Goal: Task Accomplishment & Management: Manage account settings

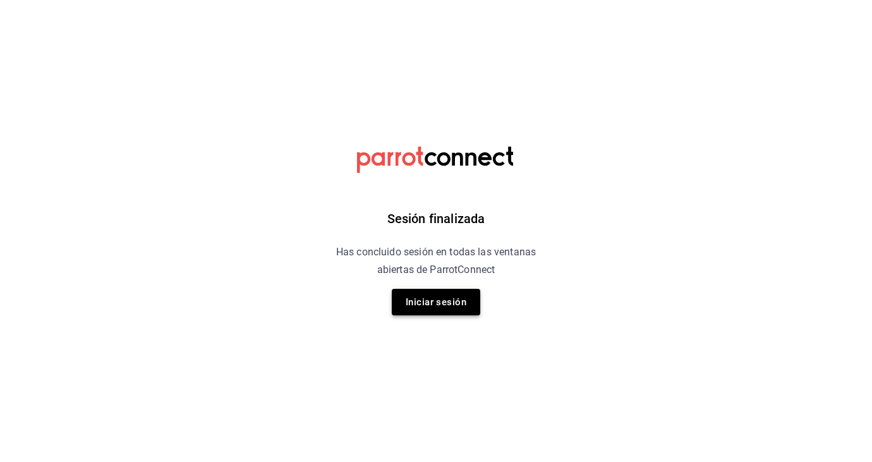
click at [443, 302] on button "Iniciar sesión" at bounding box center [436, 302] width 89 height 27
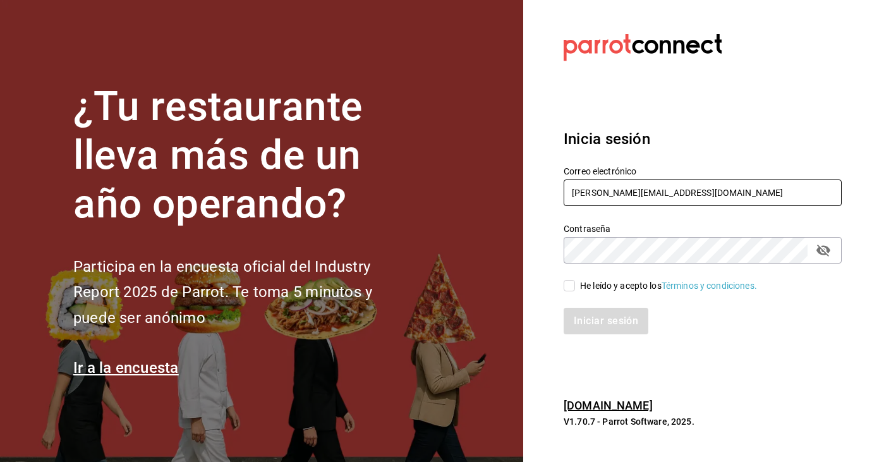
click at [698, 197] on input "[PERSON_NAME][EMAIL_ADDRESS][DOMAIN_NAME]" at bounding box center [703, 193] width 278 height 27
type input "k"
type input "[EMAIL_ADDRESS][DOMAIN_NAME]"
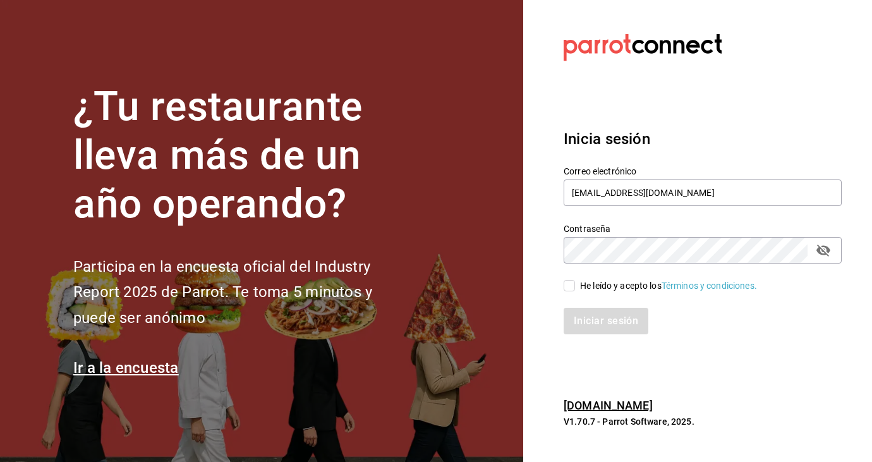
click at [582, 288] on div "He leído y acepto los Términos y condiciones." at bounding box center [668, 285] width 177 height 13
click at [575, 288] on input "He leído y acepto los Términos y condiciones." at bounding box center [569, 285] width 11 height 11
checkbox input "true"
click at [590, 323] on button "Iniciar sesión" at bounding box center [607, 321] width 86 height 27
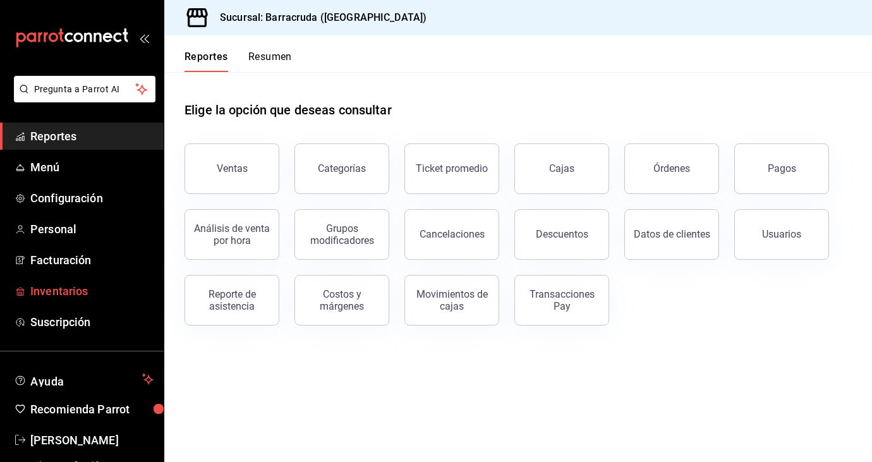
click at [69, 290] on span "Inventarios" at bounding box center [91, 291] width 123 height 17
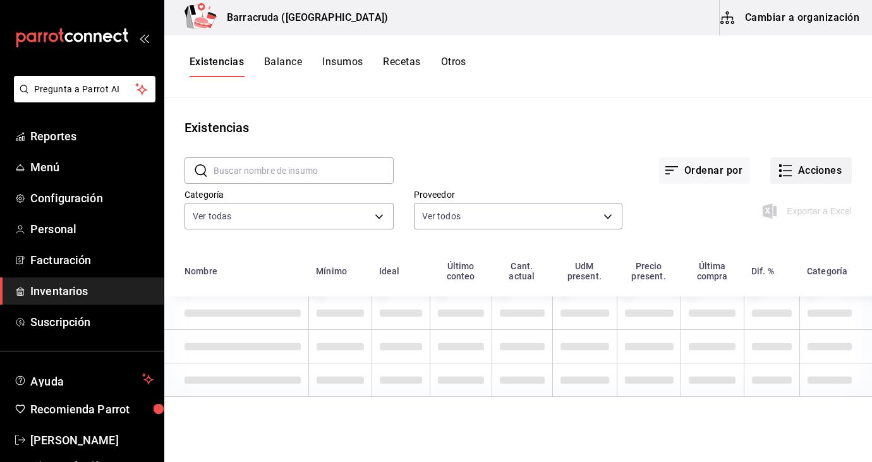
click at [810, 171] on button "Acciones" at bounding box center [812, 170] width 82 height 27
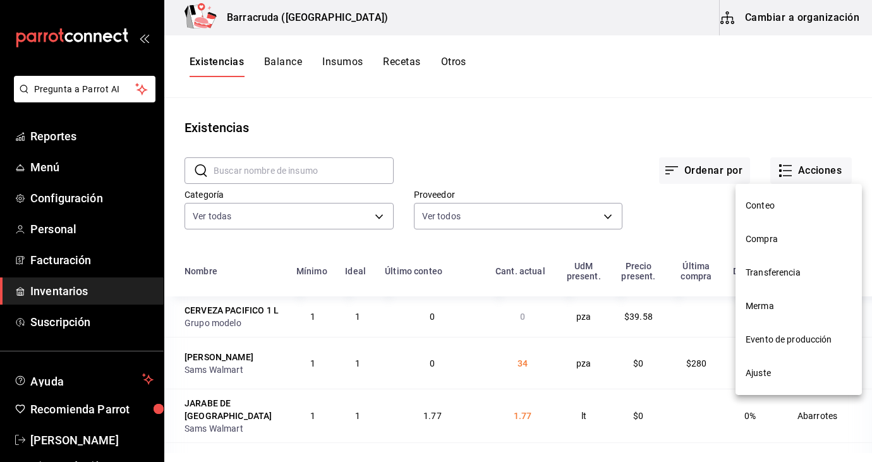
click at [759, 243] on span "Compra" at bounding box center [799, 239] width 106 height 13
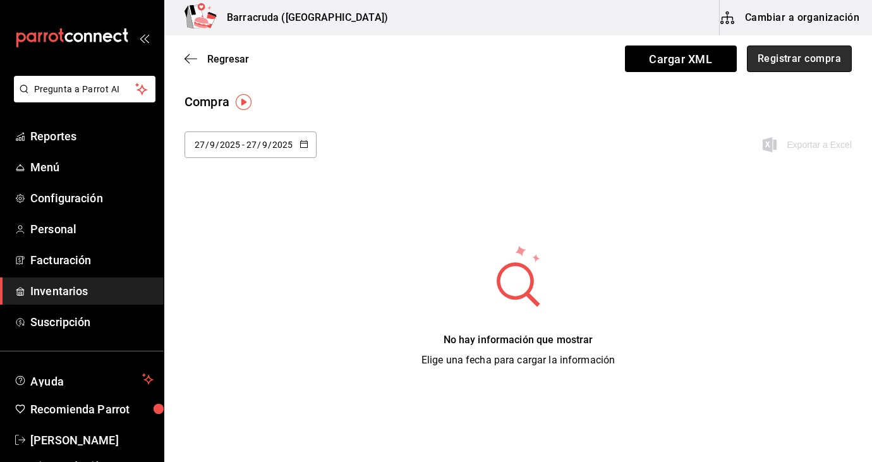
click at [795, 61] on button "Registrar compra" at bounding box center [799, 59] width 105 height 27
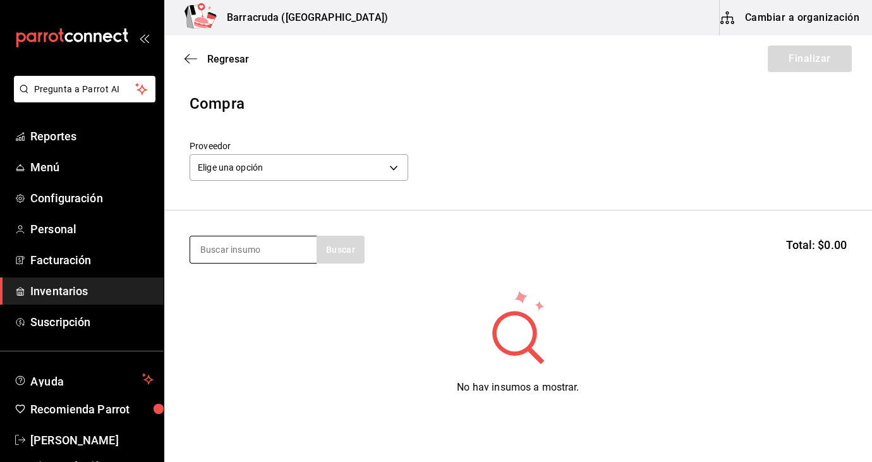
click at [286, 254] on input at bounding box center [253, 249] width 126 height 27
type input "tortilla"
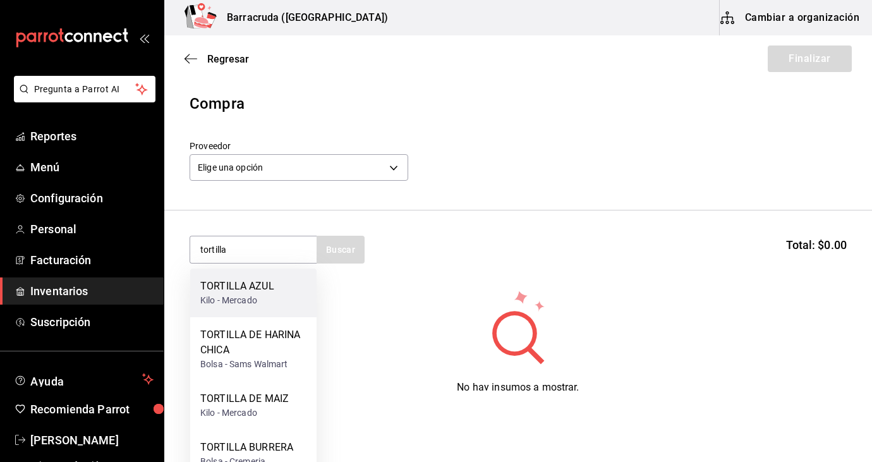
click at [221, 307] on div "TORTILLA AZUL Kilo - Mercado" at bounding box center [253, 293] width 126 height 49
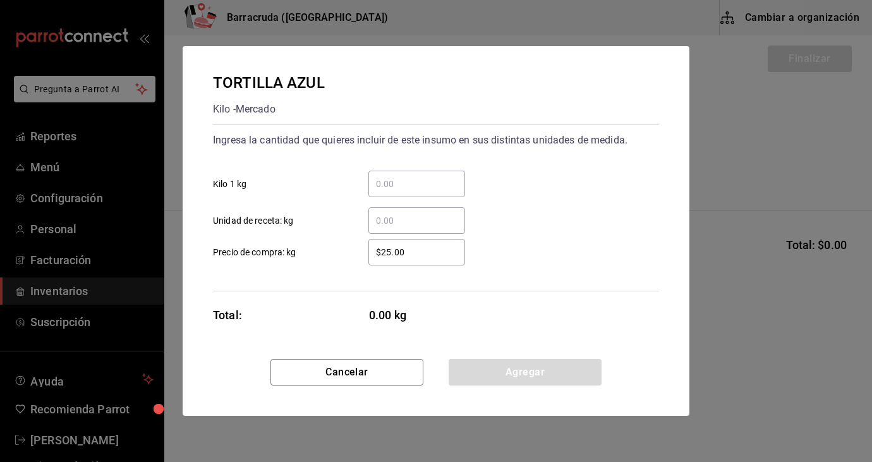
click at [400, 181] on input "​ Kilo 1 kg" at bounding box center [417, 183] width 97 height 15
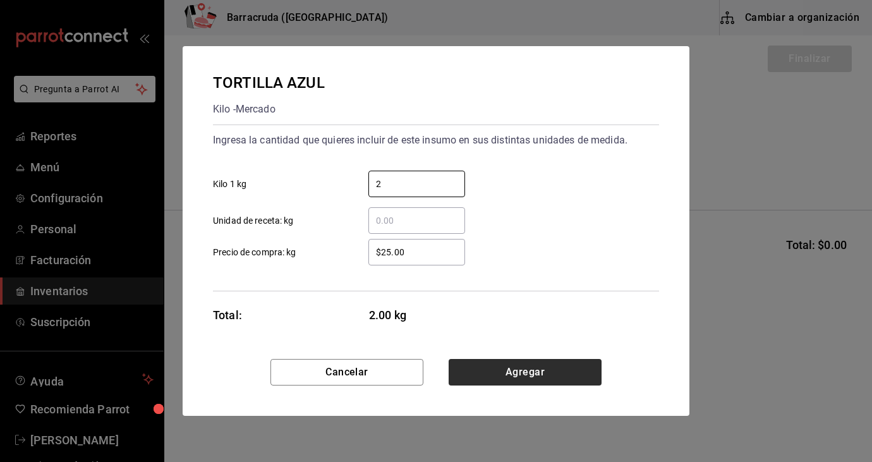
type input "2"
click at [541, 378] on button "Agregar" at bounding box center [525, 372] width 153 height 27
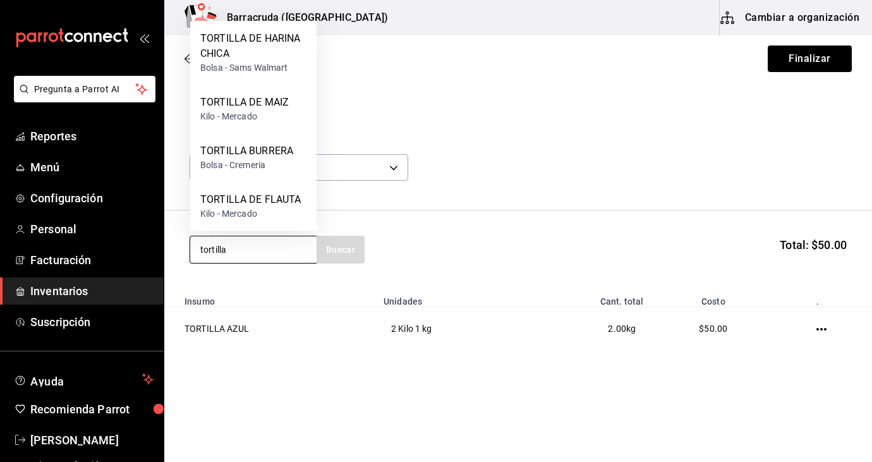
type input "tortilla"
click at [274, 110] on div "Kilo - Mercado" at bounding box center [244, 116] width 89 height 13
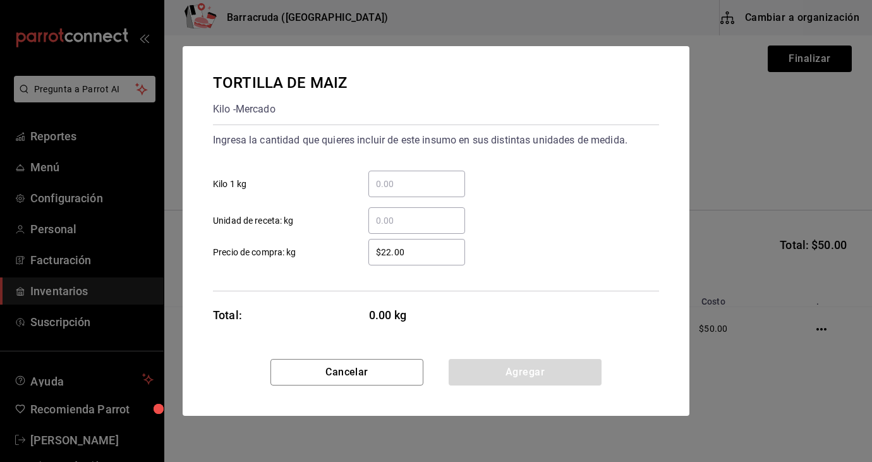
click at [427, 176] on input "​ Kilo 1 kg" at bounding box center [417, 183] width 97 height 15
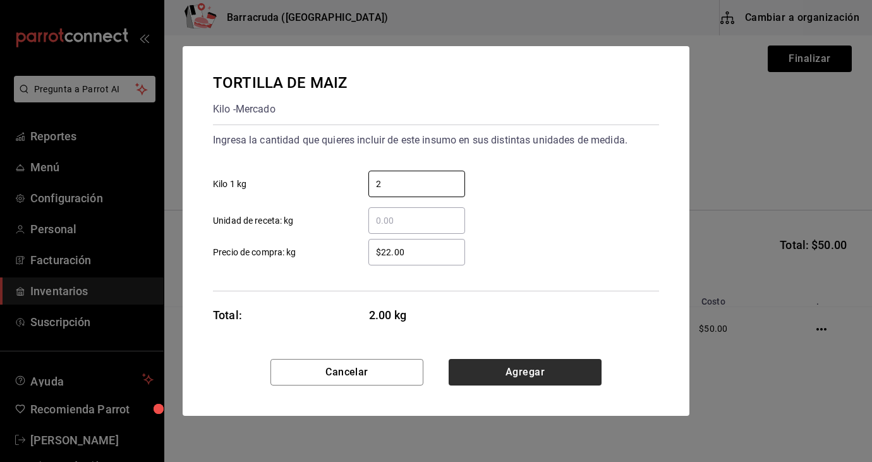
type input "2"
click at [541, 367] on button "Agregar" at bounding box center [525, 372] width 153 height 27
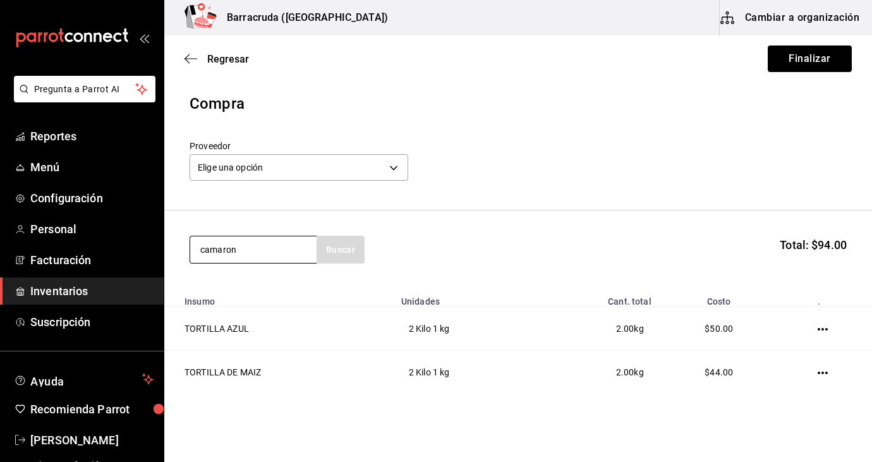
type input "camaron"
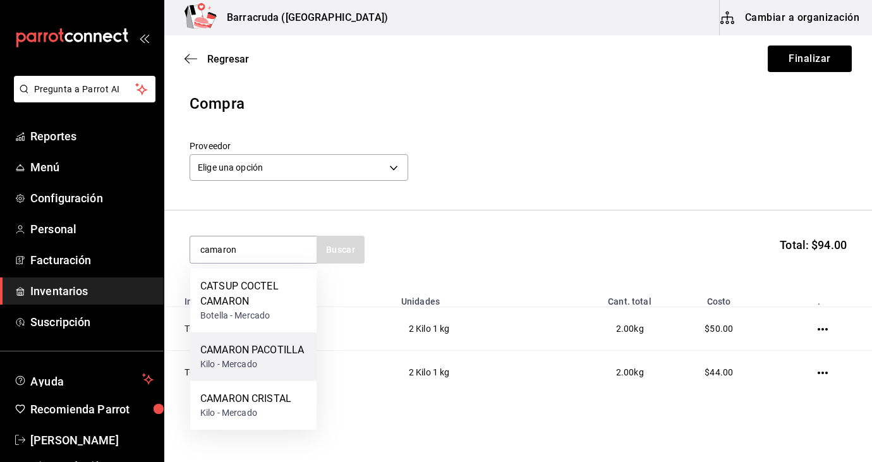
click at [222, 368] on div "Kilo - Mercado" at bounding box center [252, 364] width 104 height 13
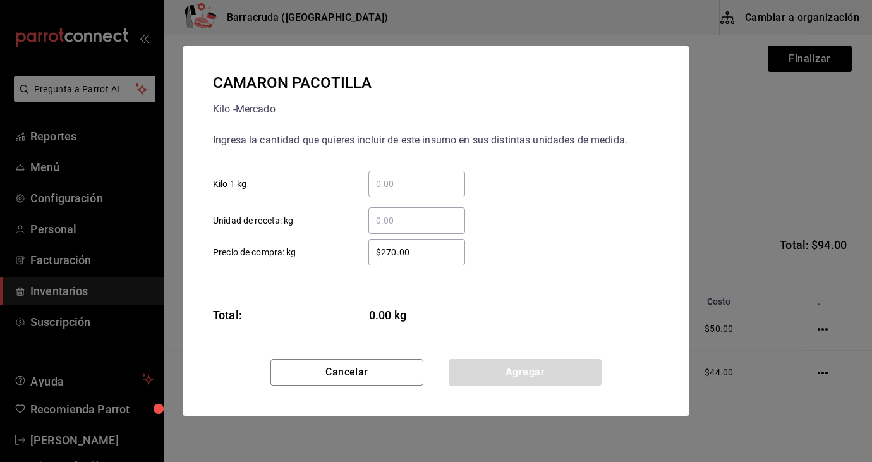
click at [381, 185] on input "​ Kilo 1 kg" at bounding box center [417, 183] width 97 height 15
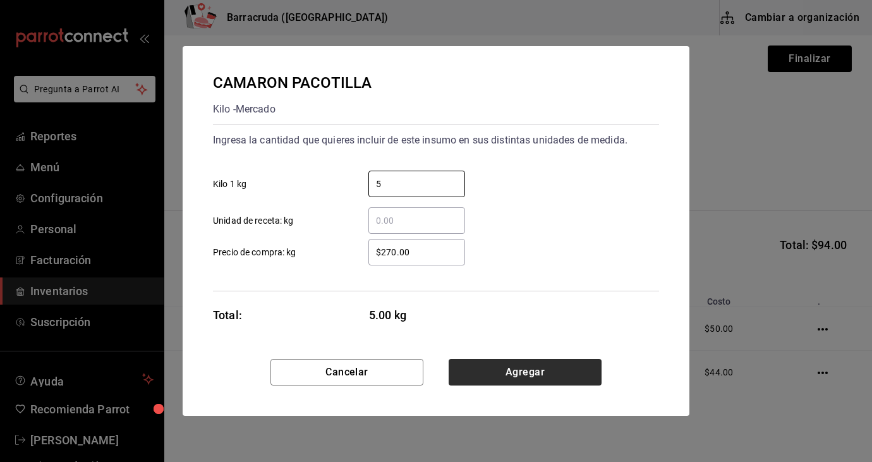
type input "5"
click at [505, 375] on button "Agregar" at bounding box center [525, 372] width 153 height 27
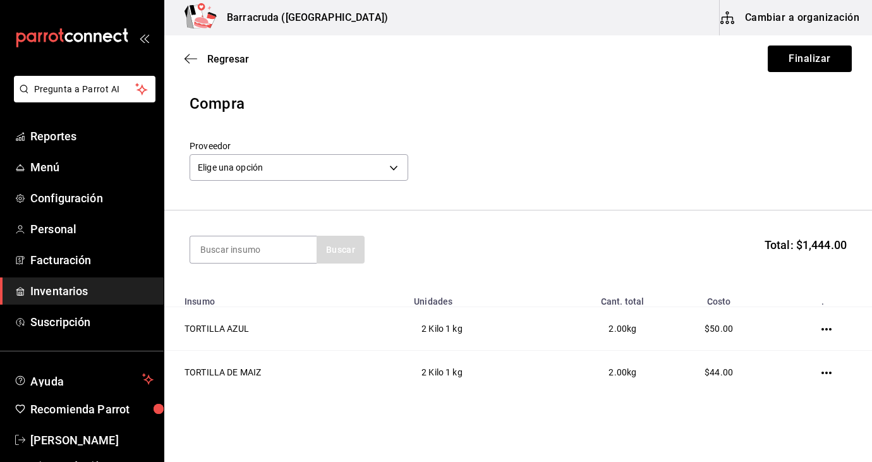
click at [263, 233] on section "Buscar Total: $1,444.00" at bounding box center [518, 250] width 708 height 78
type input "a"
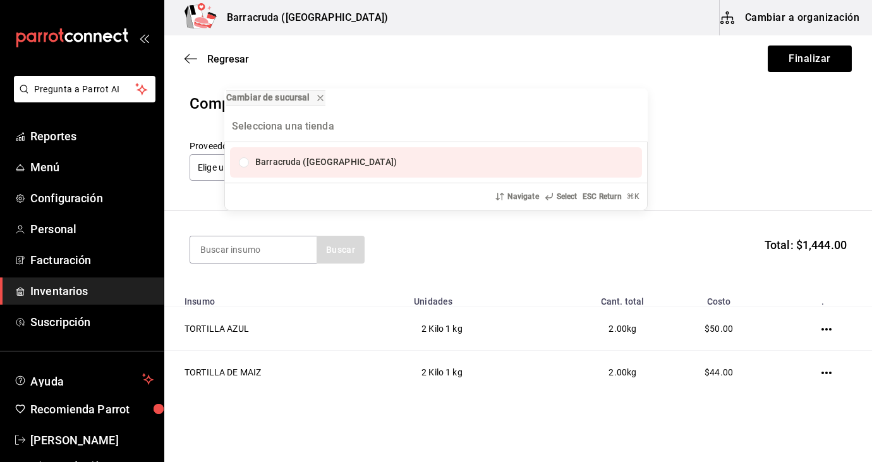
click at [287, 250] on div "Cambiar de sucursal Barracruda (Ecatepec) Navigate Select ESC Return ⌘ K" at bounding box center [436, 231] width 872 height 462
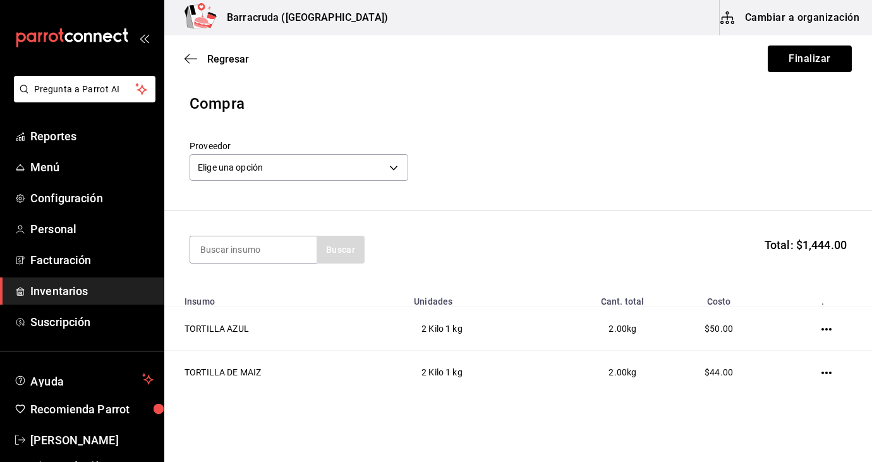
click at [287, 250] on input at bounding box center [253, 249] width 126 height 27
type input "camaron"
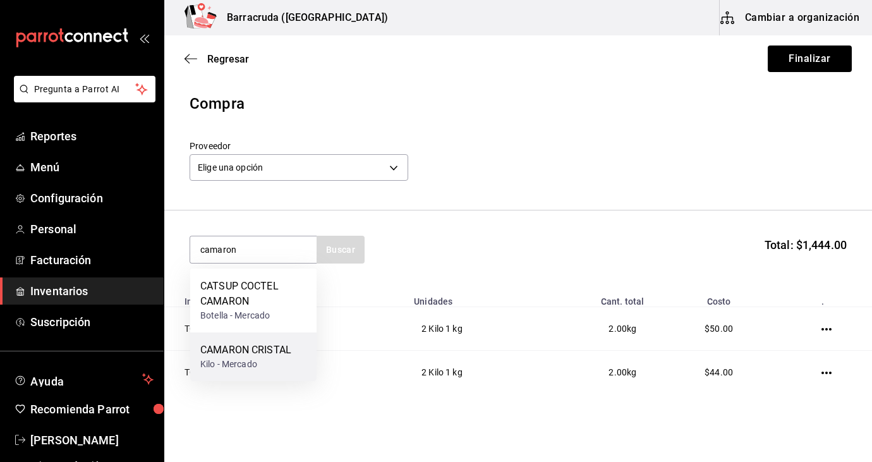
click at [247, 362] on div "Kilo - Mercado" at bounding box center [245, 364] width 91 height 13
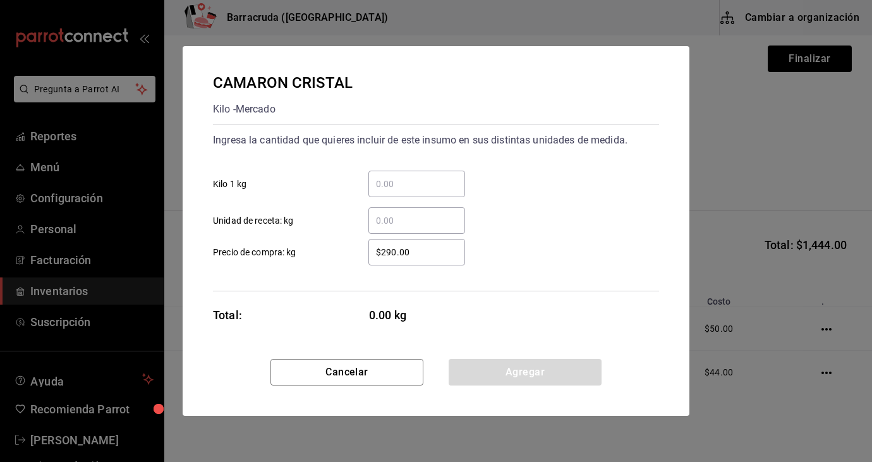
click at [404, 180] on input "​ Kilo 1 kg" at bounding box center [417, 183] width 97 height 15
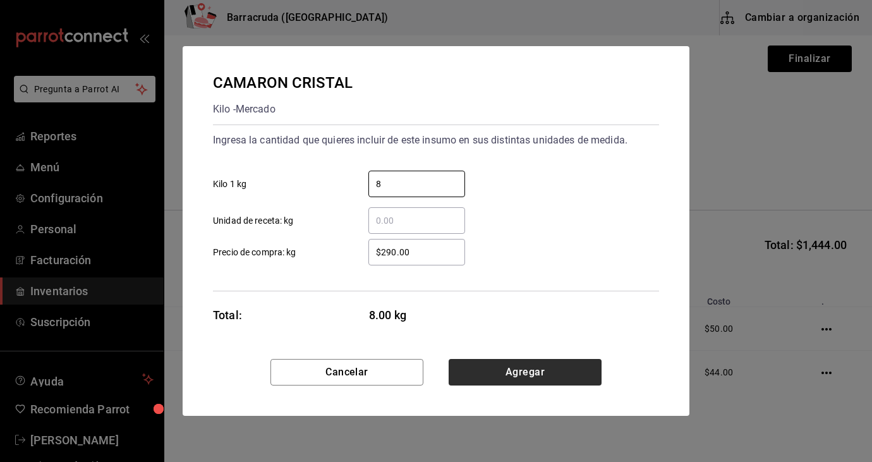
type input "8"
click at [532, 381] on button "Agregar" at bounding box center [525, 372] width 153 height 27
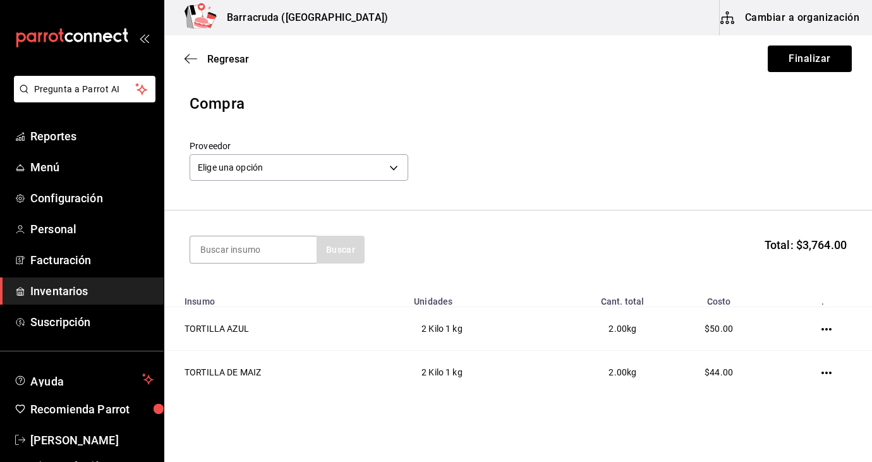
click at [669, 139] on header "Compra Proveedor Elige una opción default" at bounding box center [518, 151] width 708 height 118
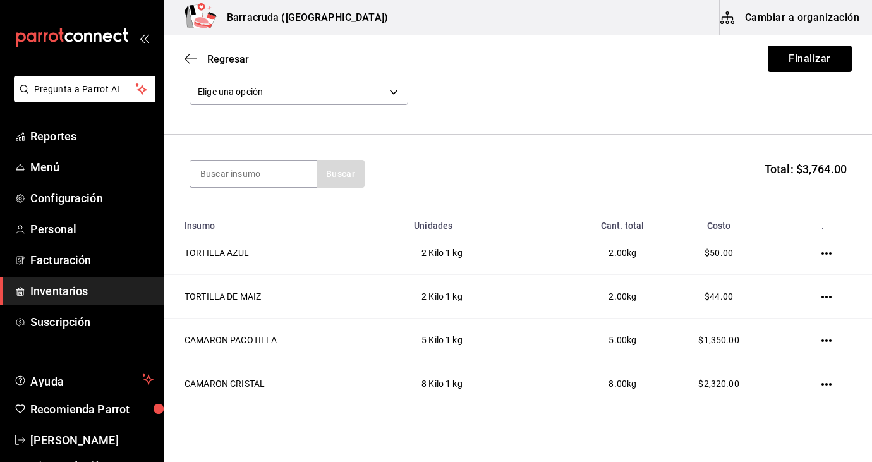
scroll to position [101, 0]
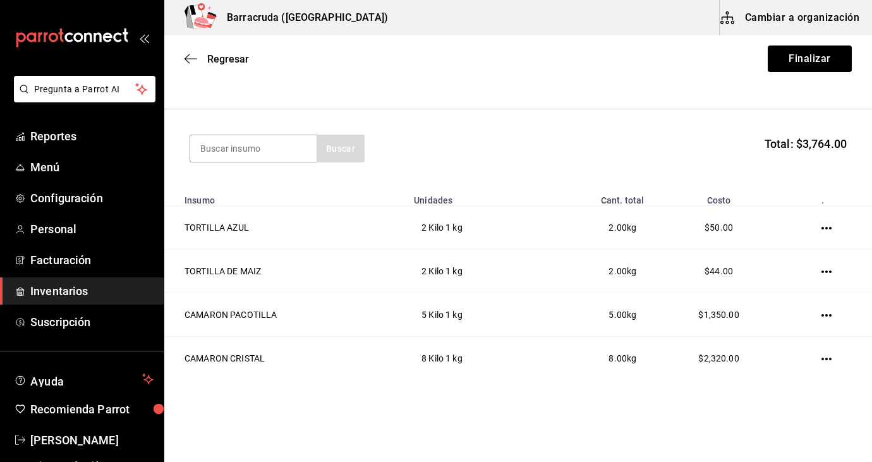
click at [637, 67] on div "Regresar Finalizar" at bounding box center [518, 58] width 708 height 47
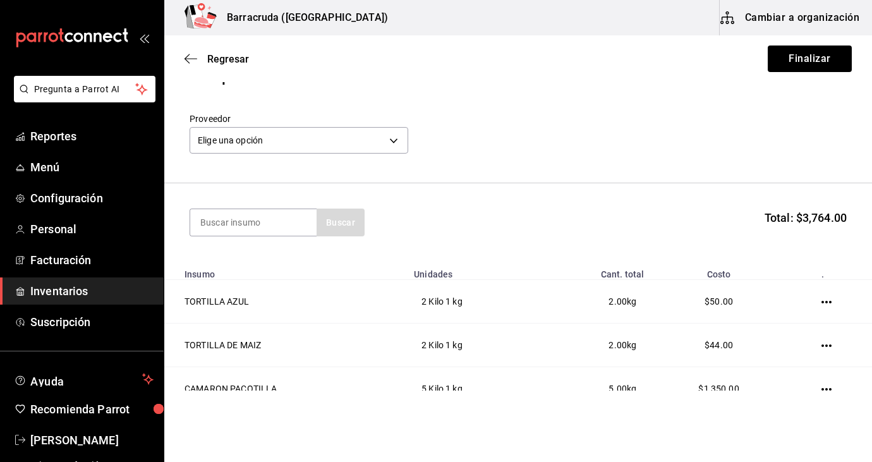
scroll to position [25, 0]
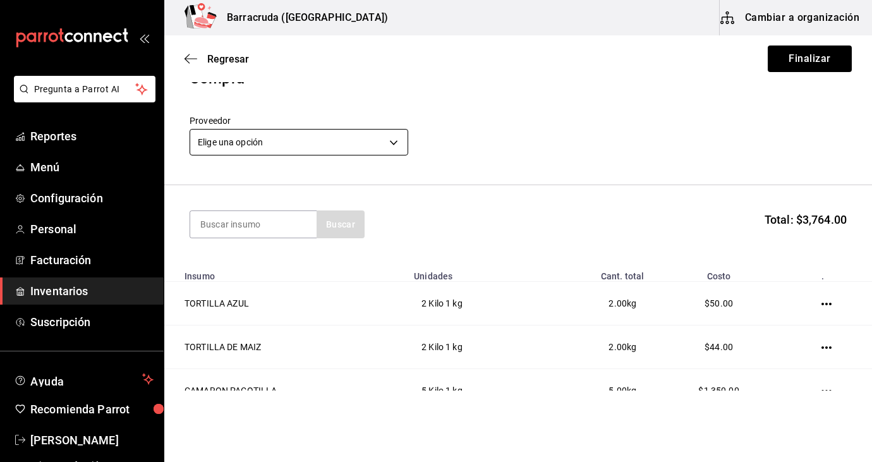
click at [401, 145] on body "Pregunta a Parrot AI Reportes Menú Configuración Personal Facturación Inventari…" at bounding box center [436, 195] width 872 height 391
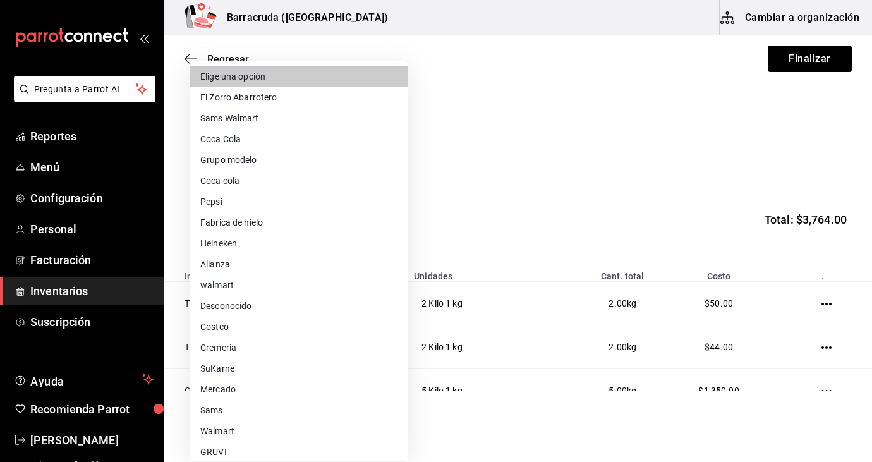
click at [224, 393] on li "Mercado" at bounding box center [298, 389] width 217 height 21
type input "f8227f61-4843-4432-8fcb-4275825620d8"
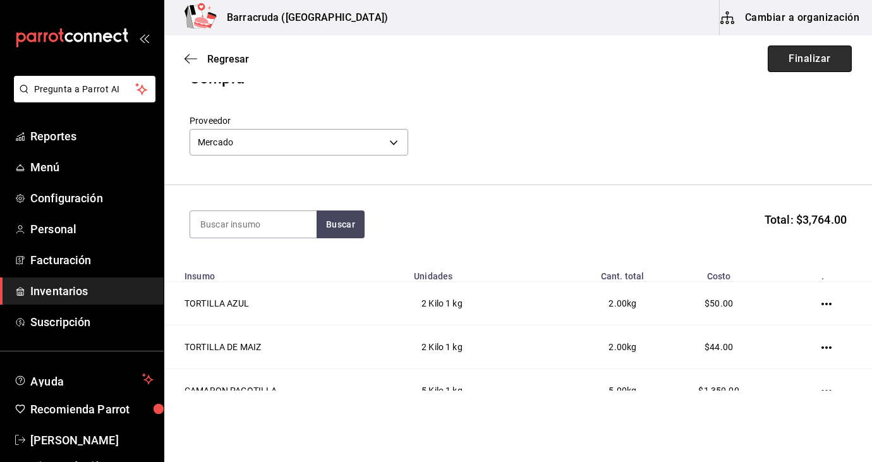
click at [802, 58] on button "Finalizar" at bounding box center [810, 59] width 84 height 27
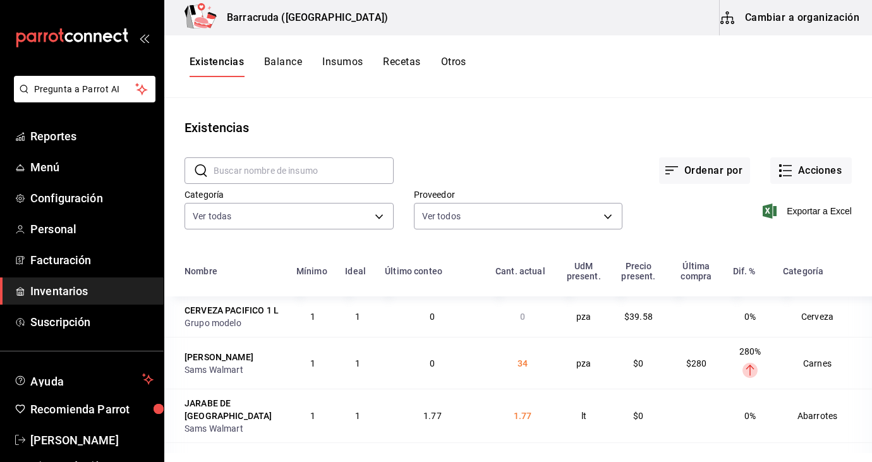
click at [221, 58] on button "Existencias" at bounding box center [217, 66] width 54 height 21
click at [70, 131] on span "Reportes" at bounding box center [91, 136] width 123 height 17
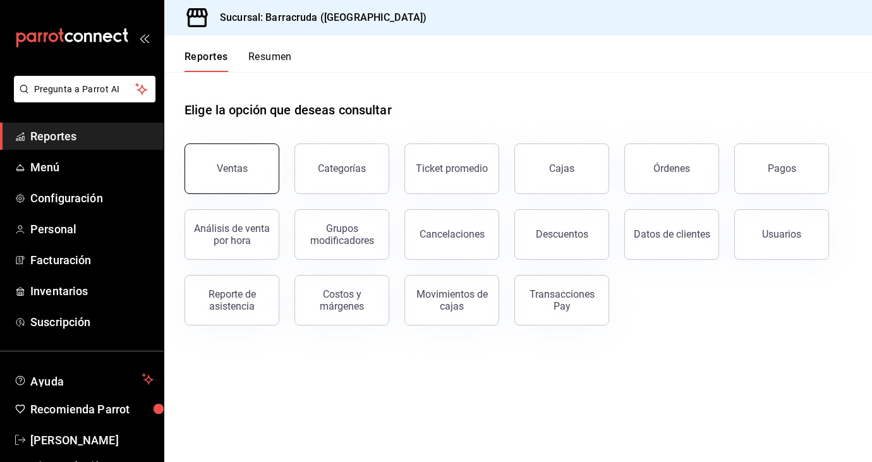
click at [238, 172] on div "Ventas" at bounding box center [232, 168] width 31 height 12
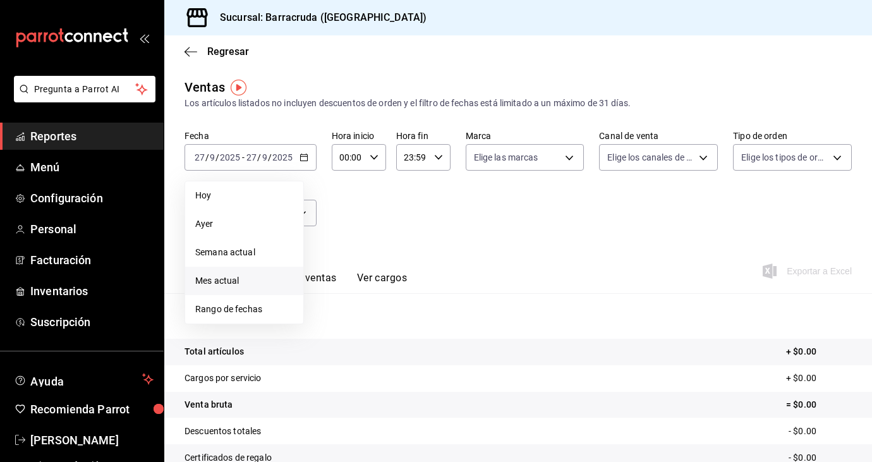
click at [232, 278] on span "Mes actual" at bounding box center [244, 280] width 98 height 13
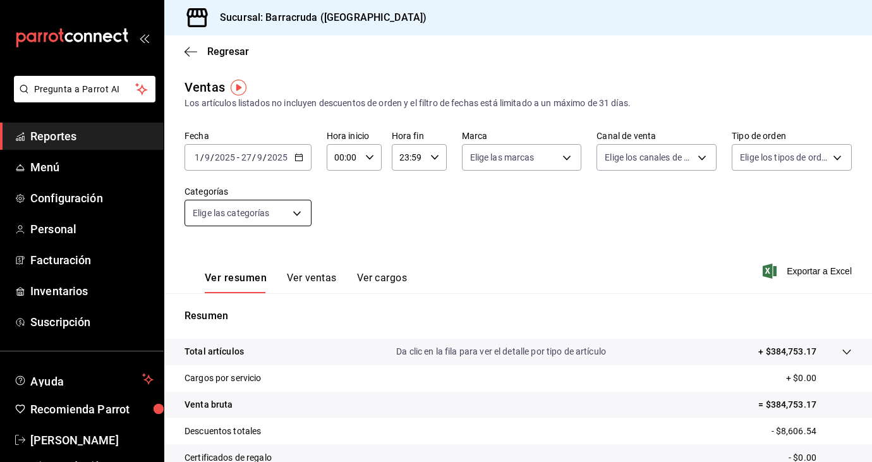
click at [291, 220] on body "Pregunta a Parrot AI Reportes Menú Configuración Personal Facturación Inventari…" at bounding box center [436, 231] width 872 height 462
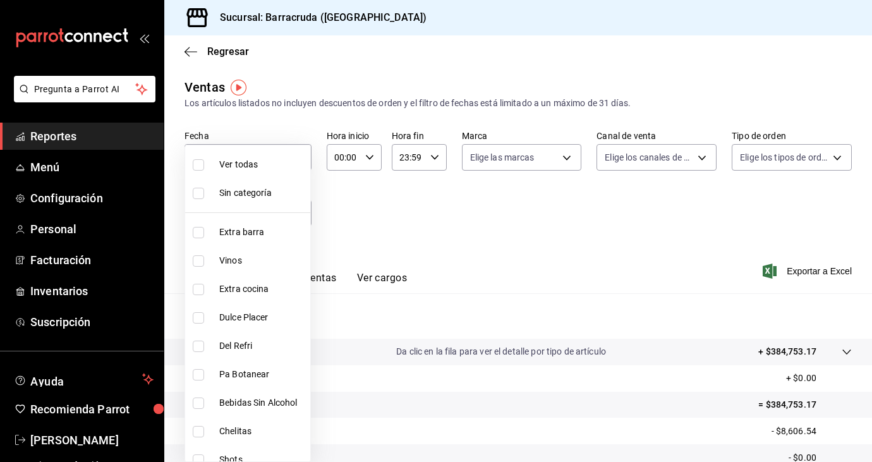
click at [235, 165] on span "Ver todas" at bounding box center [262, 164] width 86 height 13
type input "b963c72d-ce85-4c3f-98ed-955f5b3d01ad,f0e73821-c662-412d-b503-729610356999,c693b…"
checkbox input "true"
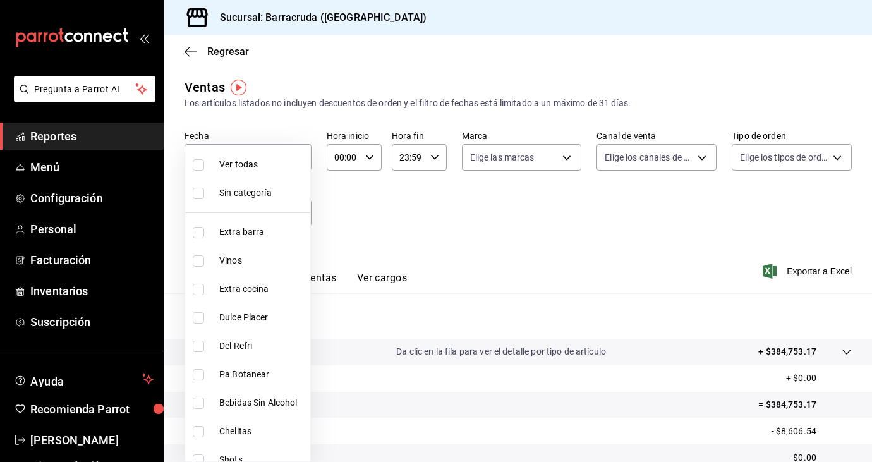
checkbox input "true"
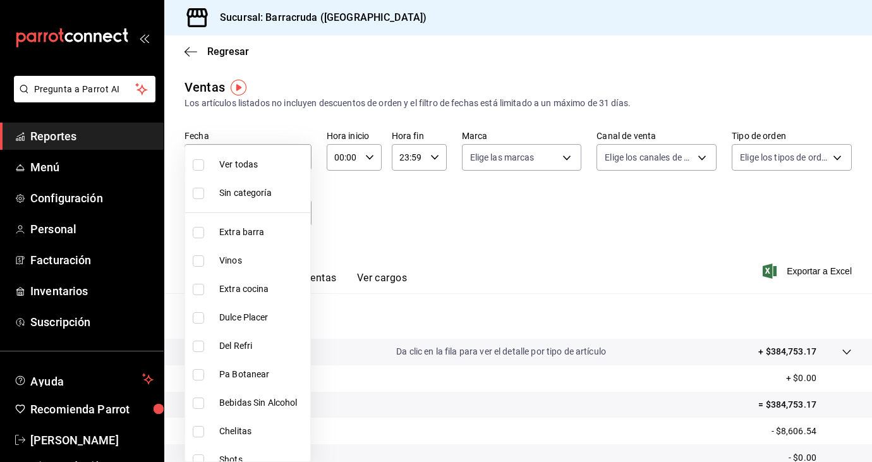
checkbox input "true"
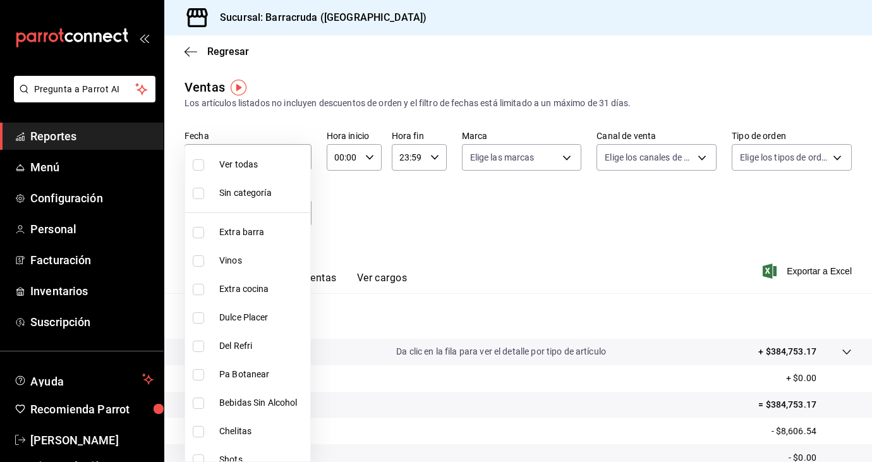
checkbox input "true"
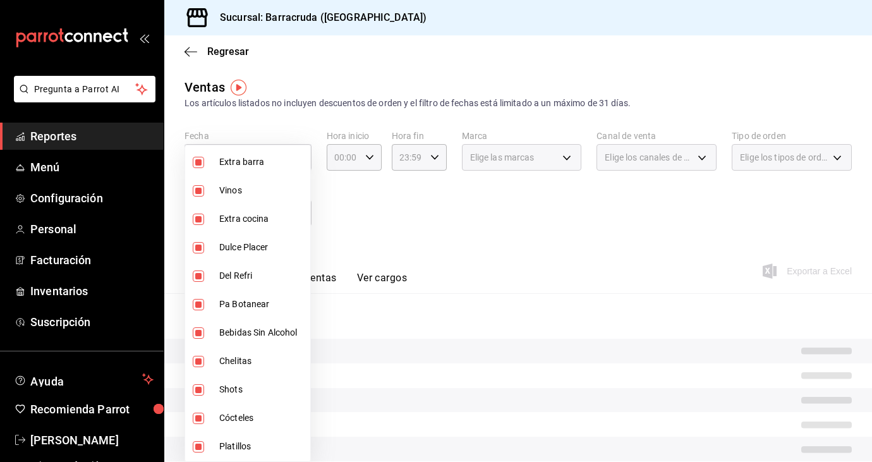
scroll to position [87, 0]
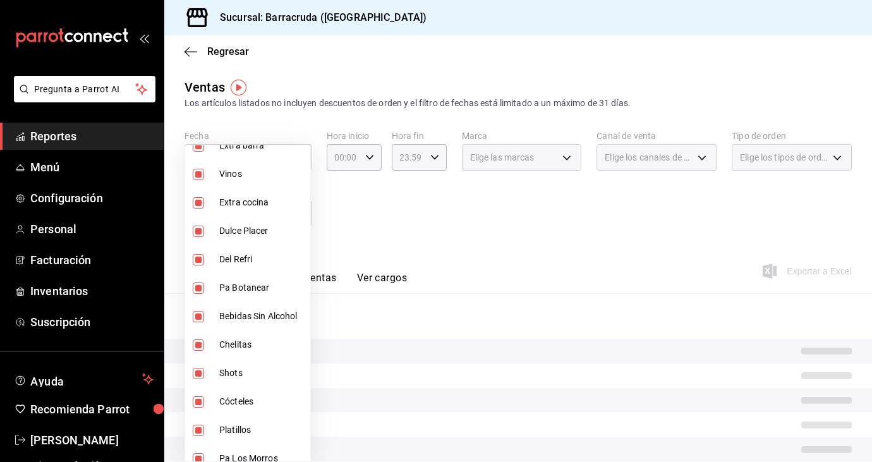
click at [202, 199] on input "checkbox" at bounding box center [198, 202] width 11 height 11
checkbox input "false"
type input "b963c72d-ce85-4c3f-98ed-955f5b3d01ad,f0e73821-c662-412d-b503-729610356999,a310d…"
checkbox input "false"
click at [194, 231] on input "checkbox" at bounding box center [198, 231] width 11 height 11
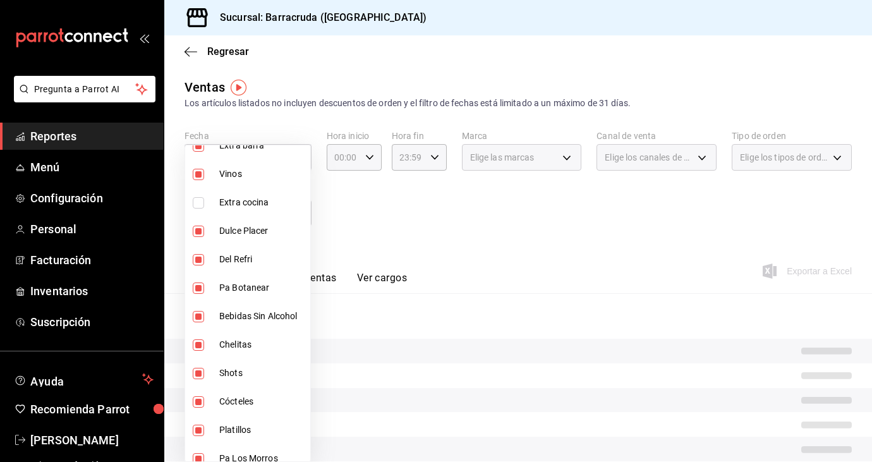
checkbox input "false"
type input "b963c72d-ce85-4c3f-98ed-955f5b3d01ad,f0e73821-c662-412d-b503-729610356999,11663…"
click at [196, 284] on input "checkbox" at bounding box center [198, 288] width 11 height 11
checkbox input "false"
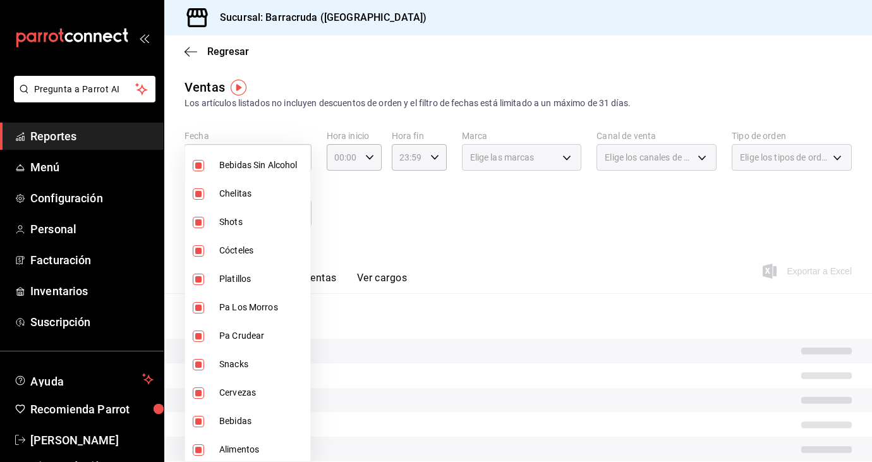
click at [196, 284] on li "Platillos" at bounding box center [247, 279] width 125 height 28
type input "b963c72d-ce85-4c3f-98ed-955f5b3d01ad,f0e73821-c662-412d-b503-729610356999,11663…"
checkbox input "false"
click at [202, 306] on input "checkbox" at bounding box center [198, 307] width 11 height 11
checkbox input "false"
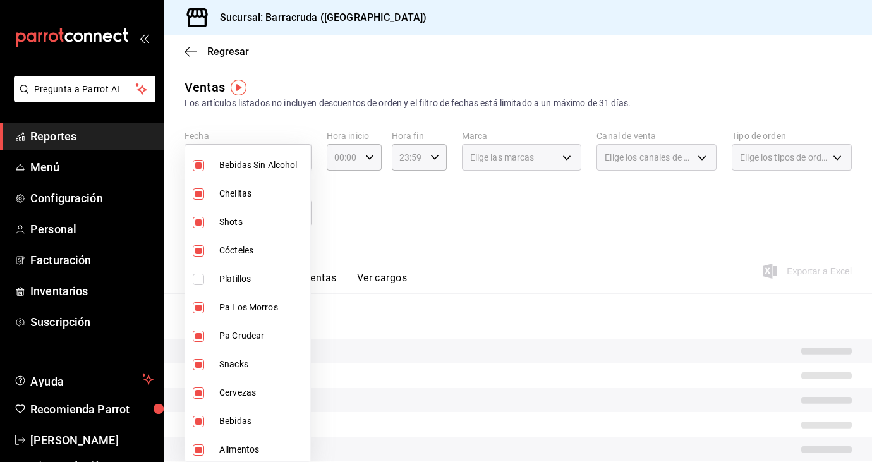
type input "b963c72d-ce85-4c3f-98ed-955f5b3d01ad,f0e73821-c662-412d-b503-729610356999,11663…"
click at [199, 340] on input "checkbox" at bounding box center [198, 336] width 11 height 11
checkbox input "false"
type input "b963c72d-ce85-4c3f-98ed-955f5b3d01ad,f0e73821-c662-412d-b503-729610356999,11663…"
click at [199, 367] on input "checkbox" at bounding box center [198, 364] width 11 height 11
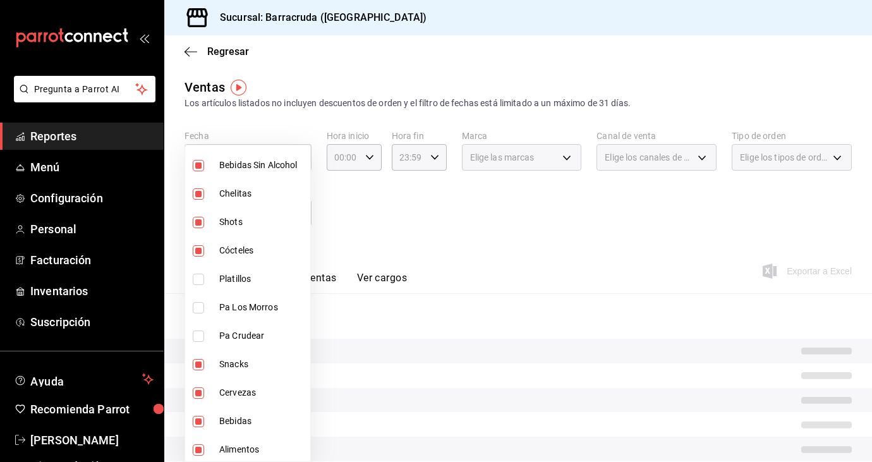
checkbox input "false"
type input "b963c72d-ce85-4c3f-98ed-955f5b3d01ad,f0e73821-c662-412d-b503-729610356999,11663…"
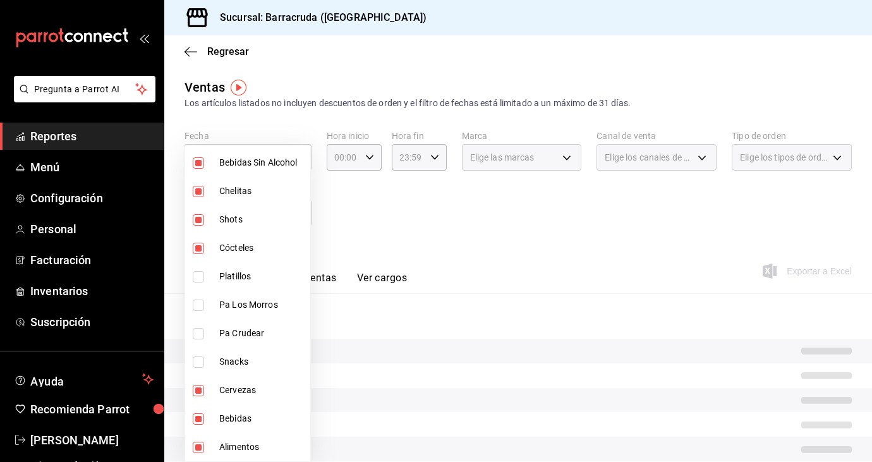
click at [199, 449] on input "checkbox" at bounding box center [198, 447] width 11 height 11
checkbox input "false"
type input "b963c72d-ce85-4c3f-98ed-955f5b3d01ad,f0e73821-c662-412d-b503-729610356999,11663…"
click at [370, 196] on div at bounding box center [436, 231] width 872 height 462
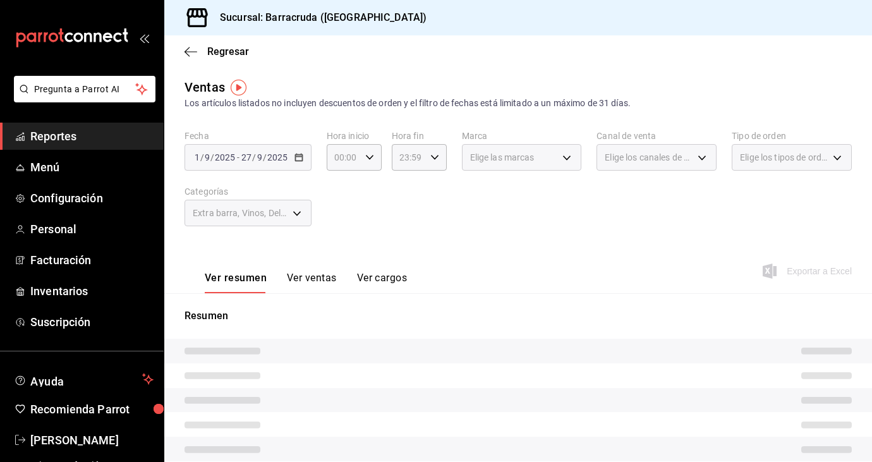
click at [306, 282] on button "Ver ventas" at bounding box center [312, 282] width 50 height 21
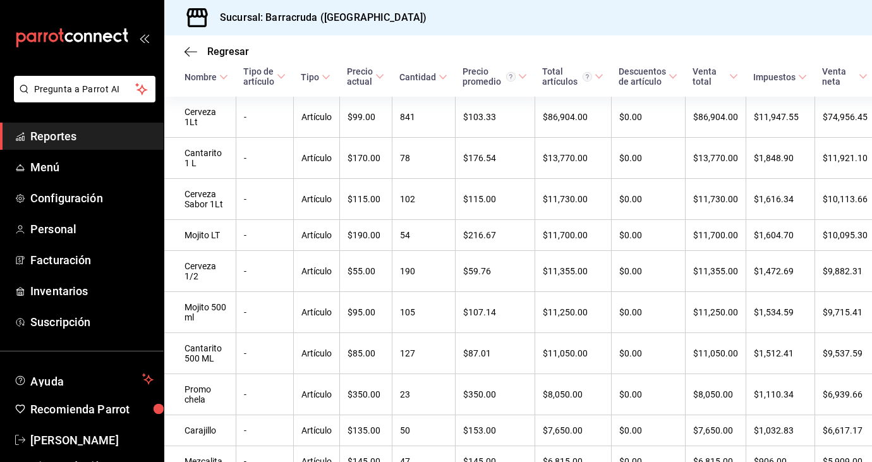
scroll to position [243, 0]
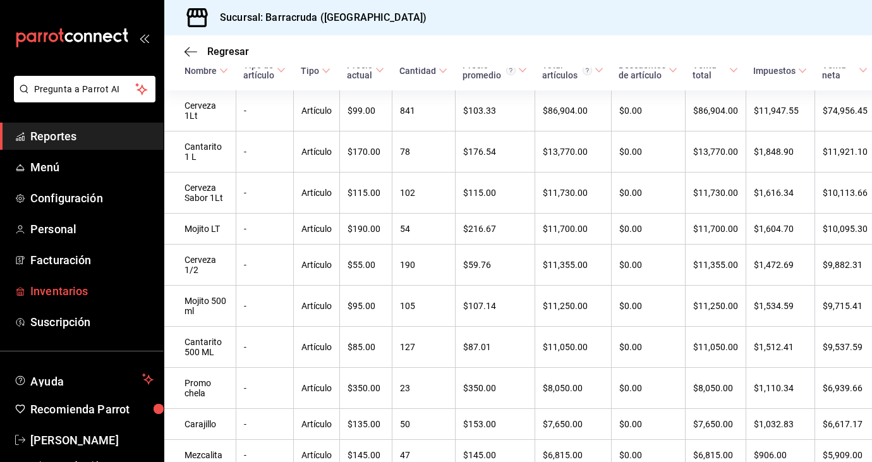
click at [56, 286] on span "Inventarios" at bounding box center [91, 291] width 123 height 17
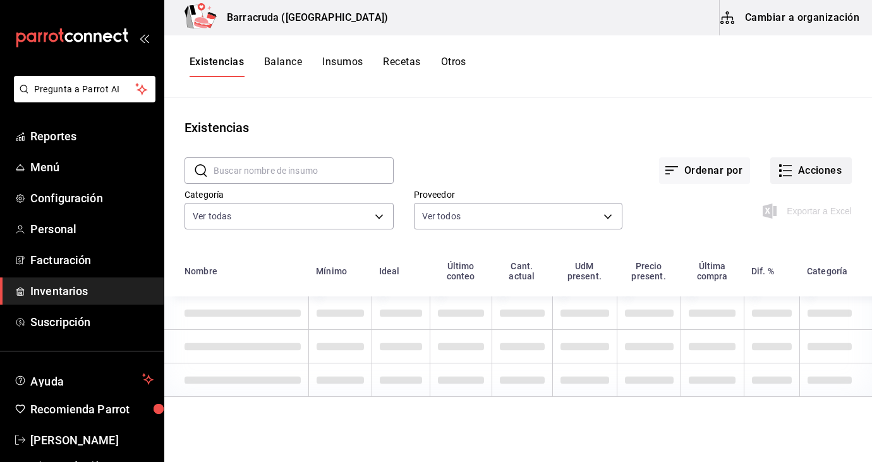
click at [807, 177] on button "Acciones" at bounding box center [812, 170] width 82 height 27
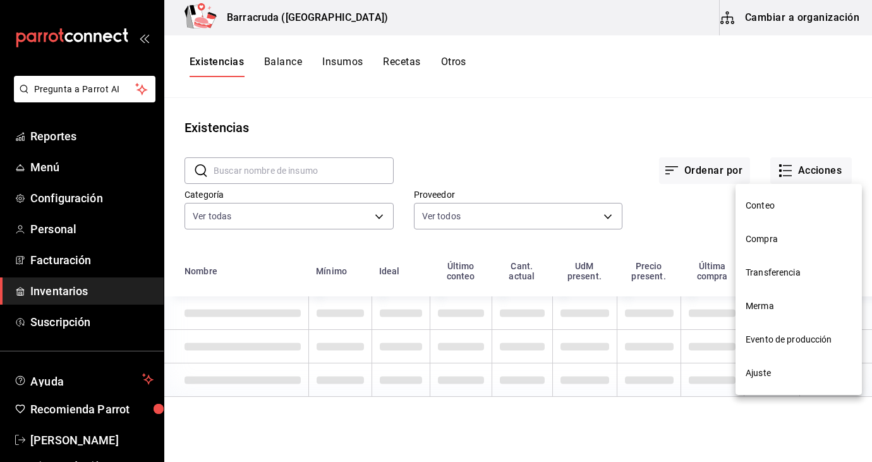
click at [767, 240] on span "Compra" at bounding box center [799, 239] width 106 height 13
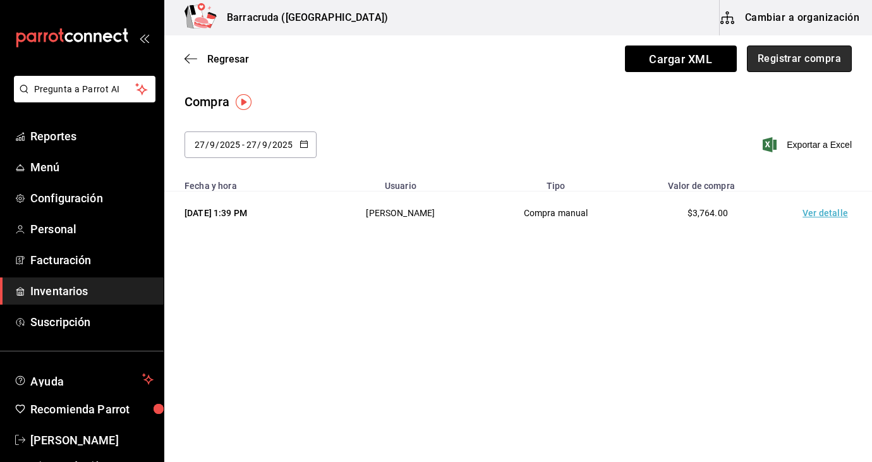
click at [804, 58] on button "Registrar compra" at bounding box center [799, 59] width 105 height 27
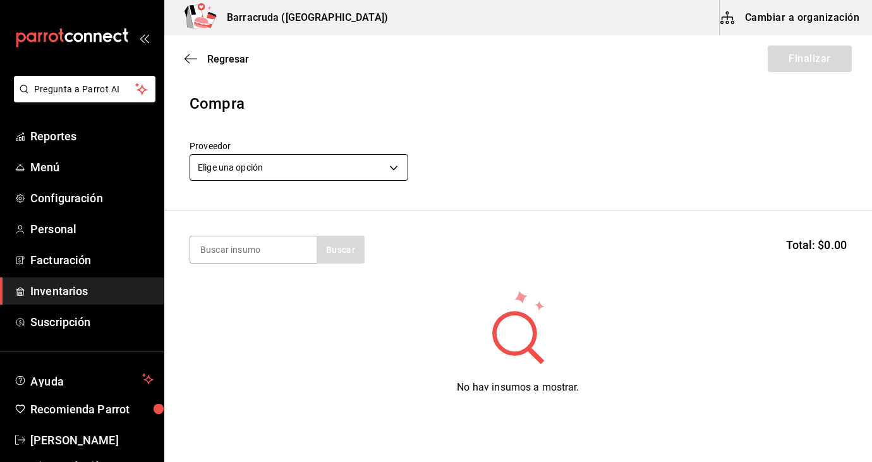
click at [270, 166] on body "Pregunta a Parrot AI Reportes Menú Configuración Personal Facturación Inventari…" at bounding box center [436, 195] width 872 height 391
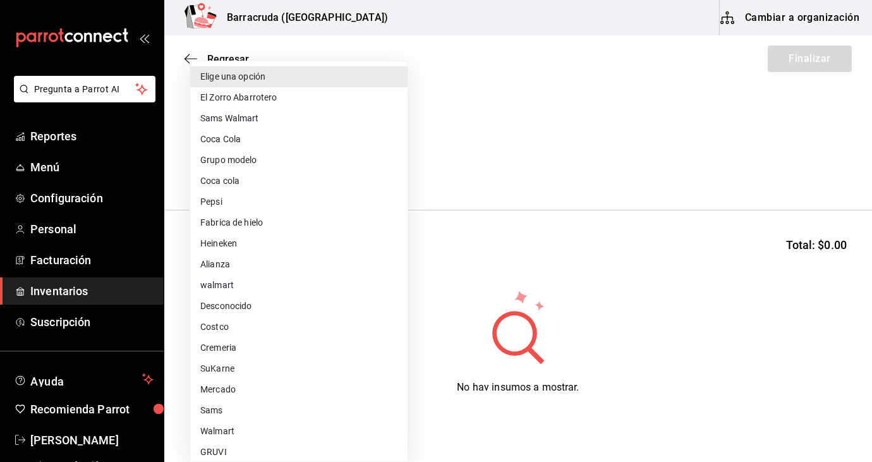
click at [571, 123] on div at bounding box center [436, 231] width 872 height 462
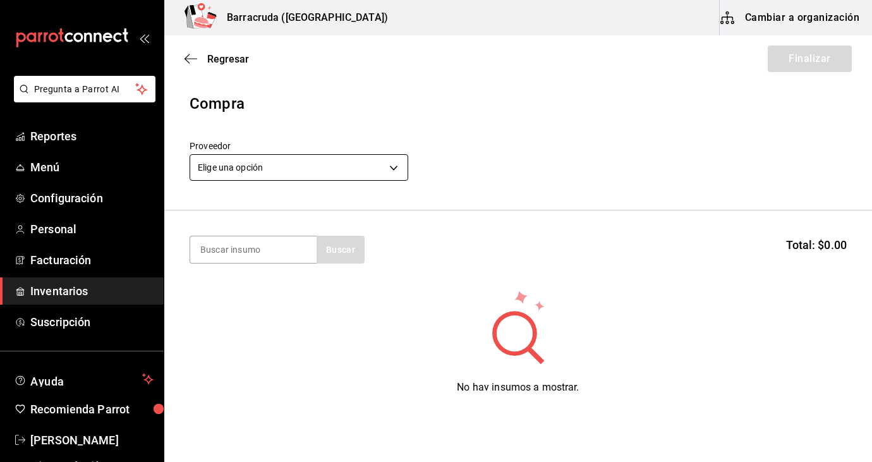
click at [380, 163] on body "Pregunta a Parrot AI Reportes Menú Configuración Personal Facturación Inventari…" at bounding box center [436, 195] width 872 height 391
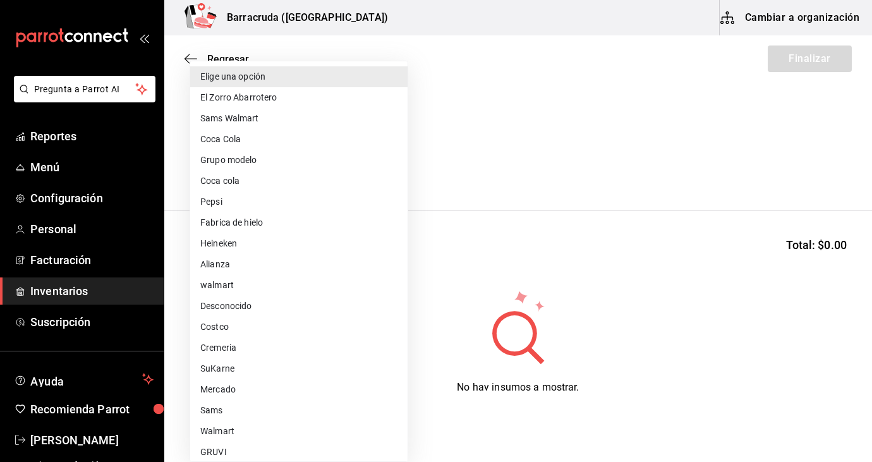
click at [470, 147] on div at bounding box center [436, 231] width 872 height 462
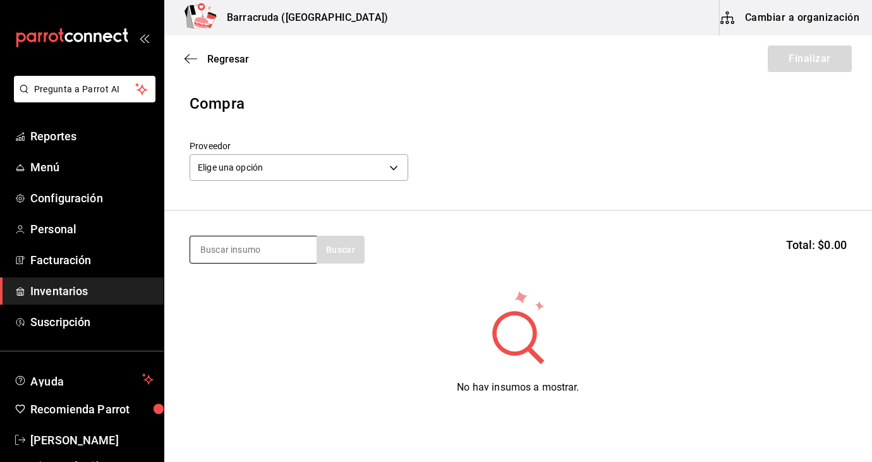
click at [238, 246] on input at bounding box center [253, 249] width 126 height 27
type input "longa"
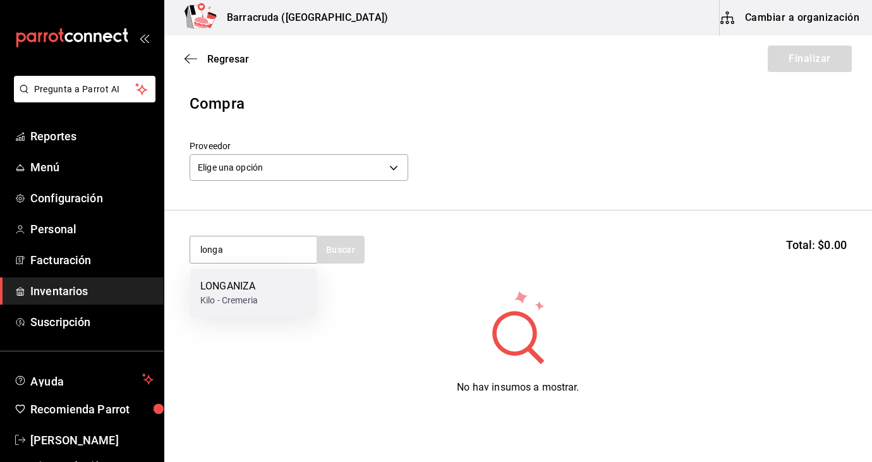
click at [233, 289] on div "LONGANIZA" at bounding box center [229, 286] width 58 height 15
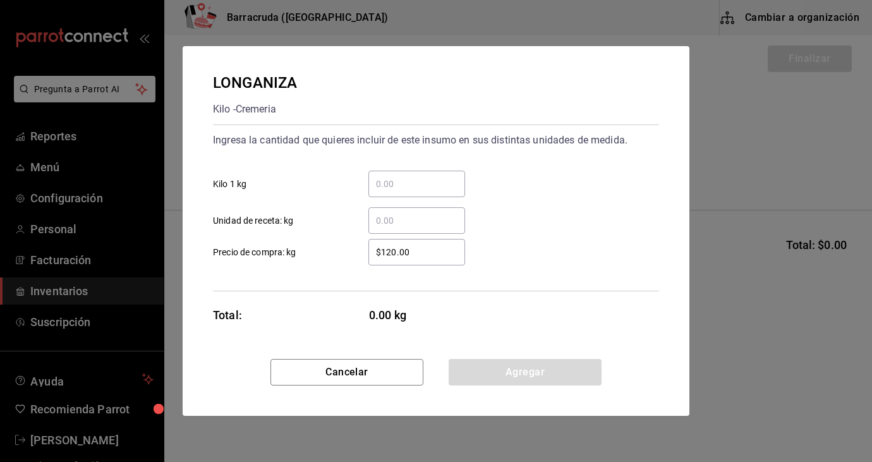
click at [401, 178] on input "​ Kilo 1 kg" at bounding box center [417, 183] width 97 height 15
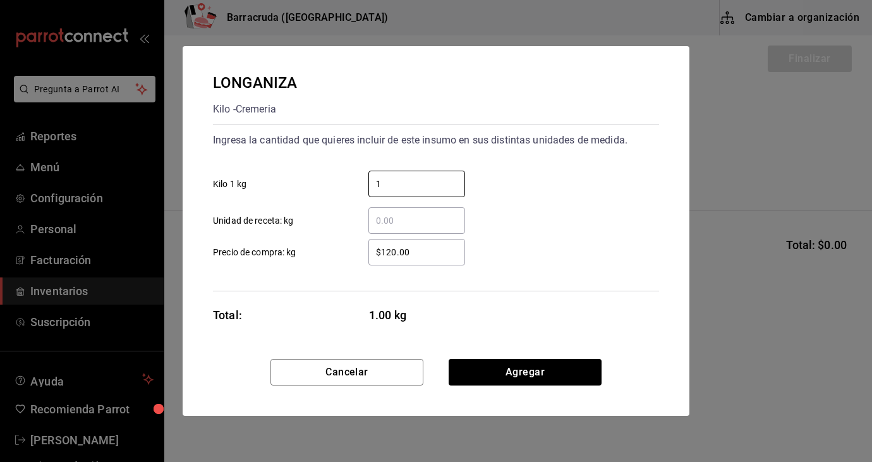
type input "1"
click at [381, 221] on input "​ Unidad de receta: kg" at bounding box center [417, 220] width 97 height 15
click at [309, 259] on label "$120.00 ​ Precio de compra: kg" at bounding box center [339, 252] width 252 height 27
click at [369, 259] on input "$120.00" at bounding box center [417, 252] width 97 height 15
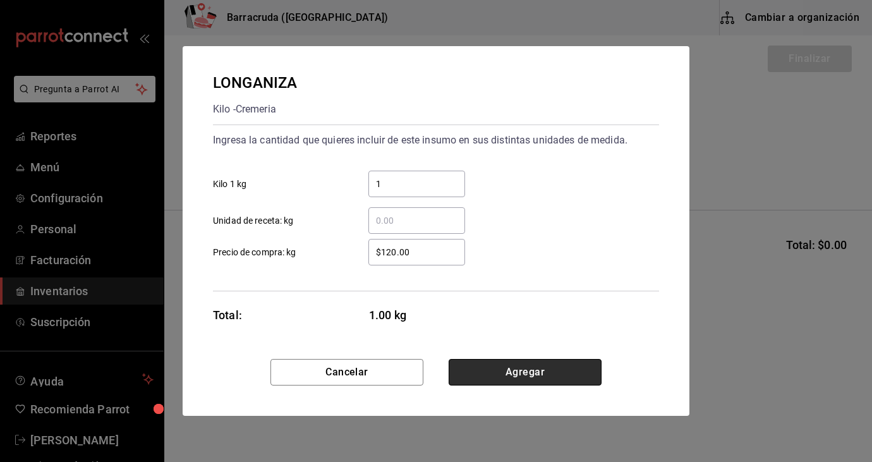
click at [532, 371] on button "Agregar" at bounding box center [525, 372] width 153 height 27
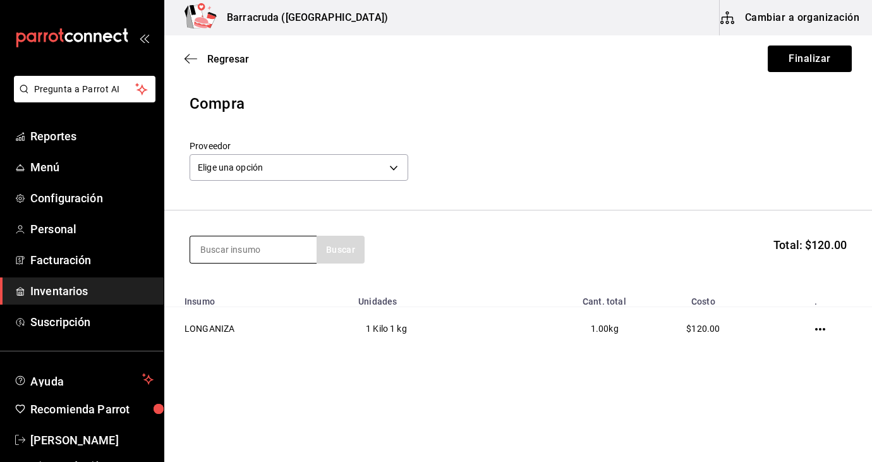
click at [222, 257] on input at bounding box center [253, 249] width 126 height 27
type input "germen"
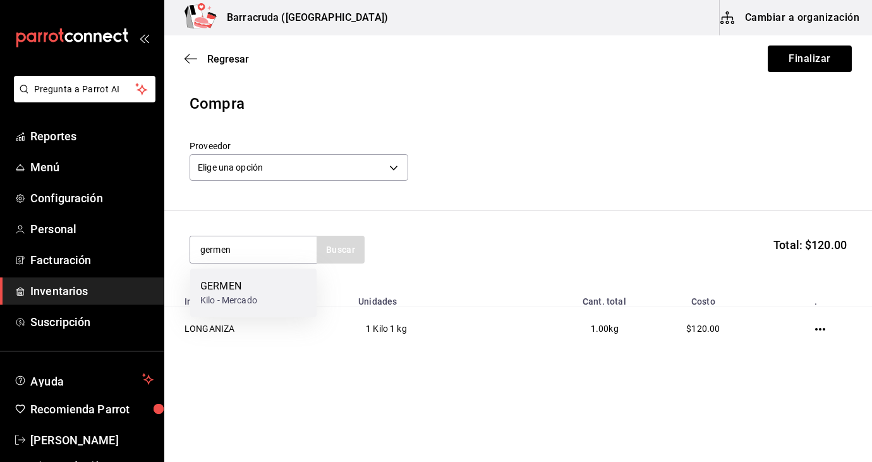
click at [228, 296] on div "Kilo - Mercado" at bounding box center [228, 300] width 57 height 13
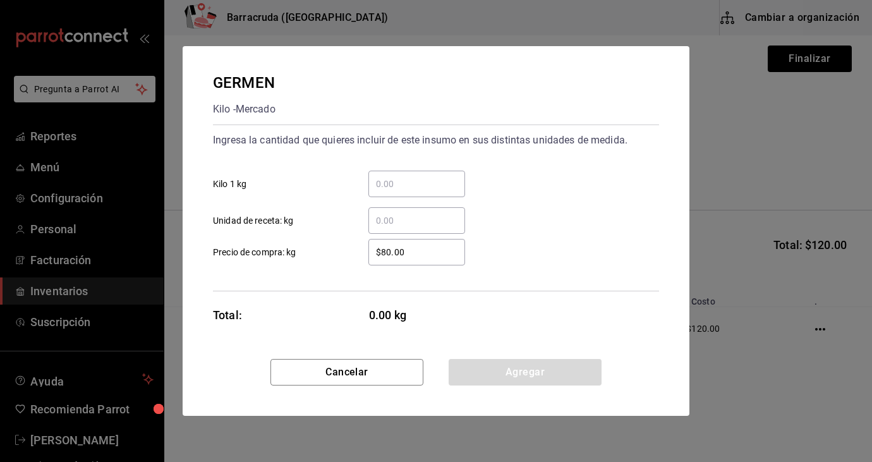
click at [398, 188] on input "​ Kilo 1 kg" at bounding box center [417, 183] width 97 height 15
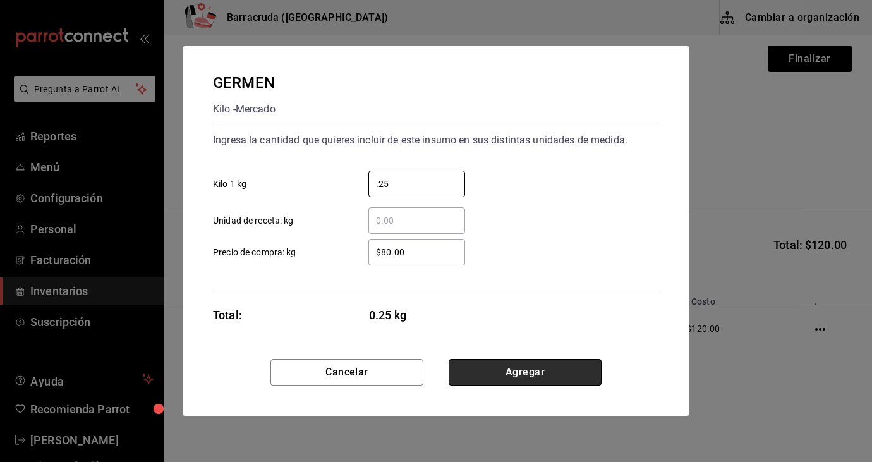
type input "0.25"
click at [527, 371] on button "Agregar" at bounding box center [525, 372] width 153 height 27
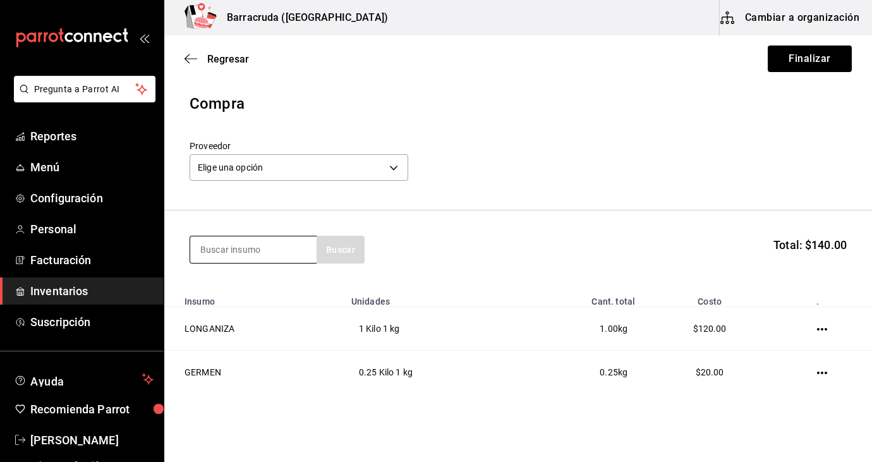
click at [295, 247] on input at bounding box center [253, 249] width 126 height 27
type input "muslo"
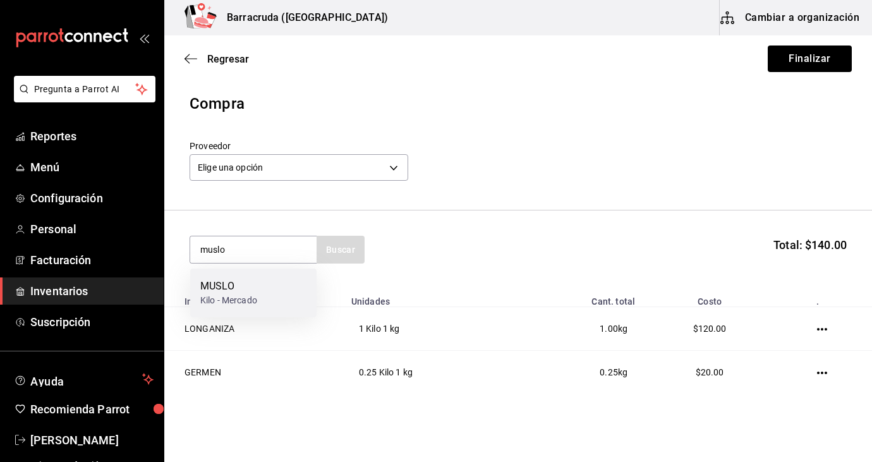
click at [228, 291] on div "MUSLO" at bounding box center [228, 286] width 57 height 15
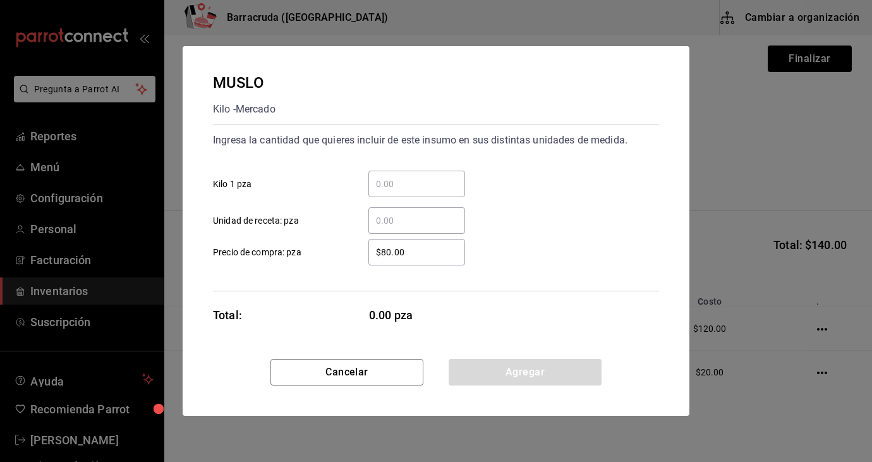
click at [410, 181] on input "​ Kilo 1 pza" at bounding box center [417, 183] width 97 height 15
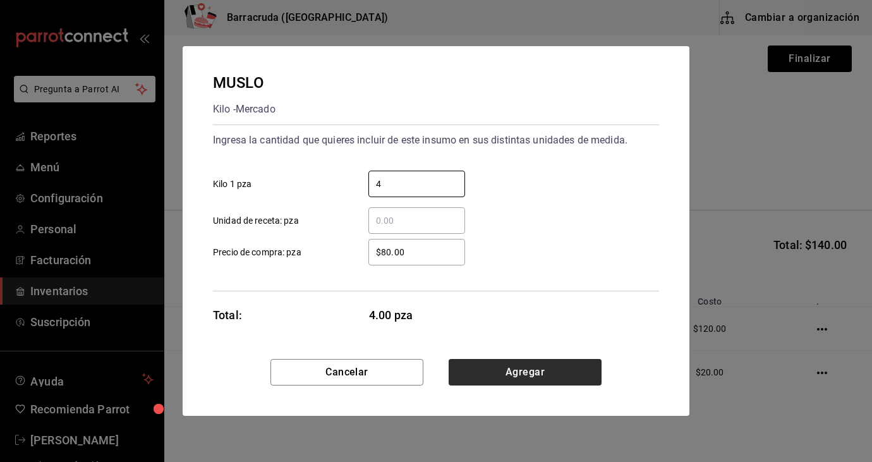
type input "4"
click at [539, 374] on button "Agregar" at bounding box center [525, 372] width 153 height 27
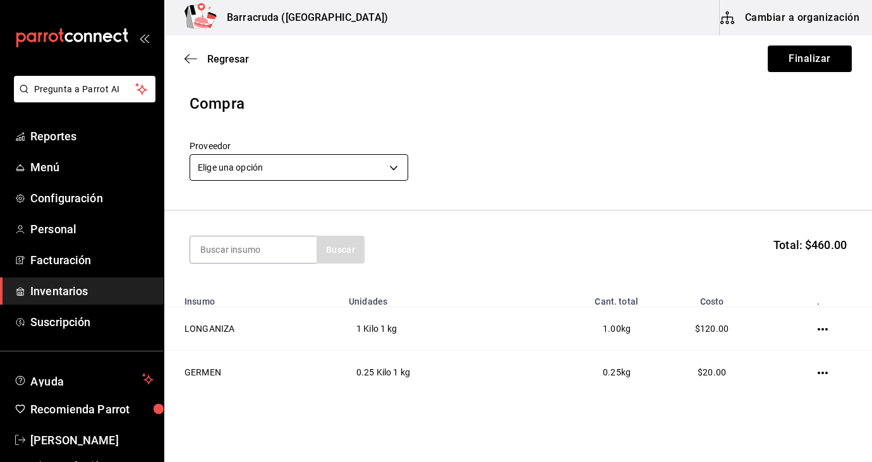
click at [393, 168] on body "Pregunta a Parrot AI Reportes Menú Configuración Personal Facturación Inventari…" at bounding box center [436, 195] width 872 height 391
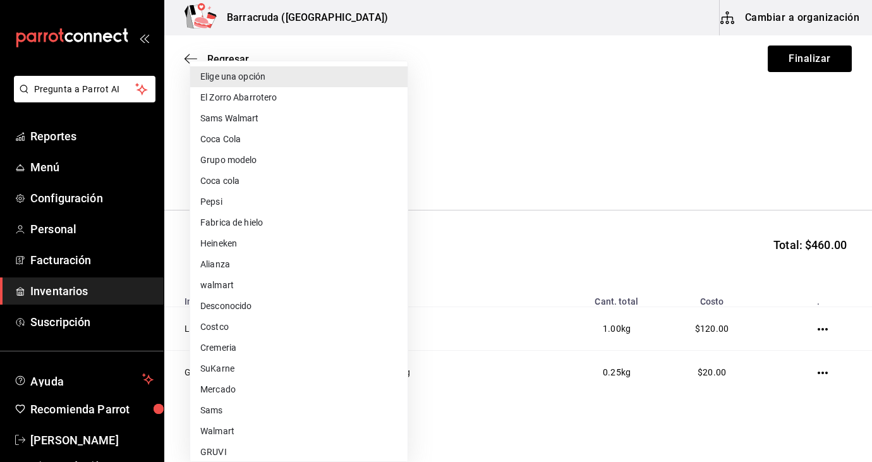
click at [229, 386] on li "Mercado" at bounding box center [298, 389] width 217 height 21
type input "f8227f61-4843-4432-8fcb-4275825620d8"
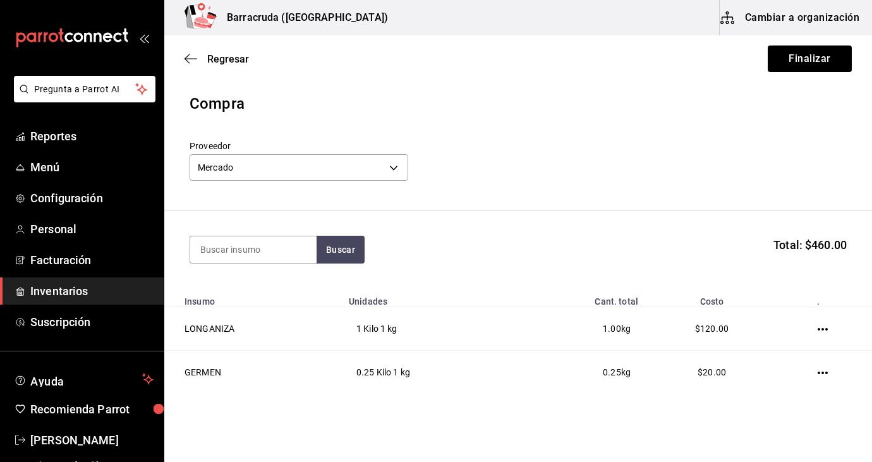
click at [867, 59] on div "Regresar Finalizar" at bounding box center [518, 58] width 708 height 47
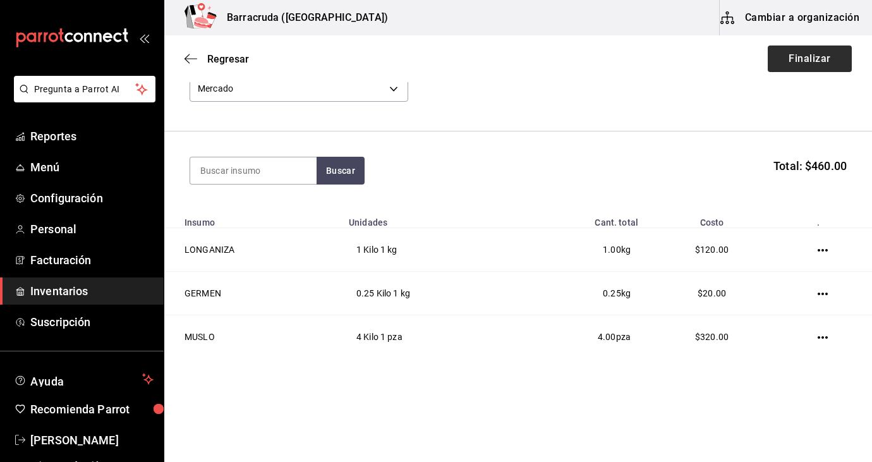
scroll to position [87, 0]
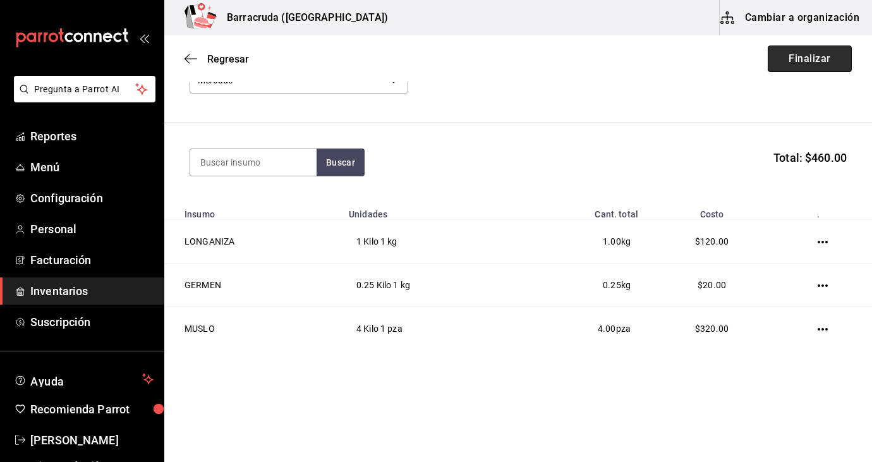
click at [832, 59] on button "Finalizar" at bounding box center [810, 59] width 84 height 27
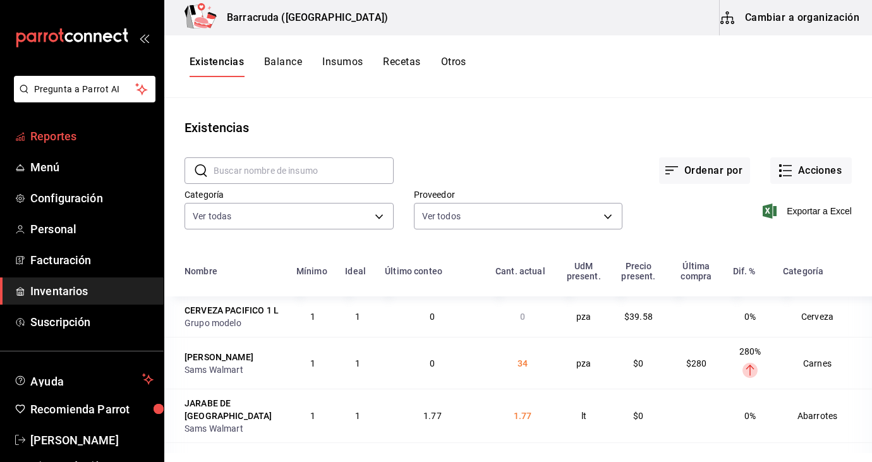
click at [55, 145] on link "Reportes" at bounding box center [82, 136] width 164 height 27
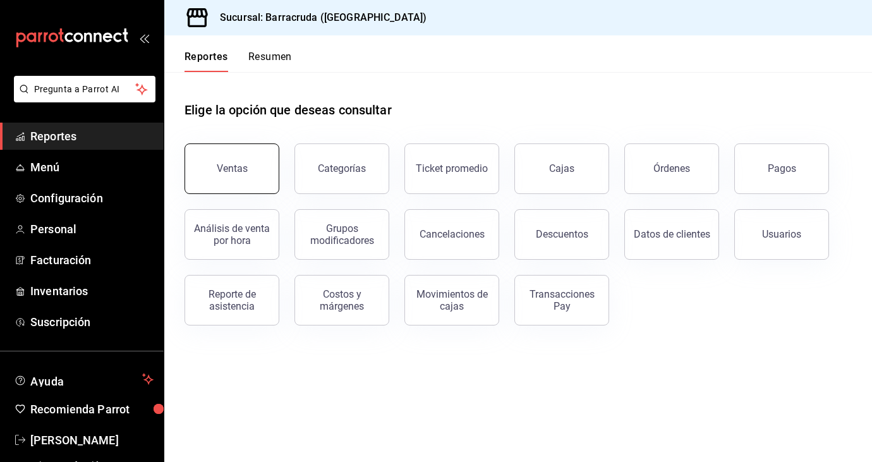
click at [220, 156] on button "Ventas" at bounding box center [232, 169] width 95 height 51
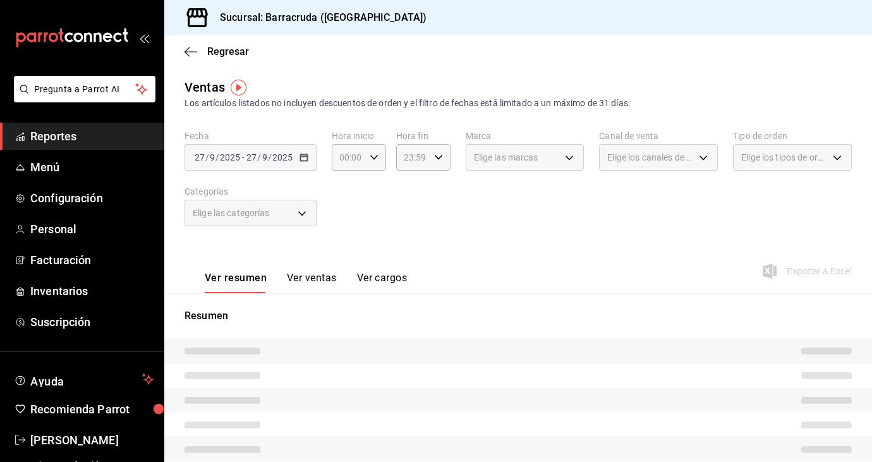
click at [300, 163] on div "2025-09-27 27 / 9 / 2025 - 2025-09-27 27 / 9 / 2025" at bounding box center [251, 157] width 132 height 27
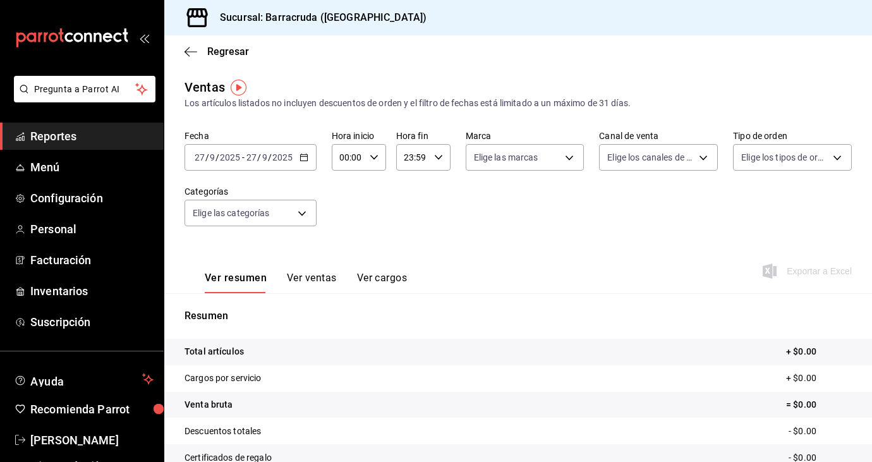
click at [305, 159] on icon "button" at bounding box center [304, 157] width 9 height 9
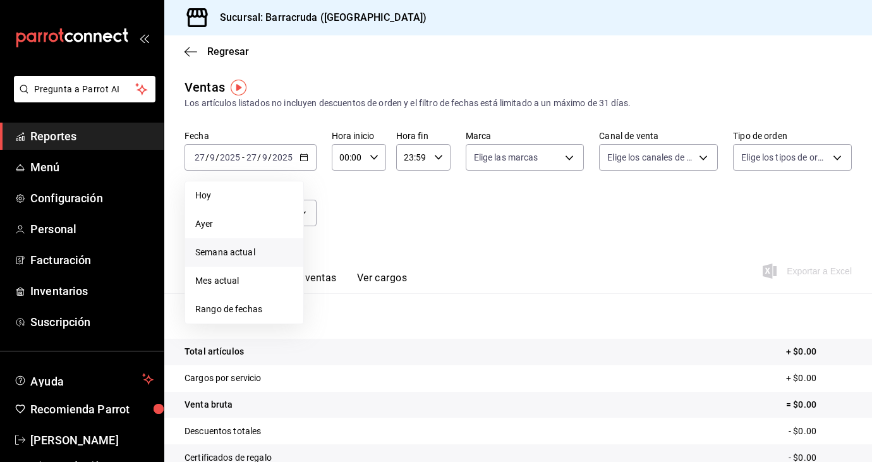
click at [220, 249] on span "Semana actual" at bounding box center [244, 252] width 98 height 13
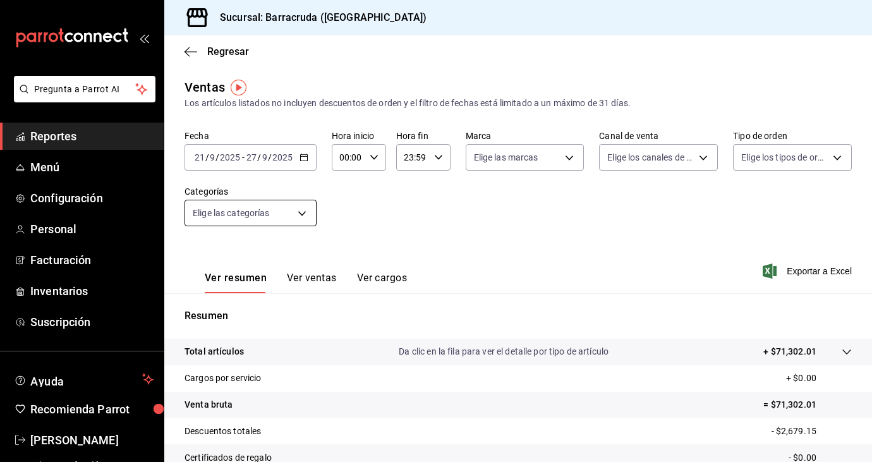
click at [302, 216] on body "Pregunta a Parrot AI Reportes Menú Configuración Personal Facturación Inventari…" at bounding box center [436, 231] width 872 height 462
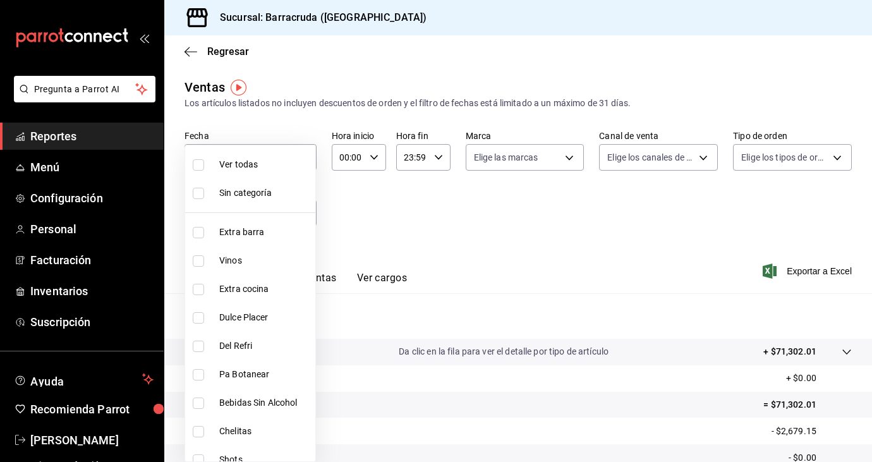
click at [219, 156] on li "Ver todas" at bounding box center [250, 164] width 130 height 28
type input "b963c72d-ce85-4c3f-98ed-955f5b3d01ad,f0e73821-c662-412d-b503-729610356999,c693b…"
checkbox input "true"
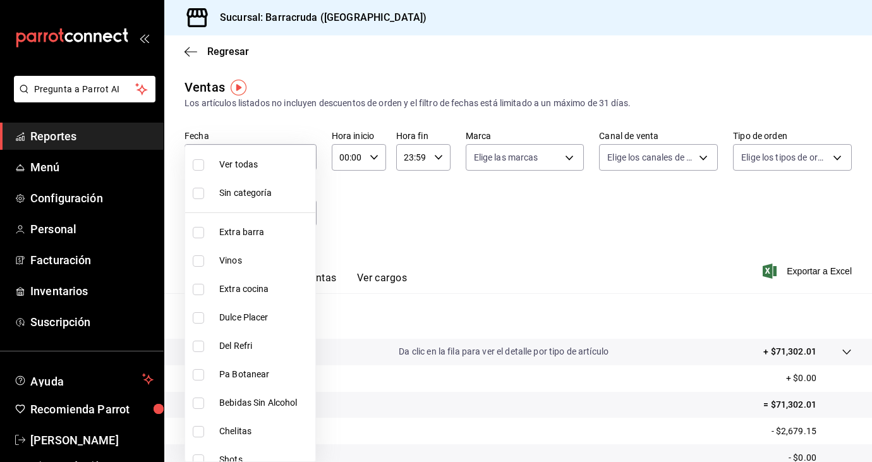
checkbox input "true"
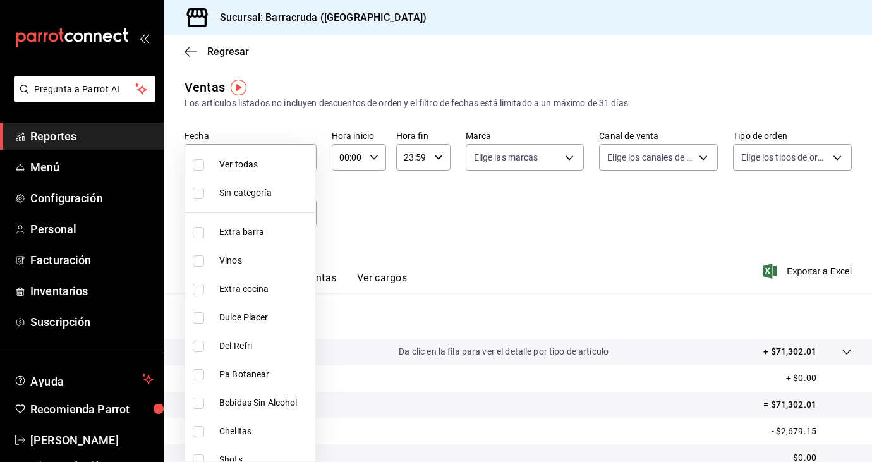
checkbox input "true"
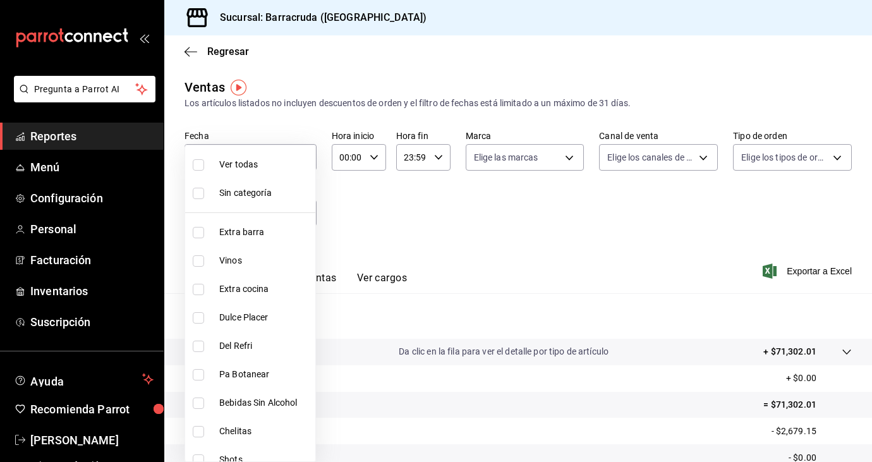
checkbox input "true"
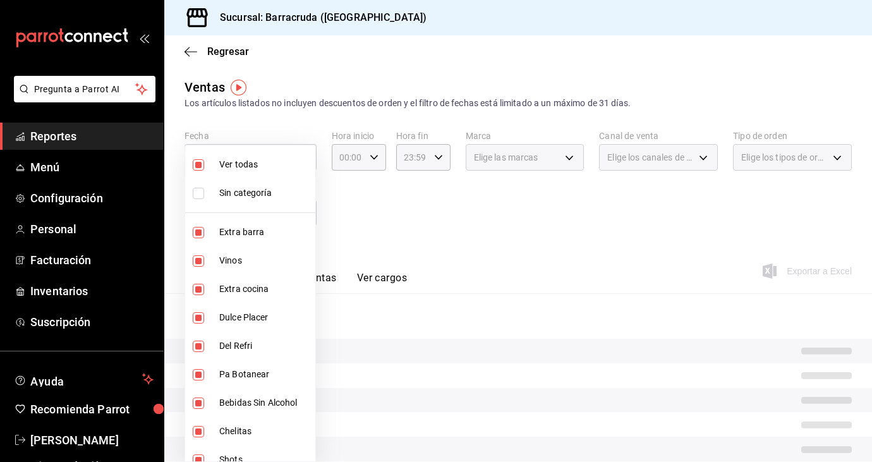
click at [195, 238] on input "checkbox" at bounding box center [198, 232] width 11 height 11
checkbox input "false"
type input "f0e73821-c662-412d-b503-729610356999,c693bcbe-7e83-44f8-b0f7-13bc09908b04,a310d…"
checkbox input "false"
click at [195, 238] on input "checkbox" at bounding box center [198, 232] width 11 height 11
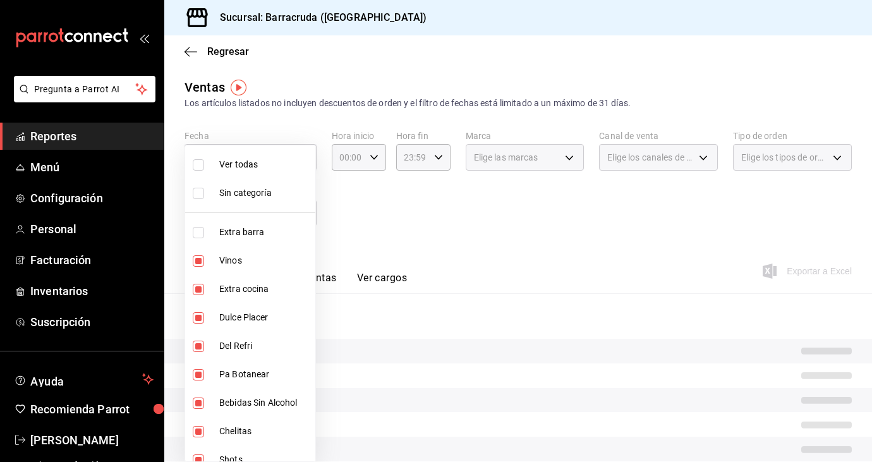
checkbox input "true"
type input "f0e73821-c662-412d-b503-729610356999,c693bcbe-7e83-44f8-b0f7-13bc09908b04,a310d…"
checkbox input "true"
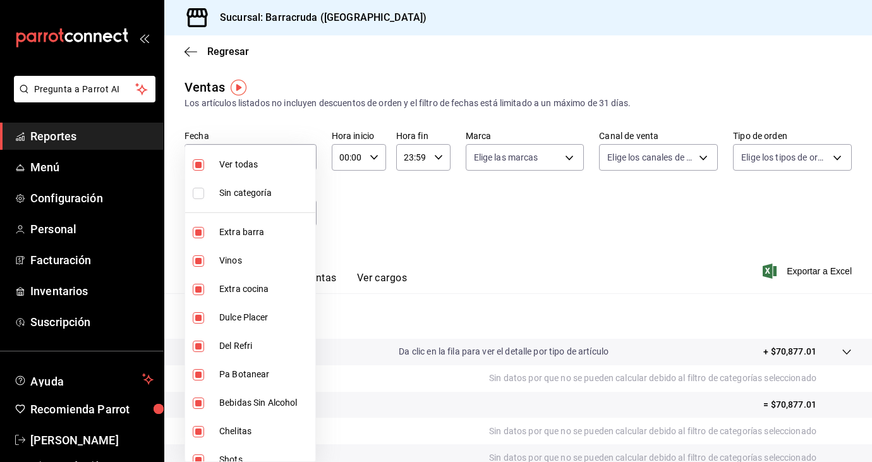
click at [205, 288] on label at bounding box center [201, 289] width 16 height 11
click at [204, 288] on input "checkbox" at bounding box center [198, 289] width 11 height 11
checkbox input "true"
type input "f0e73821-c662-412d-b503-729610356999,a310d70f-5c3b-42cb-8536-03cec27cec4d,11663…"
checkbox input "true"
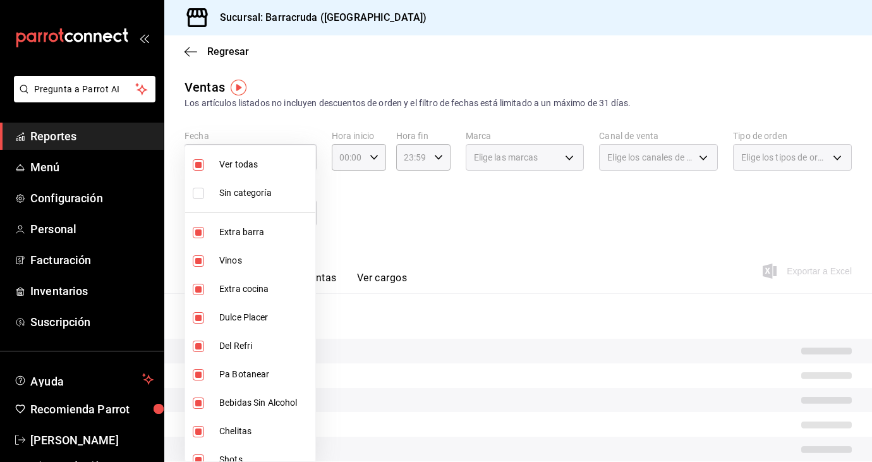
click at [199, 317] on input "checkbox" at bounding box center [198, 317] width 11 height 11
checkbox input "false"
type input "f0e73821-c662-412d-b503-729610356999,1166309c-01d6-4955-8126-da1f9de0f082,5e65c…"
checkbox input "false"
click at [195, 287] on input "checkbox" at bounding box center [198, 289] width 11 height 11
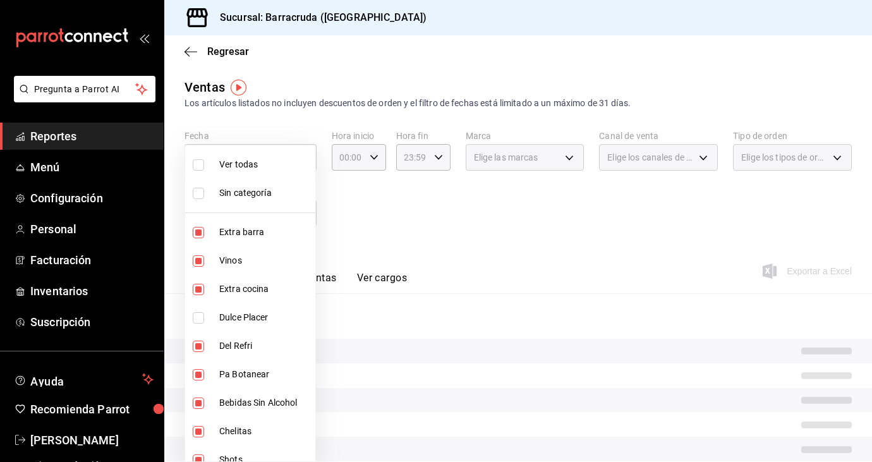
checkbox input "false"
type input "f0e73821-c662-412d-b503-729610356999,1166309c-01d6-4955-8126-da1f9de0f082,5e65c…"
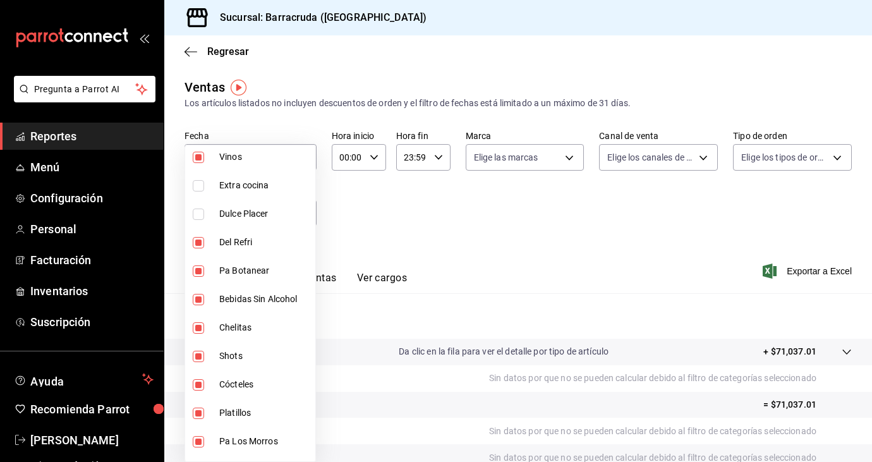
scroll to position [104, 0]
click at [195, 274] on input "checkbox" at bounding box center [198, 270] width 11 height 11
checkbox input "false"
type input "f0e73821-c662-412d-b503-729610356999,1166309c-01d6-4955-8126-da1f9de0f082,eabe6…"
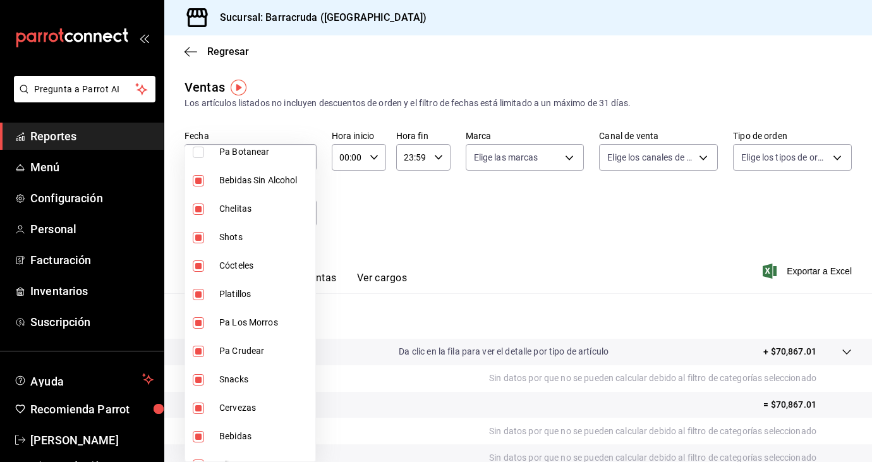
scroll to position [240, 0]
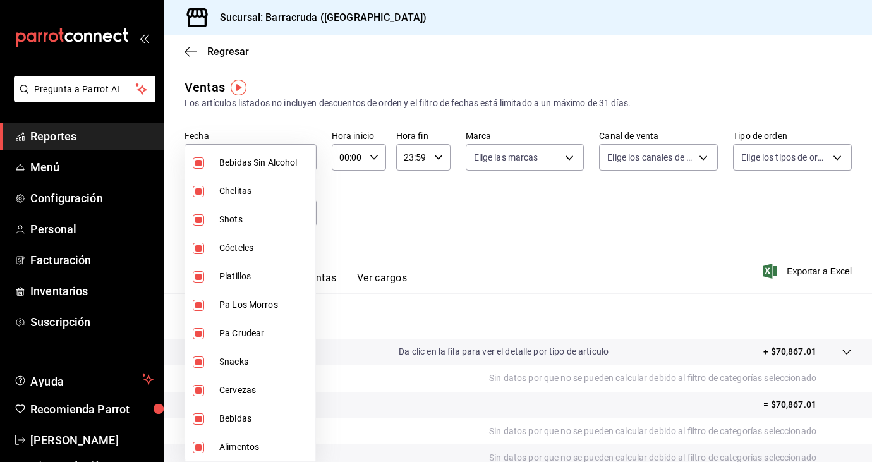
click at [200, 362] on input "checkbox" at bounding box center [198, 362] width 11 height 11
checkbox input "false"
type input "f0e73821-c662-412d-b503-729610356999,1166309c-01d6-4955-8126-da1f9de0f082,eabe6…"
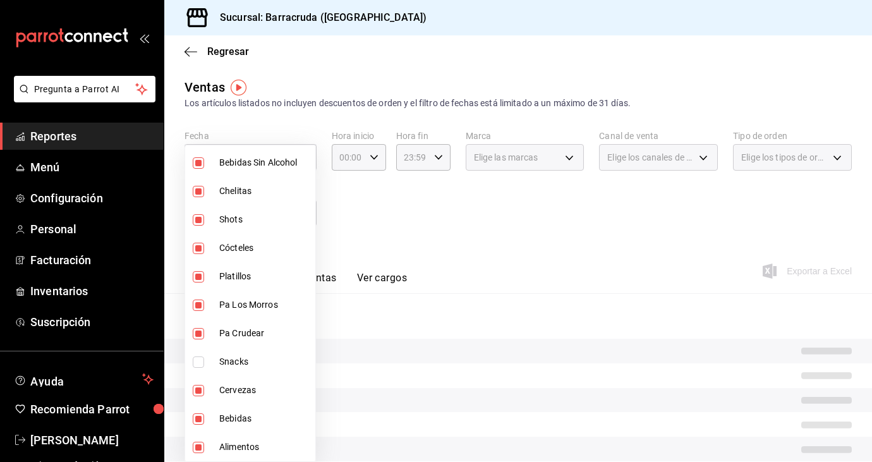
click at [202, 448] on input "checkbox" at bounding box center [198, 447] width 11 height 11
checkbox input "false"
type input "f0e73821-c662-412d-b503-729610356999,1166309c-01d6-4955-8126-da1f9de0f082,eabe6…"
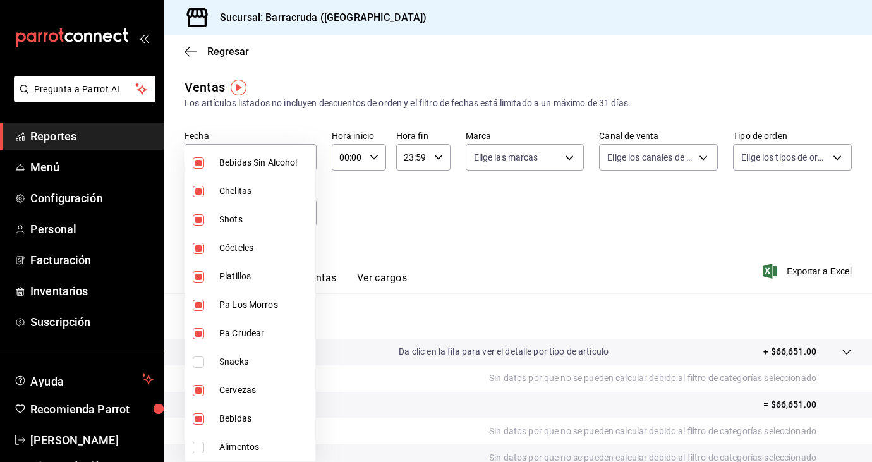
click at [200, 278] on input "checkbox" at bounding box center [198, 276] width 11 height 11
checkbox input "false"
type input "f0e73821-c662-412d-b503-729610356999,1166309c-01d6-4955-8126-da1f9de0f082,eabe6…"
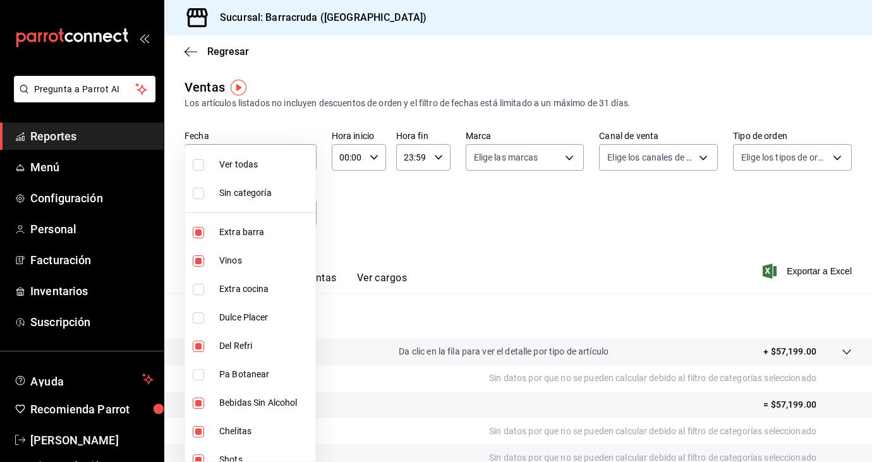
click at [404, 260] on div at bounding box center [436, 231] width 872 height 462
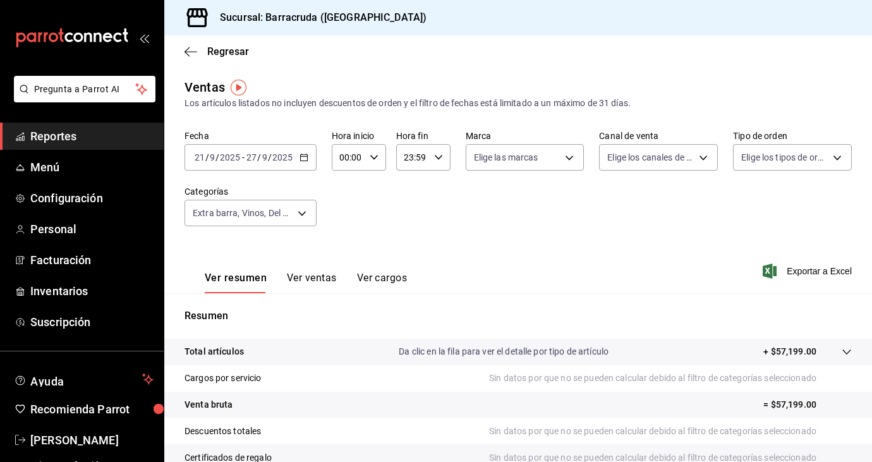
click at [311, 283] on button "Ver ventas" at bounding box center [312, 282] width 50 height 21
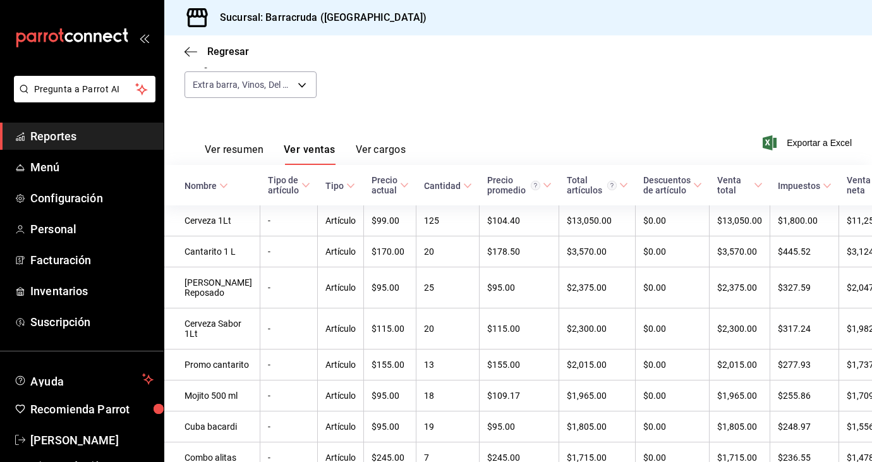
scroll to position [208, 0]
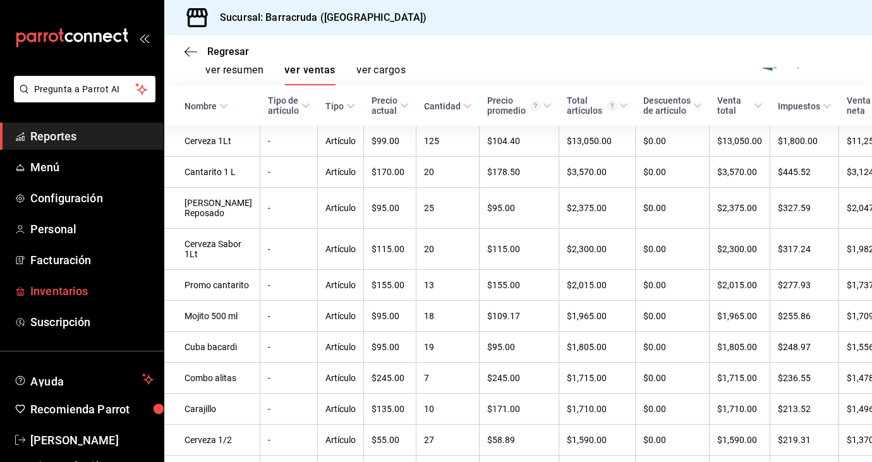
click at [56, 293] on span "Inventarios" at bounding box center [91, 291] width 123 height 17
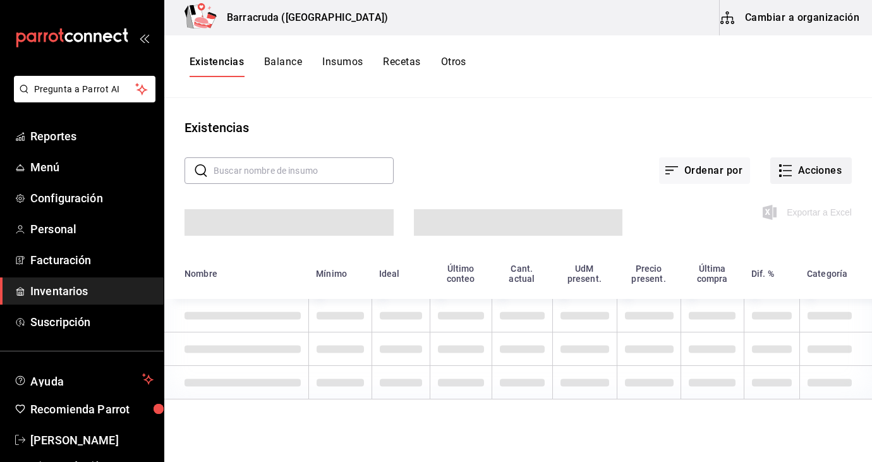
click at [792, 168] on icon "button" at bounding box center [785, 170] width 15 height 15
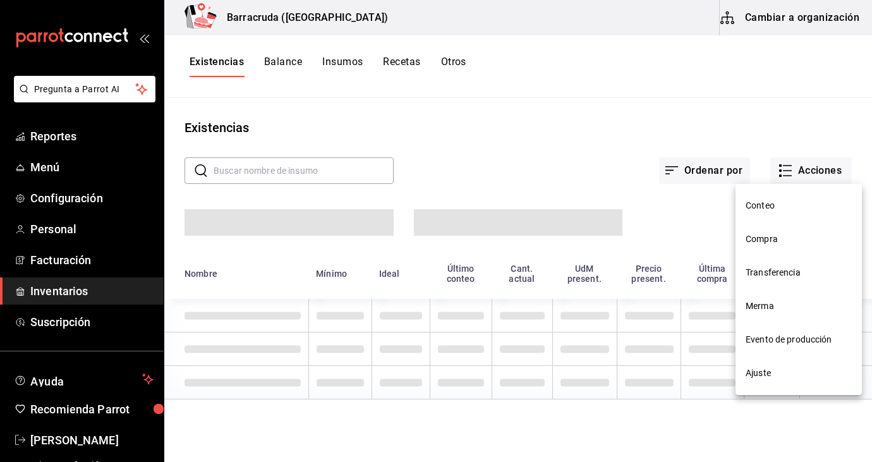
click at [753, 238] on span "Compra" at bounding box center [799, 239] width 106 height 13
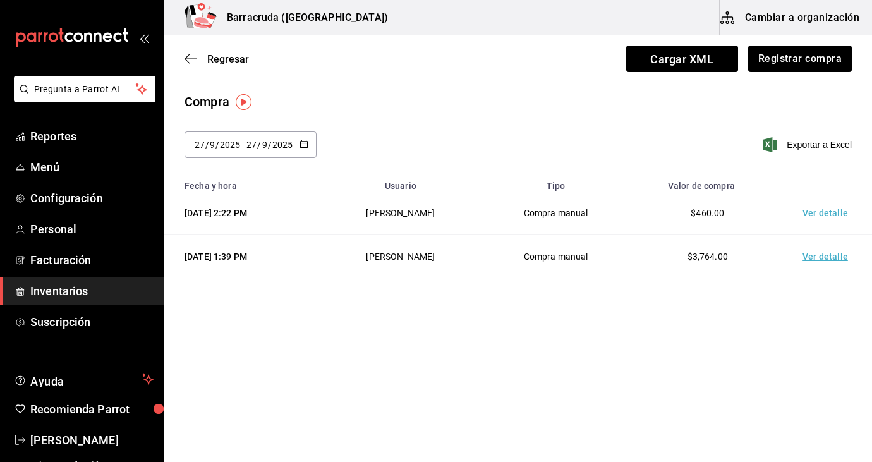
click at [825, 214] on td "Ver detalle" at bounding box center [828, 214] width 89 height 44
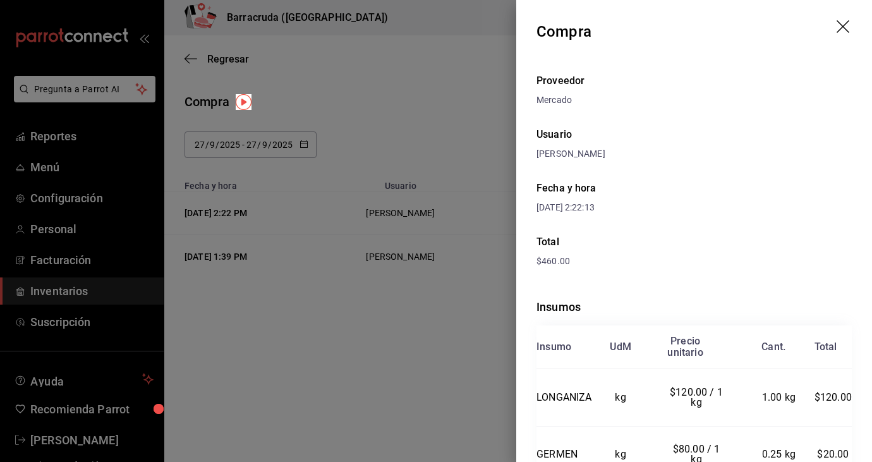
click at [620, 162] on div "Proveedor Mercado Usuario Sandra Romero Fecha y hora 27/09/2025 2:22:13 Total $…" at bounding box center [695, 324] width 356 height 523
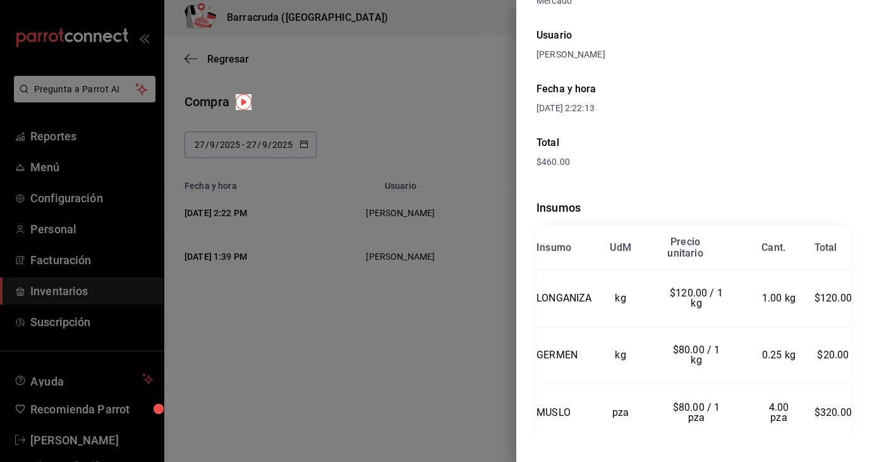
scroll to position [101, 0]
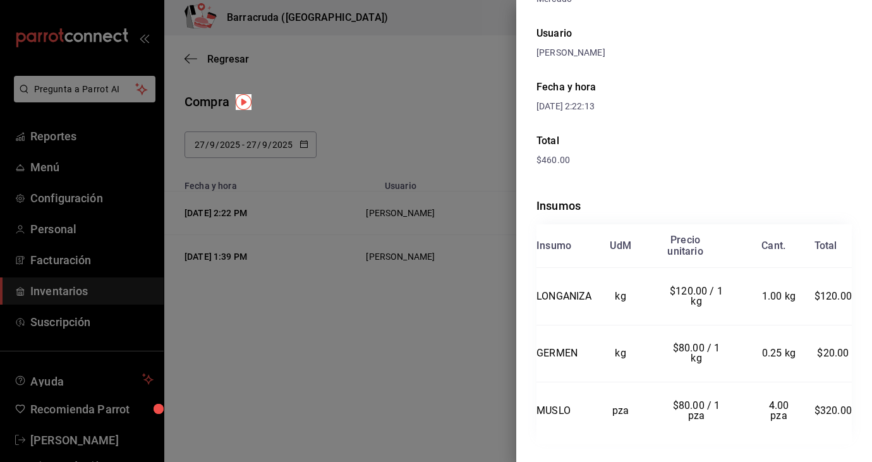
click at [375, 60] on div at bounding box center [436, 231] width 872 height 462
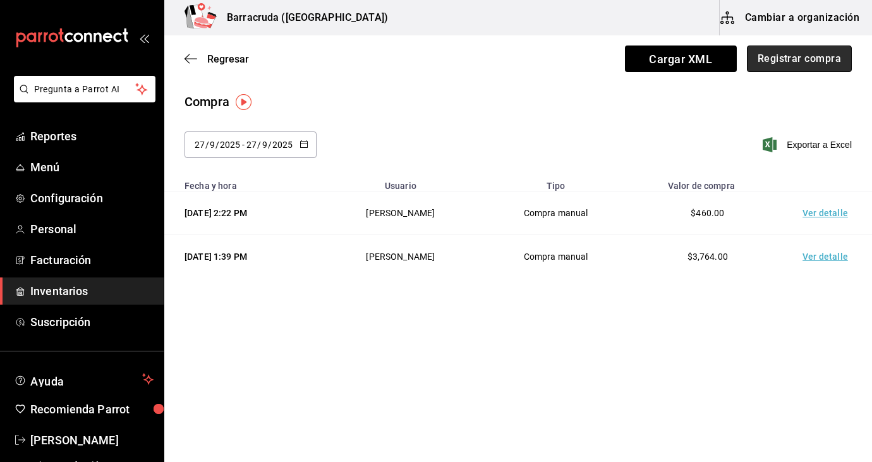
click at [802, 63] on button "Registrar compra" at bounding box center [799, 59] width 105 height 27
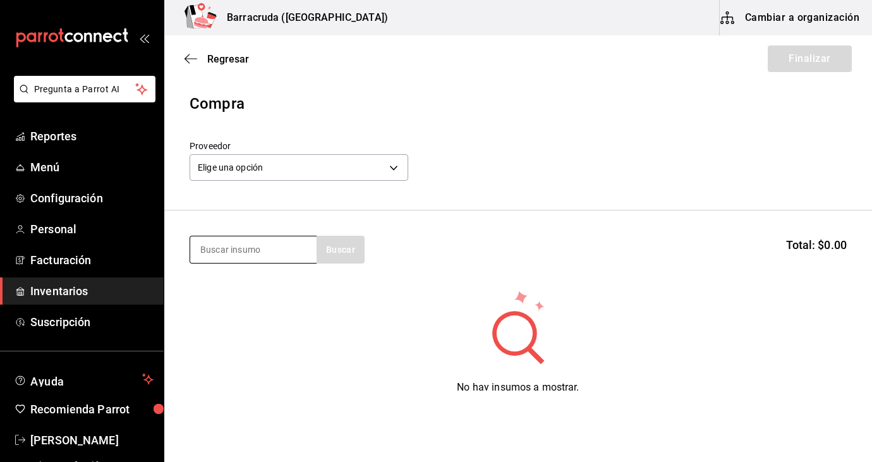
click at [291, 245] on input at bounding box center [253, 249] width 126 height 27
type input "c"
type input "victoria"
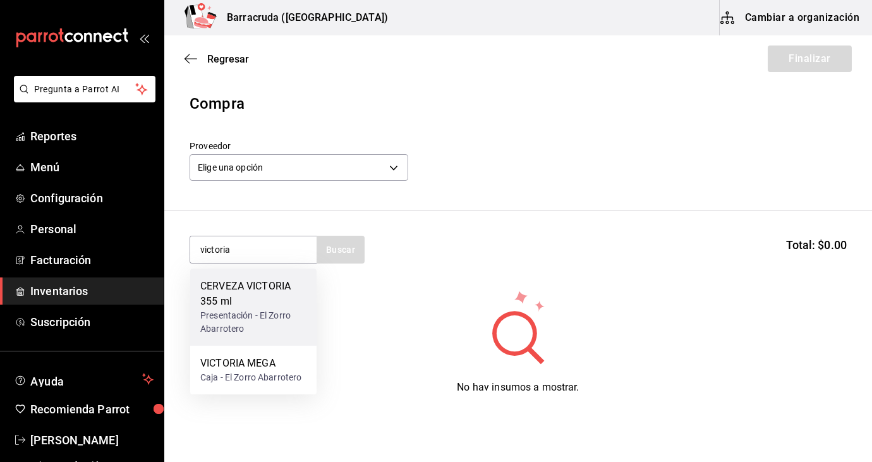
click at [257, 319] on div "Presentación - El Zorro Abarrotero" at bounding box center [253, 322] width 106 height 27
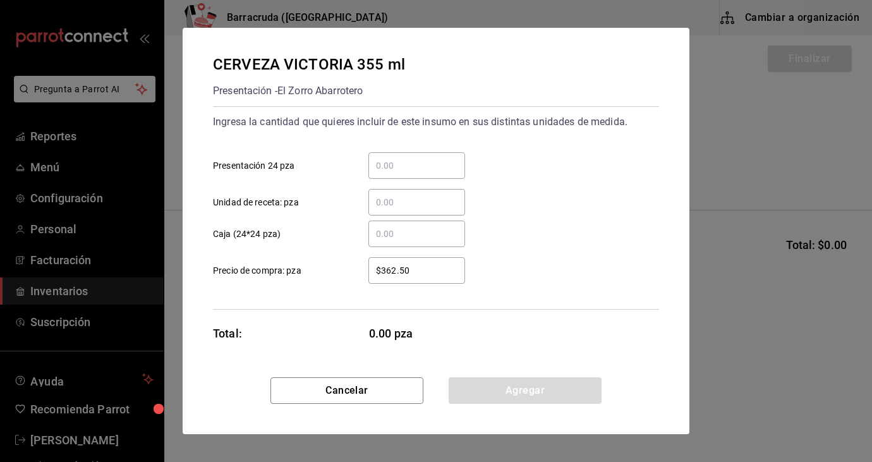
click at [404, 161] on input "​ Presentación 24 pza" at bounding box center [417, 165] width 97 height 15
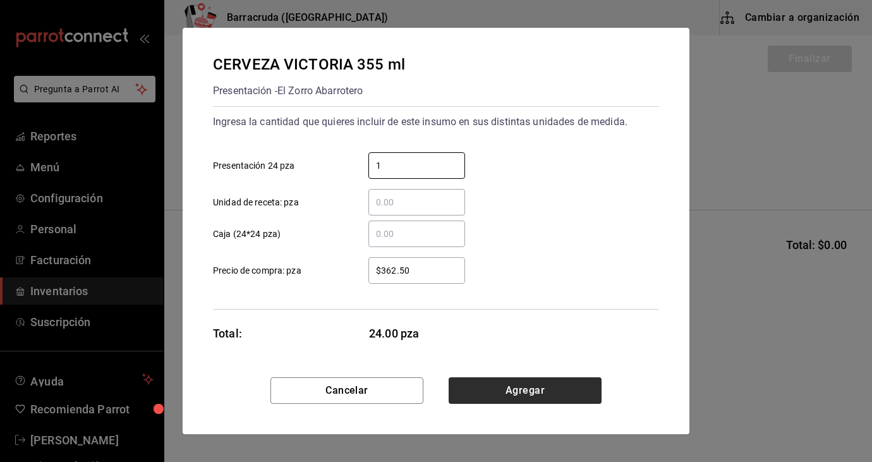
type input "1"
click at [519, 392] on button "Agregar" at bounding box center [525, 390] width 153 height 27
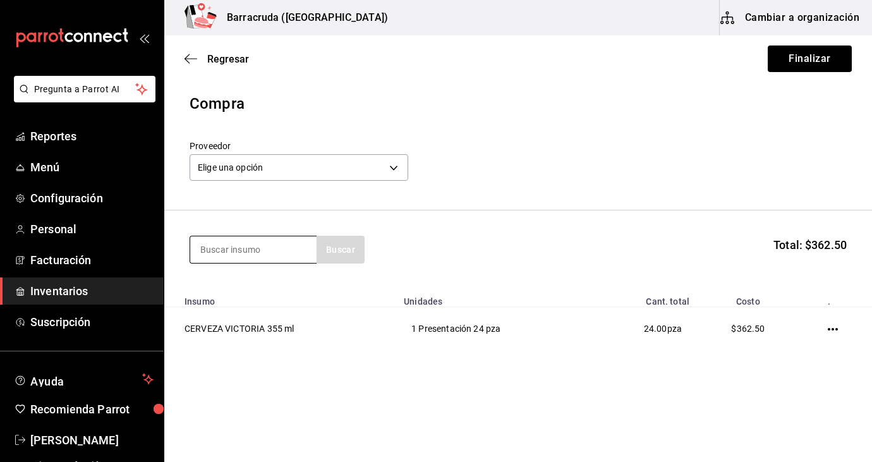
click at [243, 257] on input at bounding box center [253, 249] width 126 height 27
type input "modelo especial"
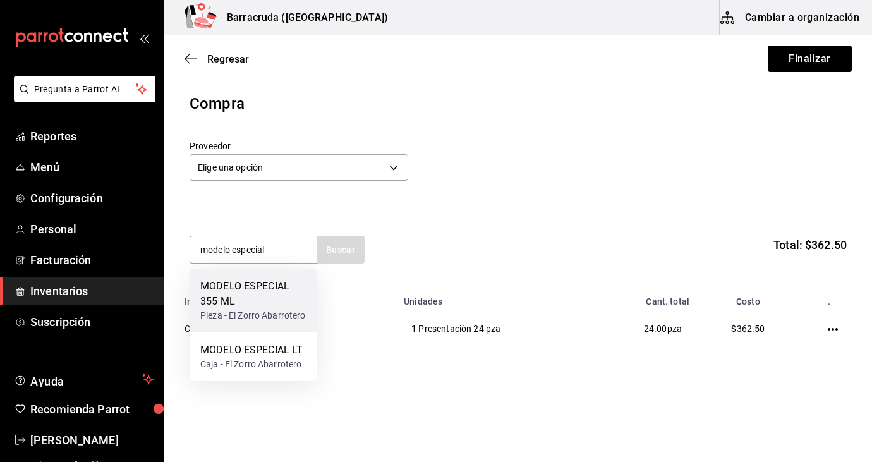
click at [248, 306] on div "MODELO ESPECIAL 355 ML" at bounding box center [253, 294] width 106 height 30
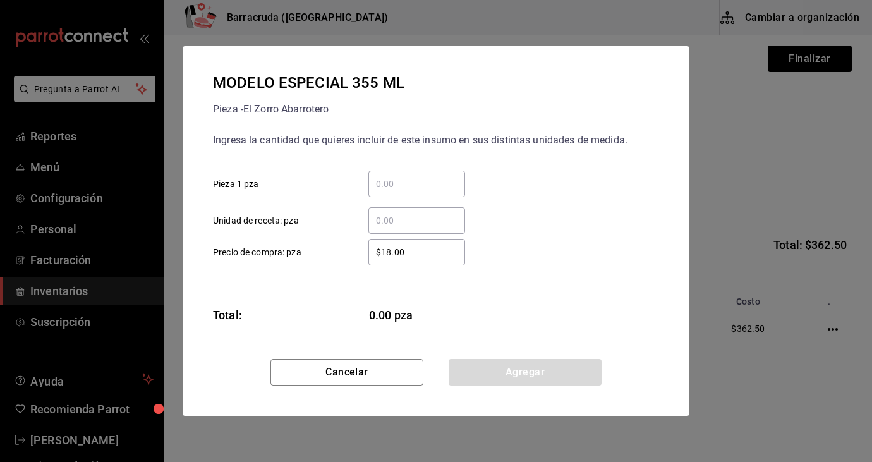
click at [420, 185] on input "​ Pieza 1 pza" at bounding box center [417, 183] width 97 height 15
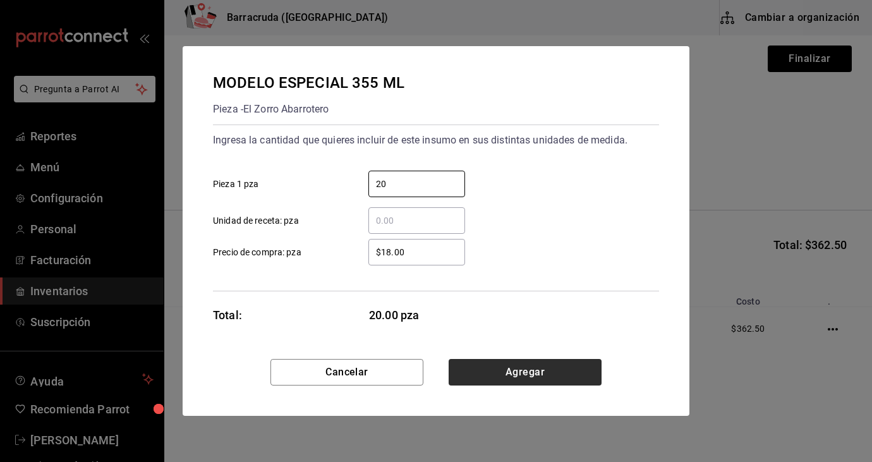
type input "20"
click at [522, 374] on button "Agregar" at bounding box center [525, 372] width 153 height 27
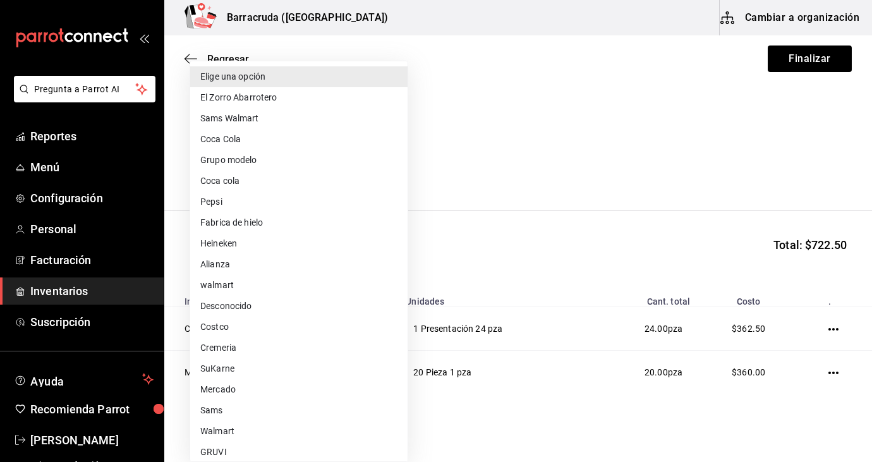
click at [397, 164] on body "Pregunta a Parrot AI Reportes Menú Configuración Personal Facturación Inventari…" at bounding box center [436, 195] width 872 height 391
click at [250, 99] on li "El Zorro Abarrotero" at bounding box center [298, 97] width 217 height 21
type input "82d04e69-7e0a-4d3d-af96-97d5b1927c8d"
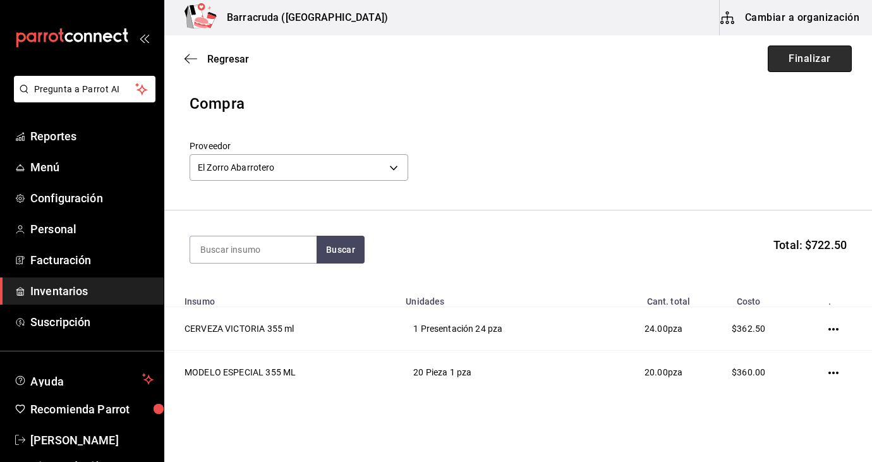
click at [792, 59] on button "Finalizar" at bounding box center [810, 59] width 84 height 27
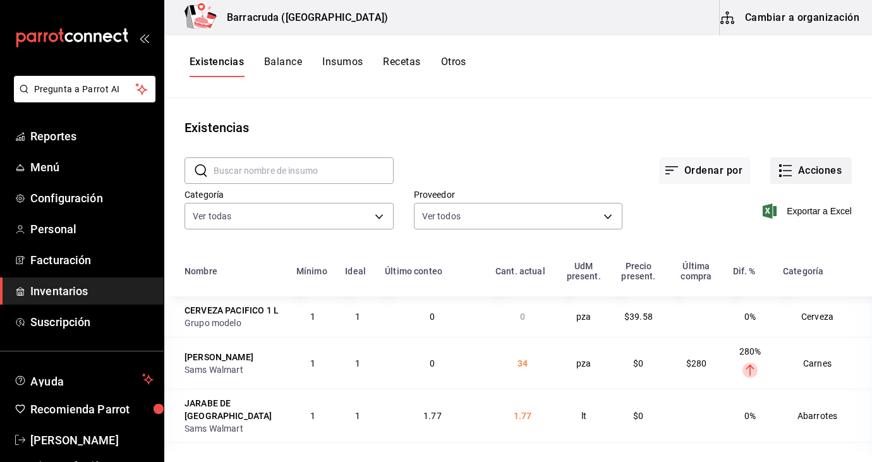
click at [824, 173] on button "Acciones" at bounding box center [812, 170] width 82 height 27
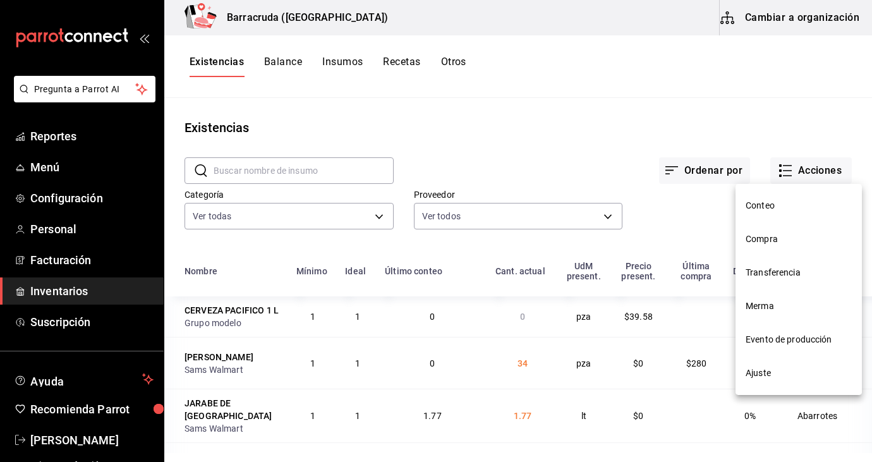
click at [743, 244] on li "Compra" at bounding box center [799, 240] width 126 height 34
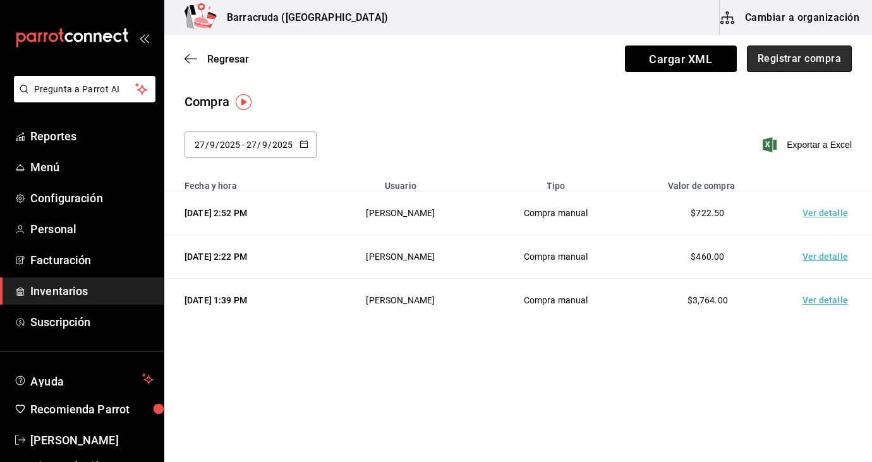
click at [788, 67] on button "Registrar compra" at bounding box center [799, 59] width 105 height 27
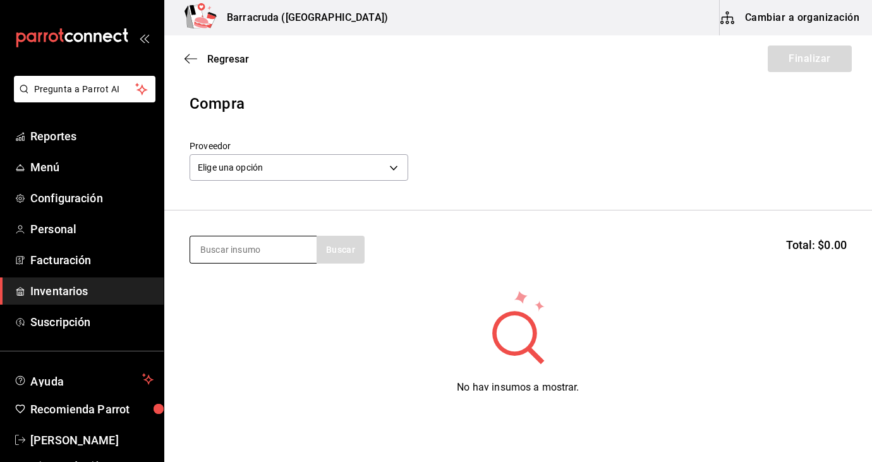
click at [276, 248] on input at bounding box center [253, 249] width 126 height 27
type input "tajin"
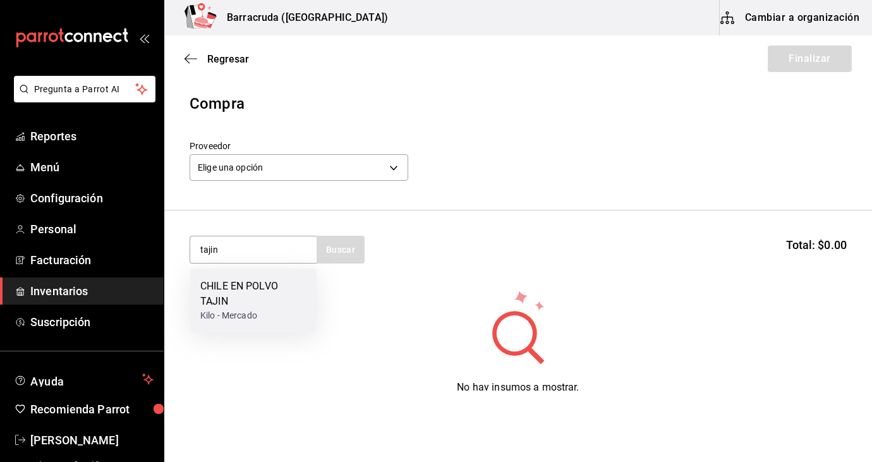
click at [254, 318] on div "Kilo - Mercado" at bounding box center [253, 315] width 106 height 13
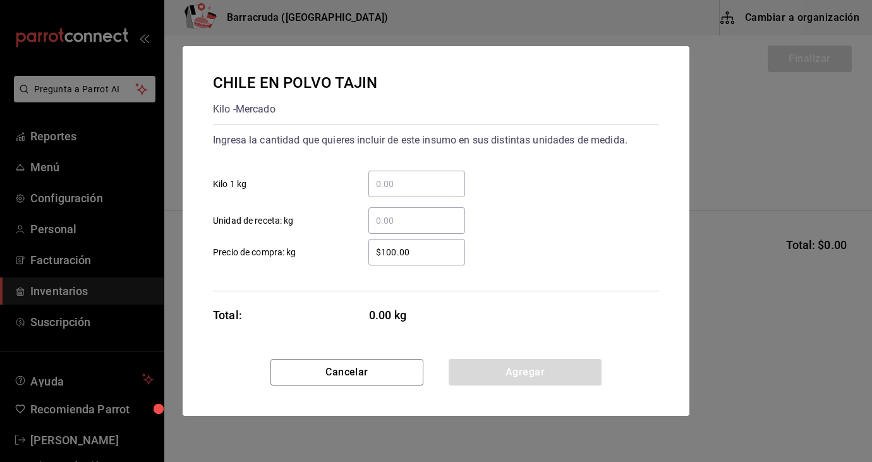
click at [415, 180] on input "​ Kilo 1 kg" at bounding box center [417, 183] width 97 height 15
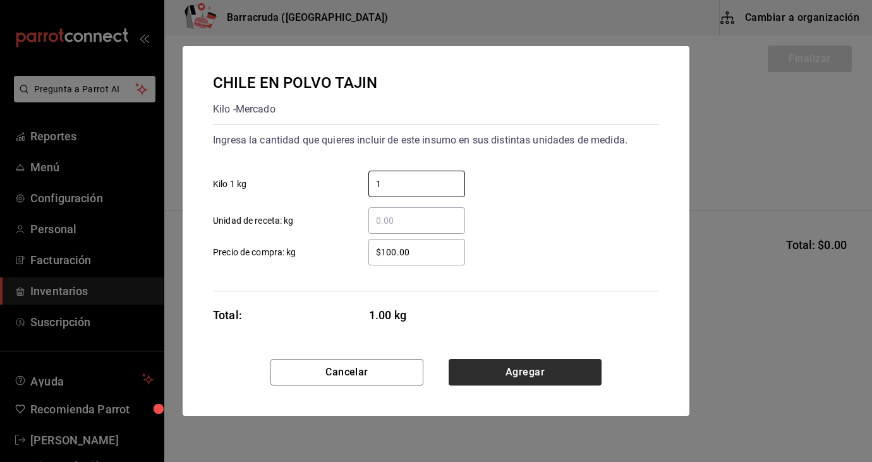
type input "1"
click at [546, 367] on button "Agregar" at bounding box center [525, 372] width 153 height 27
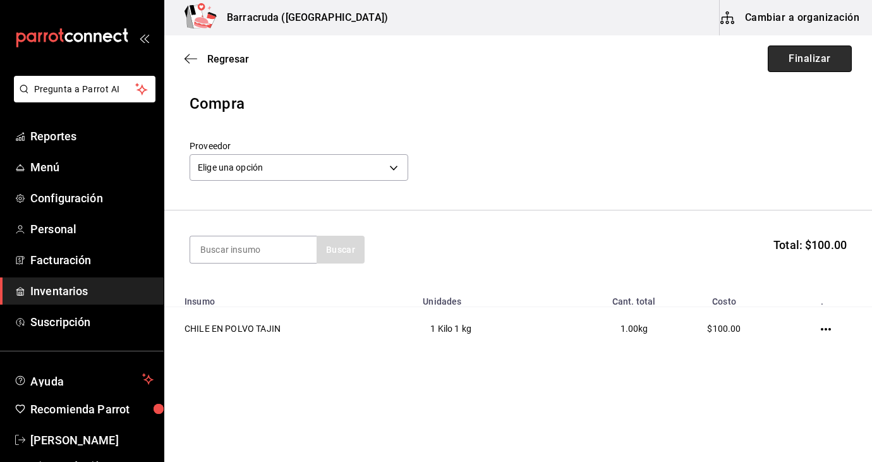
click at [831, 61] on button "Finalizar" at bounding box center [810, 59] width 84 height 27
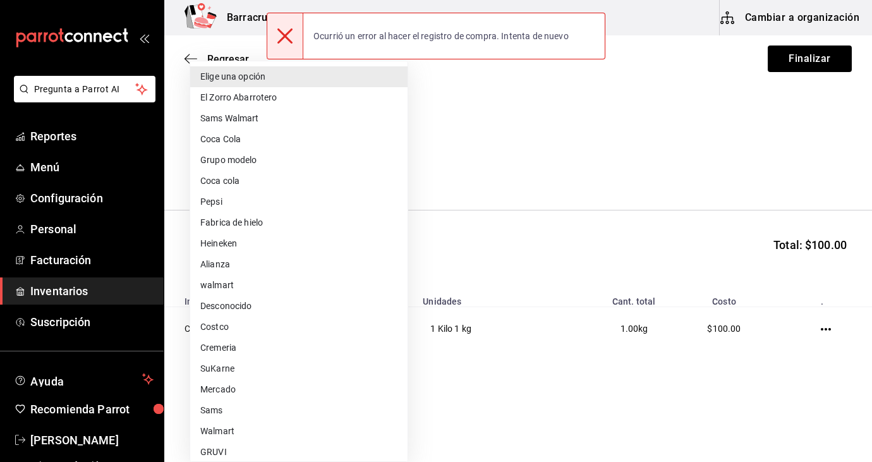
click at [397, 174] on body "Pregunta a Parrot AI Reportes Menú Configuración Personal Facturación Inventari…" at bounding box center [436, 195] width 872 height 391
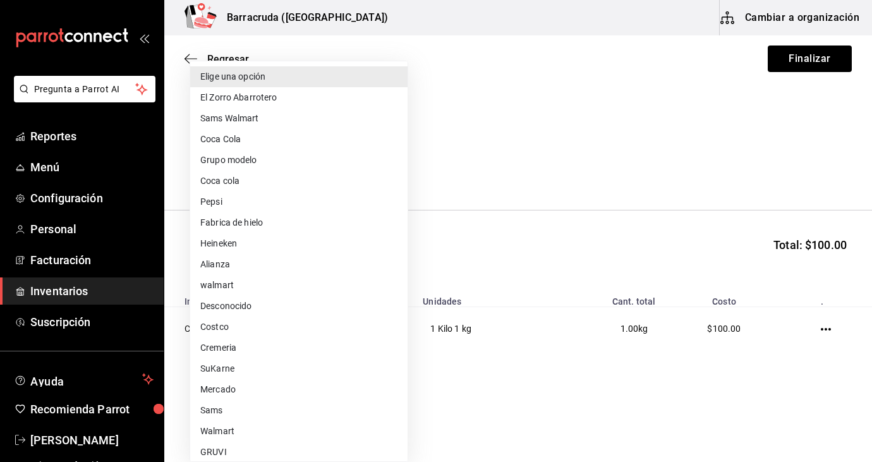
click at [226, 394] on li "Mercado" at bounding box center [298, 389] width 217 height 21
type input "f8227f61-4843-4432-8fcb-4275825620d8"
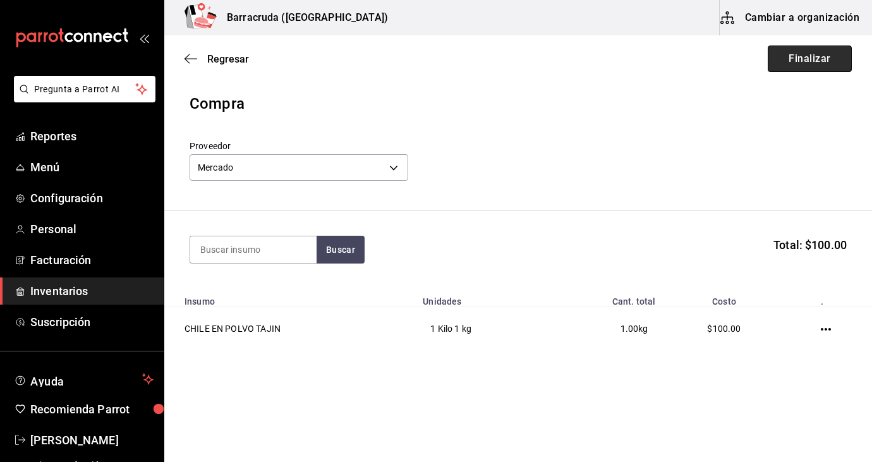
click at [790, 57] on button "Finalizar" at bounding box center [810, 59] width 84 height 27
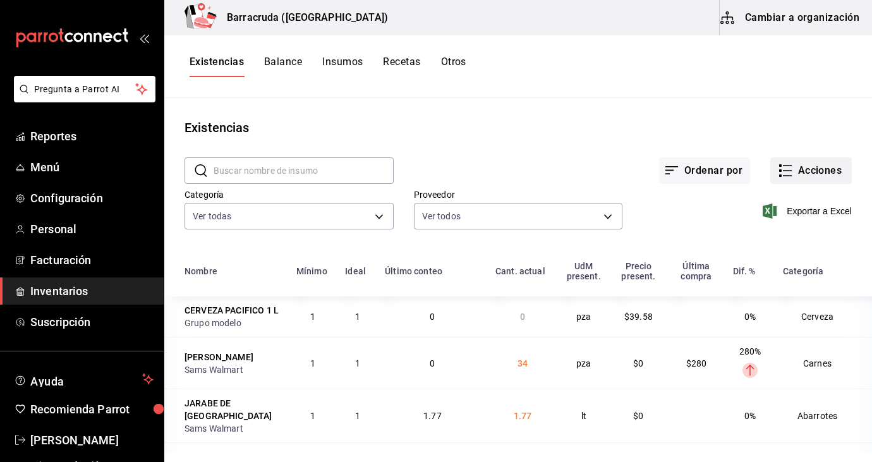
click at [826, 172] on button "Acciones" at bounding box center [812, 170] width 82 height 27
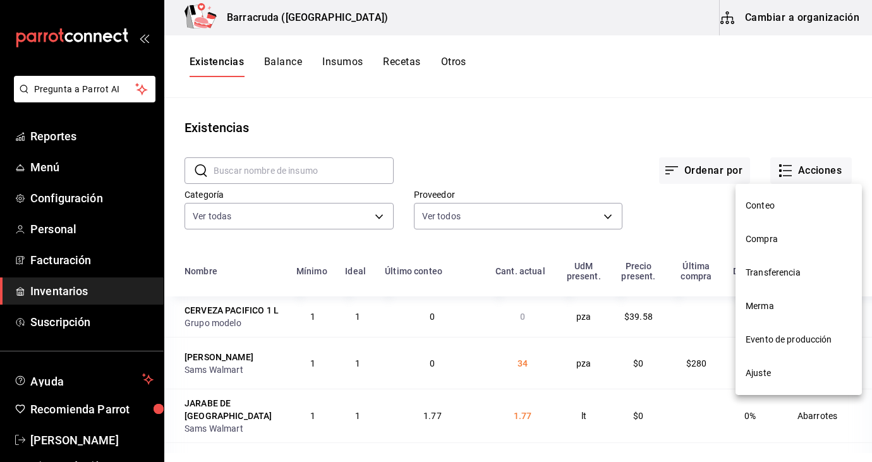
click at [761, 245] on span "Compra" at bounding box center [799, 239] width 106 height 13
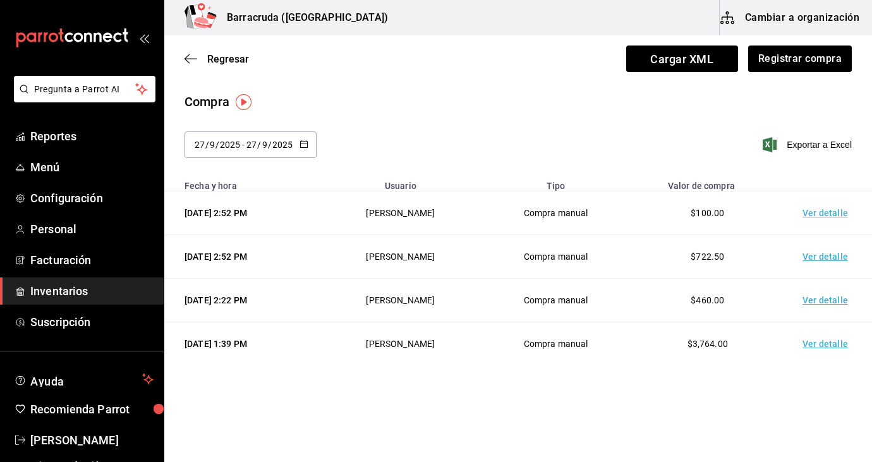
click at [829, 350] on td "Ver detalle" at bounding box center [828, 344] width 89 height 44
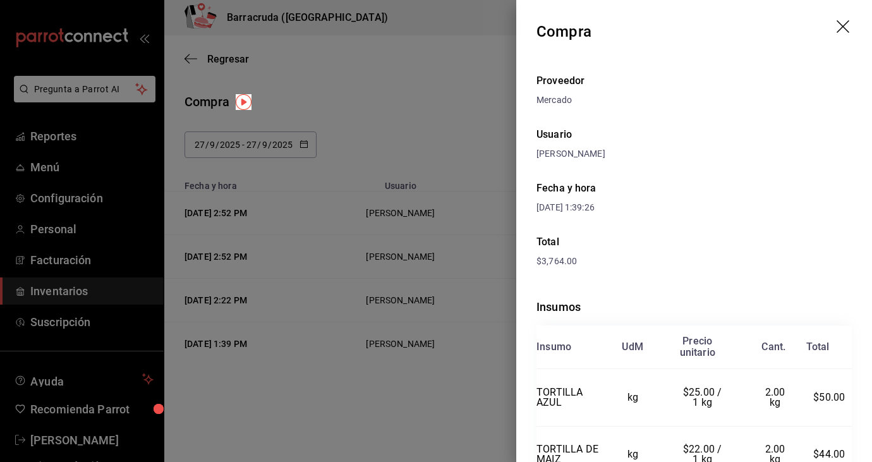
click at [747, 165] on div "Proveedor Mercado Usuario Sandra Romero Fecha y hora 27/09/2025 1:39:26 Total $…" at bounding box center [695, 353] width 356 height 580
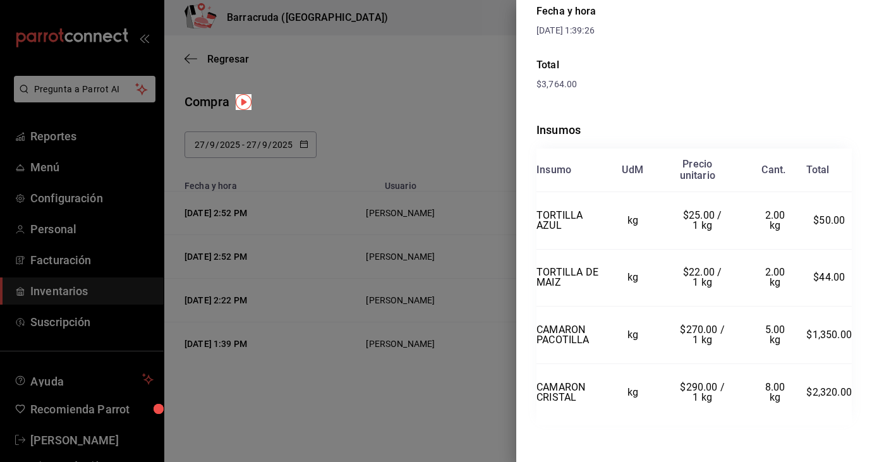
scroll to position [181, 0]
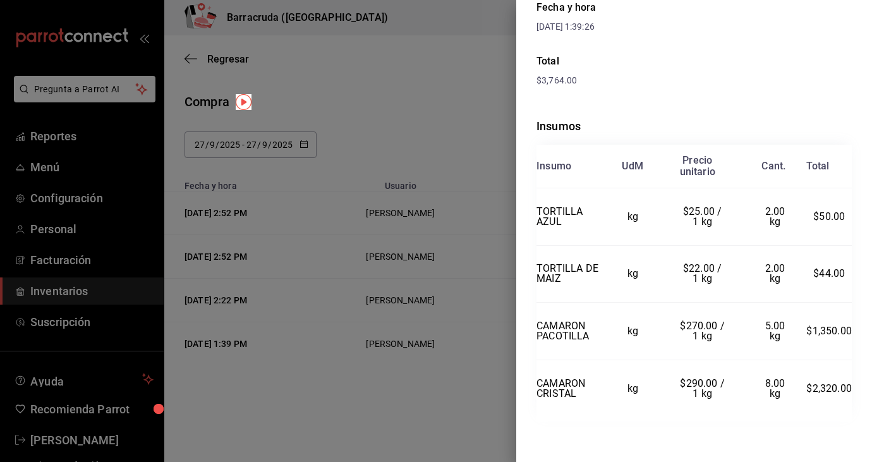
click at [333, 128] on div at bounding box center [436, 231] width 872 height 462
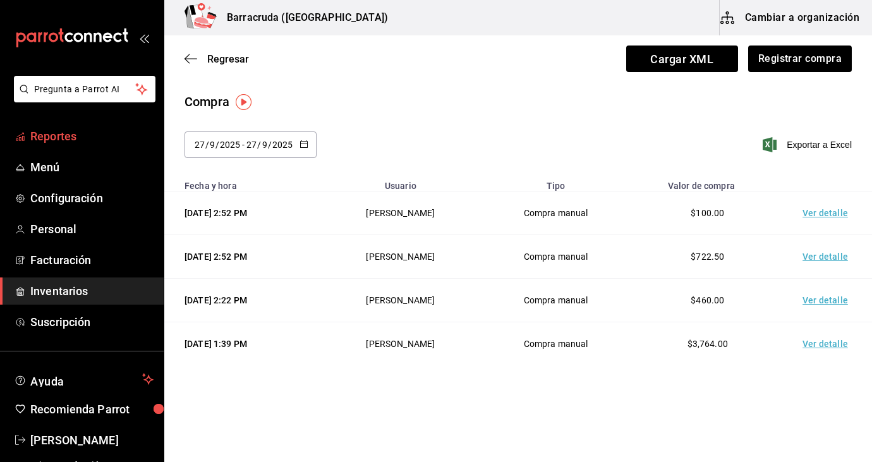
click at [58, 143] on span "Reportes" at bounding box center [91, 136] width 123 height 17
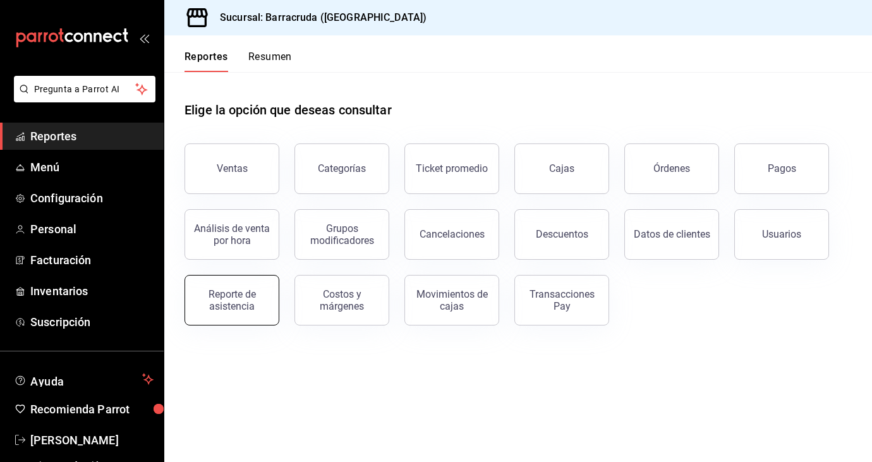
click at [233, 297] on div "Reporte de asistencia" at bounding box center [232, 300] width 78 height 24
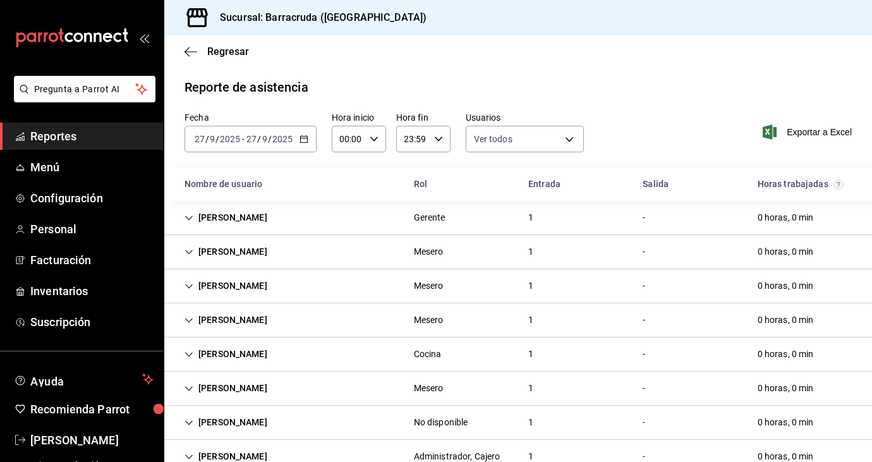
click at [195, 455] on div "Sandra Romero" at bounding box center [225, 456] width 103 height 23
click at [189, 455] on icon "Cell" at bounding box center [189, 457] width 8 height 4
click at [178, 427] on div "Ingrid Jaimes Aragon" at bounding box center [225, 422] width 103 height 23
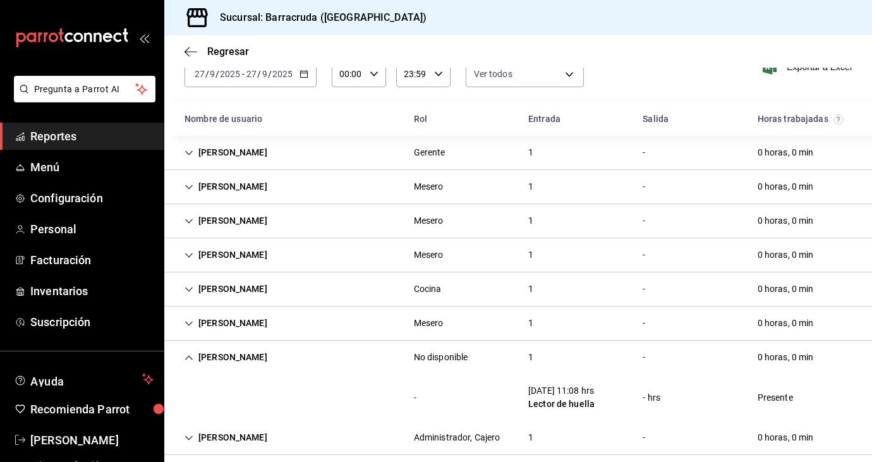
scroll to position [76, 0]
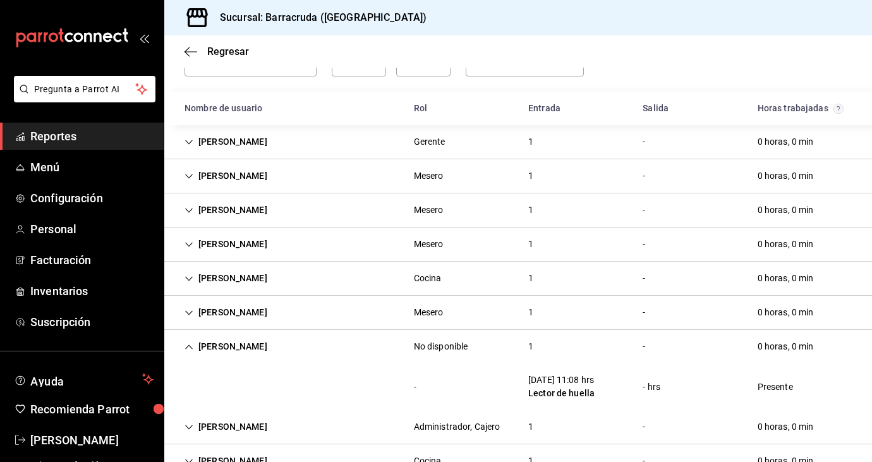
click at [185, 429] on icon "Cell" at bounding box center [189, 427] width 9 height 9
click at [185, 379] on div "- 27/09/25 11:08 hrs Lector de huella - hrs Presente" at bounding box center [518, 387] width 708 height 47
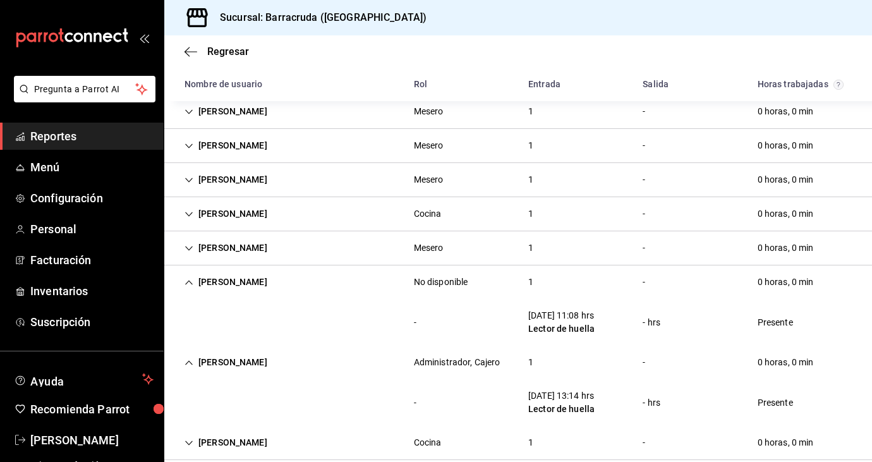
scroll to position [159, 0]
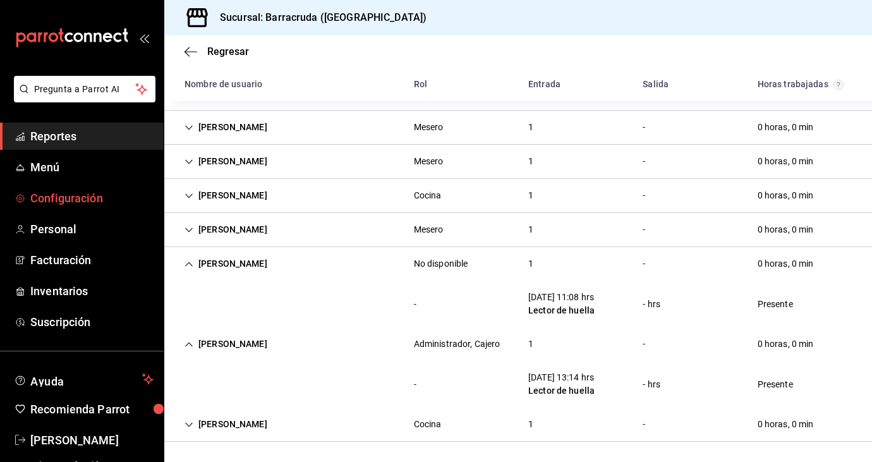
click at [51, 202] on span "Configuración" at bounding box center [91, 198] width 123 height 17
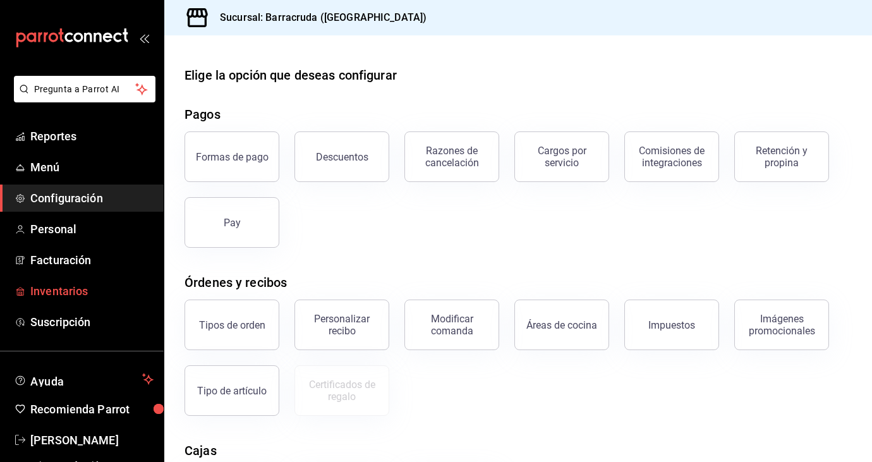
click at [65, 293] on span "Inventarios" at bounding box center [91, 291] width 123 height 17
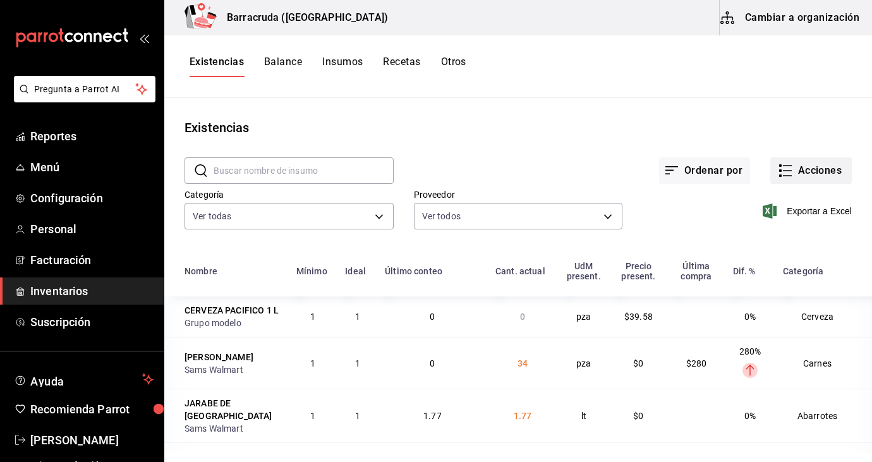
click at [814, 175] on button "Acciones" at bounding box center [812, 170] width 82 height 27
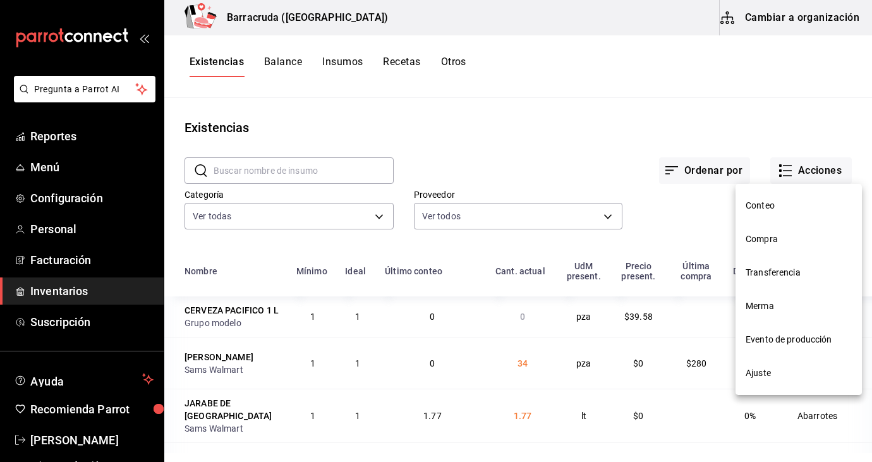
click at [761, 340] on span "Evento de producción" at bounding box center [799, 339] width 106 height 13
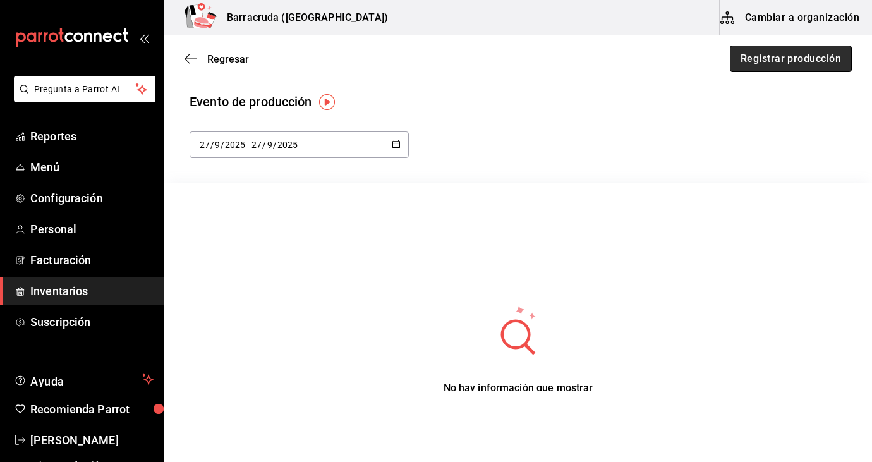
click at [797, 54] on button "Registrar producción" at bounding box center [791, 59] width 122 height 27
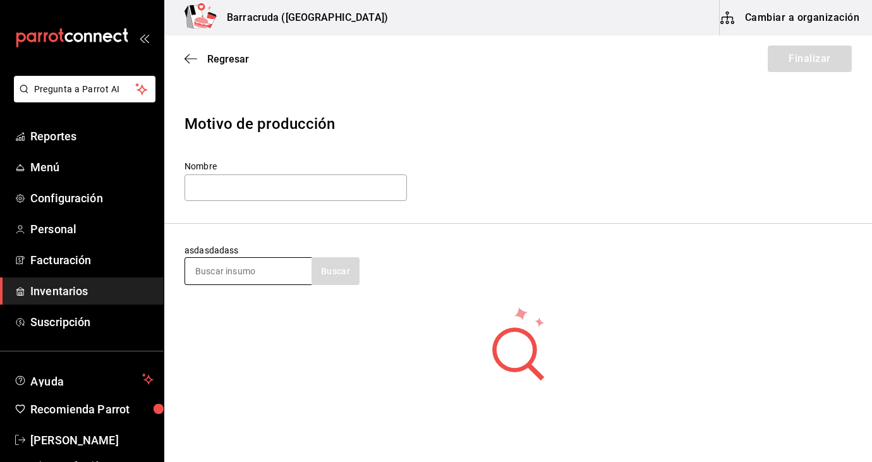
click at [281, 284] on div at bounding box center [248, 271] width 127 height 28
click at [288, 267] on input at bounding box center [248, 271] width 126 height 27
type input "esmeralda"
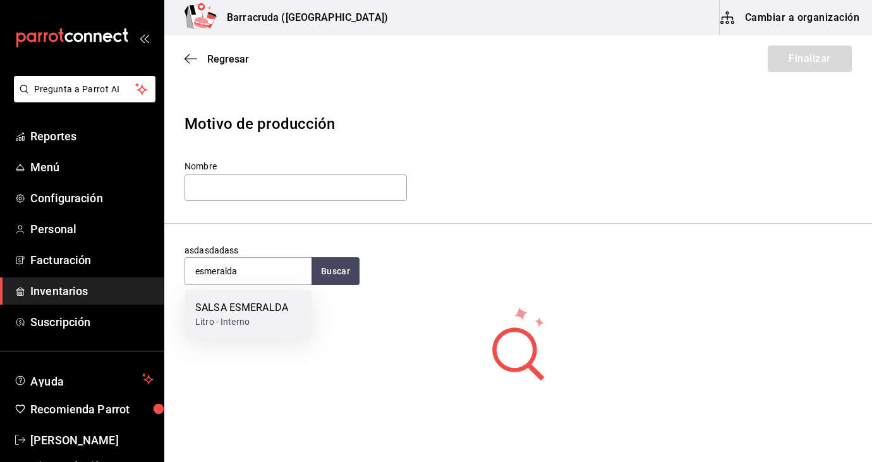
click at [270, 298] on div "SALSA ESMERALDA Litro - Interno" at bounding box center [248, 314] width 126 height 49
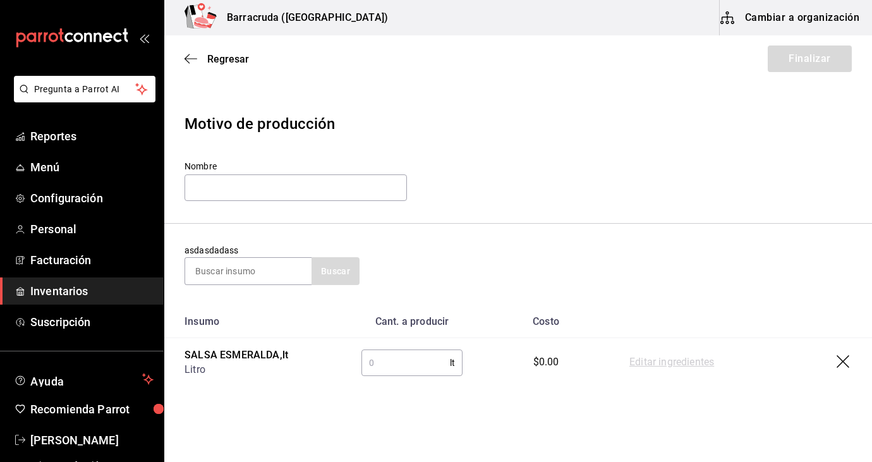
click at [401, 353] on input "text" at bounding box center [406, 362] width 89 height 25
type input "0.73"
click at [281, 273] on input at bounding box center [248, 271] width 126 height 27
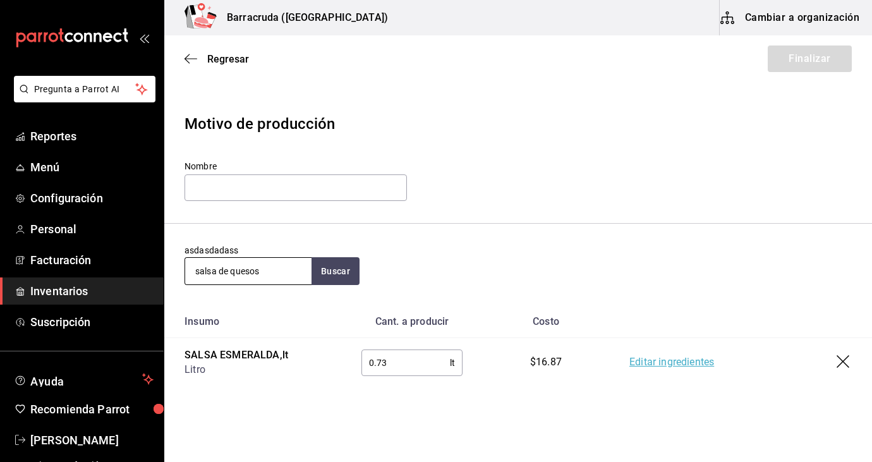
type input "salsa de quesos"
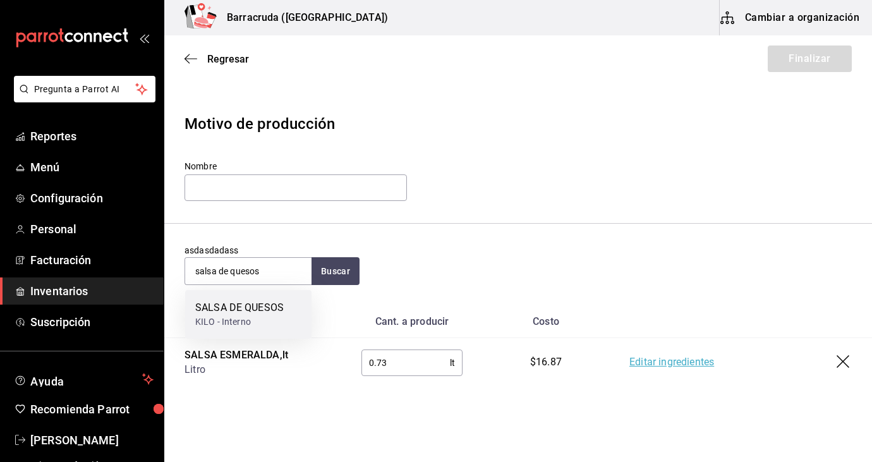
click at [269, 318] on div "KILO - Interno" at bounding box center [239, 321] width 89 height 13
type input ".73"
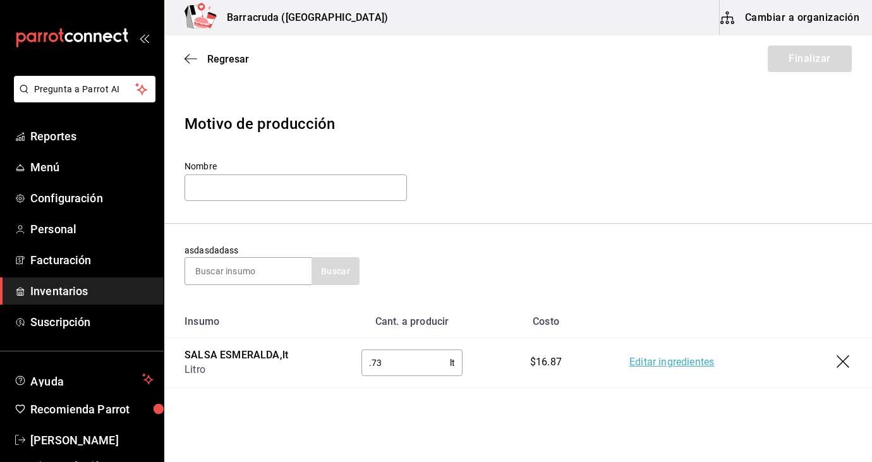
click at [371, 297] on section "asdasdadass Buscar" at bounding box center [518, 265] width 708 height 82
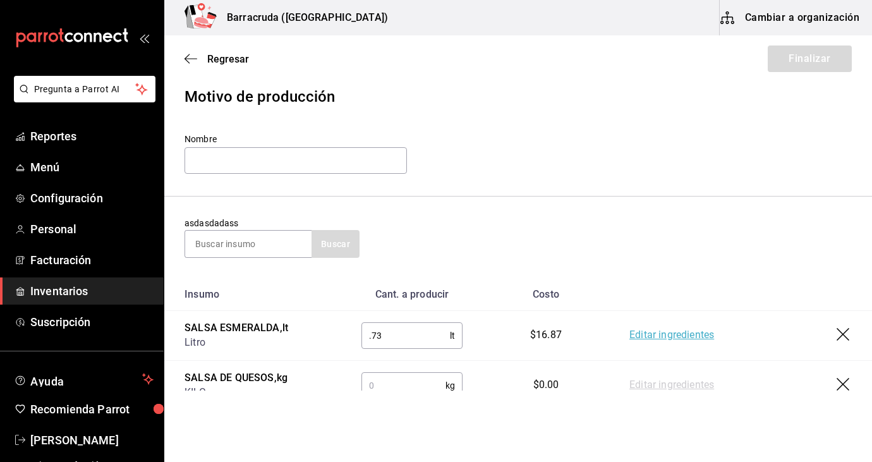
scroll to position [76, 0]
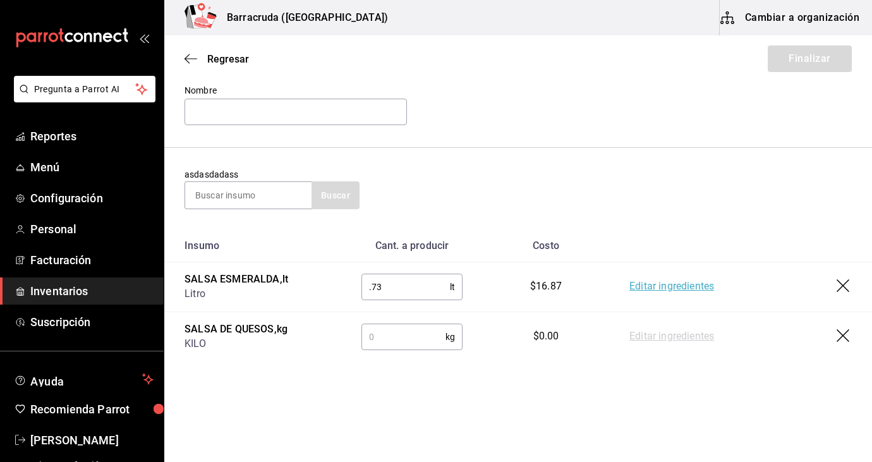
click at [398, 343] on input "text" at bounding box center [404, 336] width 84 height 25
type input "2.30"
click at [283, 192] on input at bounding box center [248, 195] width 126 height 27
click at [388, 107] on input "text" at bounding box center [296, 112] width 223 height 27
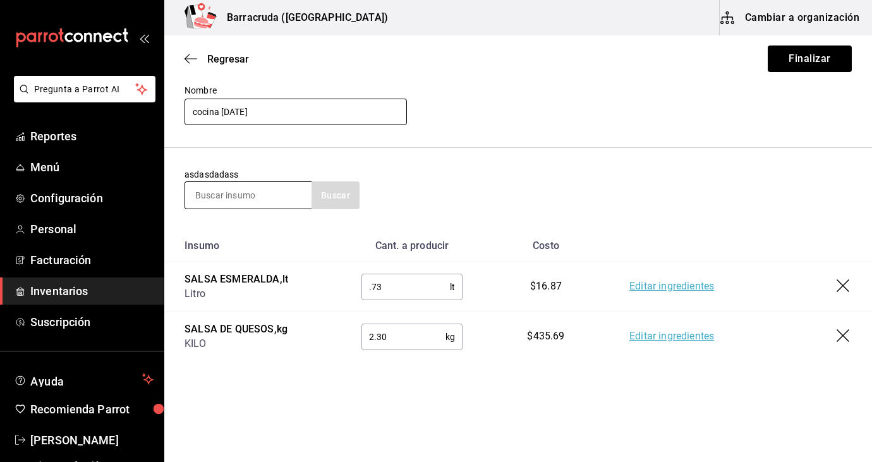
type input "cocina 25/09/2025"
click at [250, 201] on input at bounding box center [248, 195] width 126 height 27
click at [791, 52] on button "Finalizar" at bounding box center [810, 59] width 84 height 27
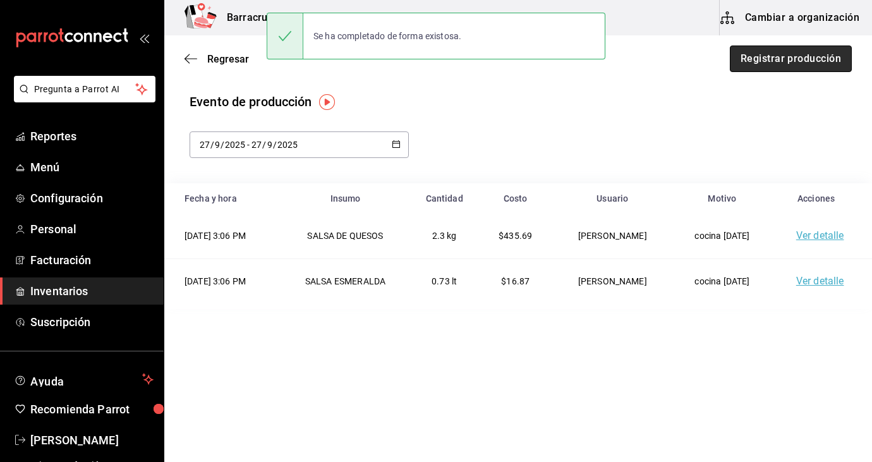
click at [818, 62] on button "Registrar producción" at bounding box center [791, 59] width 122 height 27
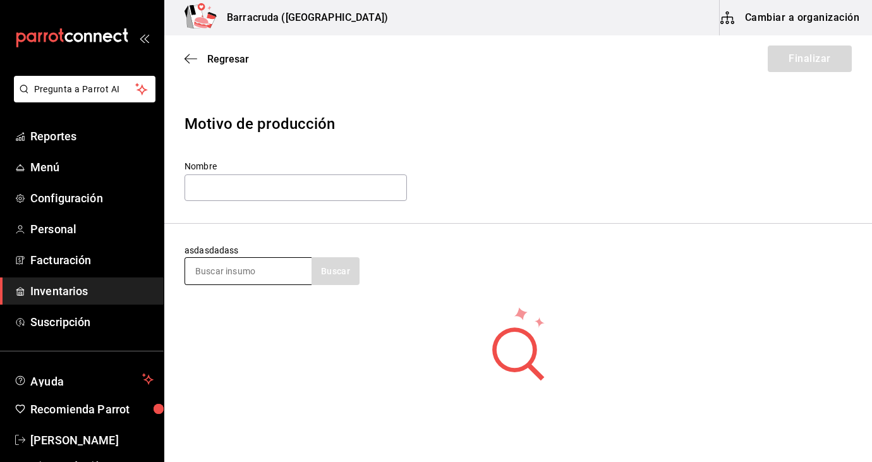
click at [282, 274] on input at bounding box center [248, 271] width 126 height 27
type input "salsa bufa"
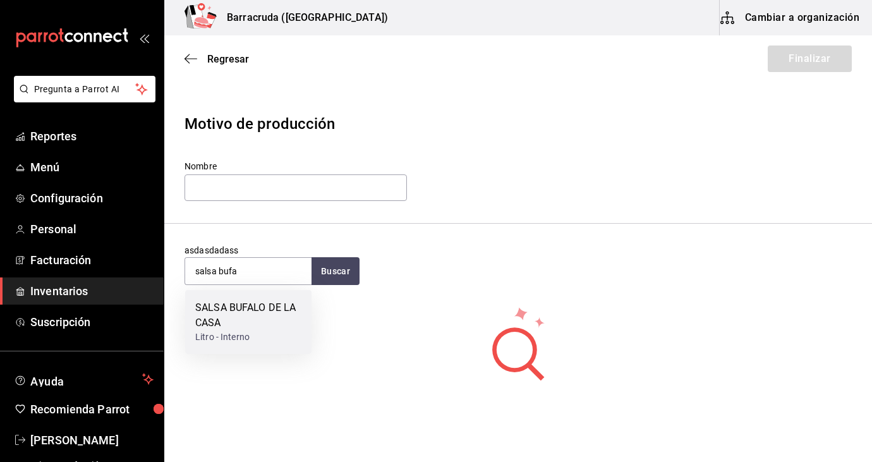
click at [254, 321] on div "SALSA BUFALO DE LA CASA" at bounding box center [248, 315] width 106 height 30
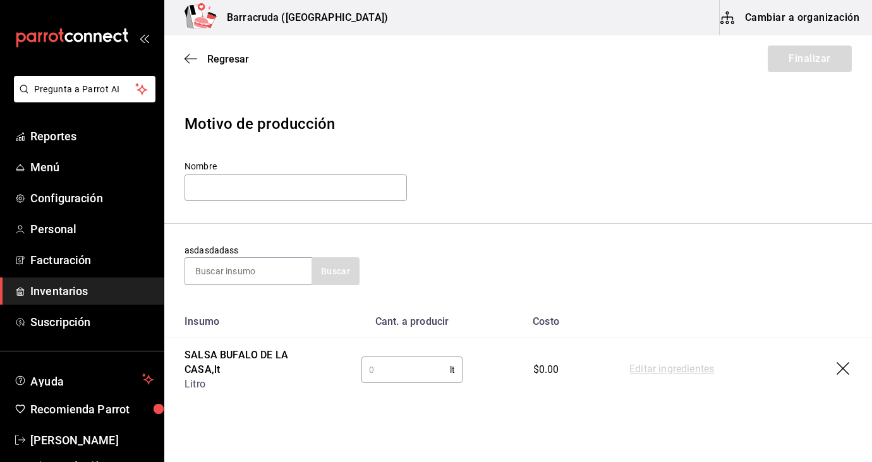
click at [385, 362] on input "text" at bounding box center [406, 369] width 89 height 25
type input "0.55"
click at [259, 290] on section "asdasdadass Buscar" at bounding box center [518, 265] width 708 height 82
click at [259, 278] on input at bounding box center [248, 271] width 126 height 27
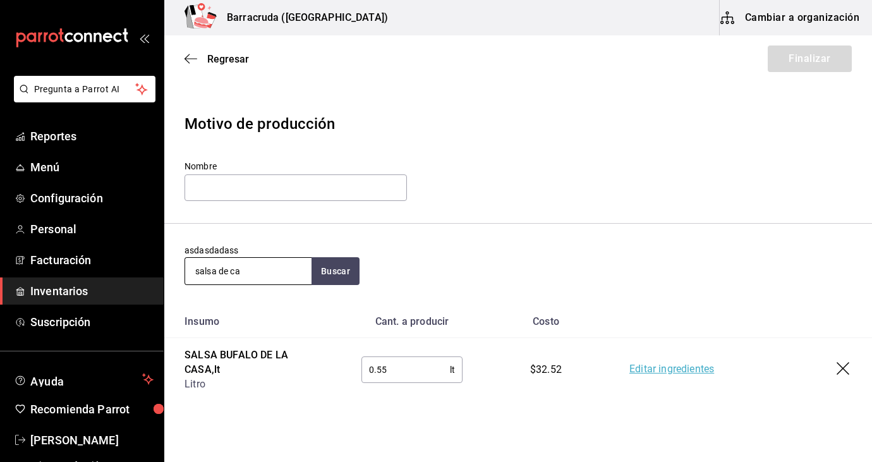
type input "salsa de ca"
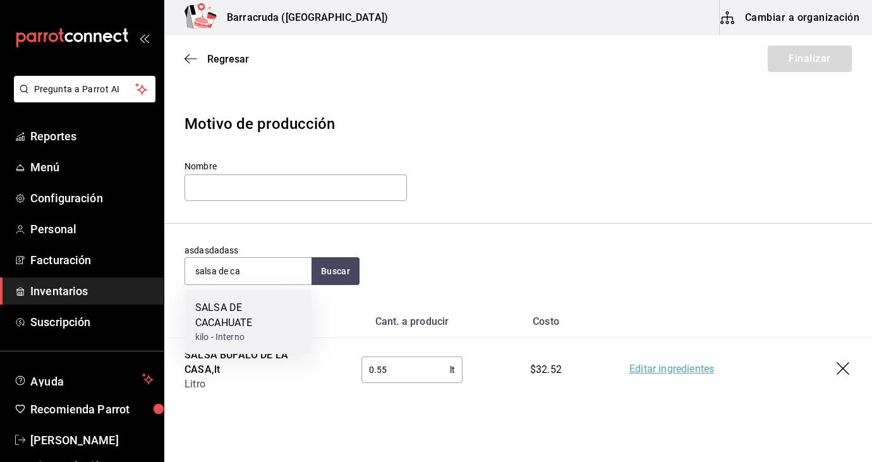
click at [240, 328] on div "SALSA DE CACAHUATE" at bounding box center [248, 315] width 106 height 30
type input ".55"
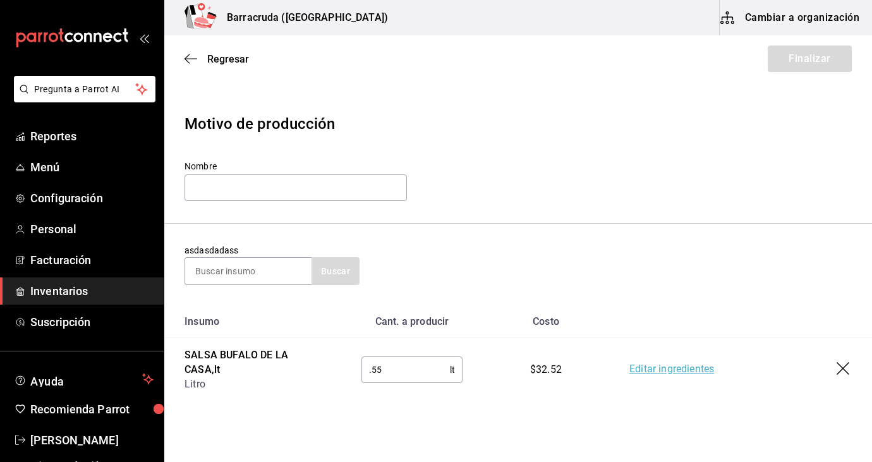
click at [358, 315] on th "Cant. a producir" at bounding box center [412, 321] width 142 height 33
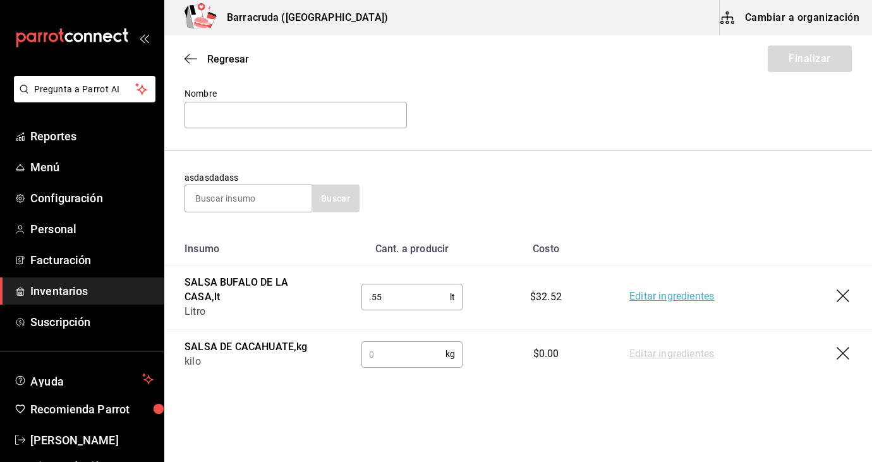
scroll to position [76, 0]
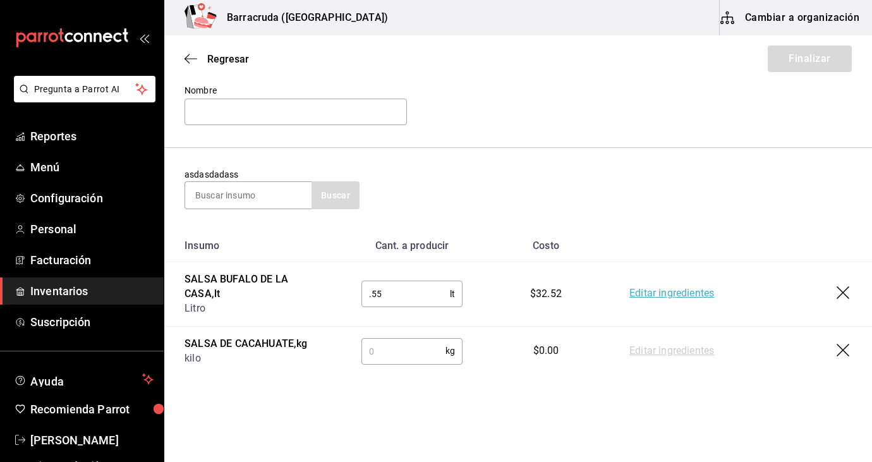
click at [384, 351] on input "text" at bounding box center [404, 350] width 84 height 25
type input "1"
type input "0.93"
click at [281, 200] on input at bounding box center [248, 195] width 126 height 27
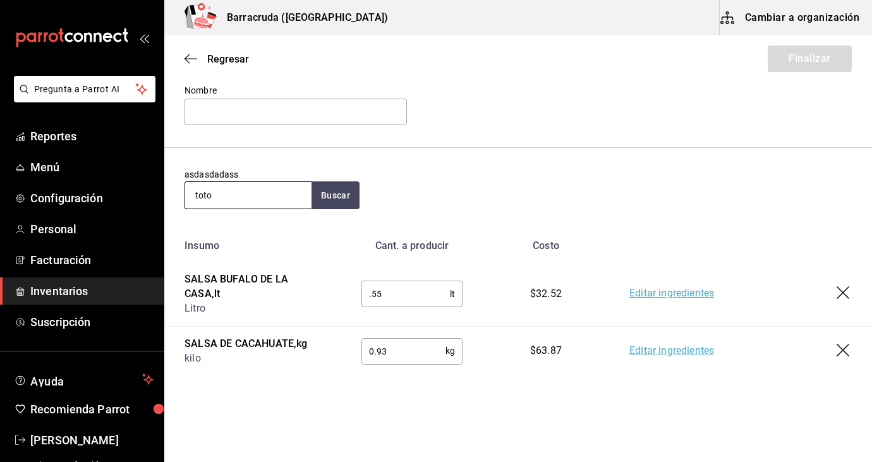
type input "toto"
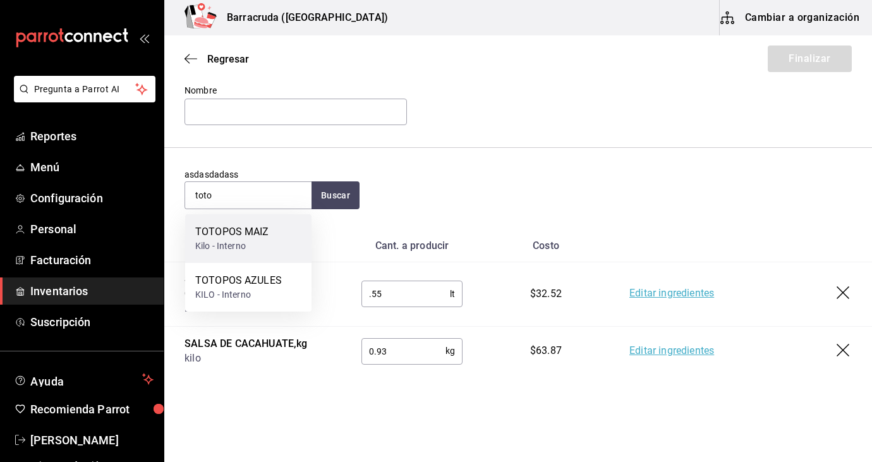
click at [237, 245] on div "Kilo - Interno" at bounding box center [232, 246] width 74 height 13
type input ".93"
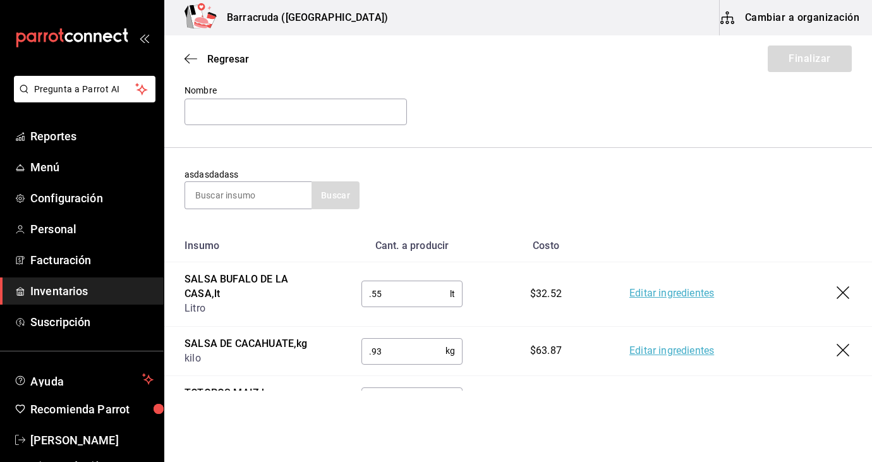
click at [350, 321] on td ".55 lt ​" at bounding box center [412, 294] width 142 height 64
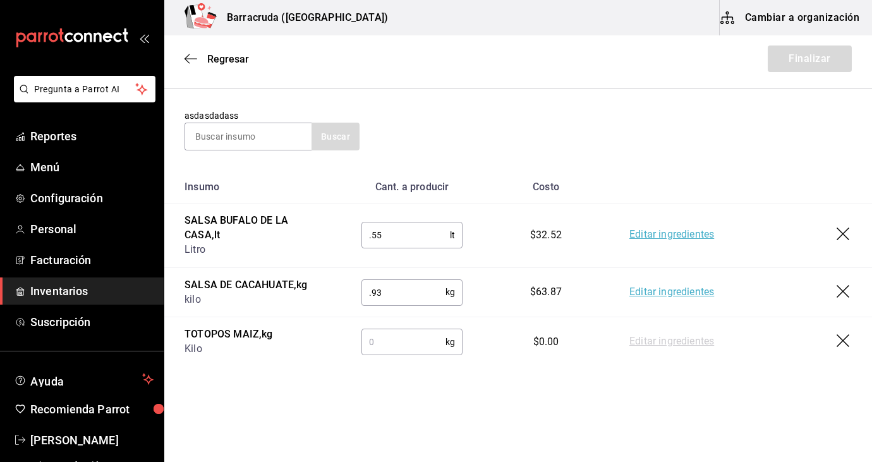
scroll to position [141, 0]
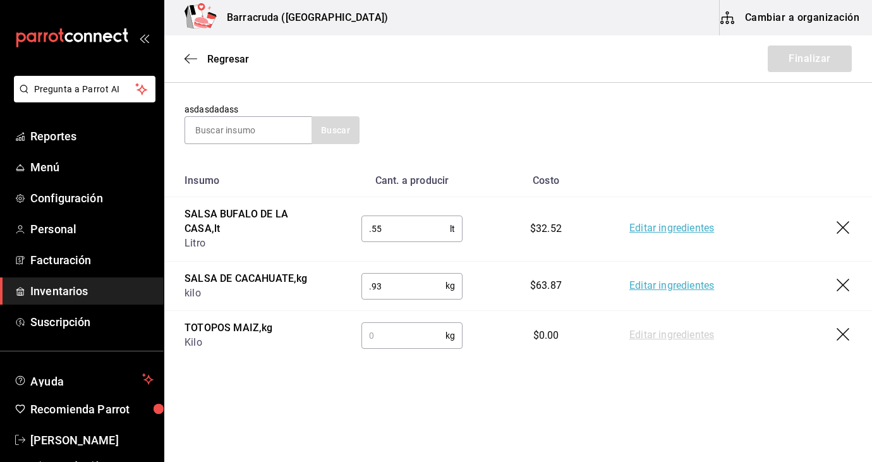
click at [423, 343] on input "text" at bounding box center [404, 335] width 84 height 25
type input "1.27"
click at [276, 124] on input at bounding box center [248, 130] width 126 height 27
click at [388, 131] on div "asdasdadass Buscar" at bounding box center [519, 123] width 668 height 41
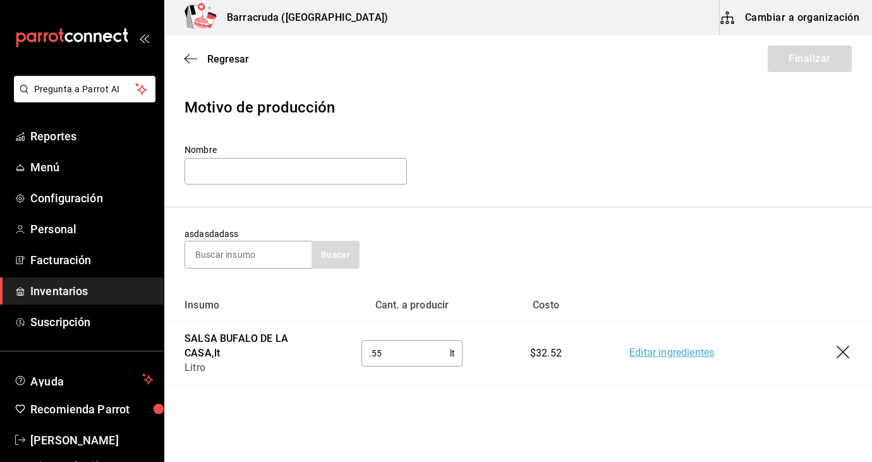
scroll to position [15, 0]
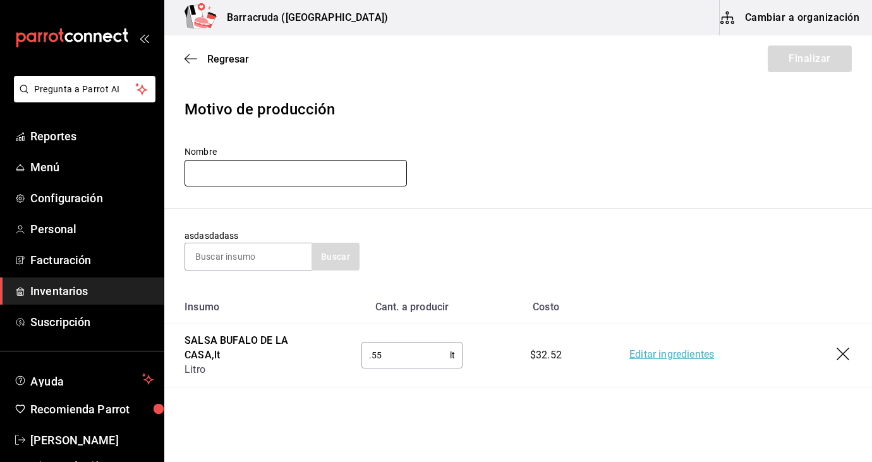
click at [315, 178] on input "text" at bounding box center [296, 173] width 223 height 27
type input "/"
type input "cocina 27/09/2025"
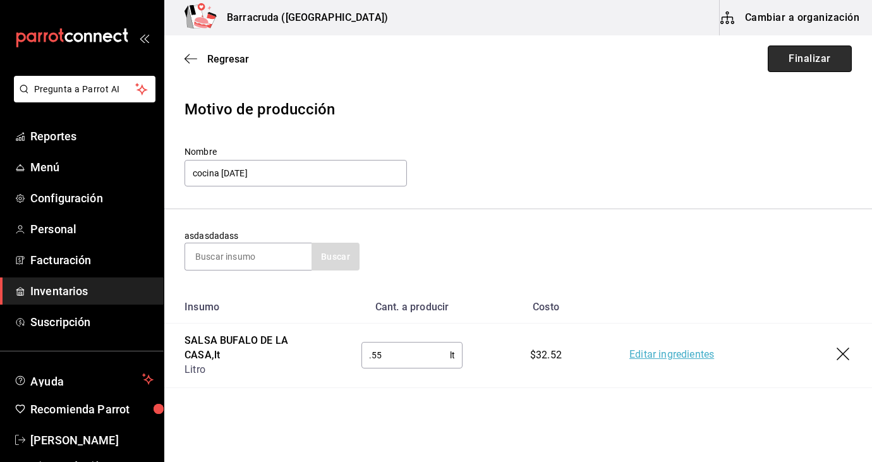
click at [809, 58] on button "Finalizar" at bounding box center [810, 59] width 84 height 27
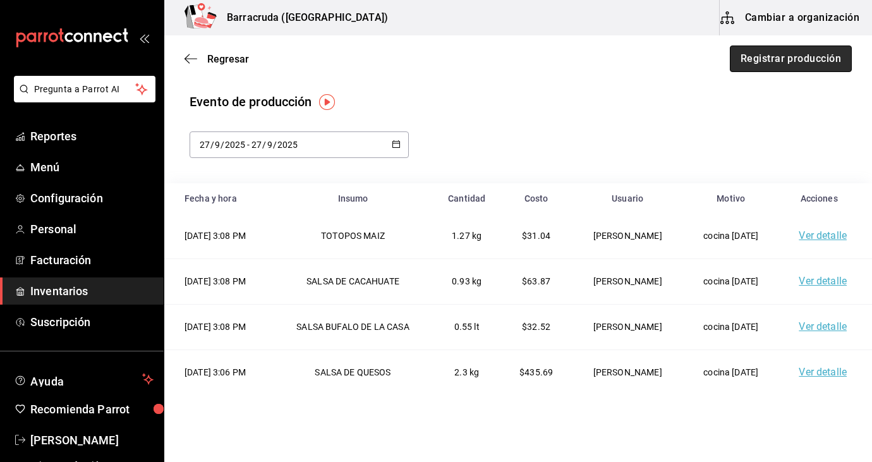
click at [805, 68] on button "Registrar producción" at bounding box center [791, 59] width 122 height 27
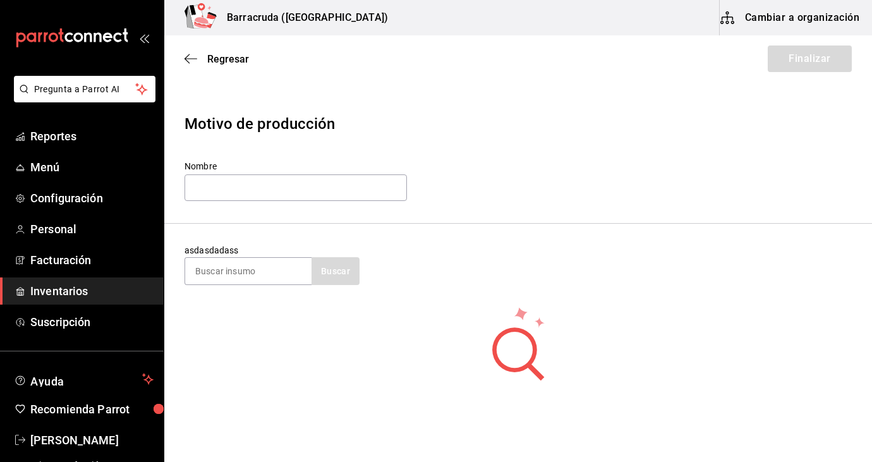
click at [233, 286] on section "asdasdadass Buscar" at bounding box center [518, 265] width 708 height 82
click at [233, 272] on input at bounding box center [248, 271] width 126 height 27
type input "arroz"
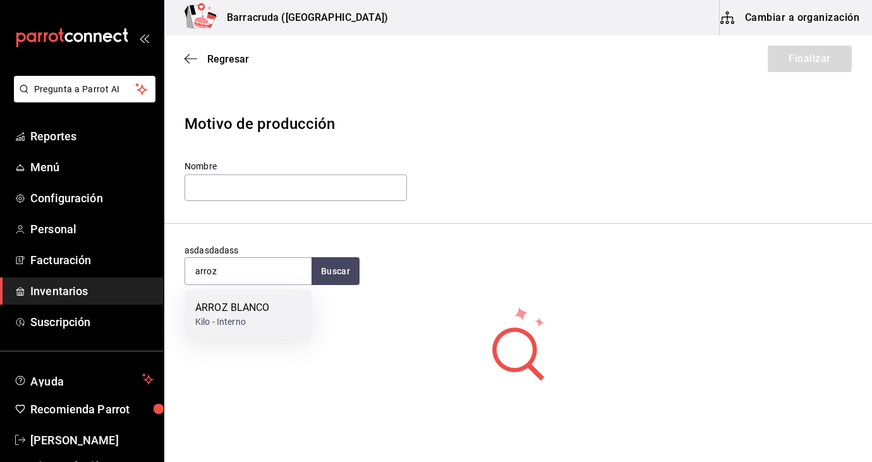
click at [259, 329] on div "ARROZ BLANCO Kilo - Interno" at bounding box center [248, 314] width 126 height 49
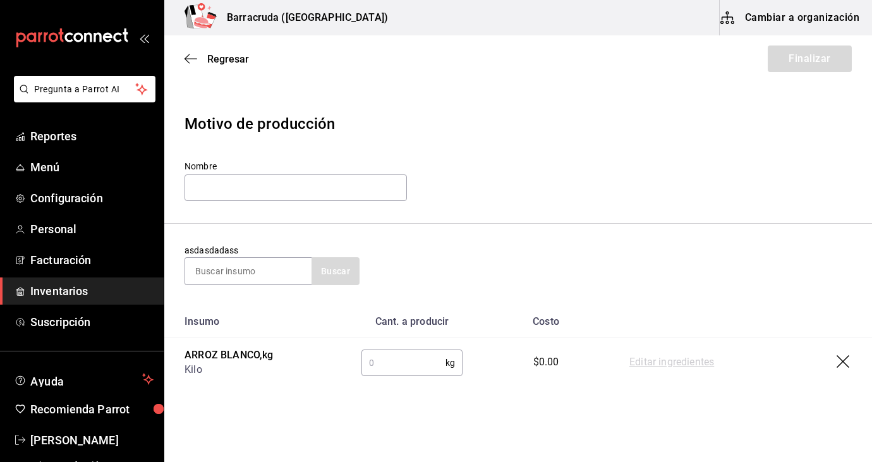
click at [393, 374] on input "text" at bounding box center [404, 362] width 84 height 25
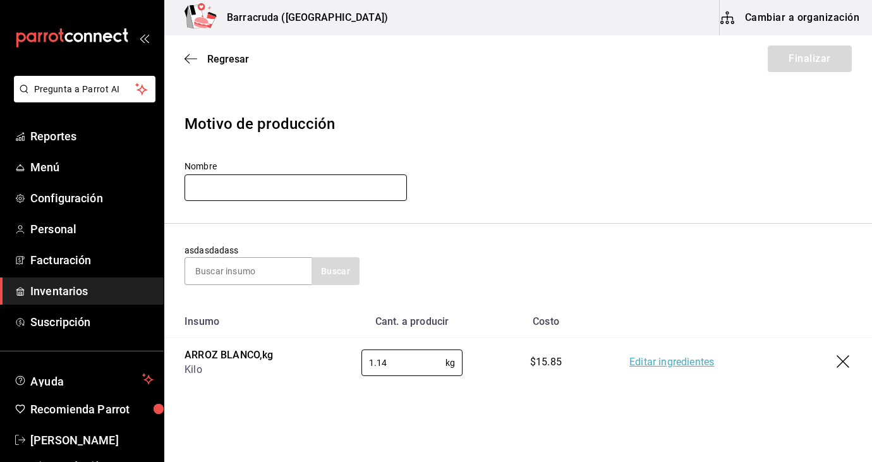
type input "1.14"
click at [353, 180] on input "text" at bounding box center [296, 187] width 223 height 27
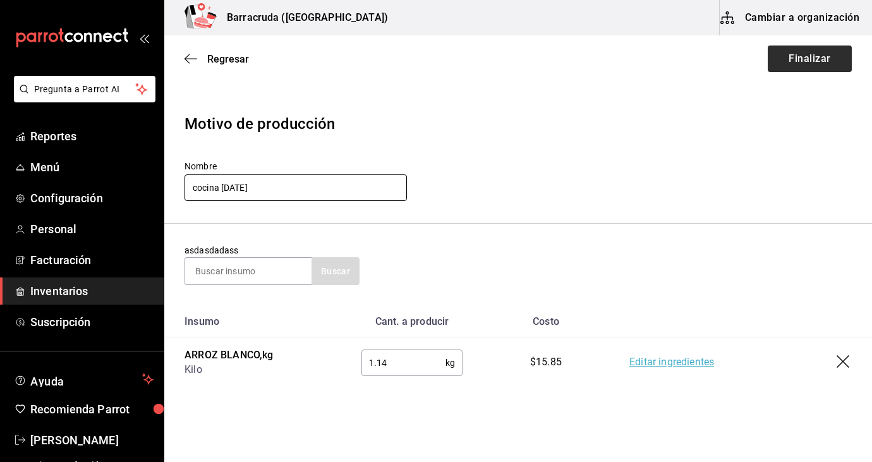
type input "cocina 27/09/2025"
click at [800, 63] on button "Finalizar" at bounding box center [810, 59] width 84 height 27
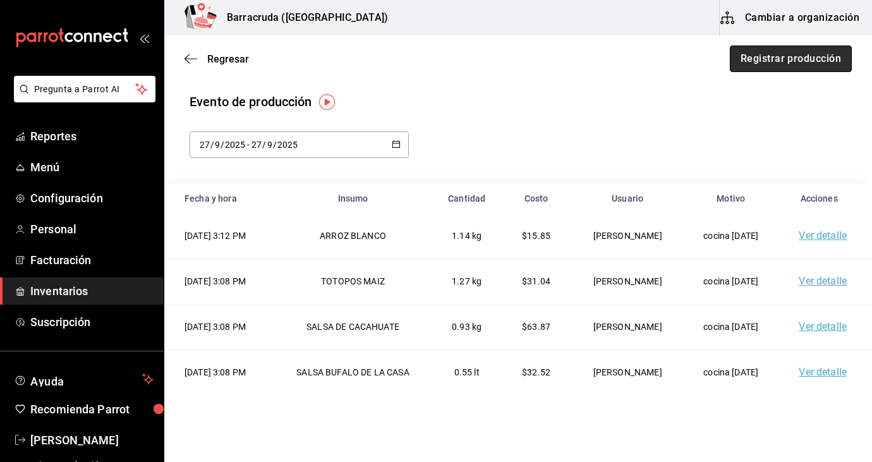
click at [819, 52] on button "Registrar producción" at bounding box center [791, 59] width 122 height 27
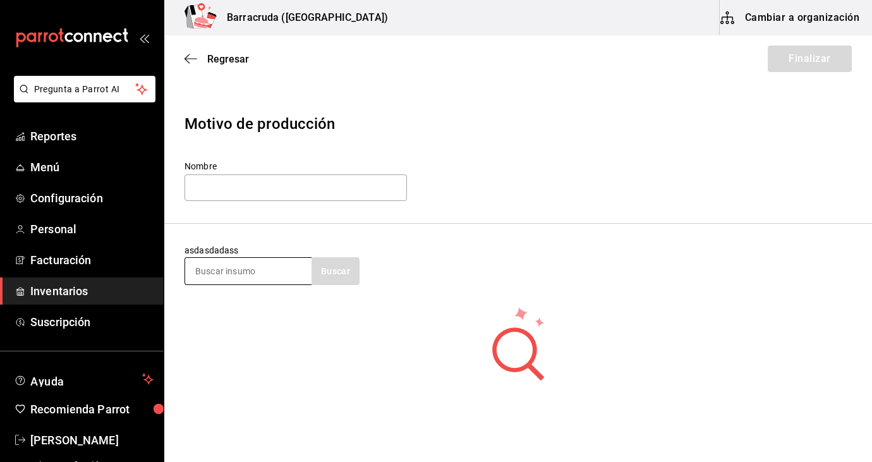
click at [265, 275] on input at bounding box center [248, 271] width 126 height 27
type input "pico de gallo"
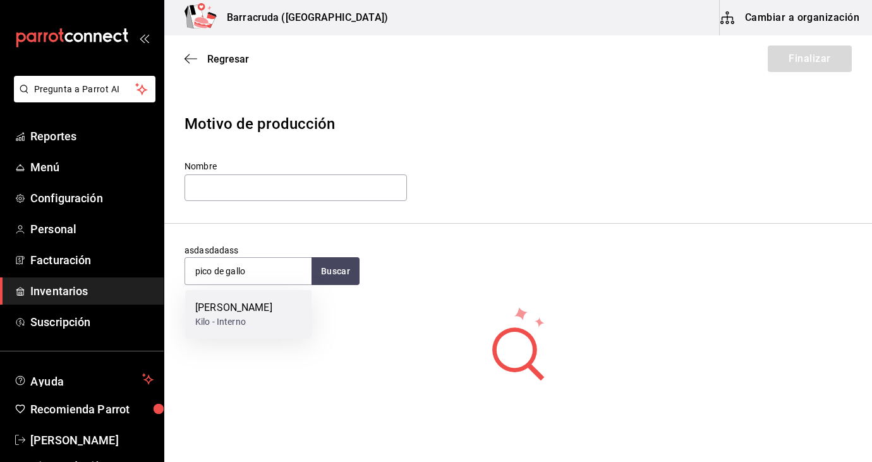
click at [250, 307] on div "[PERSON_NAME]" at bounding box center [233, 307] width 77 height 15
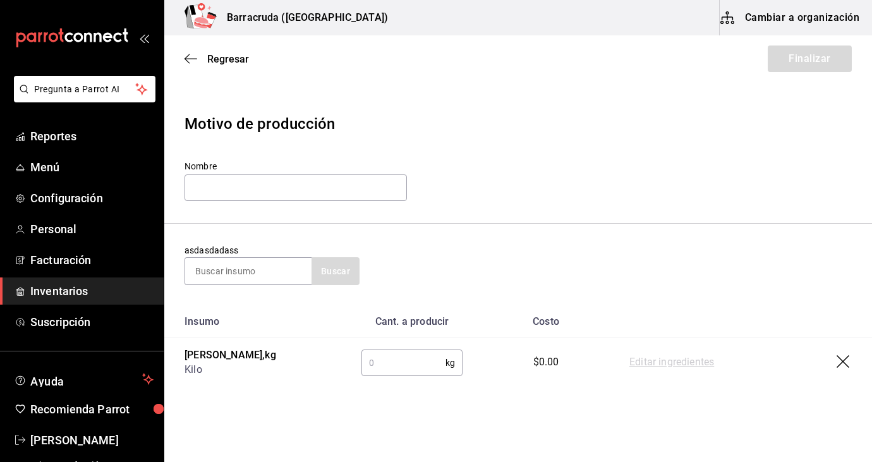
click at [386, 365] on input "text" at bounding box center [404, 362] width 84 height 25
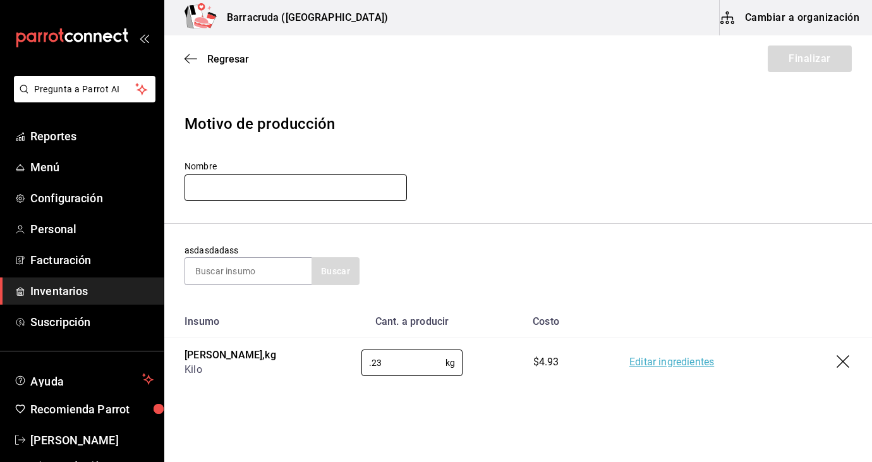
type input "0.23"
click at [300, 184] on input "text" at bounding box center [296, 187] width 223 height 27
type input "c"
type input ".23"
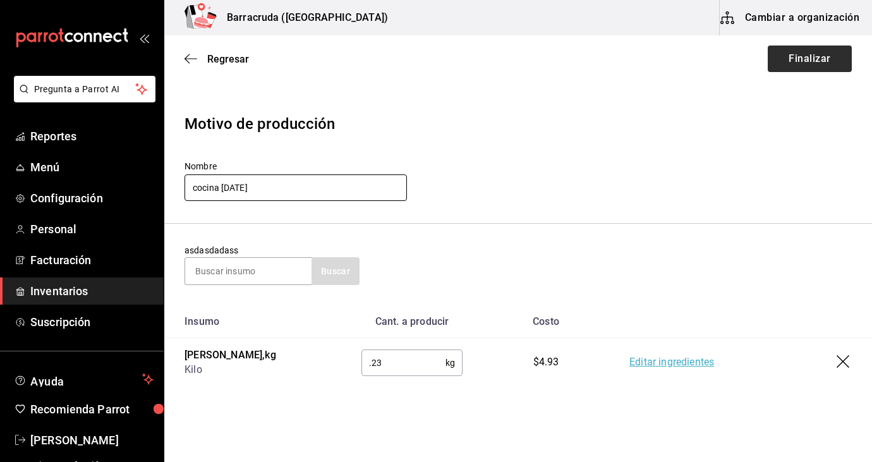
type input "cocina 25/09/2025"
click at [825, 64] on button "Finalizar" at bounding box center [810, 59] width 84 height 27
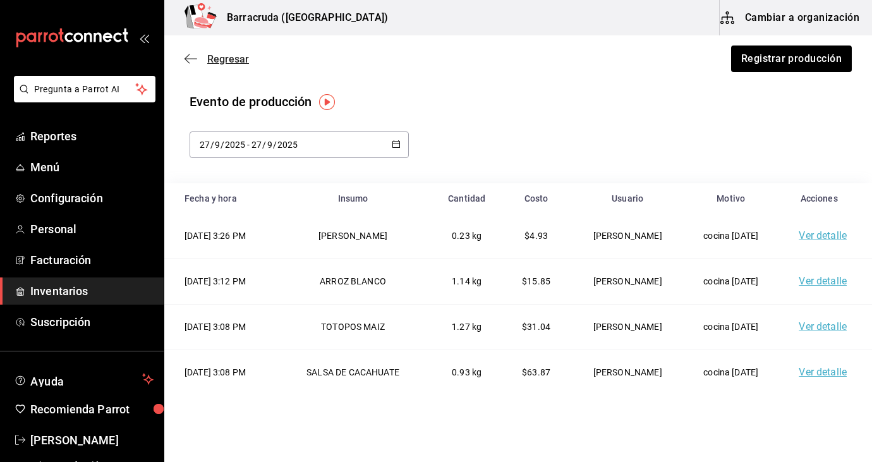
click at [191, 63] on icon "button" at bounding box center [191, 58] width 13 height 11
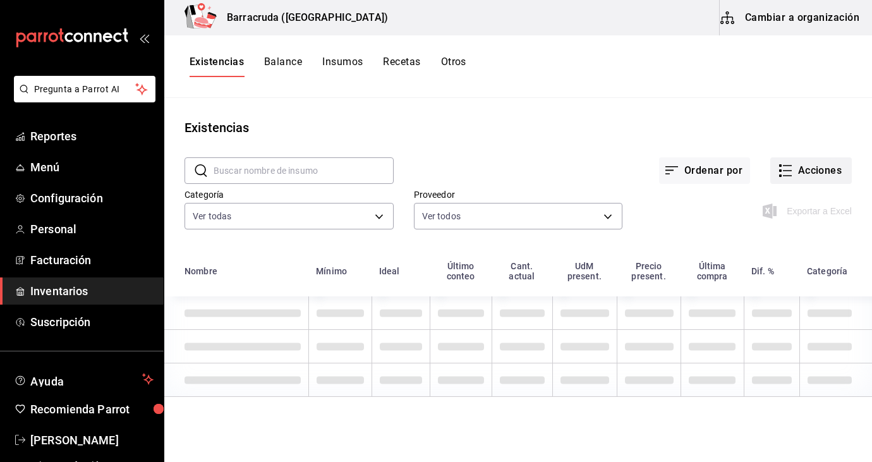
click at [796, 168] on button "Acciones" at bounding box center [812, 170] width 82 height 27
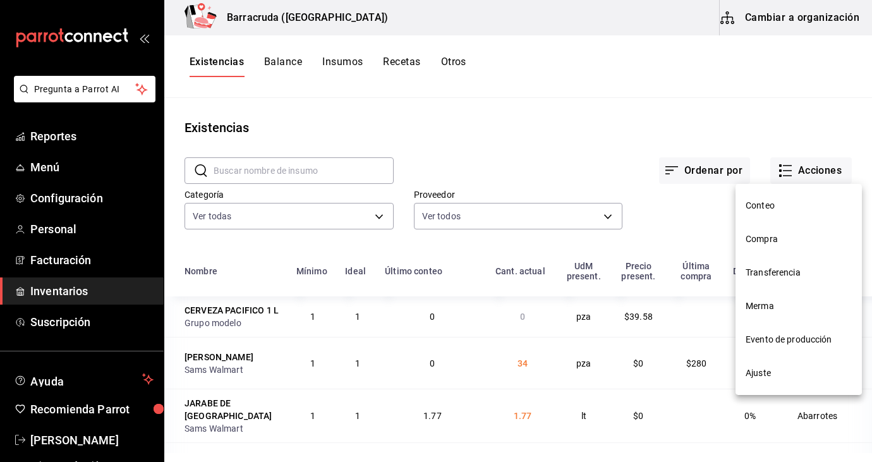
click at [757, 245] on span "Compra" at bounding box center [799, 239] width 106 height 13
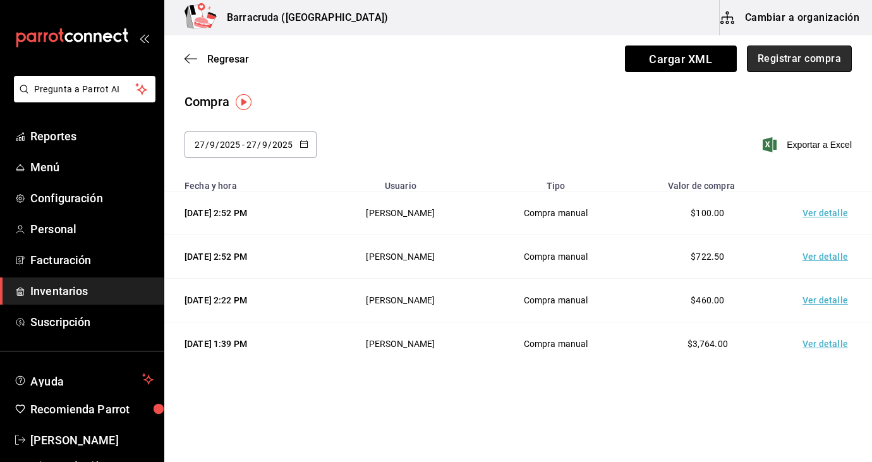
click at [824, 63] on button "Registrar compra" at bounding box center [799, 59] width 105 height 27
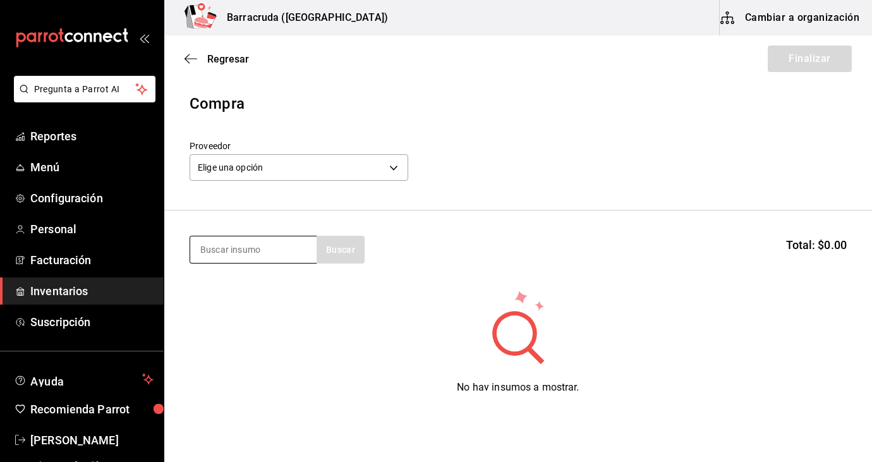
click at [291, 251] on input at bounding box center [253, 249] width 126 height 27
type input "pacifico"
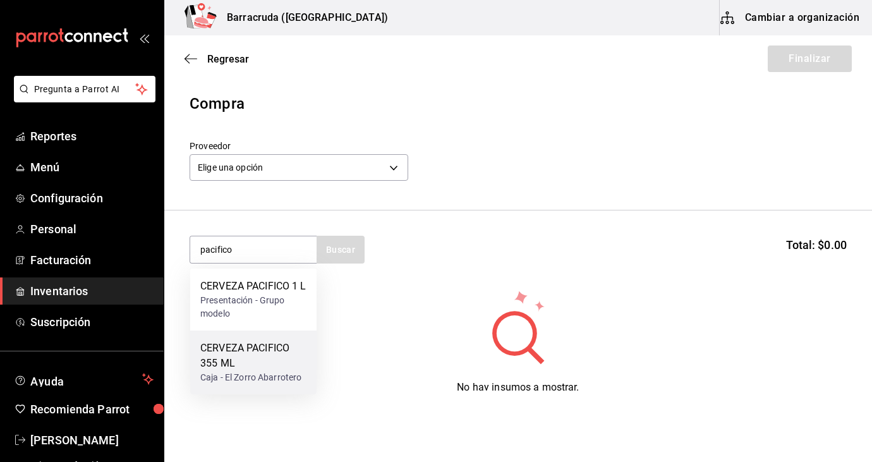
click at [260, 371] on div "CERVEZA PACIFICO 355 ML" at bounding box center [253, 356] width 106 height 30
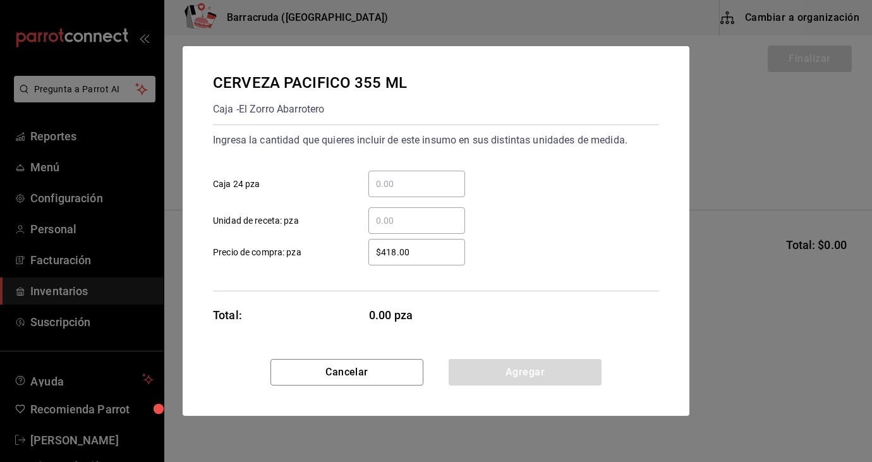
click at [400, 214] on input "​ Unidad de receta: pza" at bounding box center [417, 220] width 97 height 15
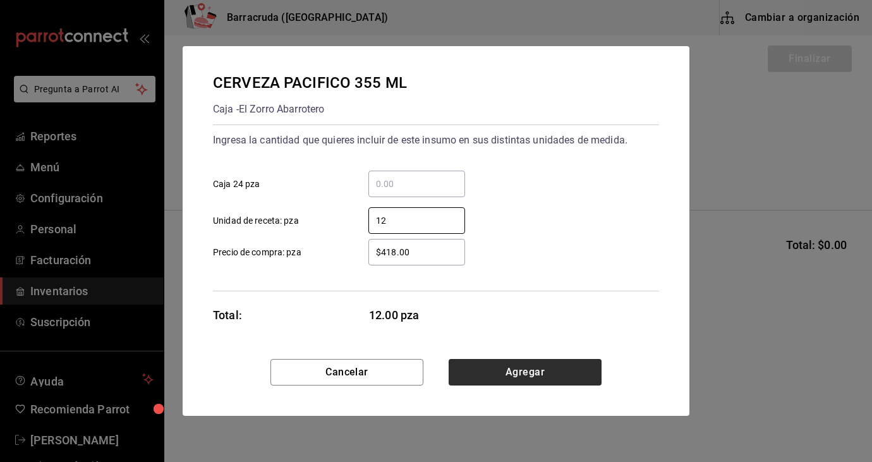
type input "12"
click at [559, 376] on button "Agregar" at bounding box center [525, 372] width 153 height 27
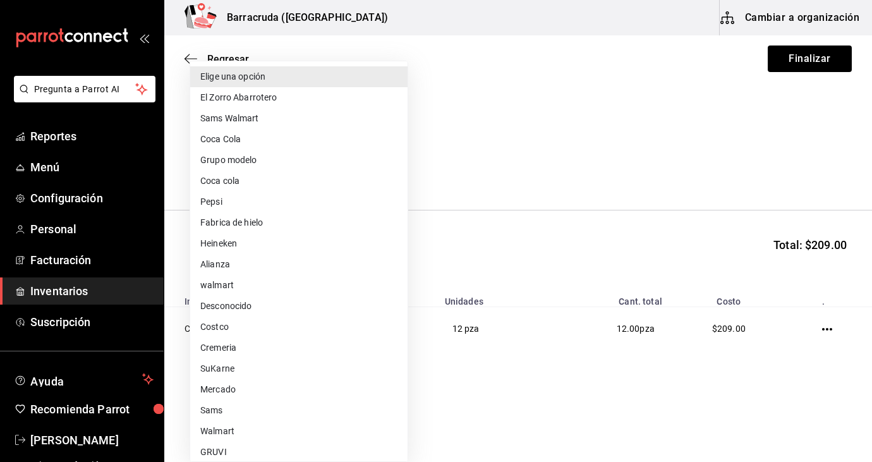
click at [400, 171] on body "Pregunta a Parrot AI Reportes Menú Configuración Personal Facturación Inventari…" at bounding box center [436, 195] width 872 height 391
click at [626, 17] on div at bounding box center [436, 231] width 872 height 462
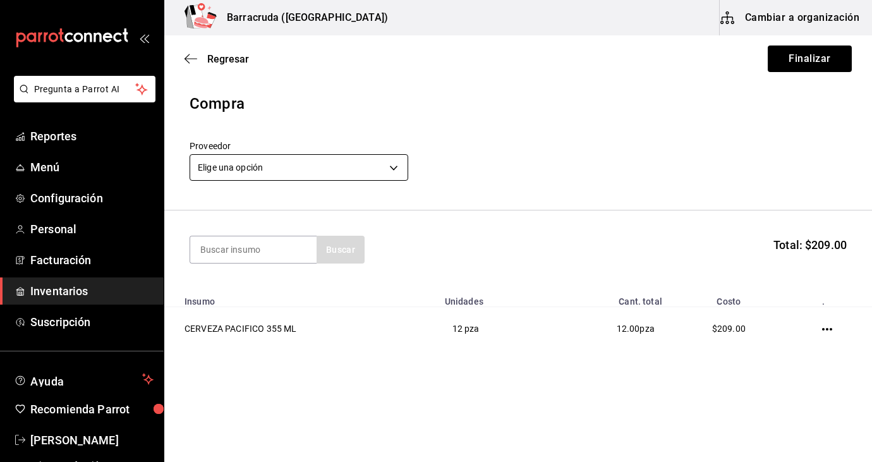
click at [386, 168] on body "Pregunta a Parrot AI Reportes Menú Configuración Personal Facturación Inventari…" at bounding box center [436, 195] width 872 height 391
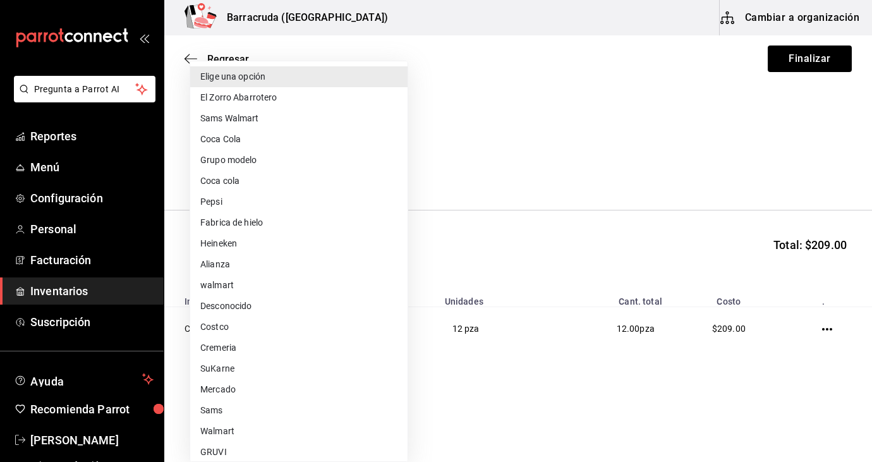
click at [306, 98] on li "El Zorro Abarrotero" at bounding box center [298, 97] width 217 height 21
type input "82d04e69-7e0a-4d3d-af96-97d5b1927c8d"
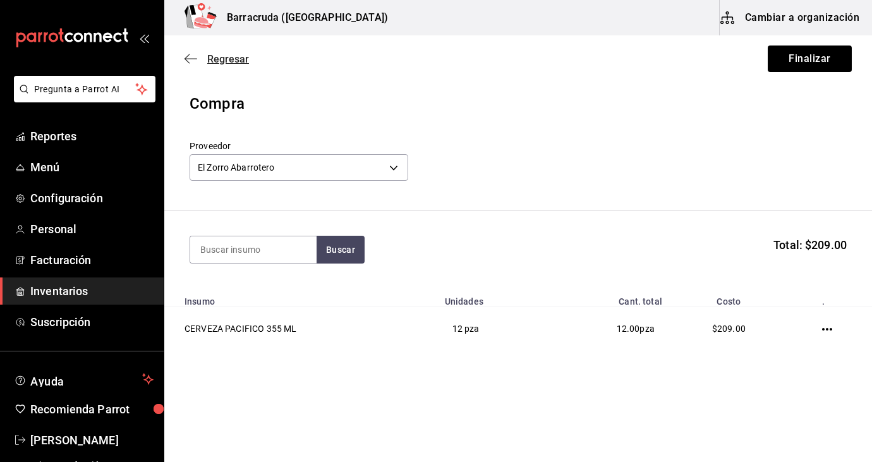
click at [190, 55] on icon "button" at bounding box center [191, 58] width 13 height 11
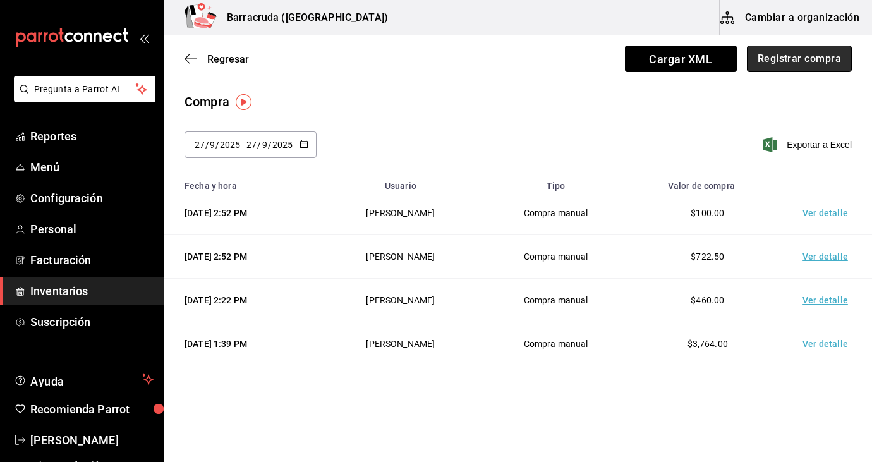
click at [804, 65] on button "Registrar compra" at bounding box center [799, 59] width 105 height 27
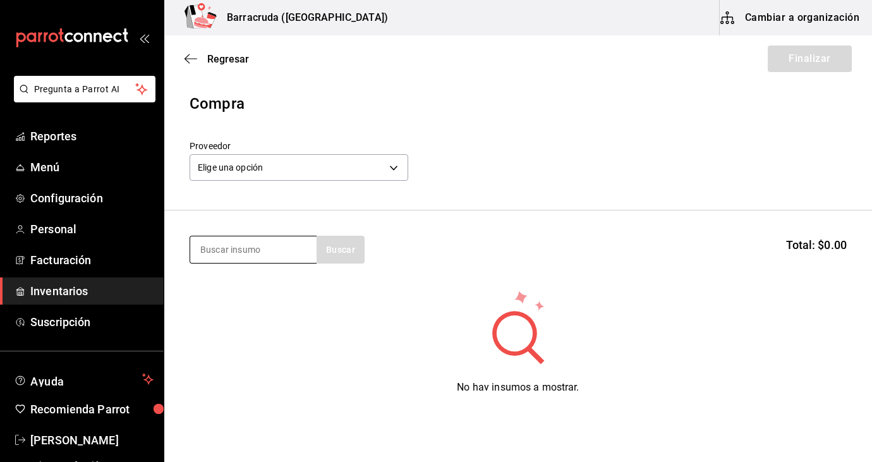
click at [219, 257] on input at bounding box center [253, 249] width 126 height 27
type input "papa gajo"
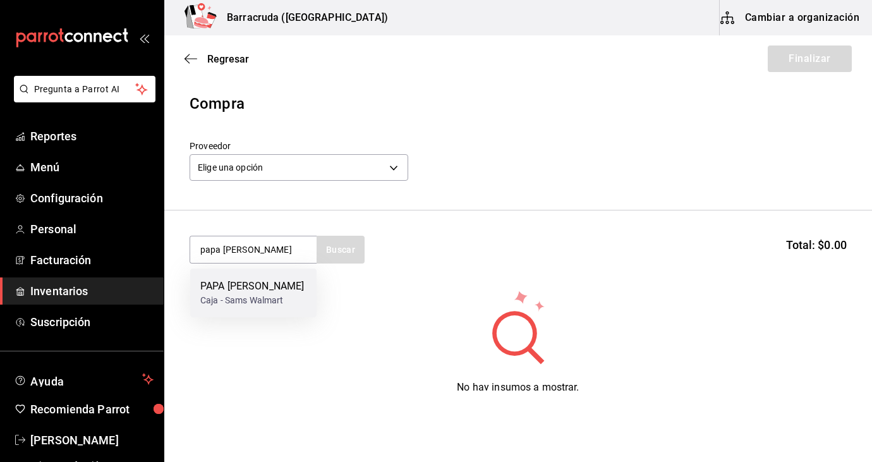
click at [247, 295] on div "Caja - Sams Walmart" at bounding box center [252, 300] width 104 height 13
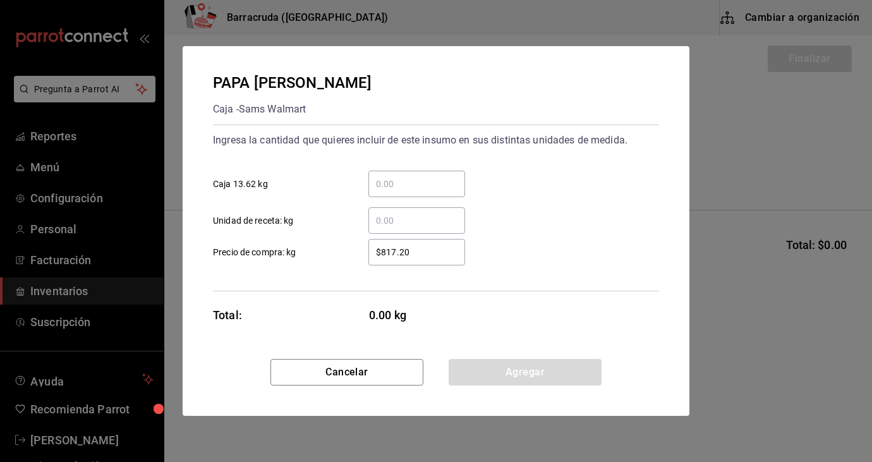
click at [389, 221] on input "​ Unidad de receta: kg" at bounding box center [417, 220] width 97 height 15
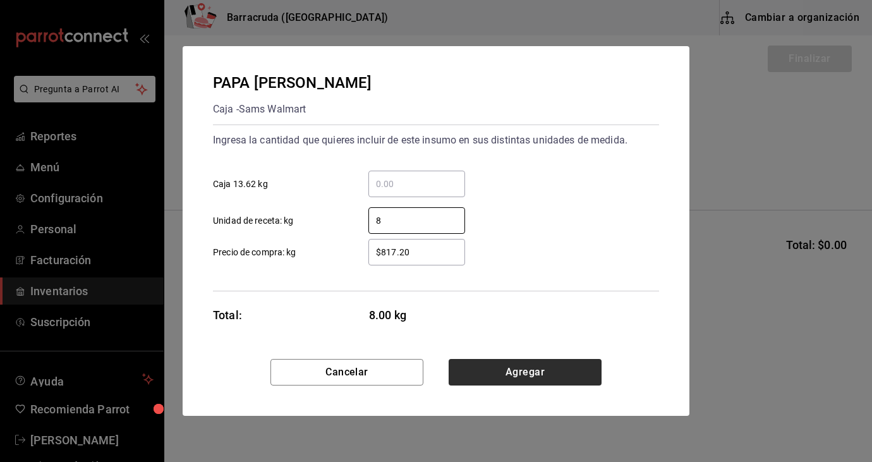
type input "8"
click at [528, 374] on button "Agregar" at bounding box center [525, 372] width 153 height 27
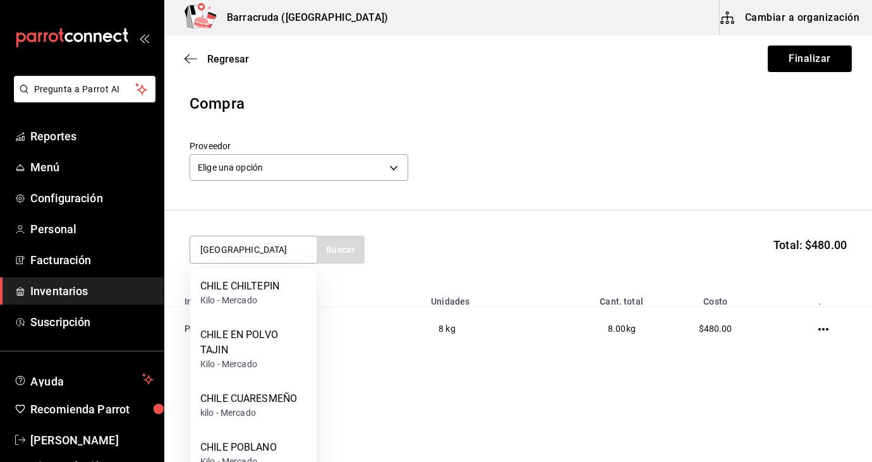
click at [376, 391] on html "Pregunta a Parrot AI Reportes Menú Configuración Personal Facturación Inventari…" at bounding box center [436, 195] width 872 height 391
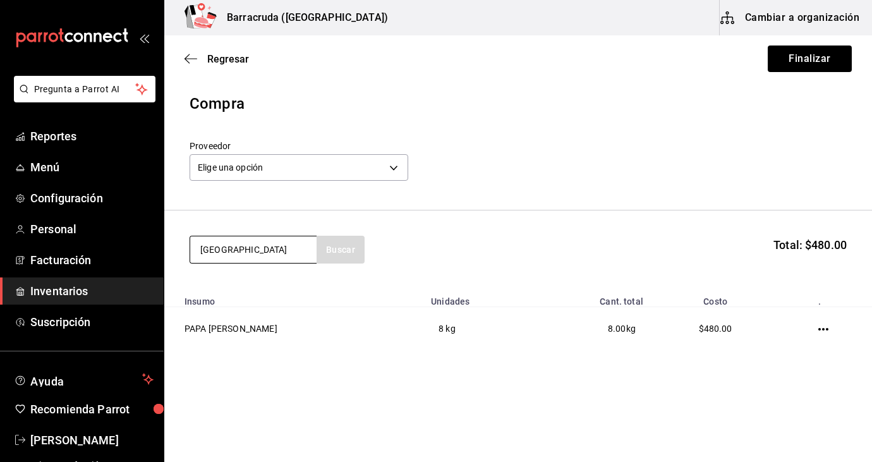
click at [269, 248] on input "chile" at bounding box center [253, 249] width 126 height 27
type input "c"
type input "tajin"
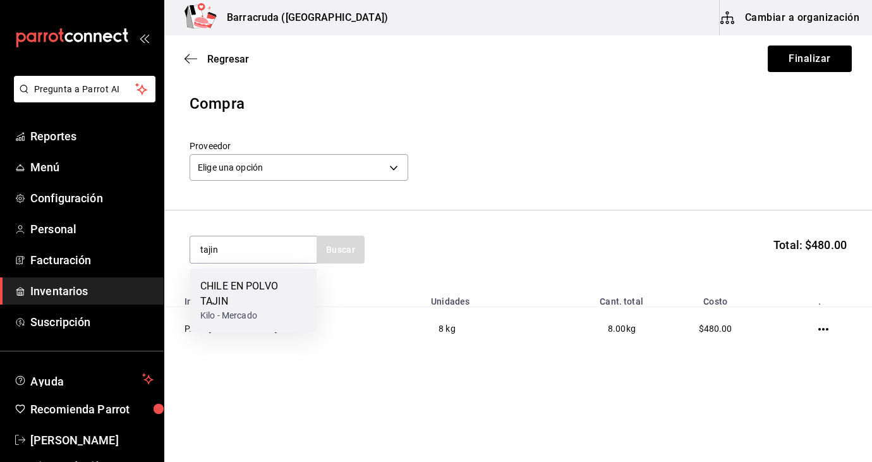
click at [274, 300] on div "CHILE EN POLVO TAJIN" at bounding box center [253, 294] width 106 height 30
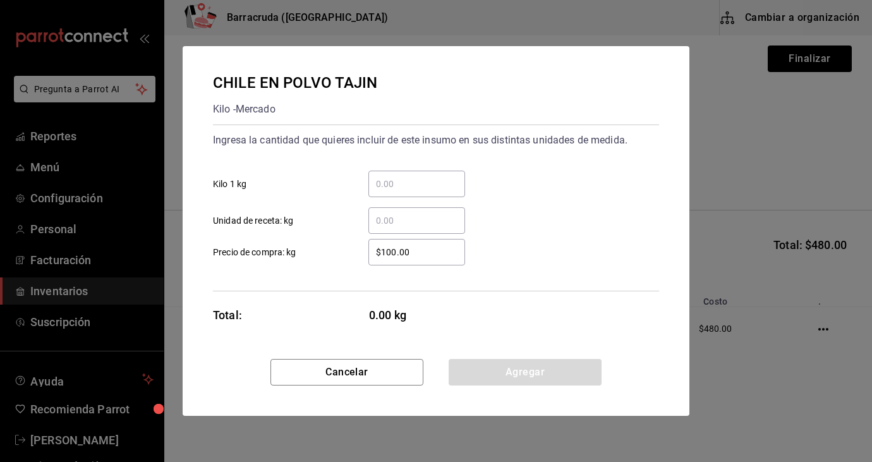
click at [406, 181] on input "​ Kilo 1 kg" at bounding box center [417, 183] width 97 height 15
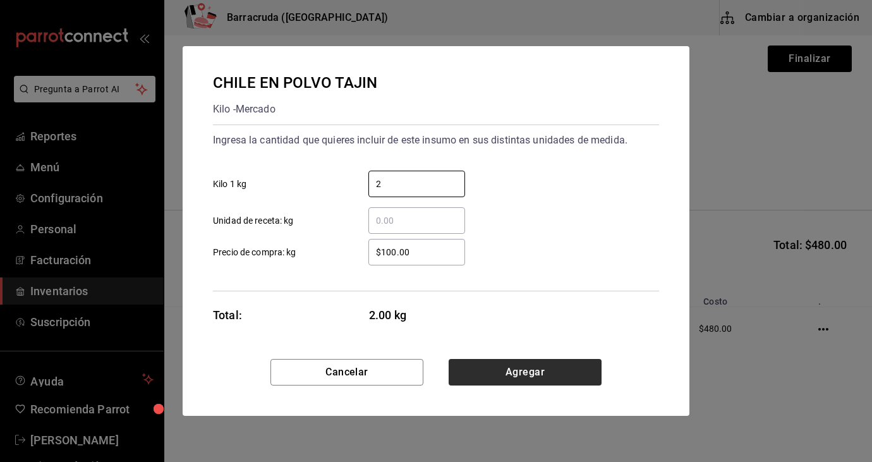
type input "2"
click at [522, 376] on button "Agregar" at bounding box center [525, 372] width 153 height 27
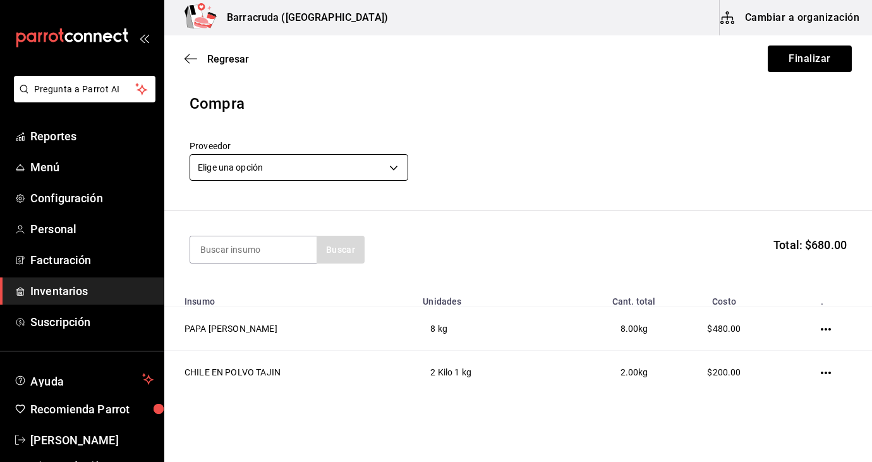
click at [396, 168] on body "Pregunta a Parrot AI Reportes Menú Configuración Personal Facturación Inventari…" at bounding box center [436, 195] width 872 height 391
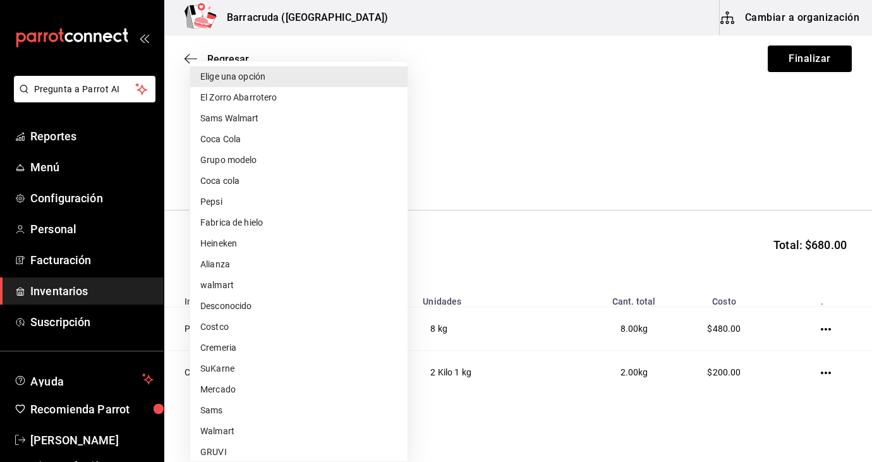
click at [280, 124] on li "Sams Walmart" at bounding box center [298, 118] width 217 height 21
type input "03d91d22-1985-4d76-8d10-3f9019204566"
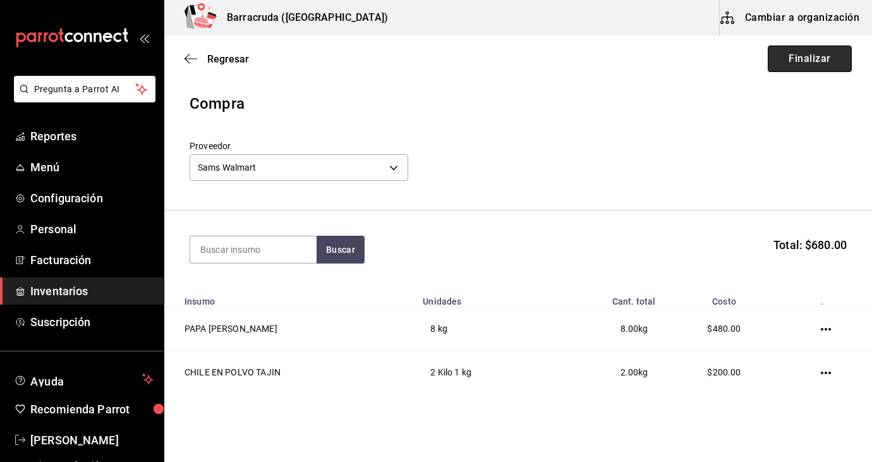
click at [814, 66] on button "Finalizar" at bounding box center [810, 59] width 84 height 27
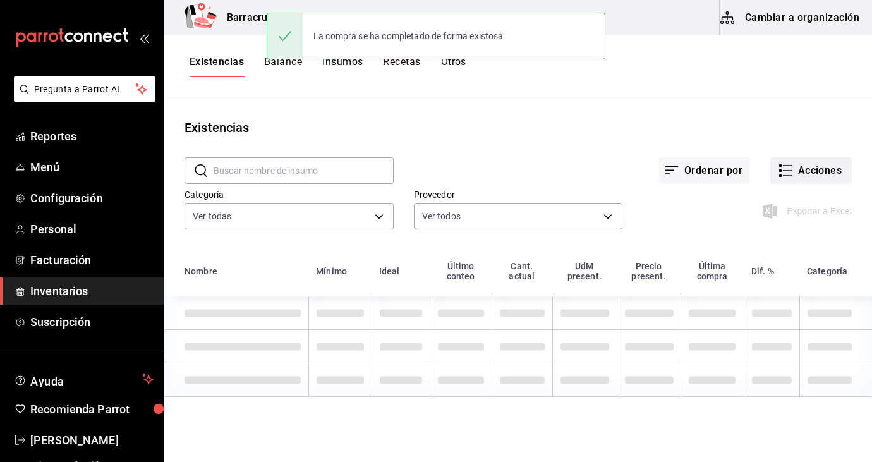
click at [804, 172] on button "Acciones" at bounding box center [812, 170] width 82 height 27
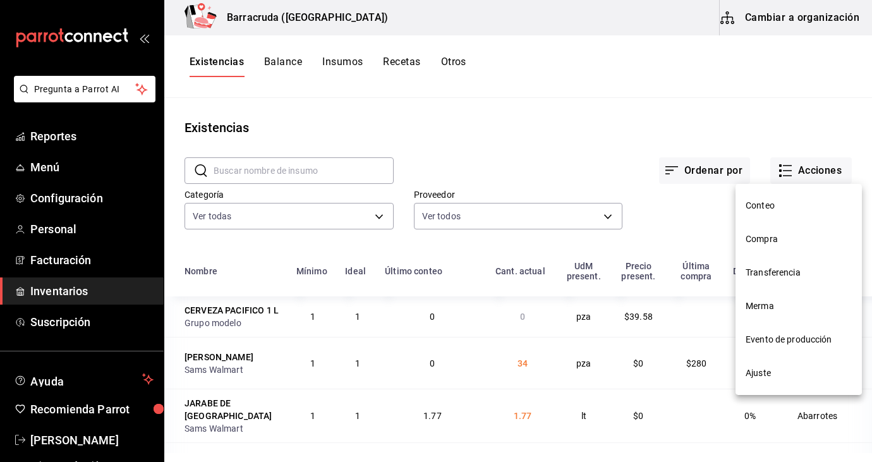
click at [776, 244] on span "Compra" at bounding box center [799, 239] width 106 height 13
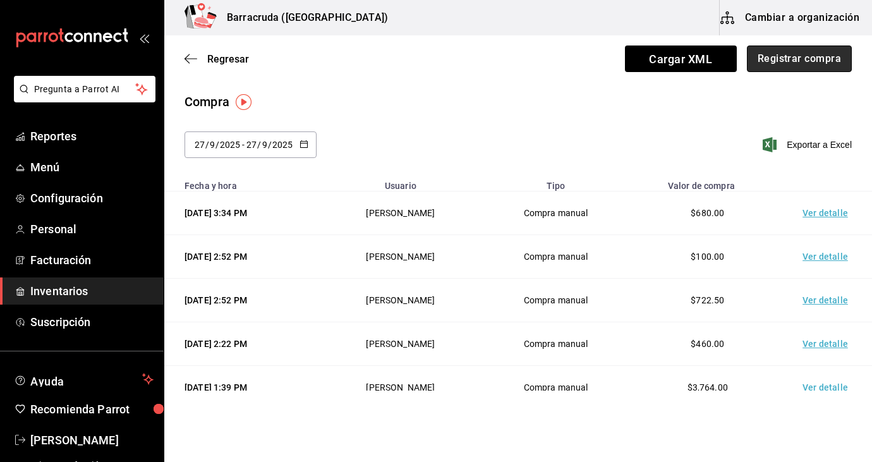
click at [778, 71] on button "Registrar compra" at bounding box center [799, 59] width 105 height 27
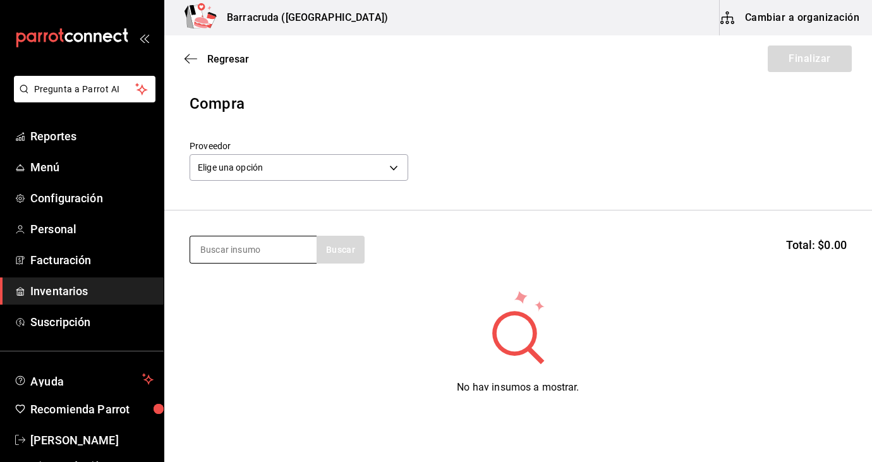
click at [230, 252] on input at bounding box center [253, 249] width 126 height 27
type input "heinek"
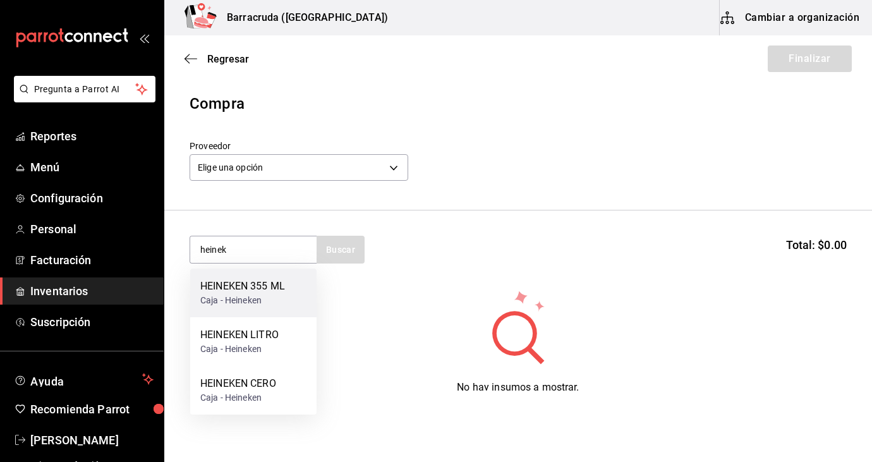
click at [247, 303] on div "Caja - Heineken" at bounding box center [242, 300] width 85 height 13
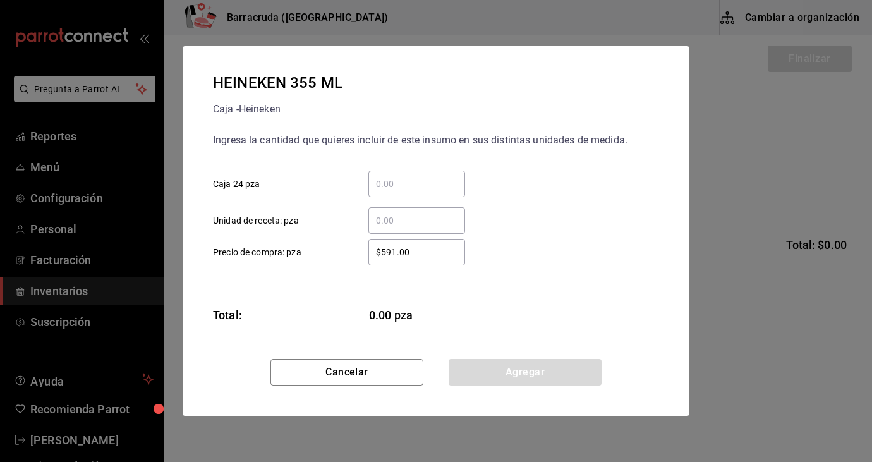
click at [415, 183] on input "​ Caja 24 pza" at bounding box center [417, 183] width 97 height 15
click at [387, 217] on input "​ Unidad de receta: pza" at bounding box center [417, 220] width 97 height 15
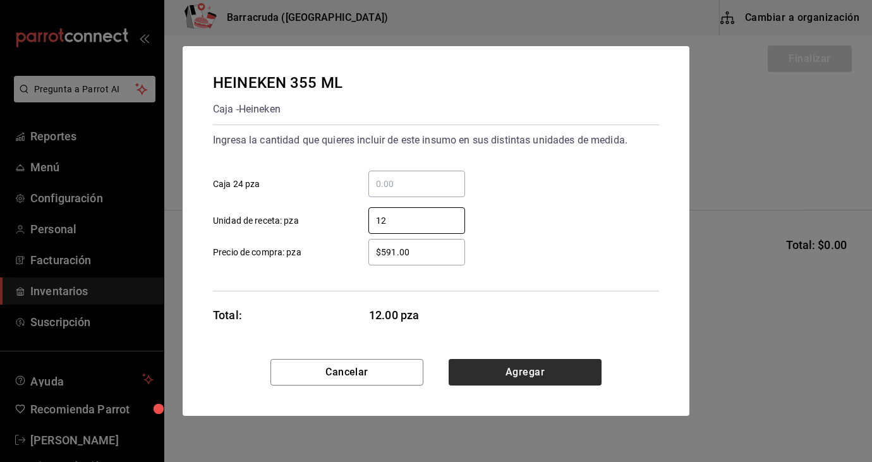
type input "12"
click at [530, 370] on button "Agregar" at bounding box center [525, 372] width 153 height 27
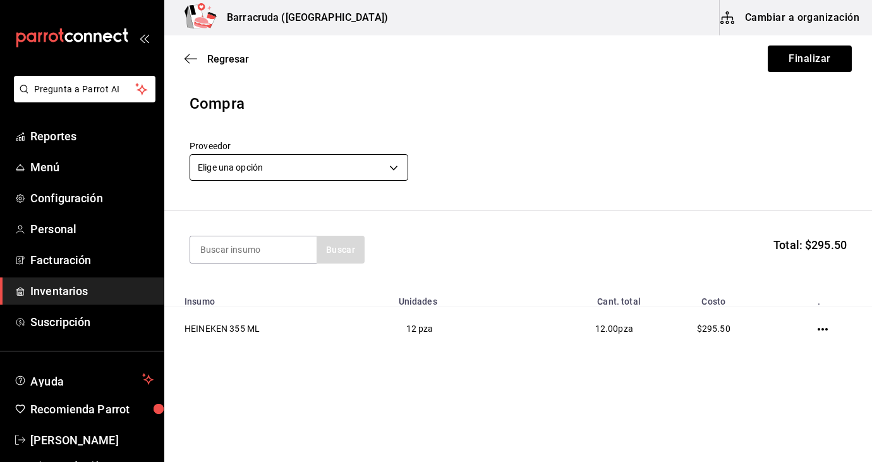
click at [396, 168] on body "Pregunta a Parrot AI Reportes Menú Configuración Personal Facturación Inventari…" at bounding box center [436, 195] width 872 height 391
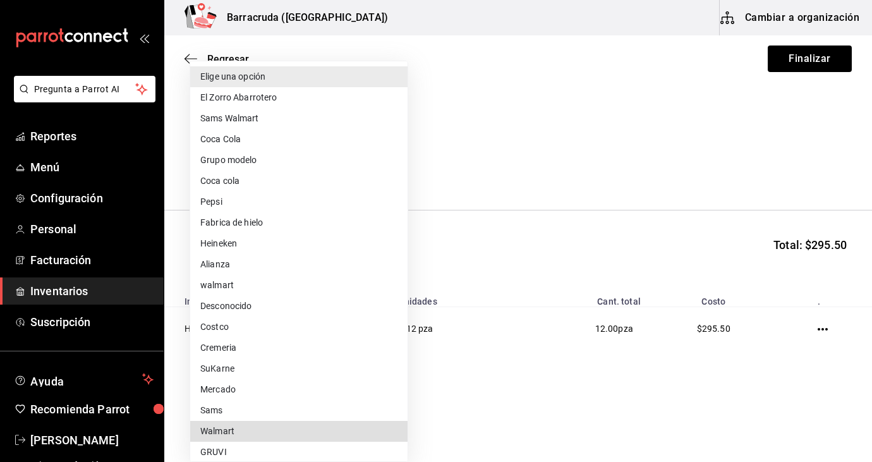
scroll to position [212, 0]
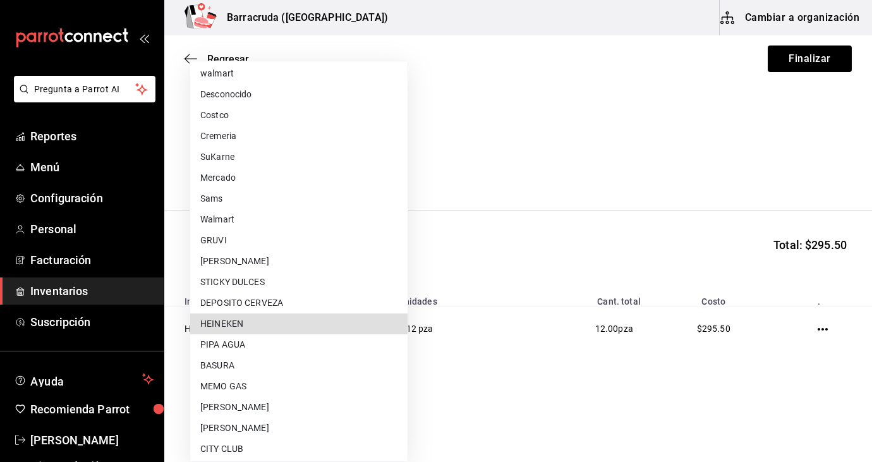
click at [253, 328] on li "HEINEKEN" at bounding box center [298, 324] width 217 height 21
type input "ced5622f-d3a3-4ae3-b84f-78541478edb4"
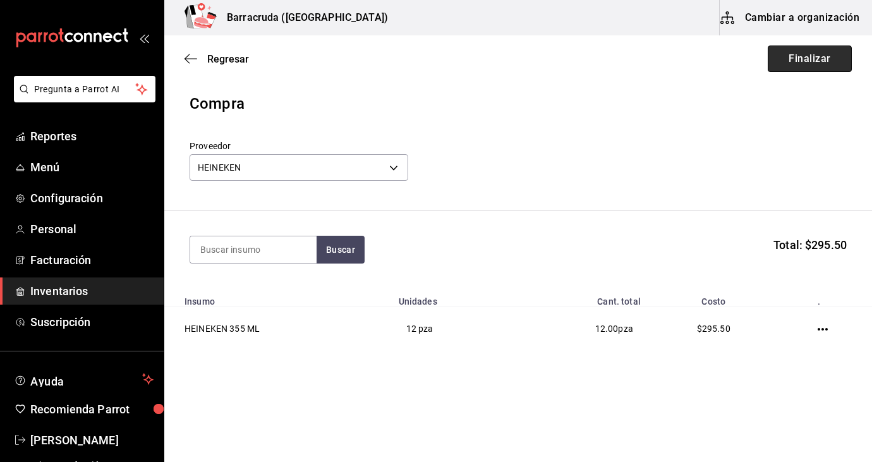
click at [810, 65] on button "Finalizar" at bounding box center [810, 59] width 84 height 27
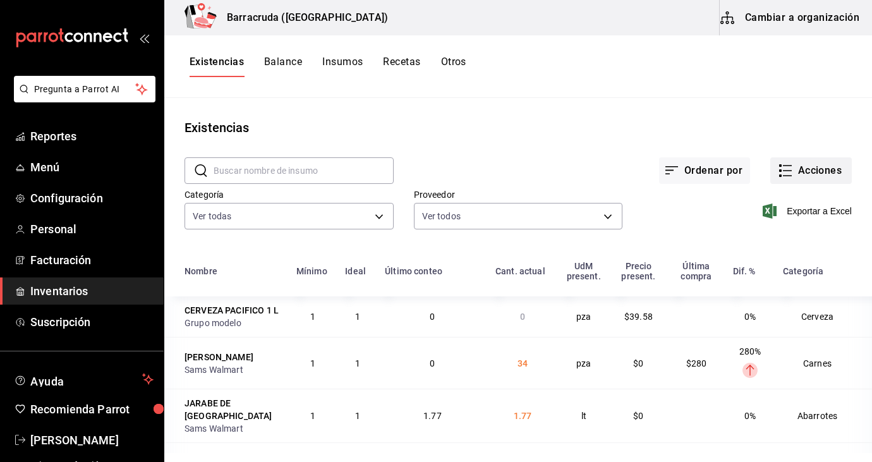
click at [828, 173] on button "Acciones" at bounding box center [812, 170] width 82 height 27
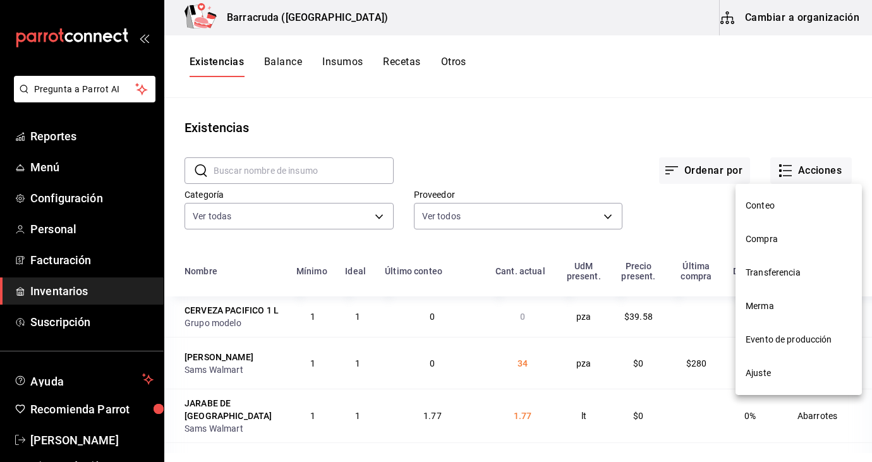
click at [782, 240] on span "Compra" at bounding box center [799, 239] width 106 height 13
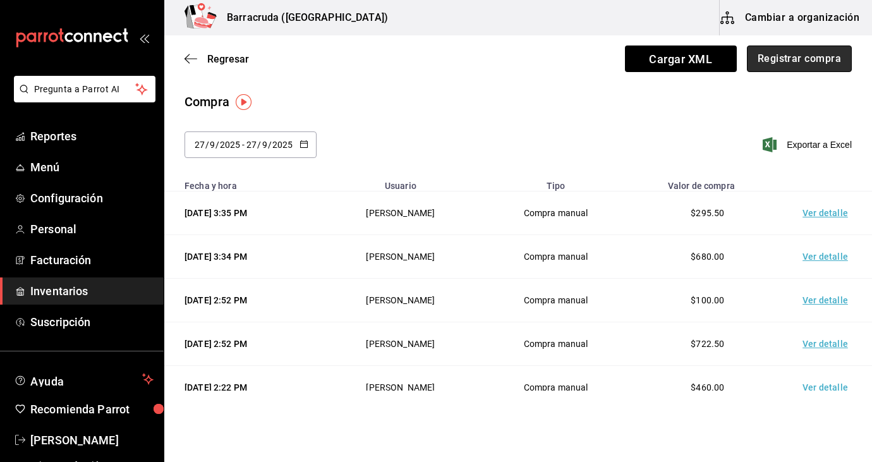
click at [836, 61] on button "Registrar compra" at bounding box center [799, 59] width 105 height 27
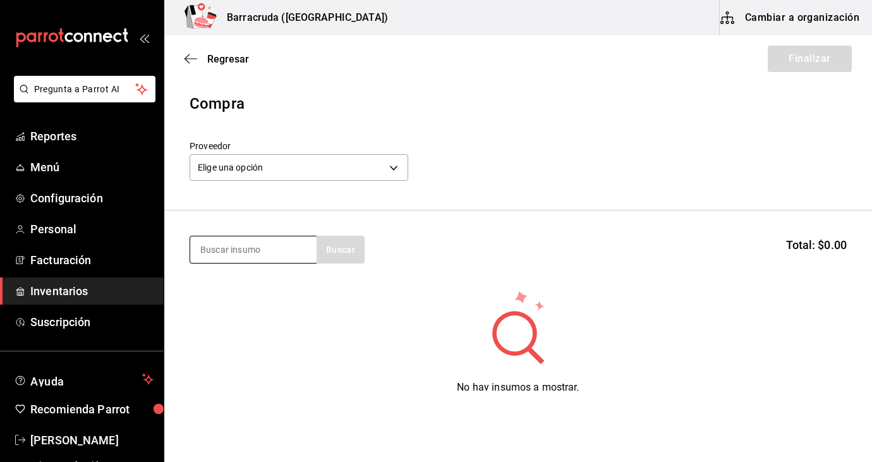
click at [286, 259] on input at bounding box center [253, 249] width 126 height 27
type input "negra"
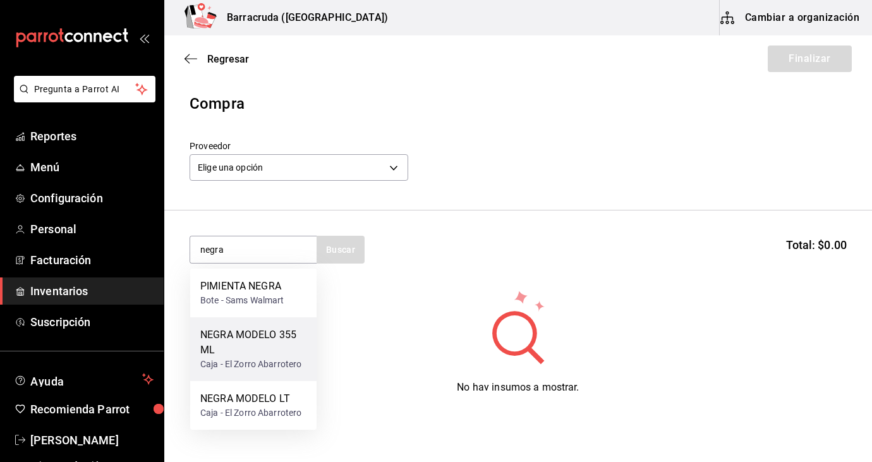
click at [266, 353] on div "NEGRA MODELO 355 ML" at bounding box center [253, 342] width 106 height 30
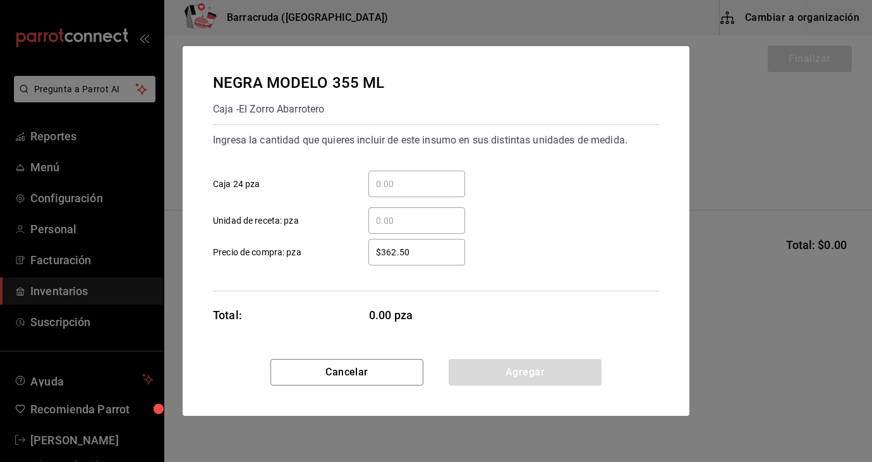
click at [389, 184] on input "​ Caja 24 pza" at bounding box center [417, 183] width 97 height 15
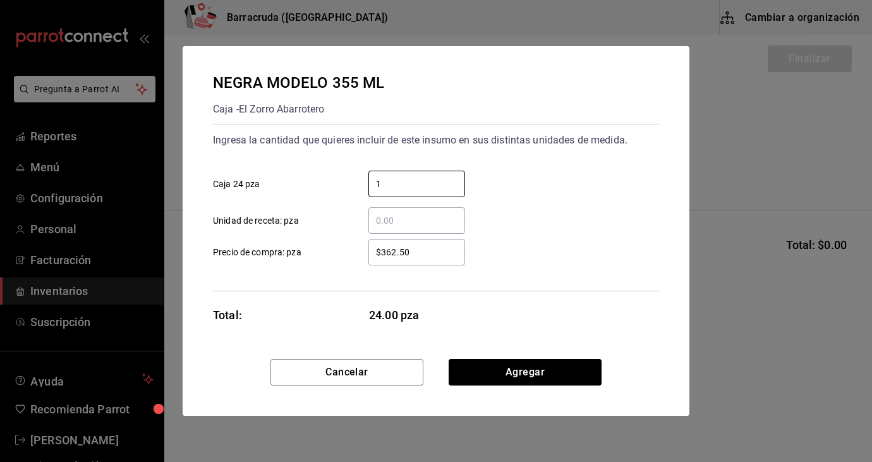
type input "1"
click at [647, 229] on div "$362.50 ​ Precio de compra: pza" at bounding box center [431, 247] width 456 height 37
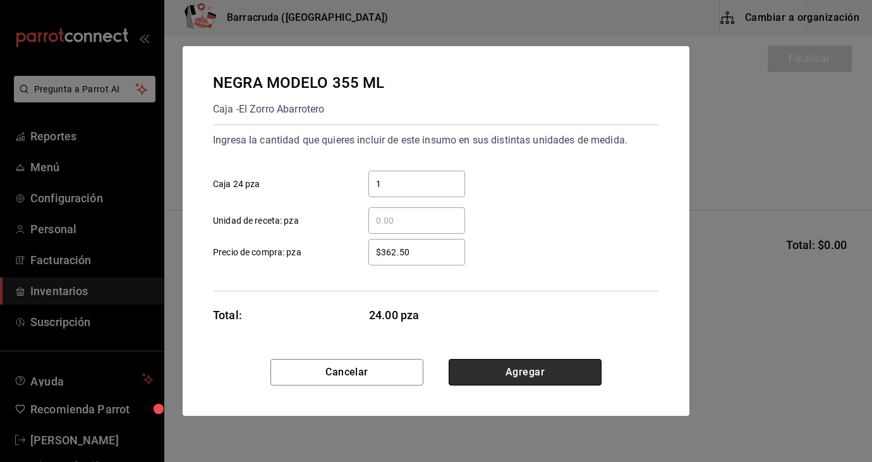
click at [524, 370] on button "Agregar" at bounding box center [525, 372] width 153 height 27
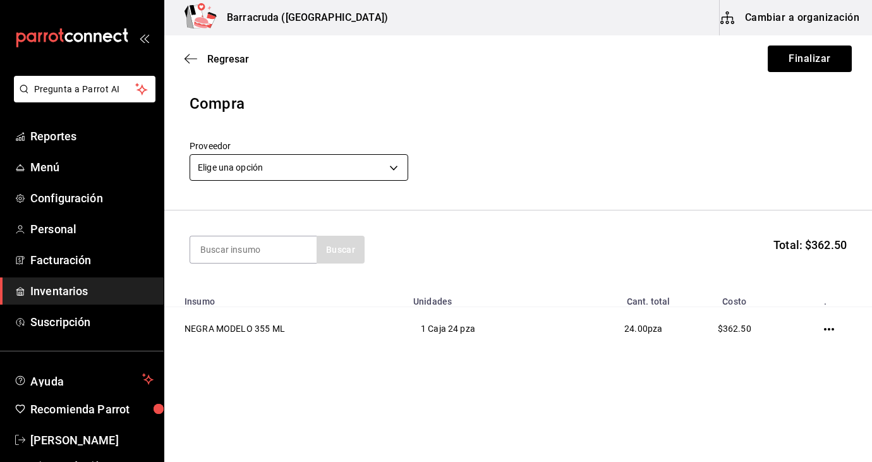
click at [391, 167] on body "Pregunta a Parrot AI Reportes Menú Configuración Personal Facturación Inventari…" at bounding box center [436, 195] width 872 height 391
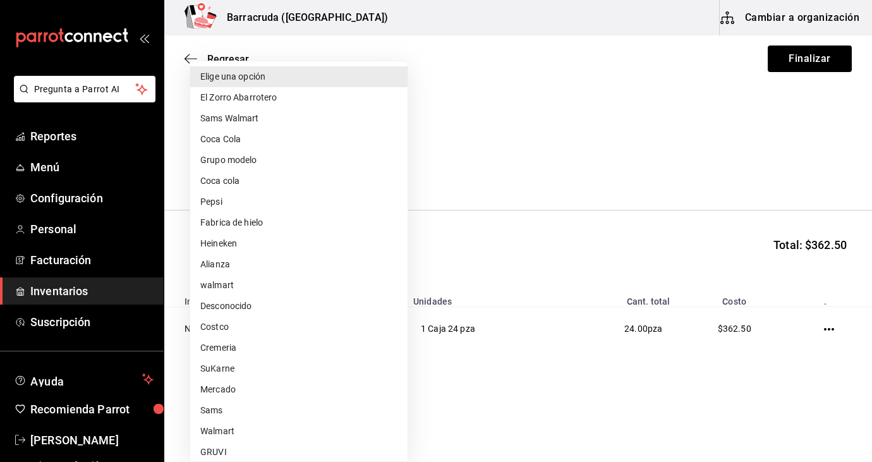
click at [276, 97] on li "El Zorro Abarrotero" at bounding box center [298, 97] width 217 height 21
type input "82d04e69-7e0a-4d3d-af96-97d5b1927c8d"
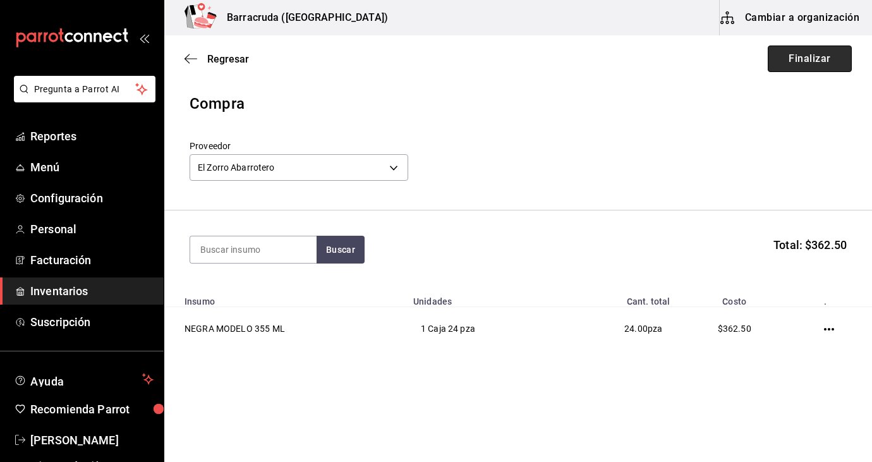
click at [832, 64] on button "Finalizar" at bounding box center [810, 59] width 84 height 27
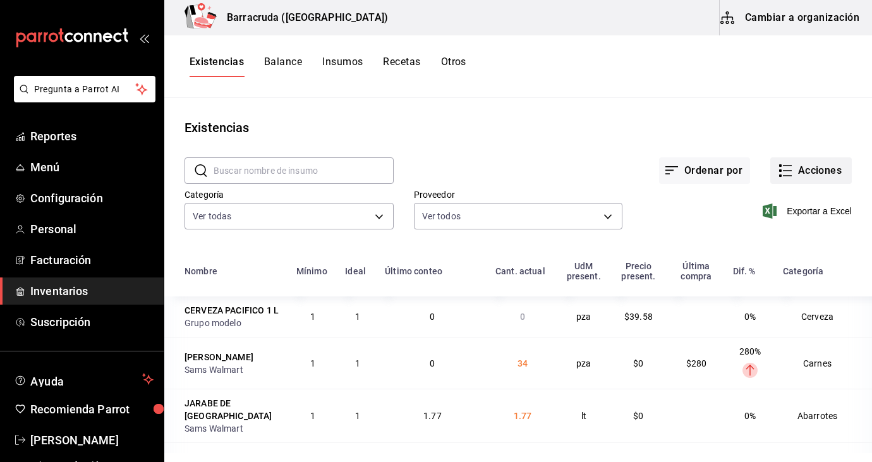
click at [821, 172] on button "Acciones" at bounding box center [812, 170] width 82 height 27
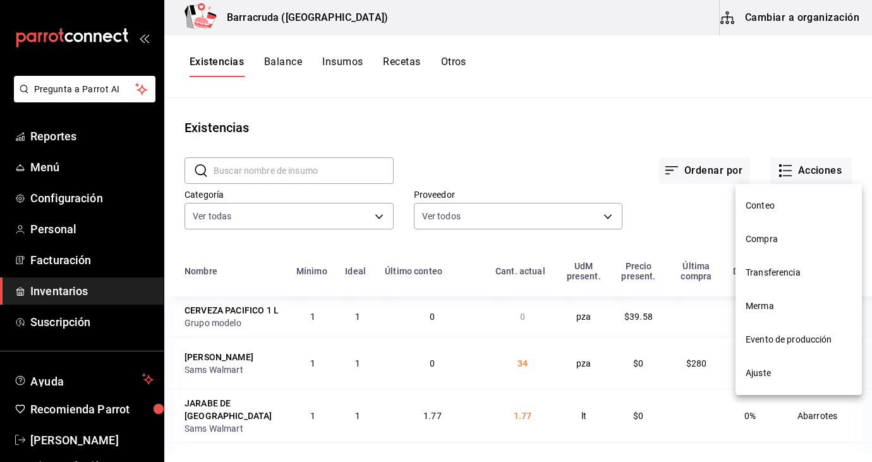
click at [778, 240] on span "Compra" at bounding box center [799, 239] width 106 height 13
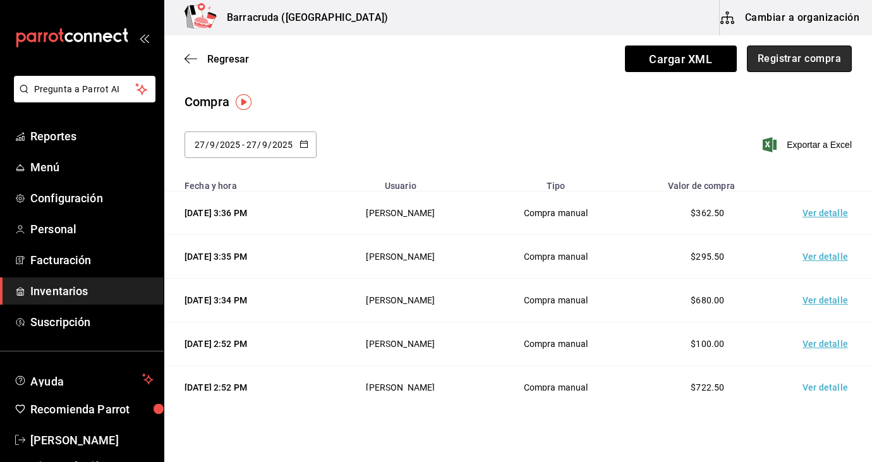
click at [798, 64] on button "Registrar compra" at bounding box center [799, 59] width 105 height 27
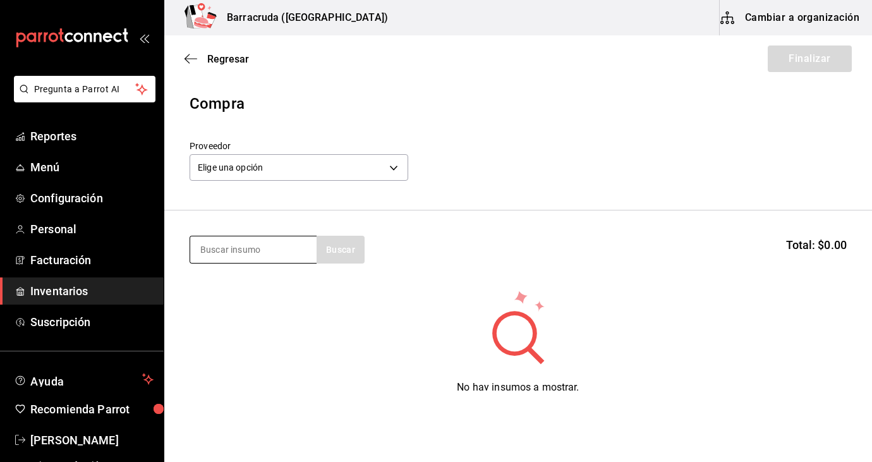
click at [272, 249] on input at bounding box center [253, 249] width 126 height 27
type input "pacifico"
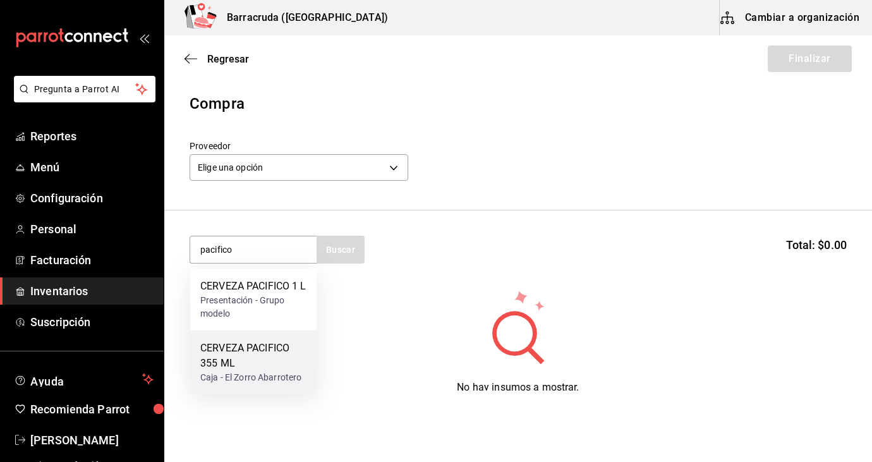
click at [244, 371] on div "CERVEZA PACIFICO 355 ML" at bounding box center [253, 356] width 106 height 30
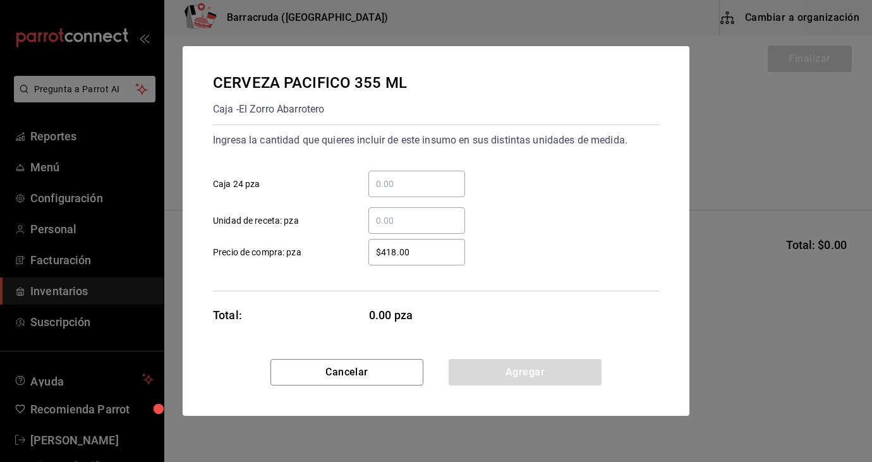
click at [431, 187] on input "​ Caja 24 pza" at bounding box center [417, 183] width 97 height 15
click at [386, 221] on input "​ Unidad de receta: pza" at bounding box center [417, 220] width 97 height 15
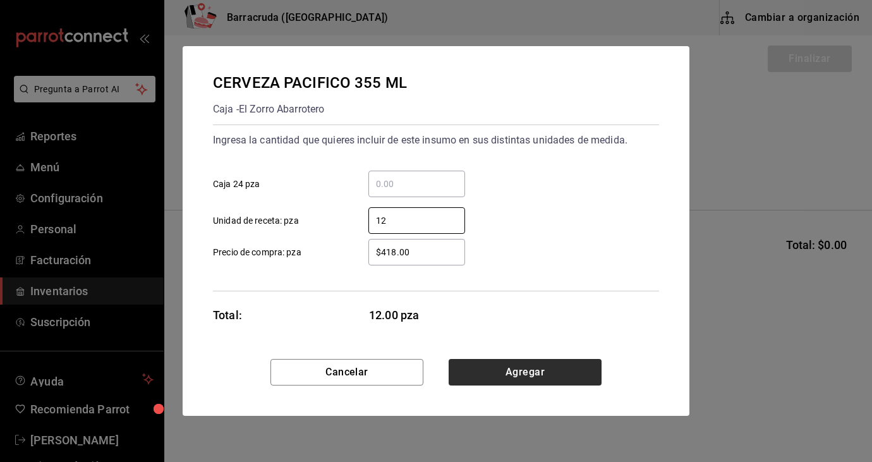
type input "12"
click at [527, 378] on button "Agregar" at bounding box center [525, 372] width 153 height 27
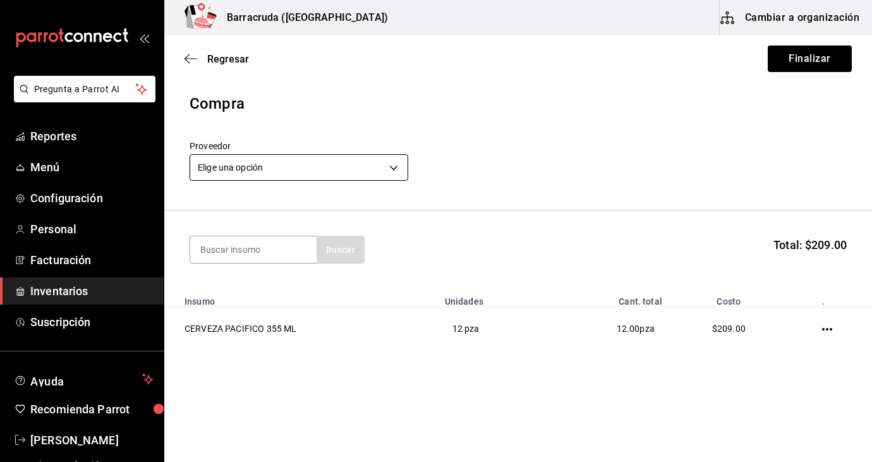
click at [387, 169] on body "Pregunta a Parrot AI Reportes Menú Configuración Personal Facturación Inventari…" at bounding box center [436, 195] width 872 height 391
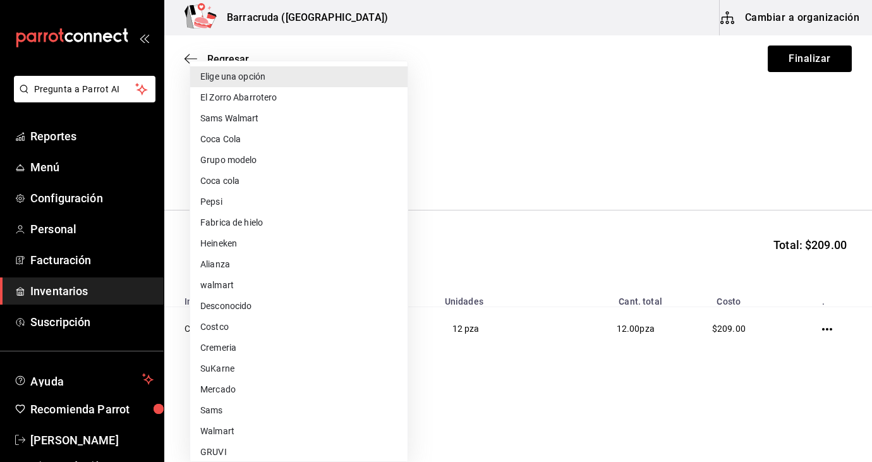
click at [288, 94] on li "El Zorro Abarrotero" at bounding box center [298, 97] width 217 height 21
type input "82d04e69-7e0a-4d3d-af96-97d5b1927c8d"
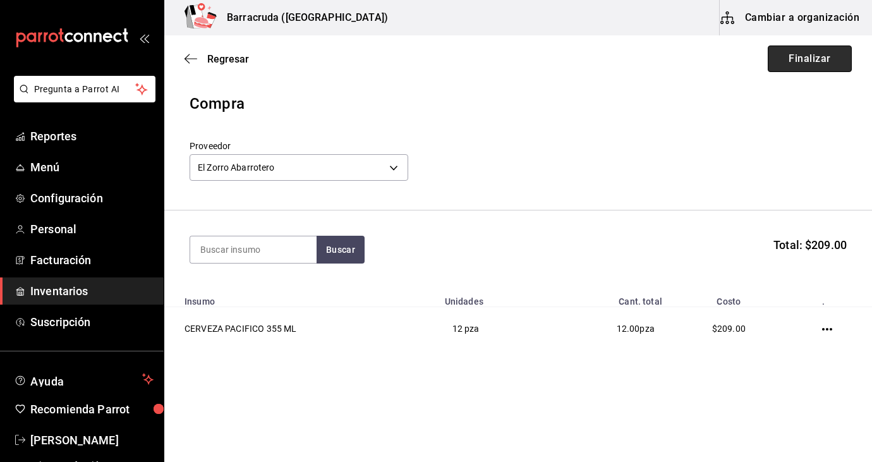
click at [835, 55] on button "Finalizar" at bounding box center [810, 59] width 84 height 27
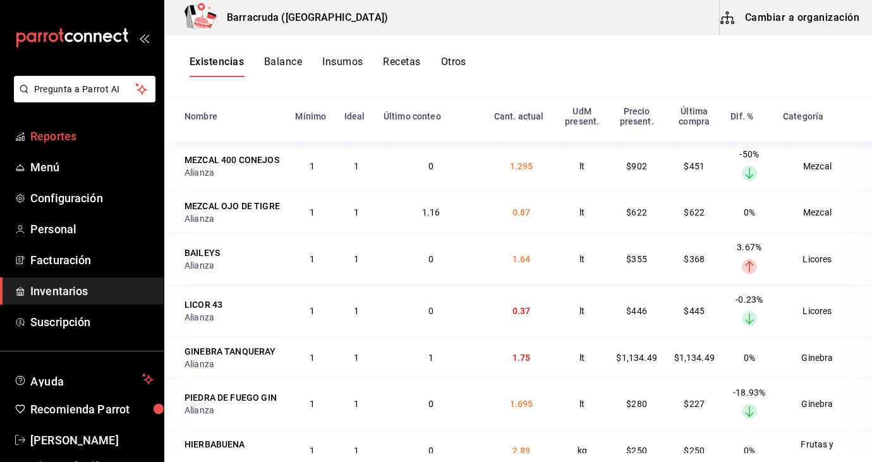
scroll to position [3009, 0]
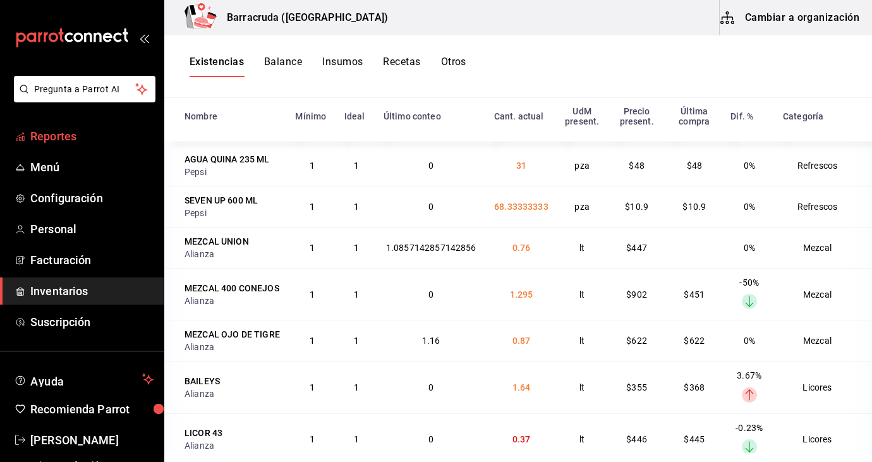
click at [64, 138] on span "Reportes" at bounding box center [91, 136] width 123 height 17
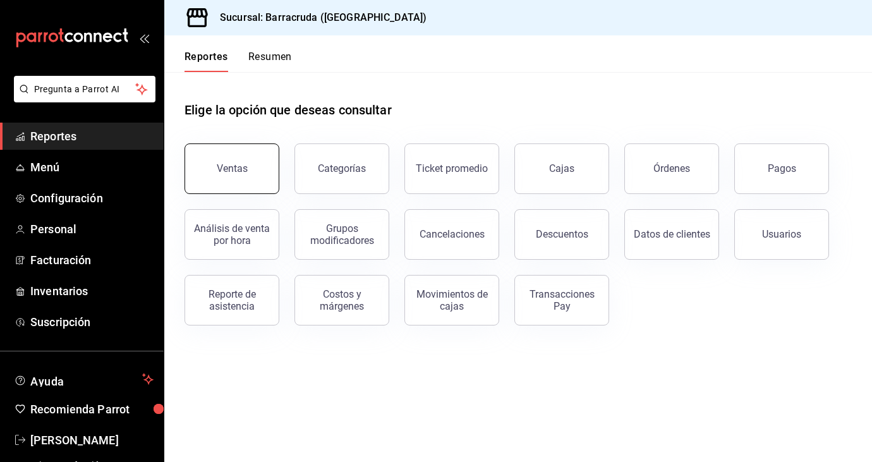
click at [228, 161] on button "Ventas" at bounding box center [232, 169] width 95 height 51
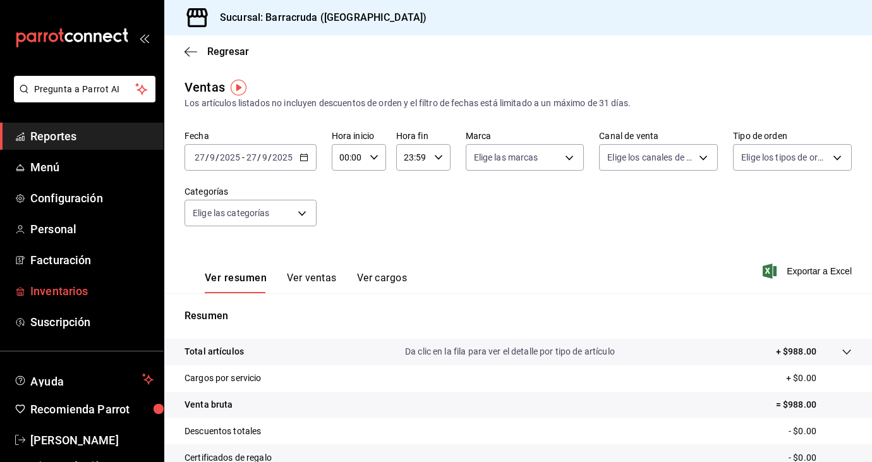
click at [65, 290] on span "Inventarios" at bounding box center [91, 291] width 123 height 17
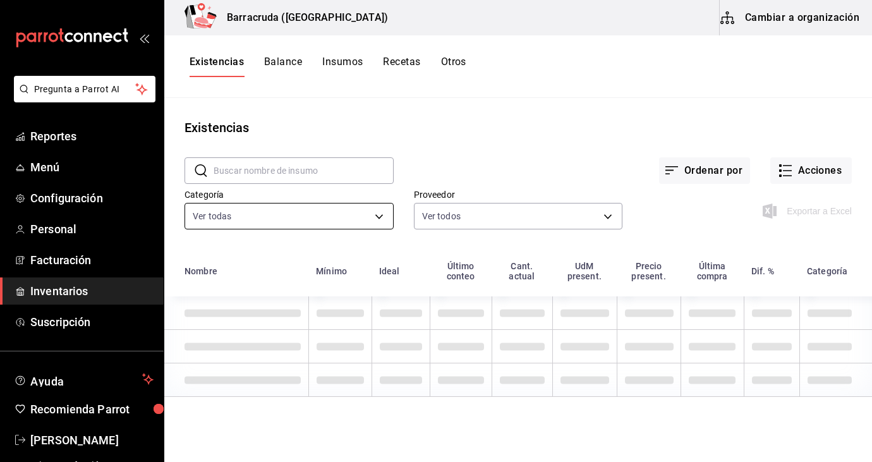
click at [384, 213] on body "Pregunta a Parrot AI Reportes Menú Configuración Personal Facturación Inventari…" at bounding box center [436, 226] width 872 height 453
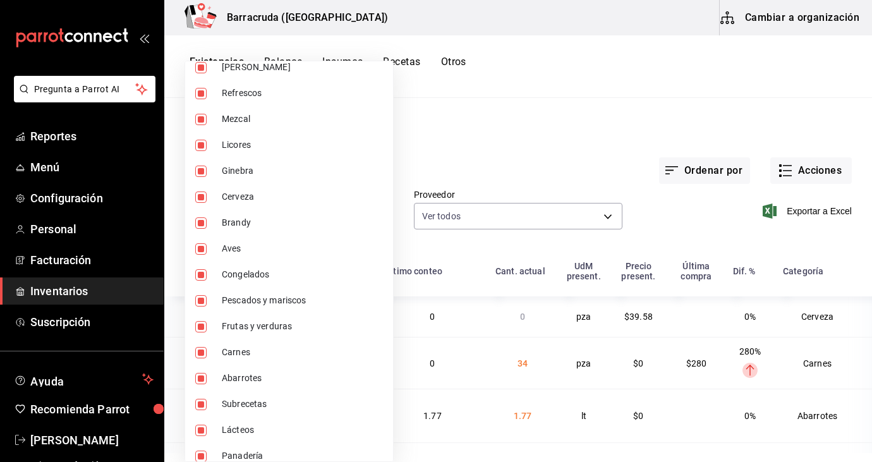
scroll to position [147, 0]
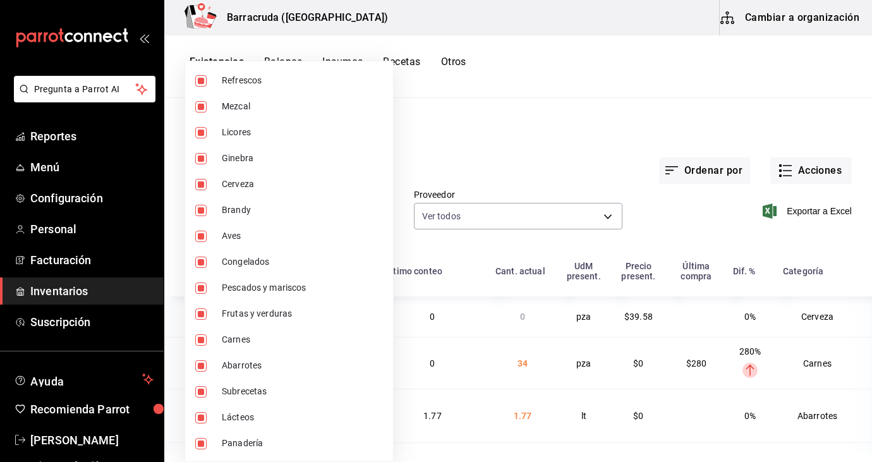
click at [520, 83] on div at bounding box center [436, 231] width 872 height 462
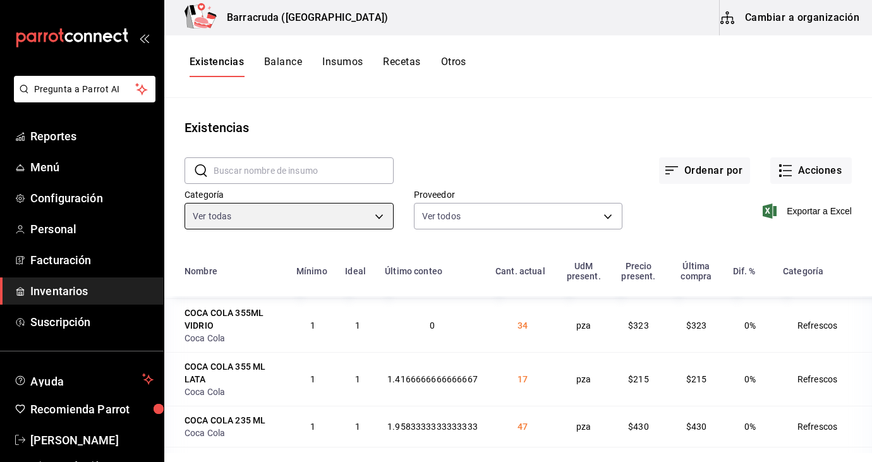
scroll to position [1142, 0]
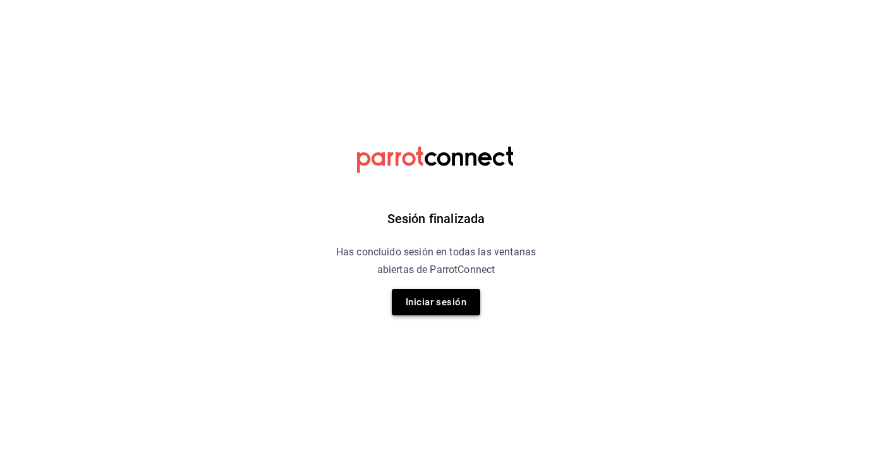
click at [415, 298] on button "Iniciar sesión" at bounding box center [436, 302] width 89 height 27
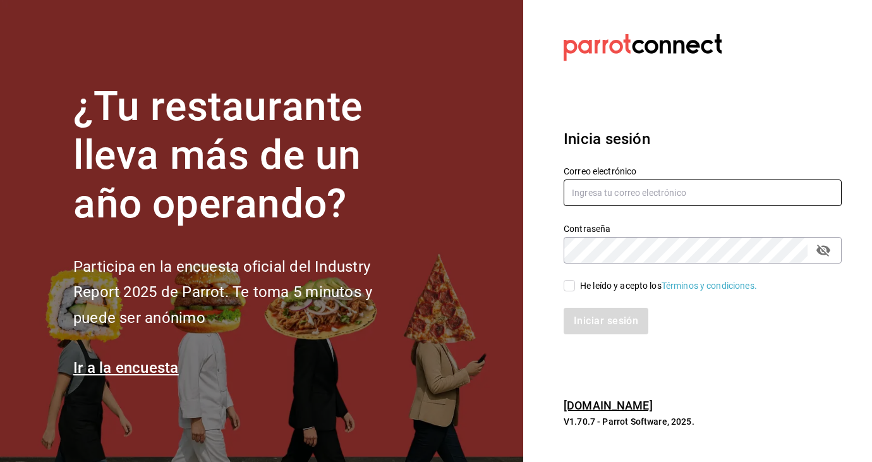
type input "kari.cl.93@hotmail.com"
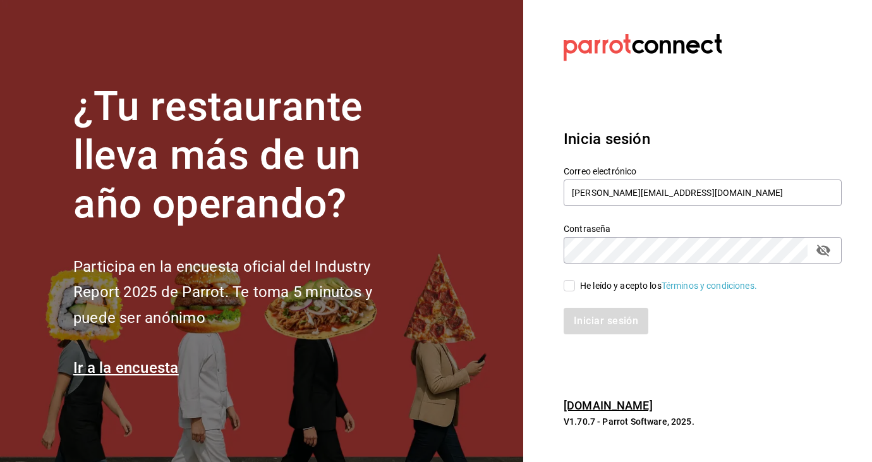
click at [568, 283] on input "He leído y acepto los Términos y condiciones." at bounding box center [569, 285] width 11 height 11
checkbox input "true"
click at [587, 319] on button "Iniciar sesión" at bounding box center [607, 321] width 86 height 27
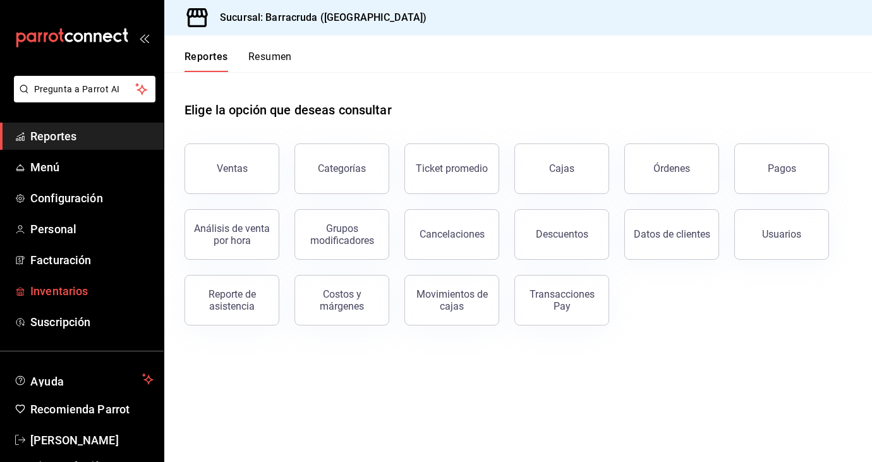
click at [58, 292] on span "Inventarios" at bounding box center [91, 291] width 123 height 17
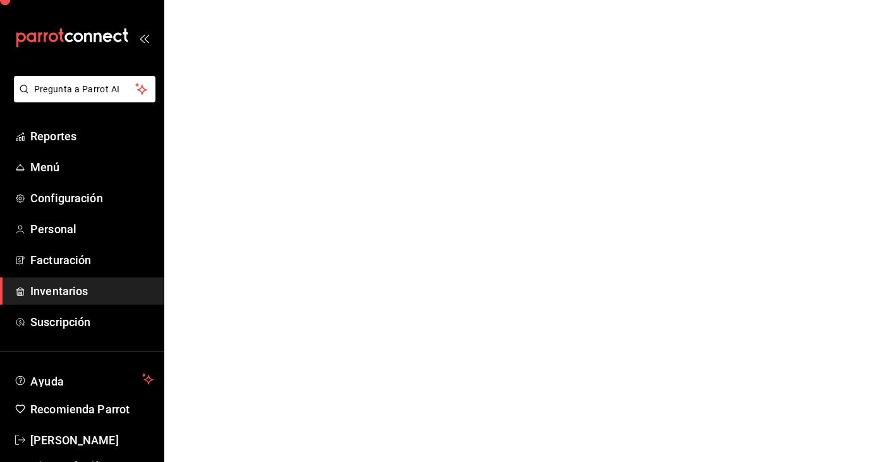
click at [250, 0] on html "Pregunta a Parrot AI Reportes Menú Configuración Personal Facturación Inventari…" at bounding box center [436, 0] width 872 height 0
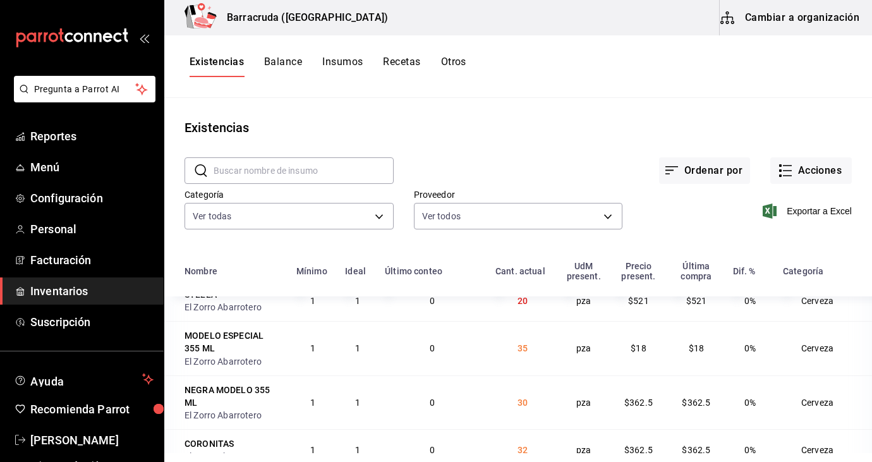
scroll to position [1892, 0]
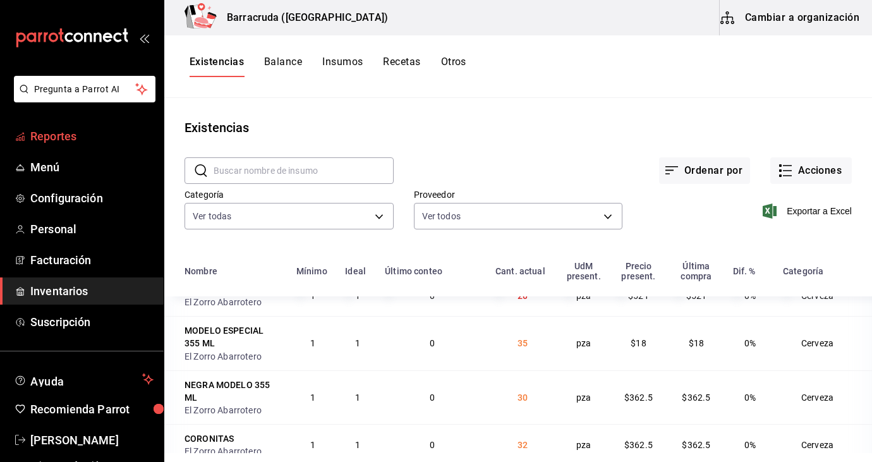
click at [70, 144] on span "Reportes" at bounding box center [91, 136] width 123 height 17
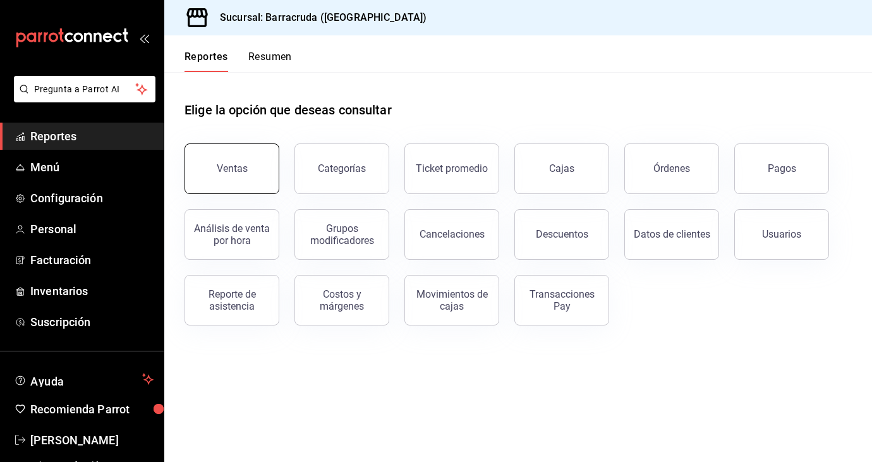
click at [245, 162] on div "Ventas" at bounding box center [232, 168] width 31 height 12
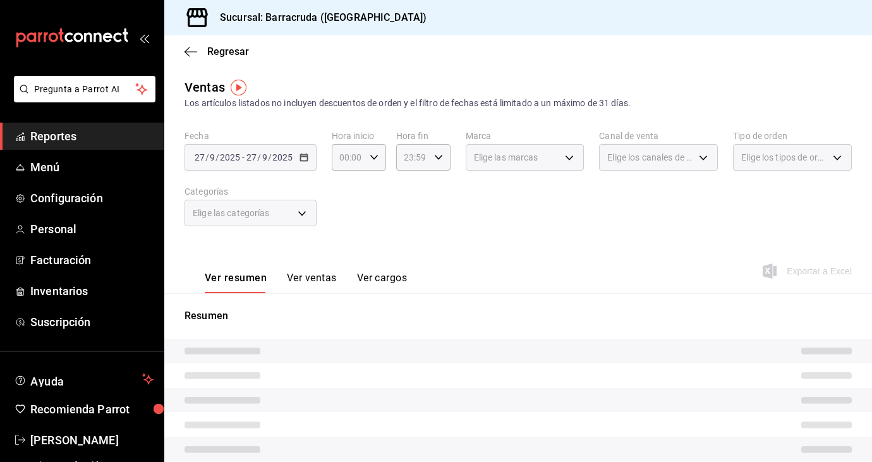
click at [307, 140] on div "Fecha 2025-09-27 27 / 9 / 2025 - 2025-09-27 27 / 9 / 2025" at bounding box center [251, 150] width 132 height 40
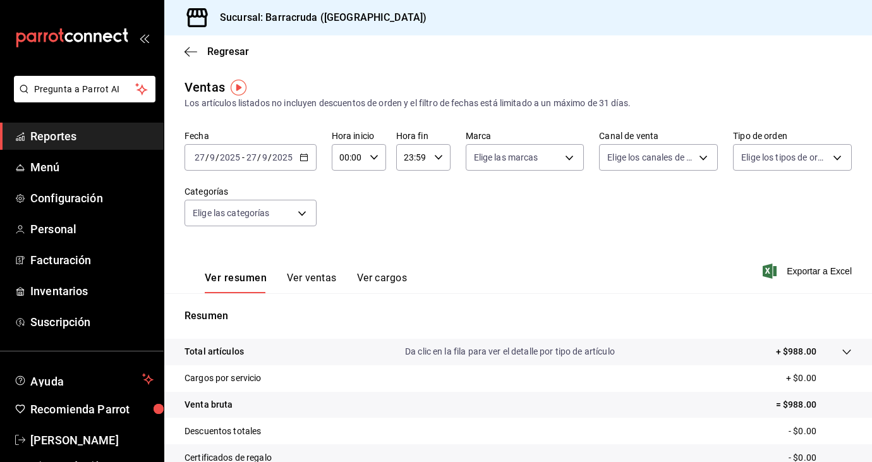
click at [307, 159] on \(Stroke\) "button" at bounding box center [304, 157] width 8 height 7
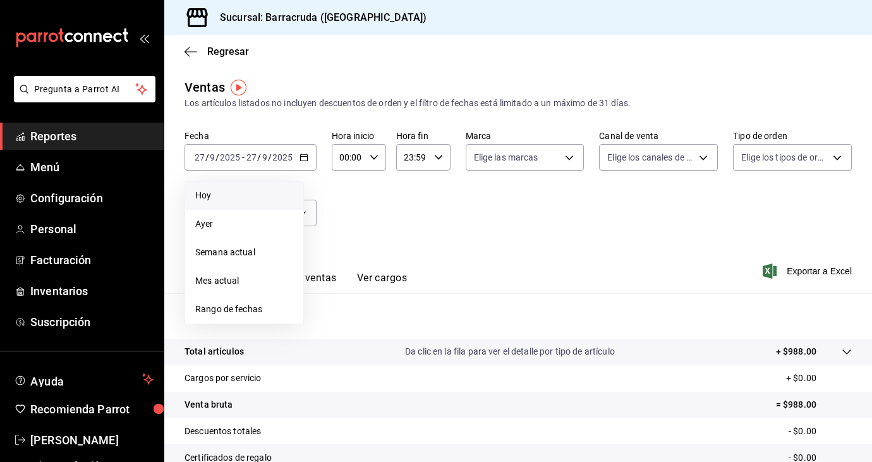
click at [209, 192] on span "Hoy" at bounding box center [244, 195] width 98 height 13
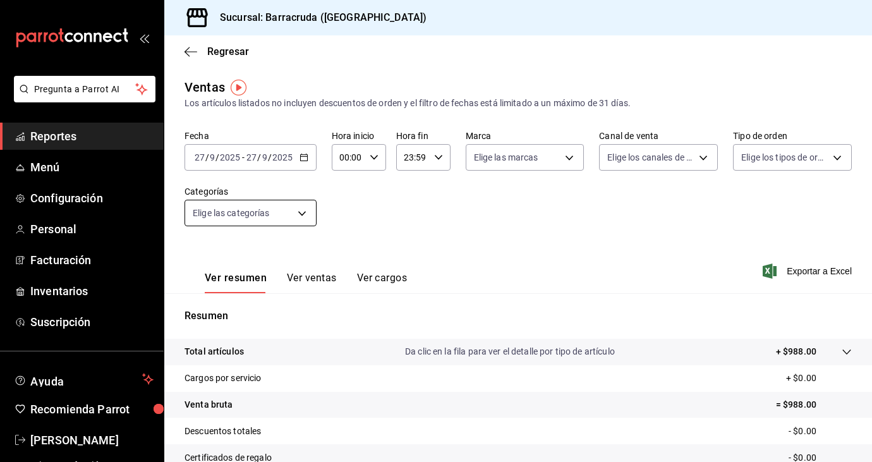
click at [310, 214] on body "Pregunta a Parrot AI Reportes Menú Configuración Personal Facturación Inventari…" at bounding box center [436, 231] width 872 height 462
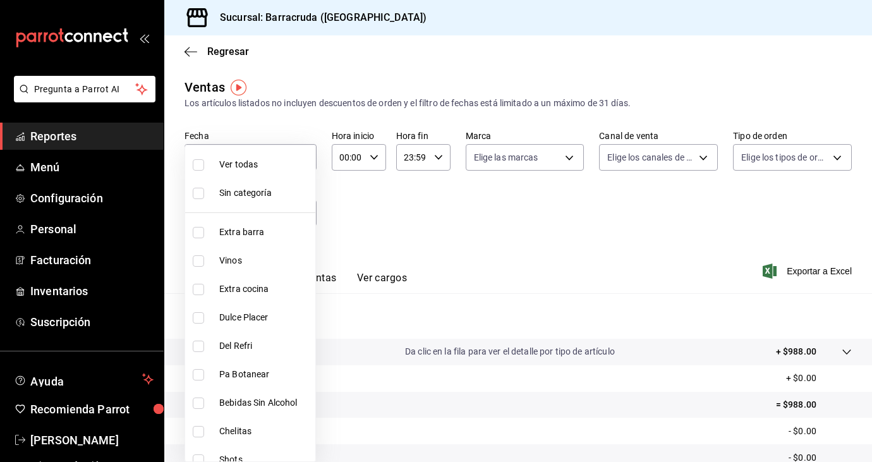
click at [199, 345] on input "checkbox" at bounding box center [198, 346] width 11 height 11
checkbox input "true"
type input "1166309c-01d6-4955-8126-da1f9de0f082"
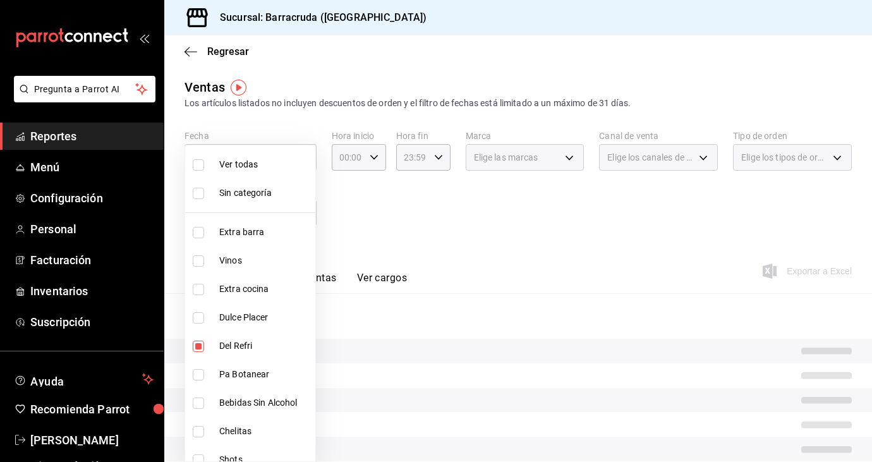
click at [333, 278] on div at bounding box center [436, 231] width 872 height 462
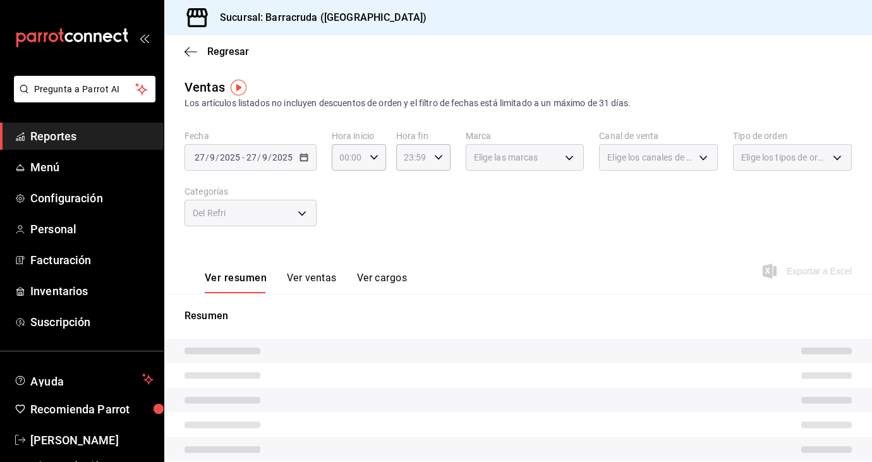
click at [322, 278] on button "Ver ventas" at bounding box center [312, 282] width 50 height 21
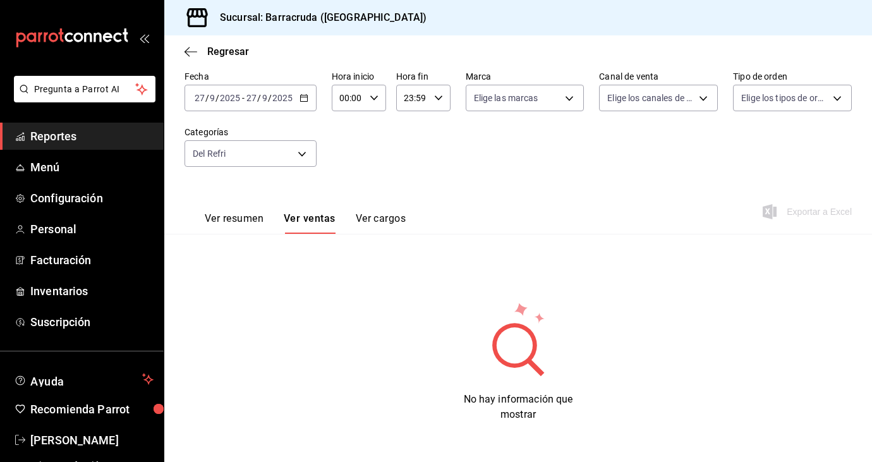
scroll to position [60, 0]
click at [49, 291] on span "Inventarios" at bounding box center [91, 291] width 123 height 17
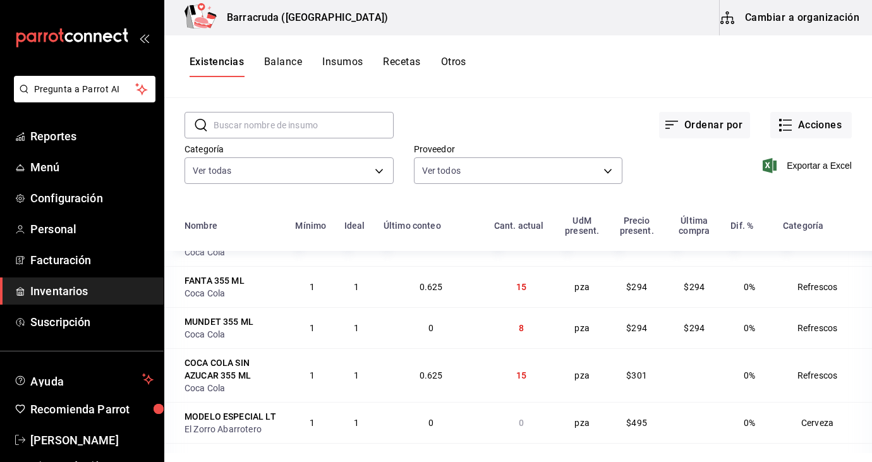
scroll to position [1266, 0]
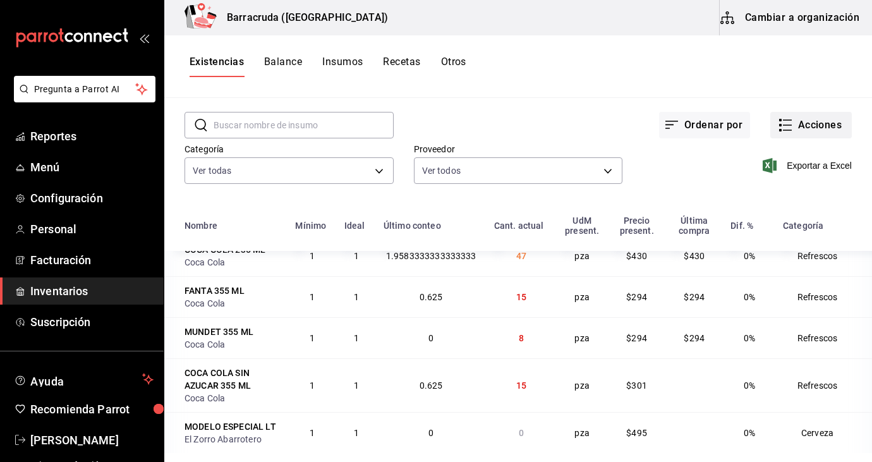
click at [835, 123] on button "Acciones" at bounding box center [812, 125] width 82 height 27
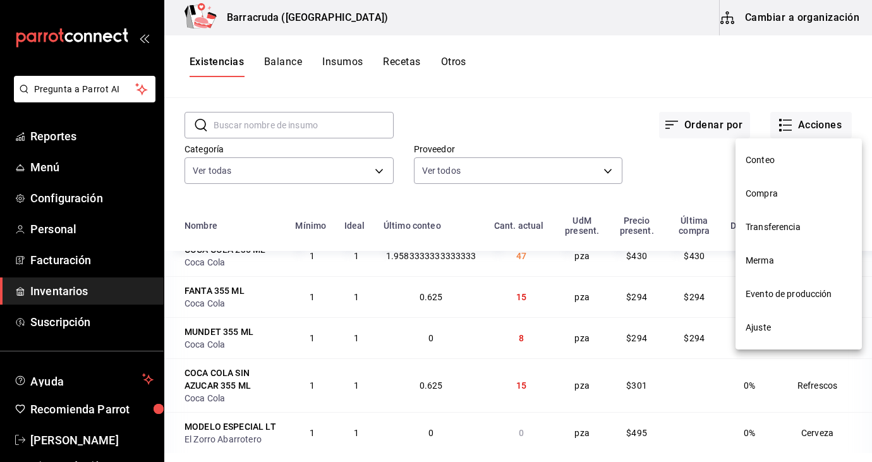
click at [760, 195] on span "Compra" at bounding box center [799, 193] width 106 height 13
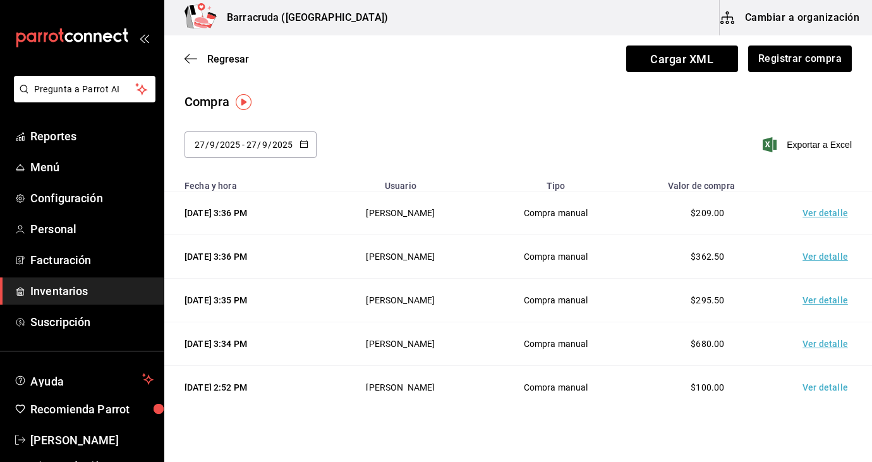
click at [831, 304] on td "Ver detalle" at bounding box center [828, 301] width 89 height 44
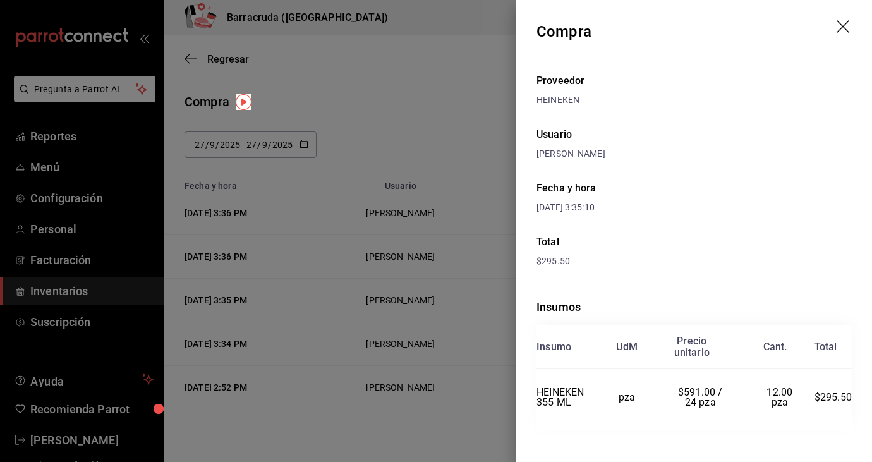
click at [848, 25] on icon "drag" at bounding box center [844, 27] width 15 height 15
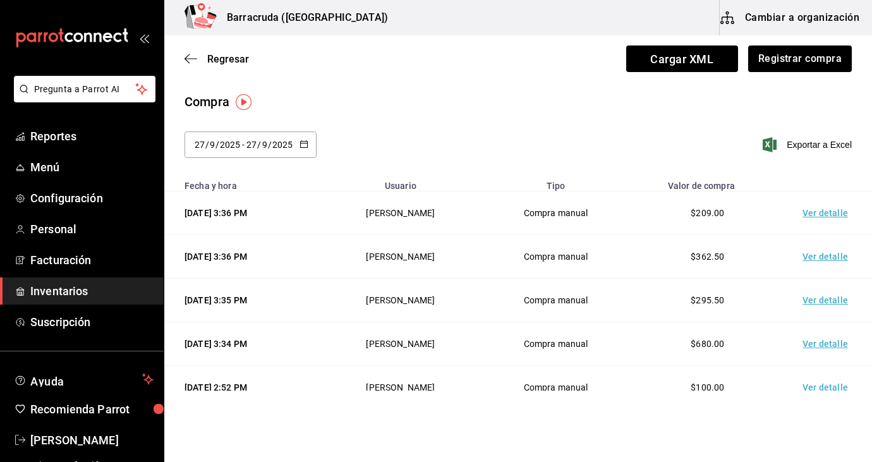
click at [828, 309] on td "Ver detalle" at bounding box center [828, 301] width 89 height 44
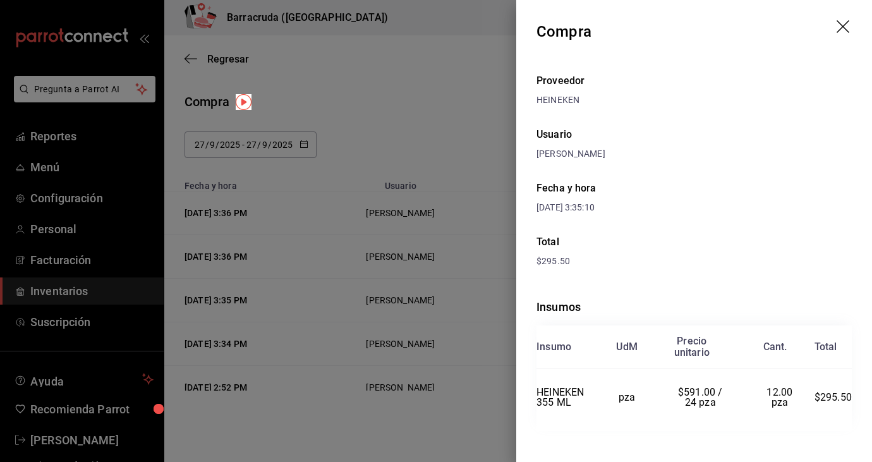
click at [850, 25] on icon "drag" at bounding box center [844, 27] width 15 height 15
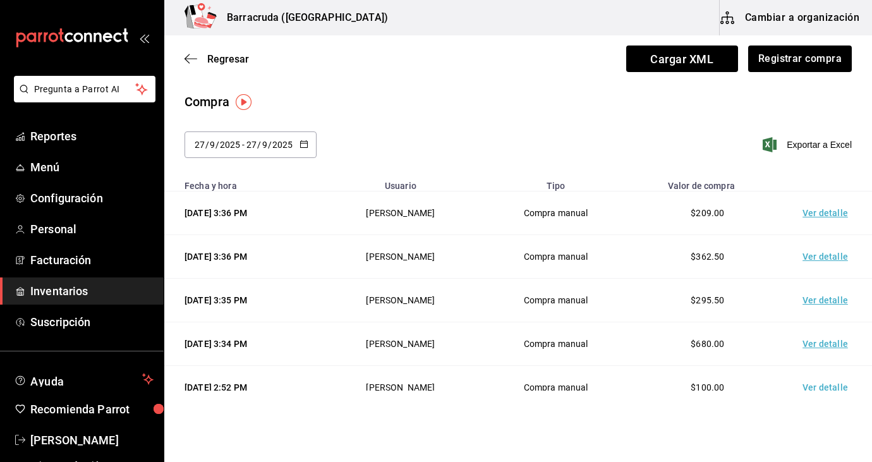
click at [820, 267] on td "Ver detalle" at bounding box center [828, 257] width 89 height 44
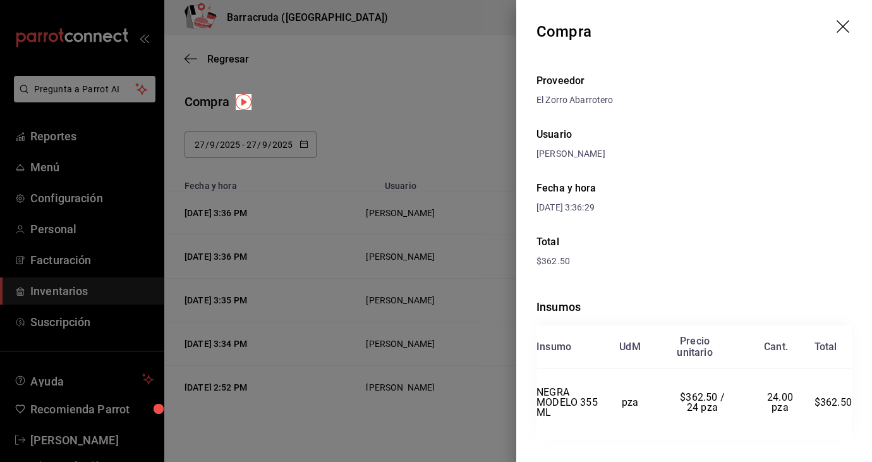
scroll to position [20, 0]
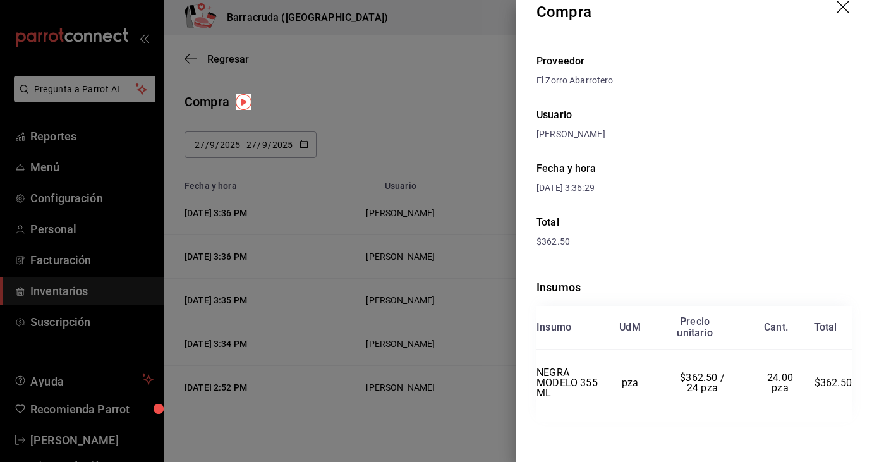
click at [845, 8] on icon "drag" at bounding box center [844, 8] width 15 height 15
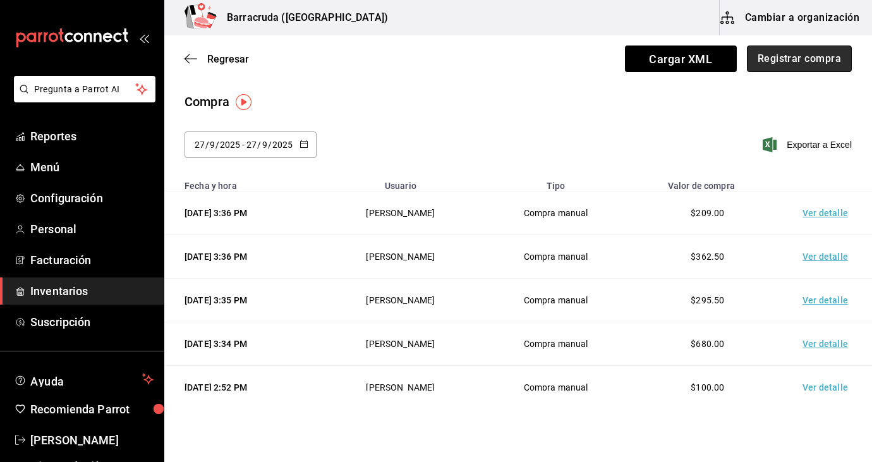
click at [792, 58] on button "Registrar compra" at bounding box center [799, 59] width 105 height 27
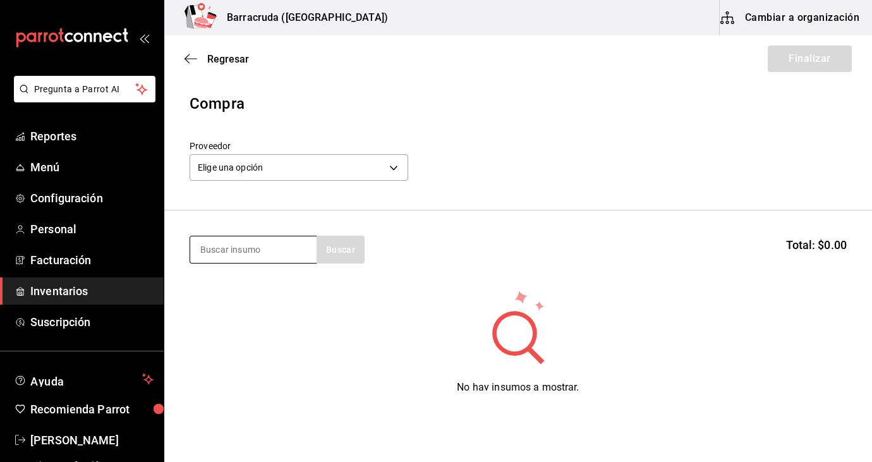
click at [285, 243] on input at bounding box center [253, 249] width 126 height 27
type input "negra"
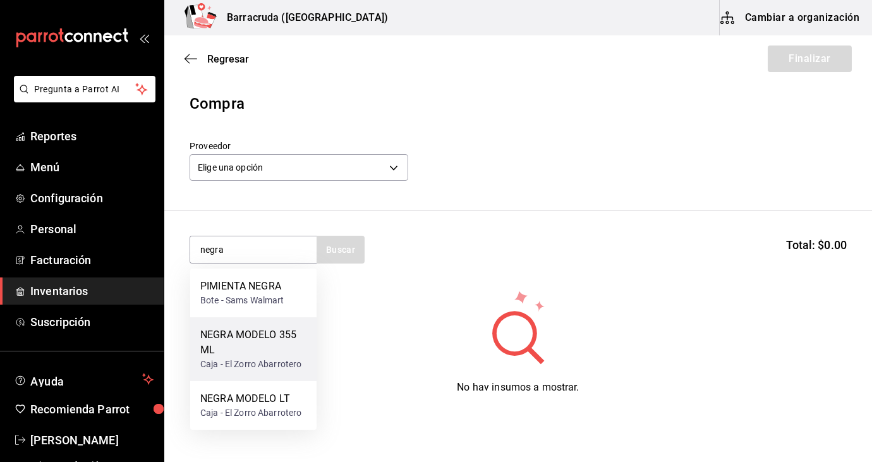
click at [260, 334] on div "NEGRA MODELO 355 ML" at bounding box center [253, 342] width 106 height 30
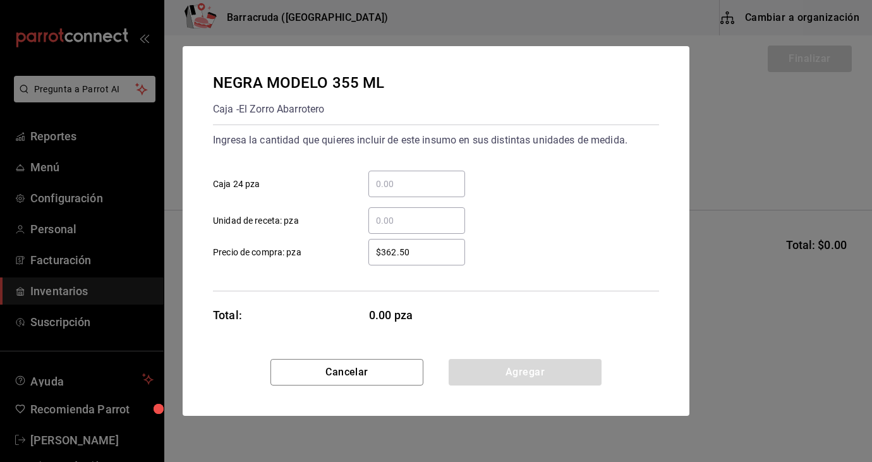
click at [424, 178] on input "​ Caja 24 pza" at bounding box center [417, 183] width 97 height 15
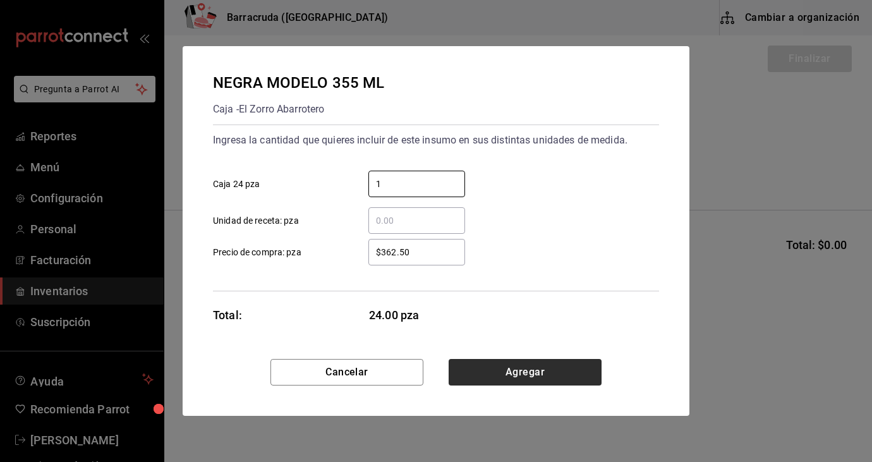
type input "1"
click at [528, 370] on button "Agregar" at bounding box center [525, 372] width 153 height 27
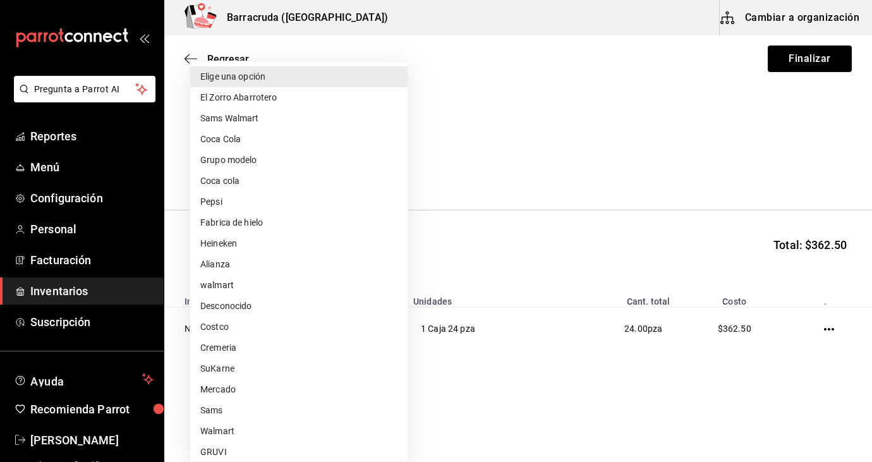
click at [398, 168] on body "Pregunta a Parrot AI Reportes Menú Configuración Personal Facturación Inventari…" at bounding box center [436, 195] width 872 height 391
click at [242, 92] on li "El Zorro Abarrotero" at bounding box center [298, 97] width 217 height 21
type input "82d04e69-7e0a-4d3d-af96-97d5b1927c8d"
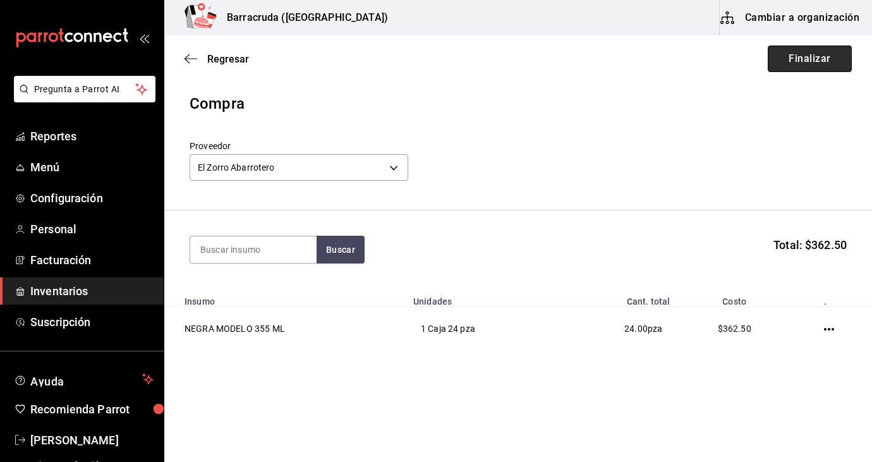
click at [822, 52] on button "Finalizar" at bounding box center [810, 59] width 84 height 27
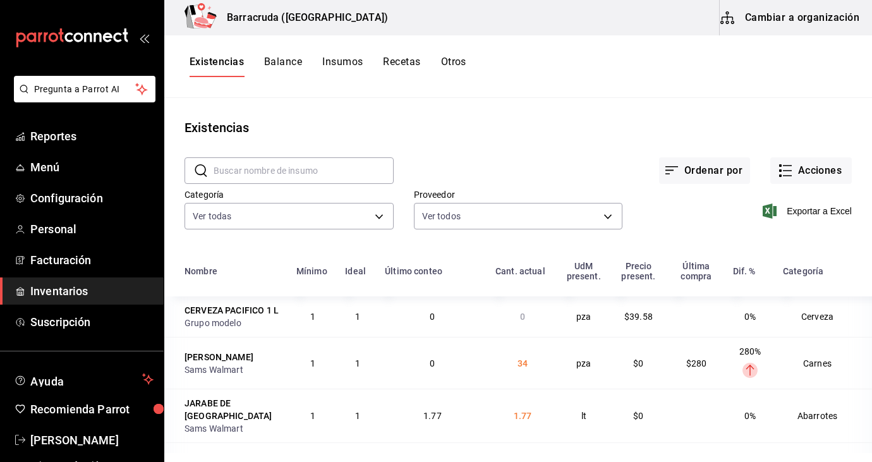
click at [312, 171] on input "text" at bounding box center [304, 170] width 180 height 25
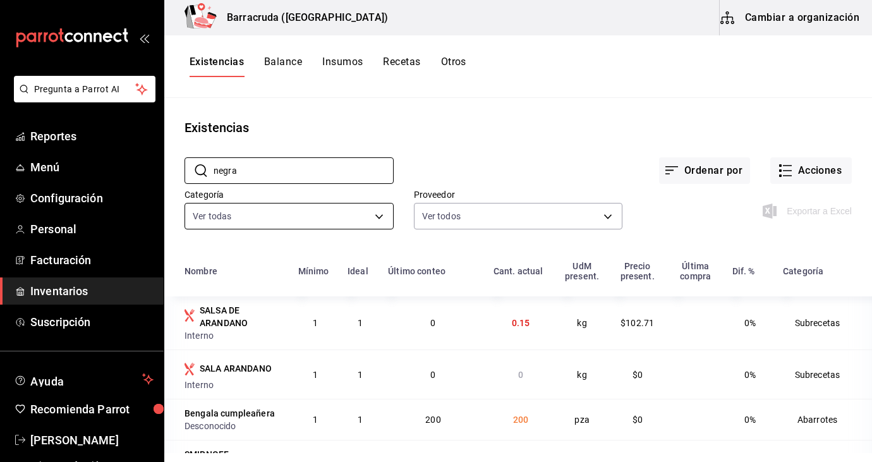
type input "negra modelo"
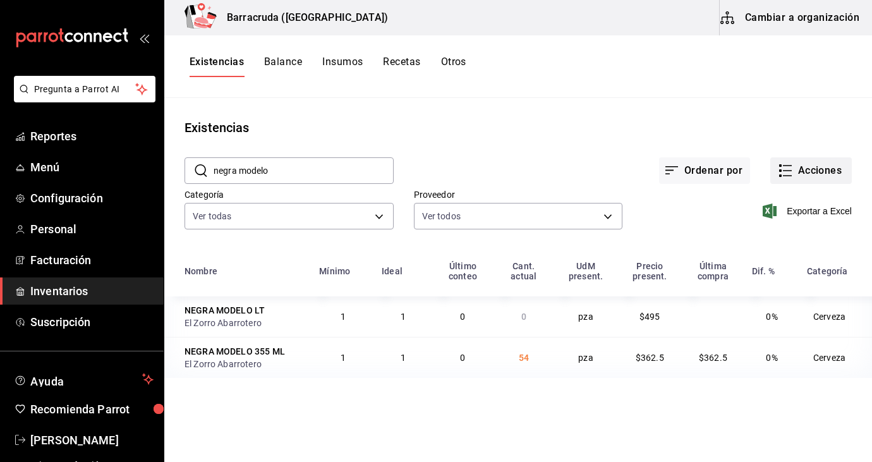
click at [814, 171] on button "Acciones" at bounding box center [812, 170] width 82 height 27
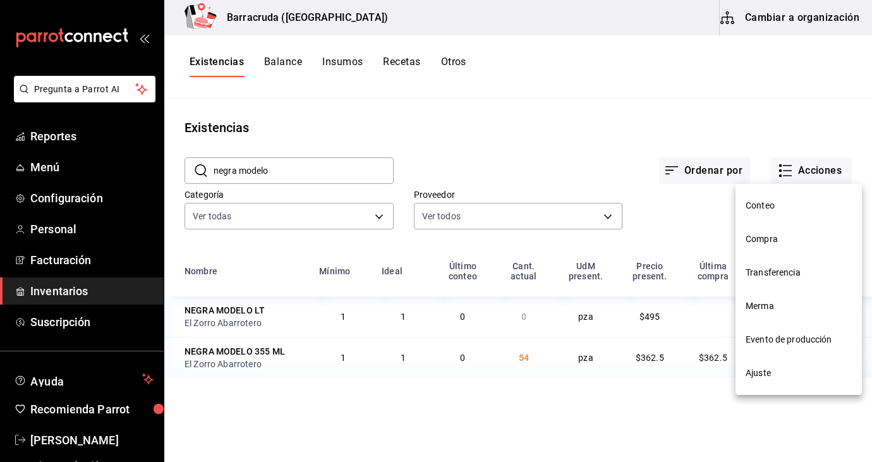
click at [771, 240] on span "Compra" at bounding box center [799, 239] width 106 height 13
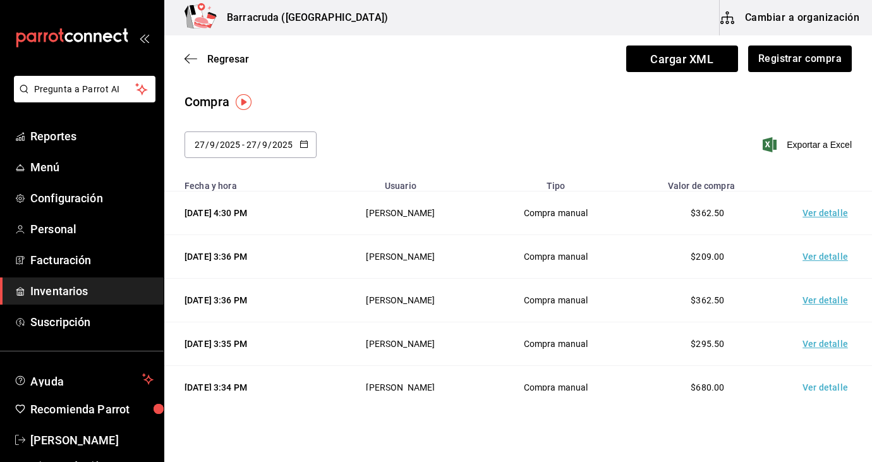
click at [310, 139] on div "2025-09-27 27 / 9 / 2025 - 2025-09-27 27 / 9 / 2025" at bounding box center [251, 145] width 132 height 27
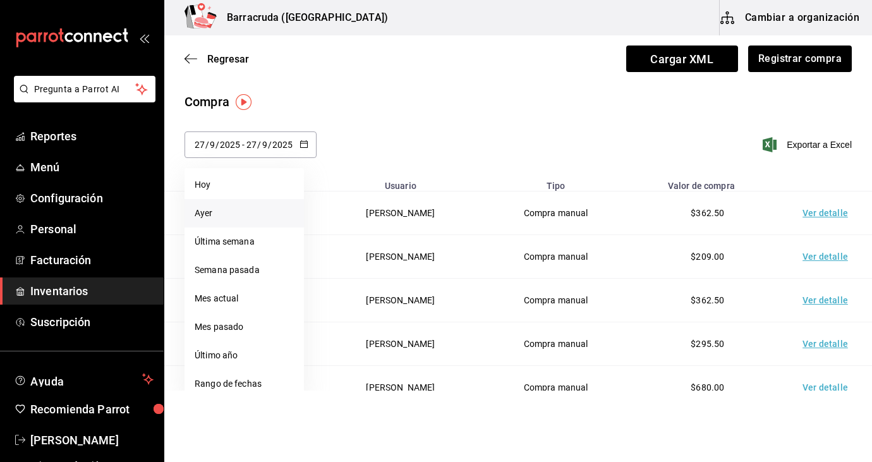
click at [211, 213] on li "Ayer" at bounding box center [244, 213] width 119 height 28
type input "2025-09-26"
type input "26"
type input "2025-09-26"
type input "26"
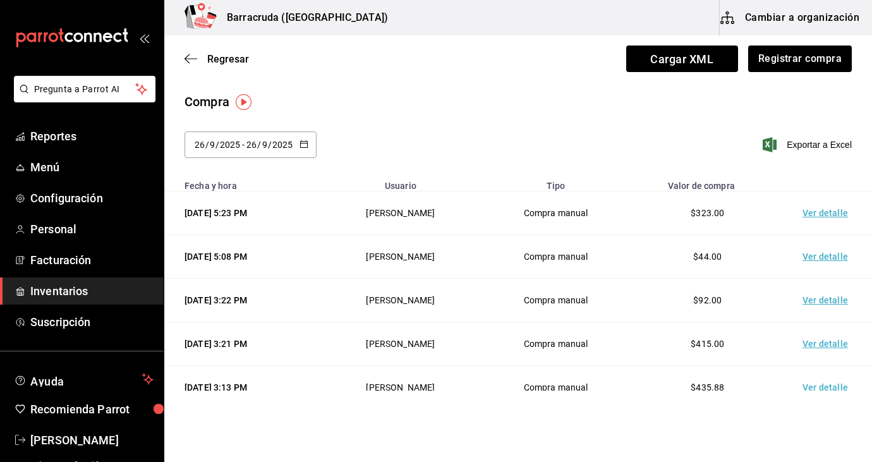
click at [816, 212] on td "Ver detalle" at bounding box center [828, 214] width 89 height 44
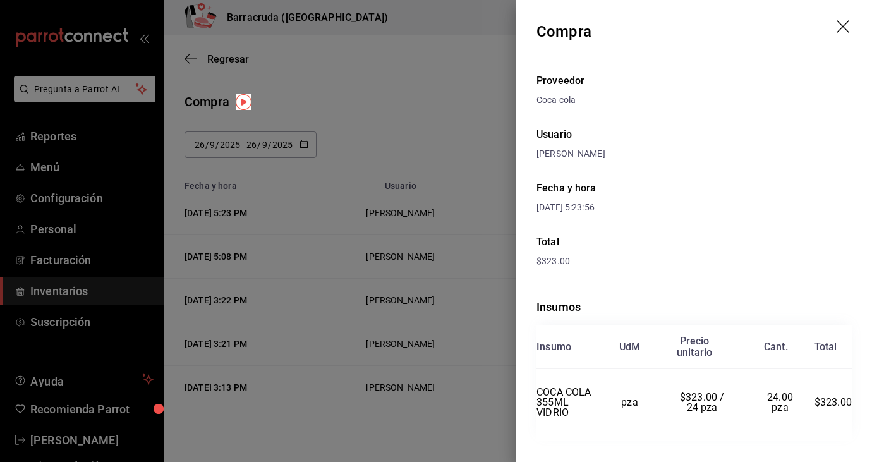
click at [816, 212] on div "Fecha y hora 26/09/2025 5:23:56" at bounding box center [694, 198] width 315 height 54
click at [843, 34] on icon "drag" at bounding box center [844, 27] width 15 height 15
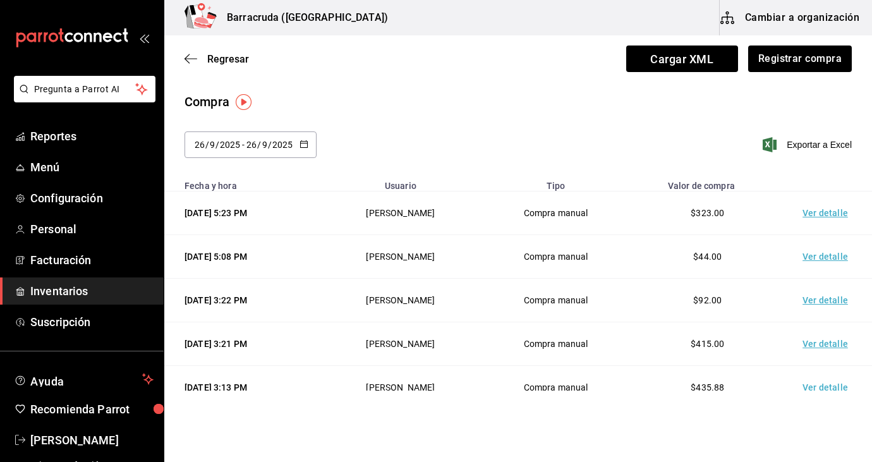
click at [823, 262] on td "Ver detalle" at bounding box center [828, 257] width 89 height 44
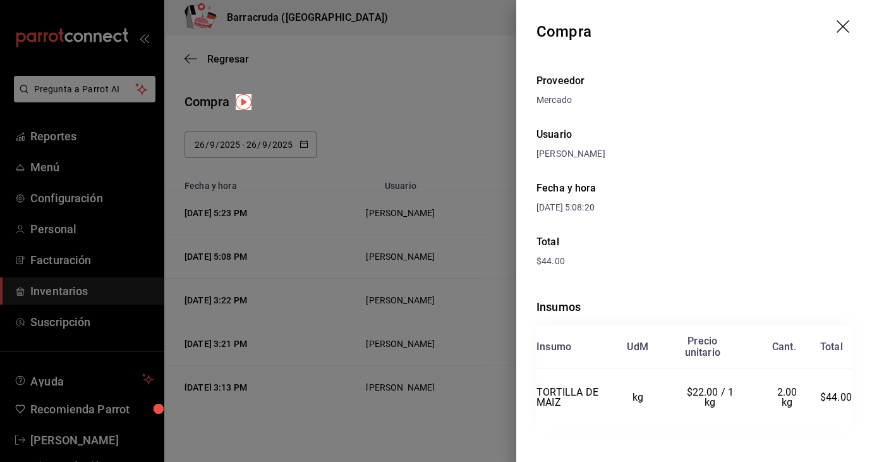
click at [763, 111] on div "Proveedor Mercado Usuario Sandra Romero Fecha y hora 26/09/2025 5:08:20 Total $…" at bounding box center [695, 267] width 356 height 408
click at [850, 20] on icon "drag" at bounding box center [844, 27] width 15 height 15
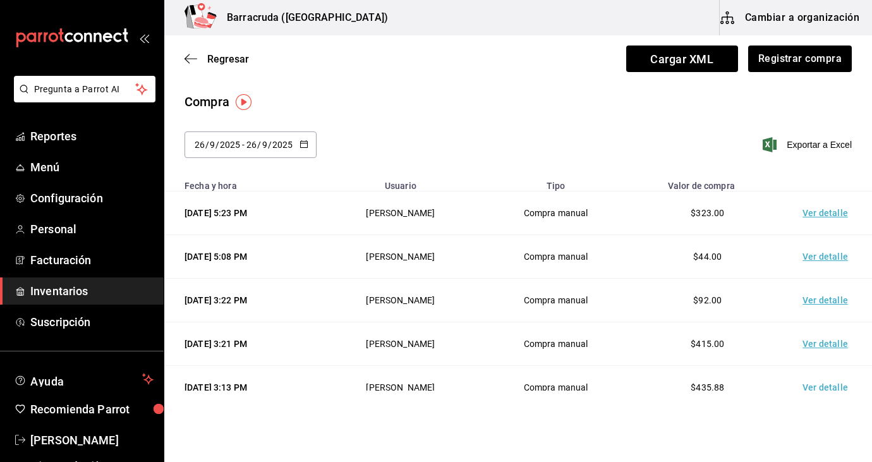
click at [817, 305] on td "Ver detalle" at bounding box center [828, 301] width 89 height 44
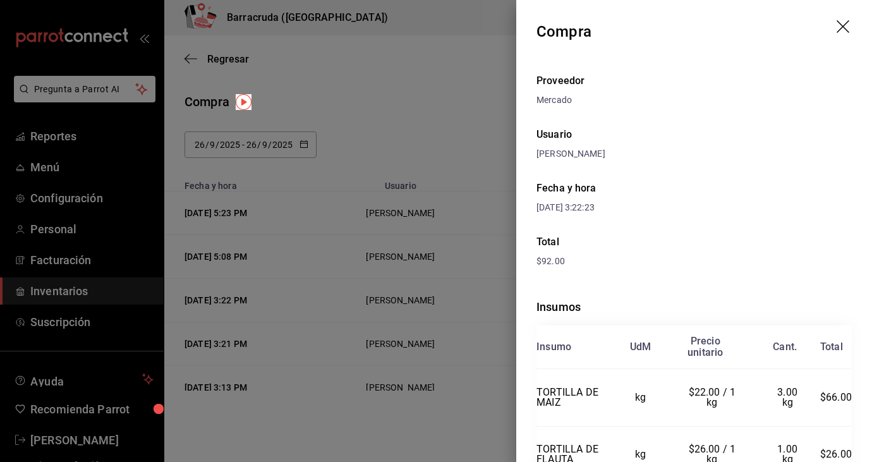
click at [798, 161] on div "Proveedor Mercado Usuario Sandra Romero Fecha y hora 26/09/2025 3:22:23 Total $…" at bounding box center [695, 295] width 356 height 465
click at [840, 25] on icon "drag" at bounding box center [844, 27] width 15 height 15
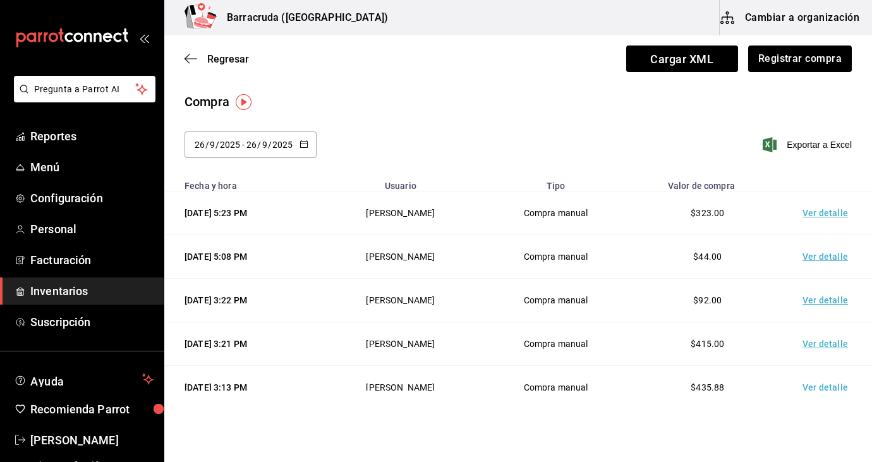
click at [823, 350] on td "Ver detalle" at bounding box center [828, 344] width 89 height 44
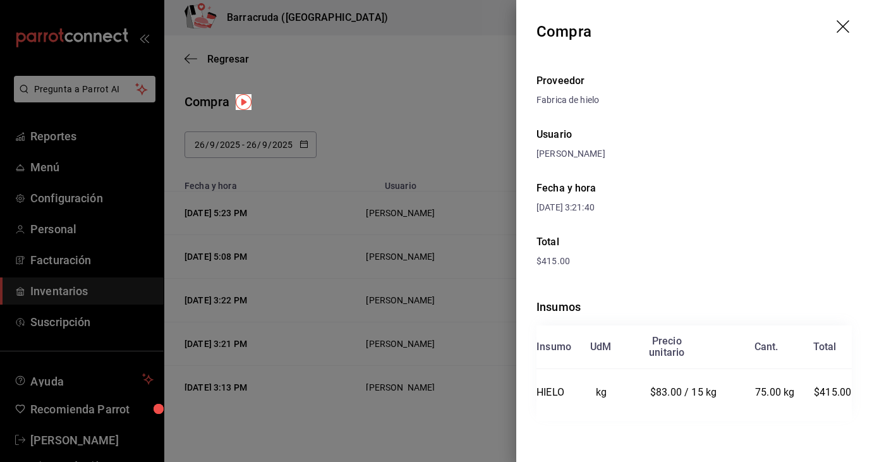
click at [766, 156] on div "Sandra Romero" at bounding box center [694, 153] width 315 height 13
click at [842, 28] on icon "drag" at bounding box center [844, 27] width 15 height 15
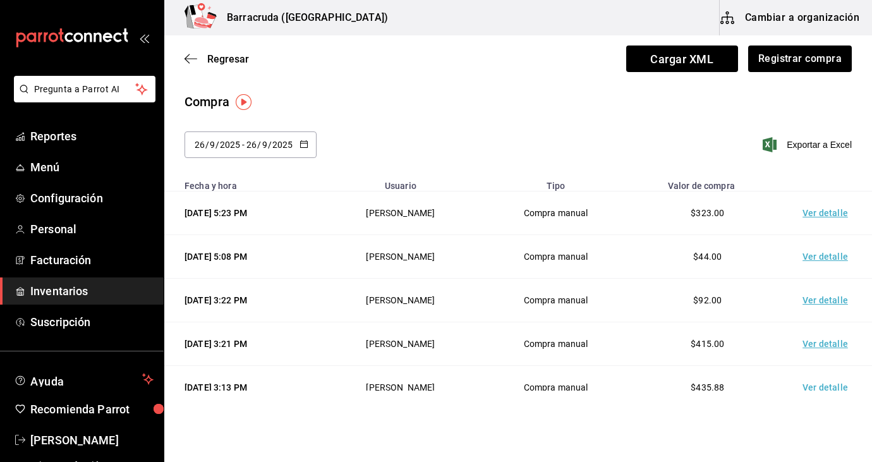
click at [821, 388] on td "Ver detalle" at bounding box center [828, 388] width 89 height 44
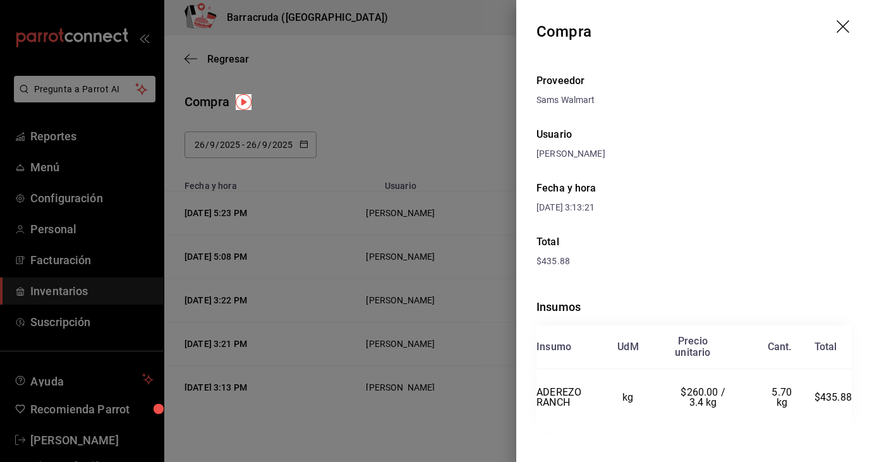
click at [784, 241] on div "Total" at bounding box center [694, 242] width 315 height 15
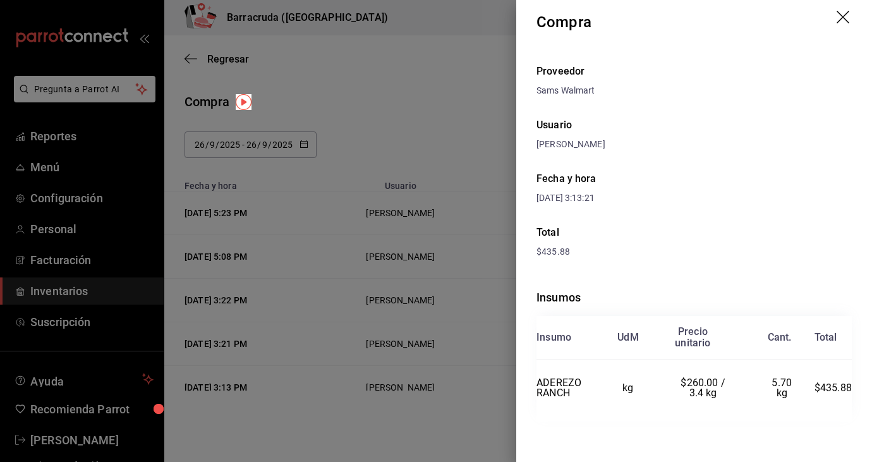
click at [841, 18] on icon "drag" at bounding box center [843, 17] width 13 height 13
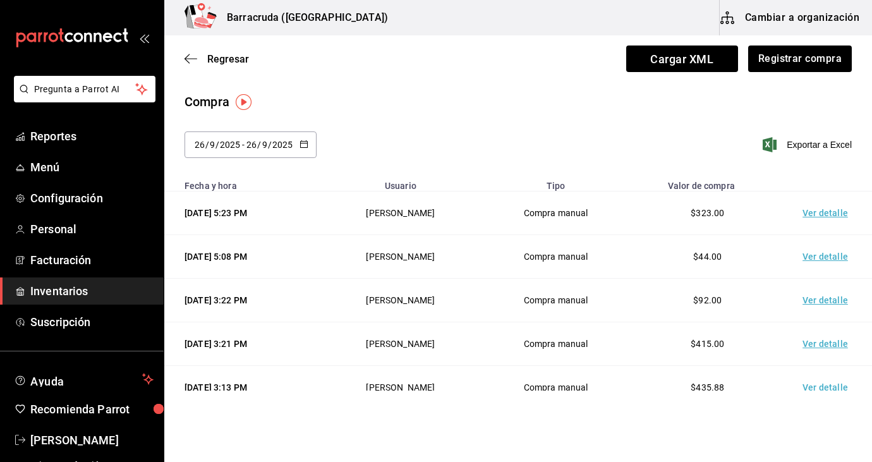
click at [307, 142] on \(Stroke\) "button" at bounding box center [304, 144] width 8 height 7
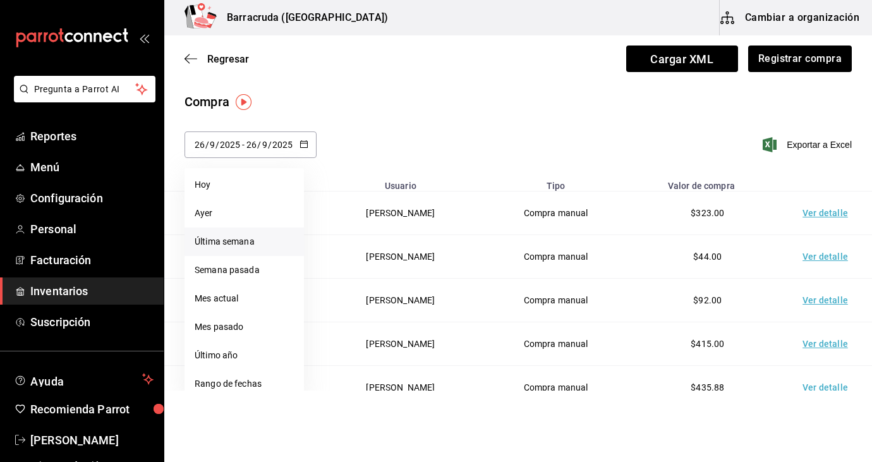
click at [236, 245] on li "Última semana" at bounding box center [244, 242] width 119 height 28
type input "2025-09-21"
type input "21"
type input "[DATE]"
type input "27"
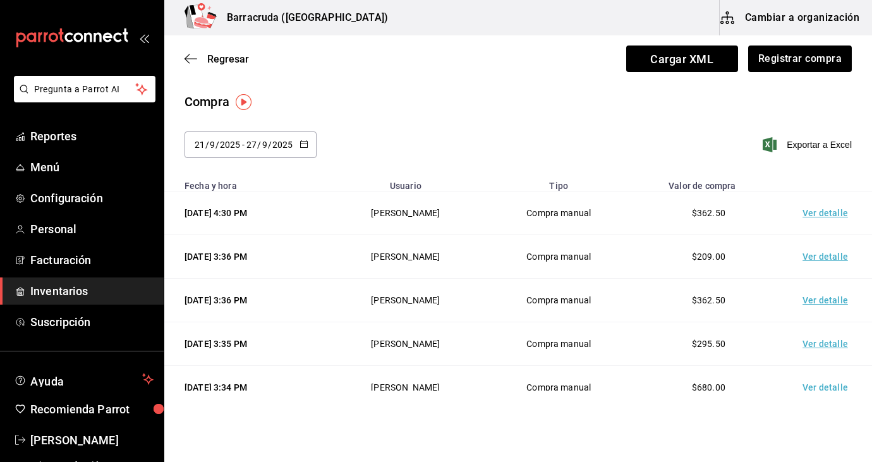
click at [835, 214] on td "Ver detalle" at bounding box center [828, 214] width 89 height 44
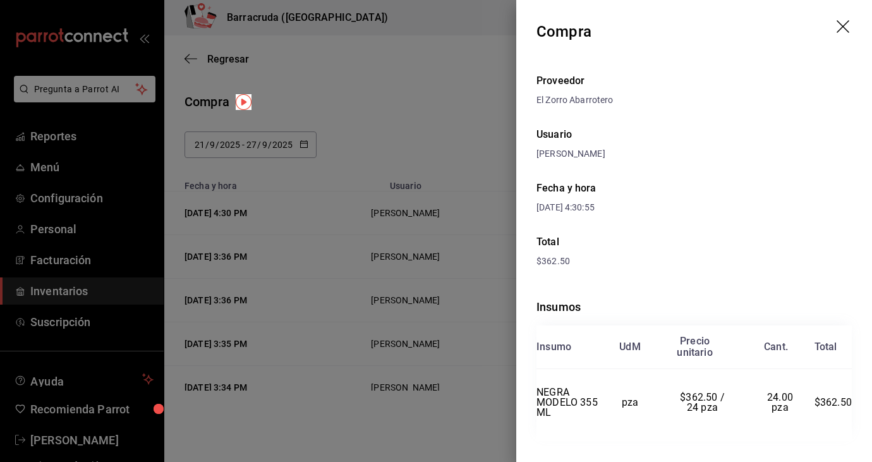
click at [733, 201] on div "Fecha y hora 27/09/2025 4:30:55" at bounding box center [694, 198] width 315 height 54
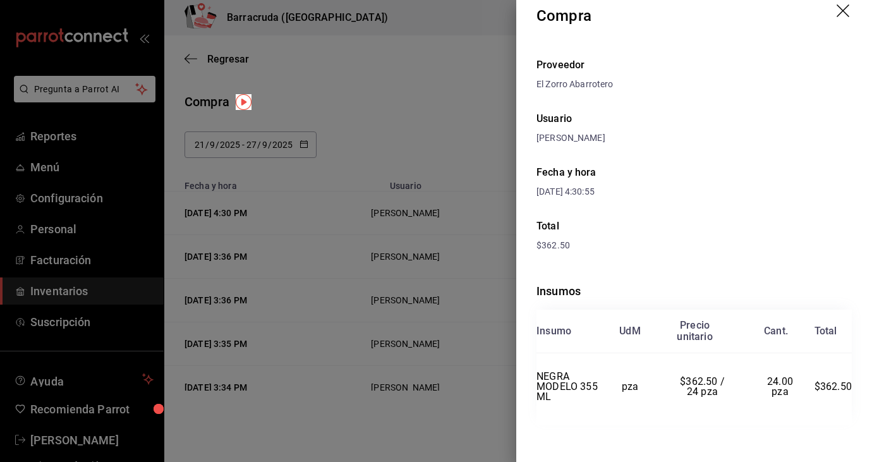
scroll to position [20, 0]
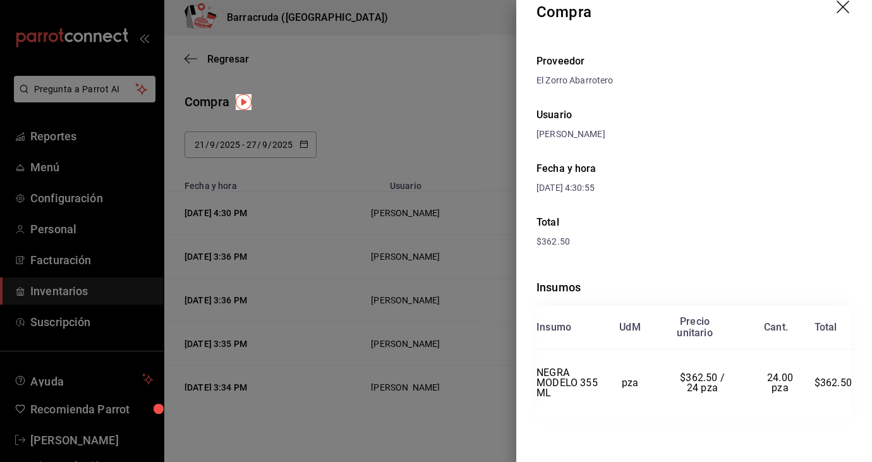
click at [362, 123] on div at bounding box center [436, 231] width 872 height 462
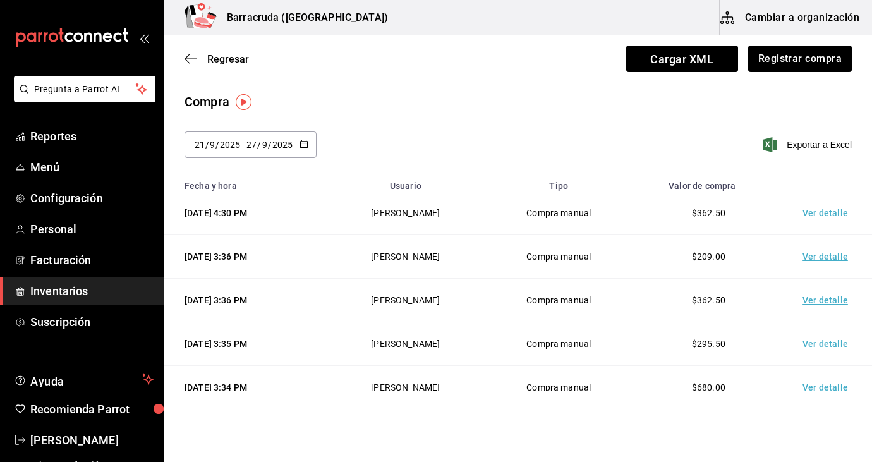
click at [810, 262] on td "Ver detalle" at bounding box center [828, 257] width 89 height 44
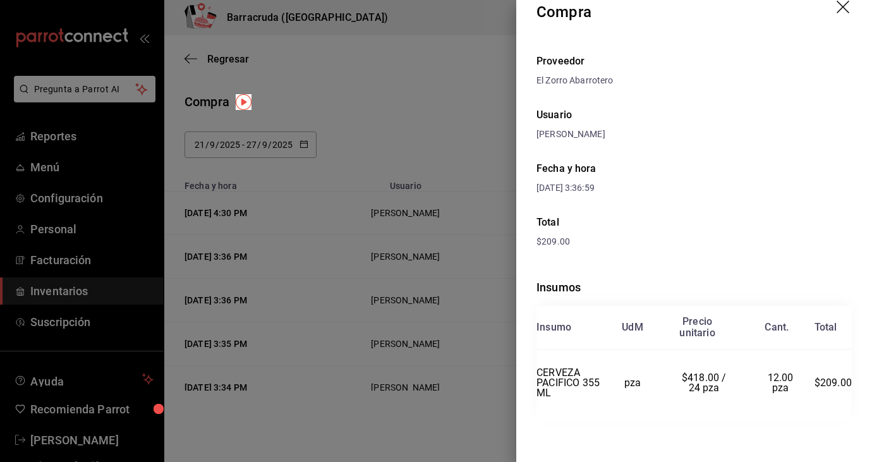
click at [503, 161] on div at bounding box center [436, 231] width 872 height 462
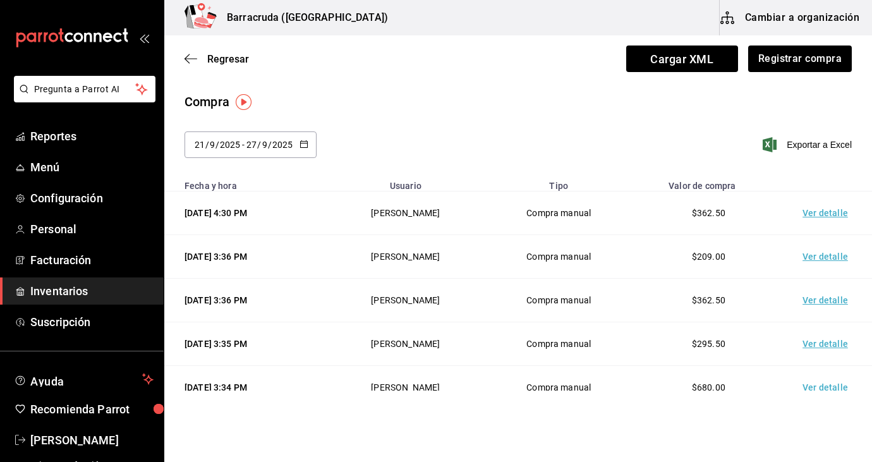
click at [827, 306] on td "Ver detalle" at bounding box center [828, 301] width 89 height 44
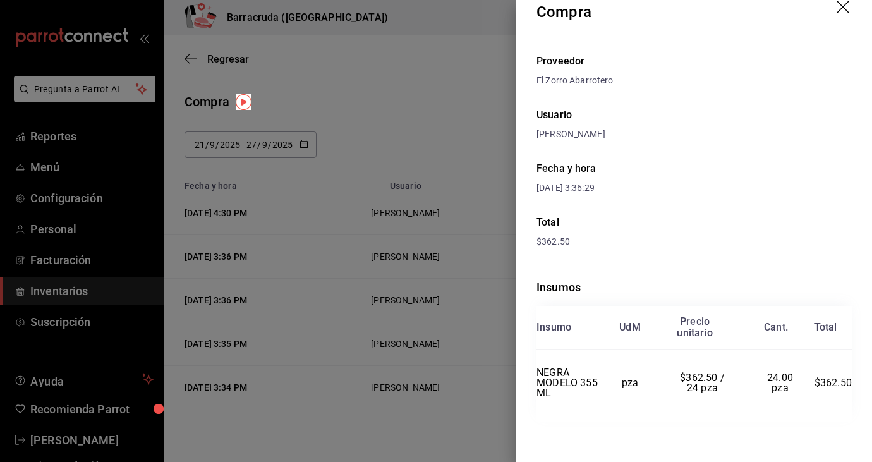
click at [847, 13] on icon "drag" at bounding box center [844, 8] width 15 height 15
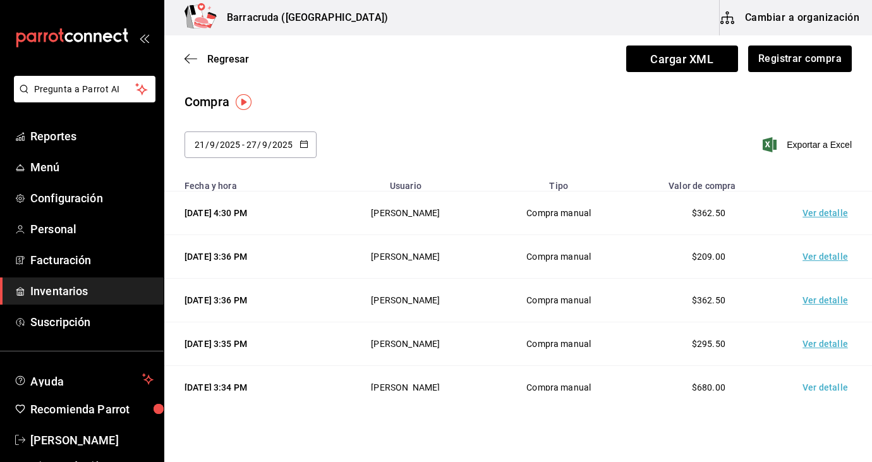
click at [829, 345] on td "Ver detalle" at bounding box center [828, 344] width 89 height 44
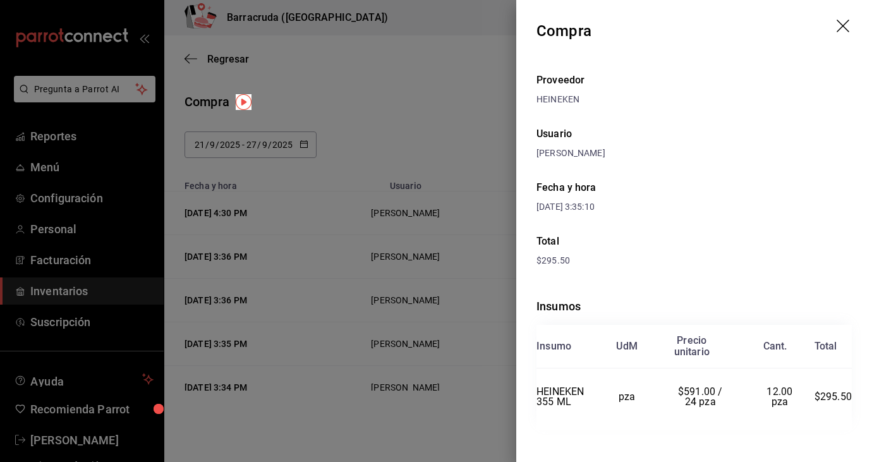
scroll to position [0, 0]
click at [840, 28] on icon "drag" at bounding box center [844, 27] width 15 height 15
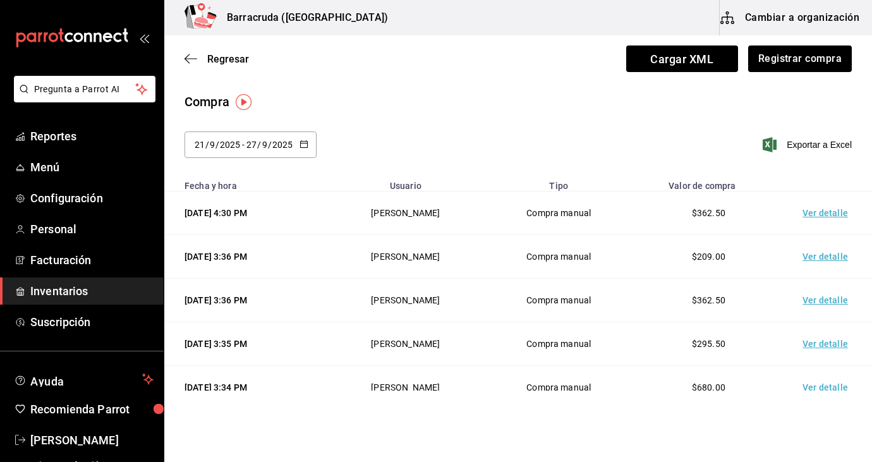
click at [810, 349] on td "Ver detalle" at bounding box center [828, 344] width 89 height 44
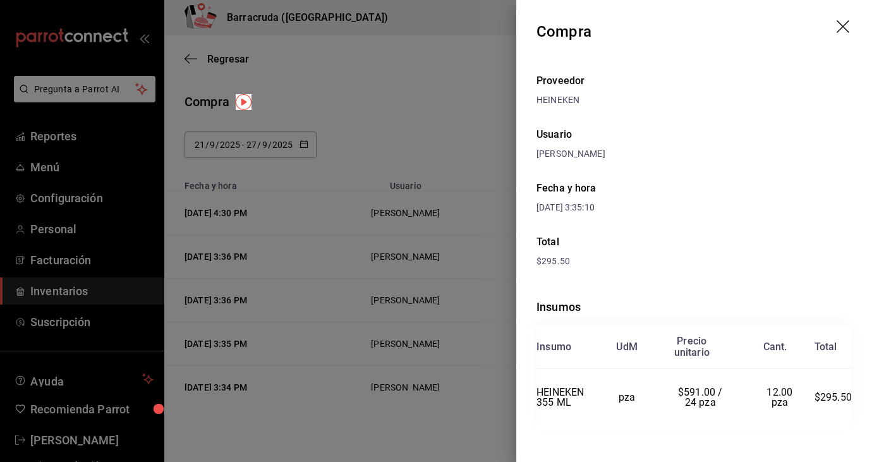
click at [849, 30] on icon "drag" at bounding box center [844, 27] width 15 height 15
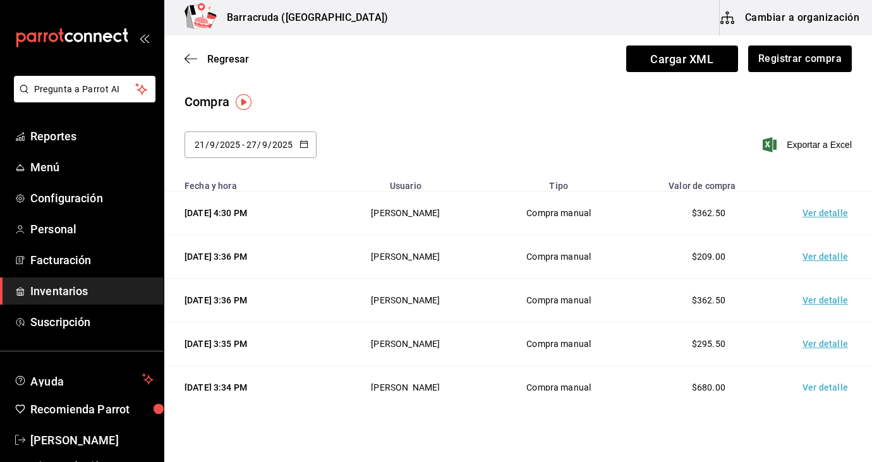
click at [828, 389] on td "Ver detalle" at bounding box center [828, 388] width 89 height 44
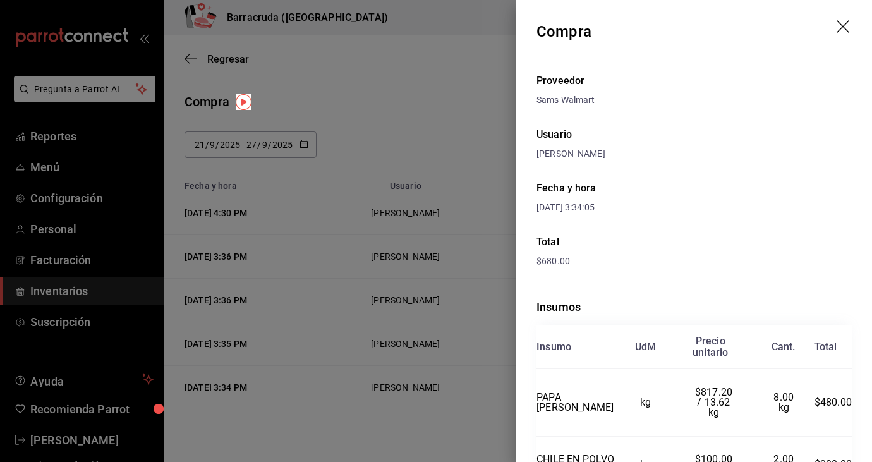
click at [761, 239] on div "Total" at bounding box center [694, 242] width 315 height 15
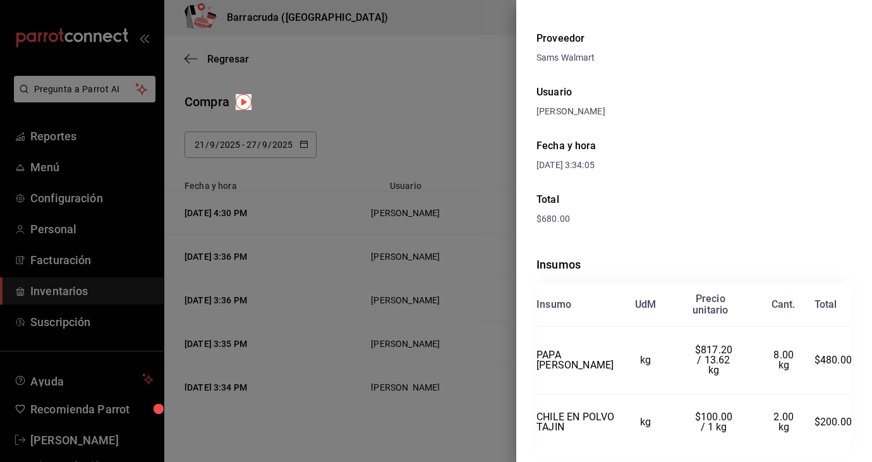
scroll to position [41, 0]
click at [437, 91] on div at bounding box center [436, 231] width 872 height 462
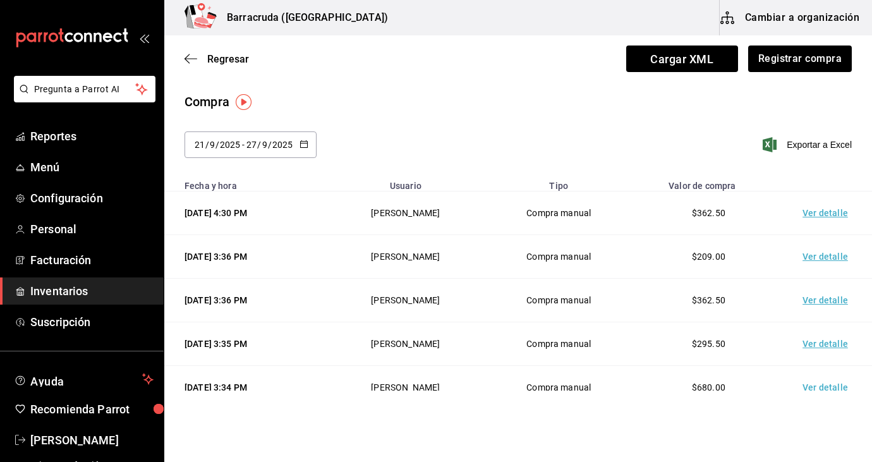
click at [626, 358] on td "Compra manual" at bounding box center [559, 344] width 150 height 44
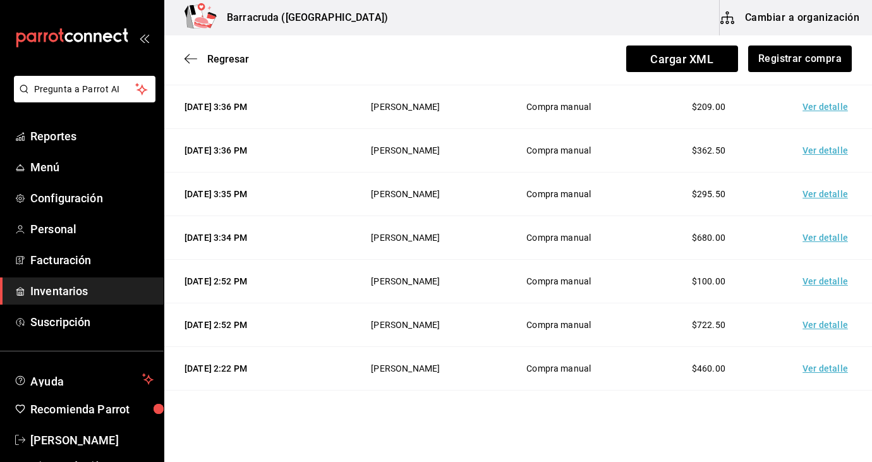
scroll to position [152, 0]
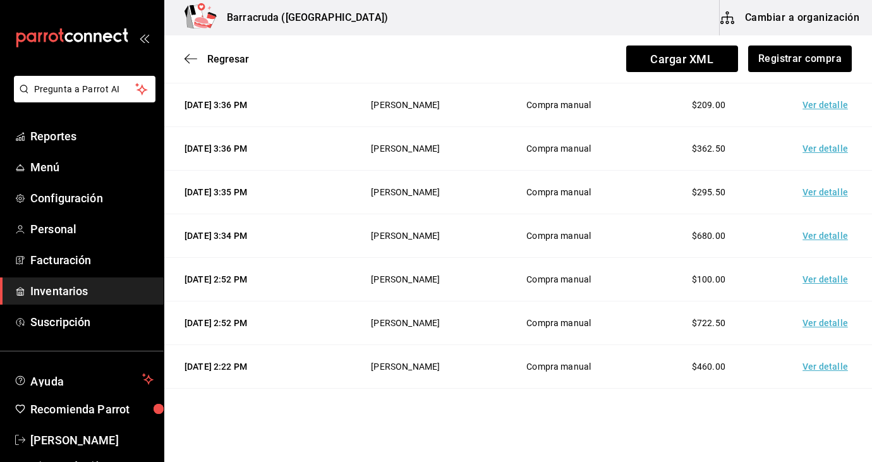
click at [831, 286] on td "Ver detalle" at bounding box center [828, 280] width 89 height 44
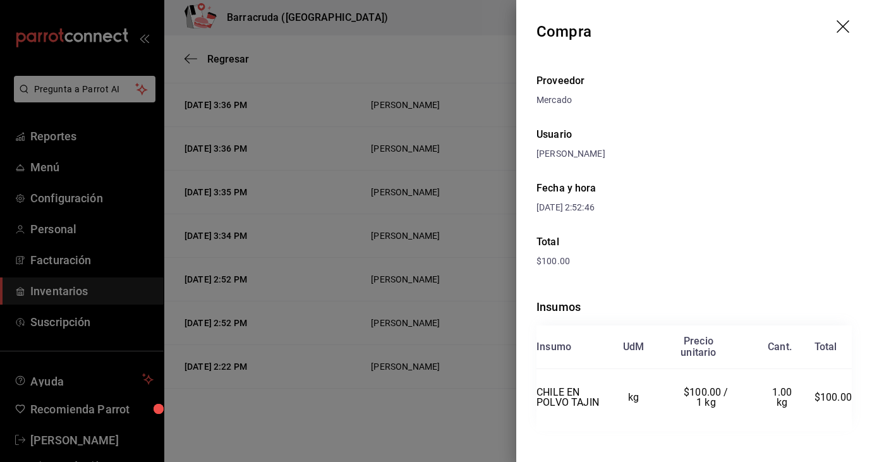
click at [846, 20] on icon "drag" at bounding box center [844, 27] width 15 height 15
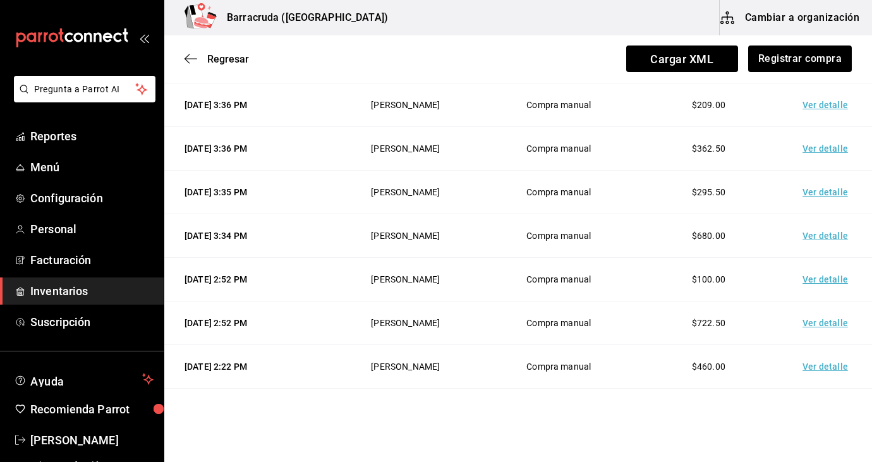
click at [833, 328] on td "Ver detalle" at bounding box center [828, 324] width 89 height 44
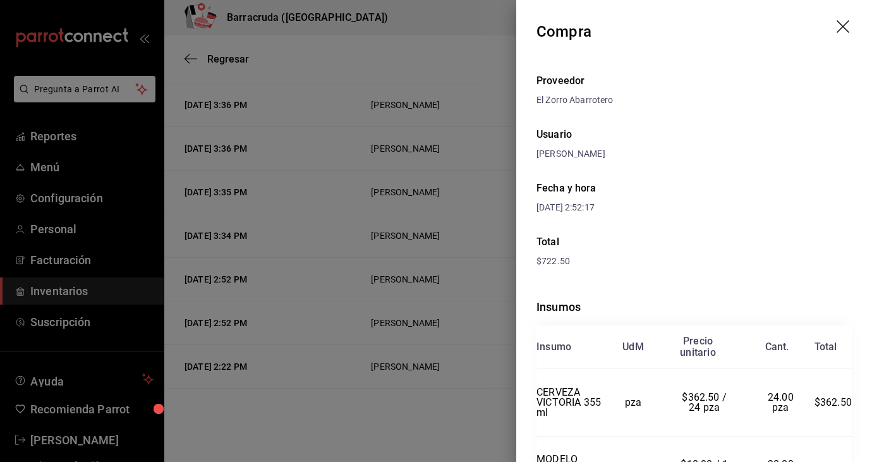
click at [757, 240] on div "Total" at bounding box center [694, 242] width 315 height 15
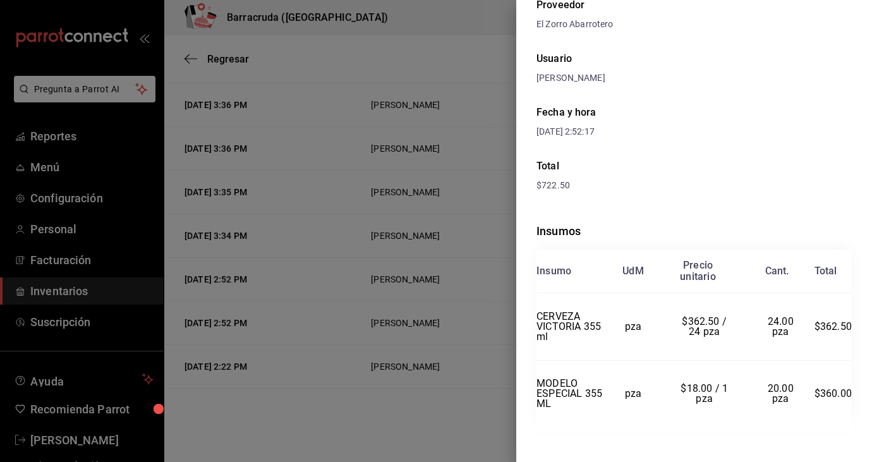
scroll to position [87, 0]
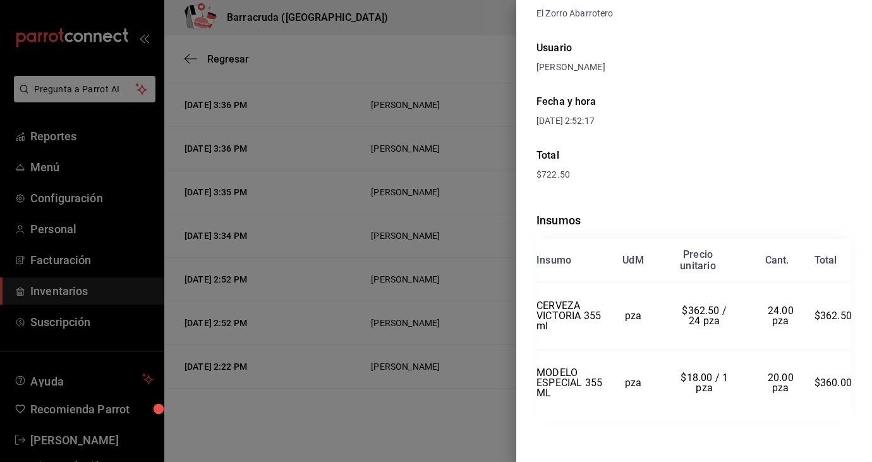
click at [387, 27] on div at bounding box center [436, 231] width 872 height 462
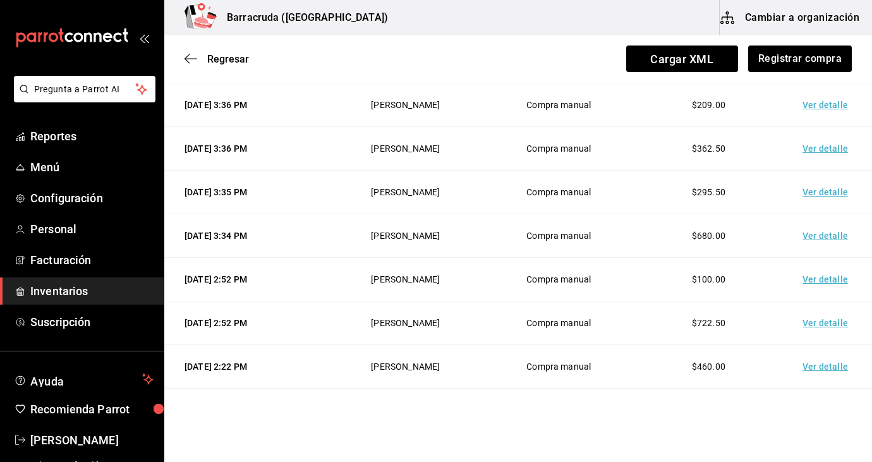
click at [842, 369] on td "Ver detalle" at bounding box center [828, 367] width 89 height 44
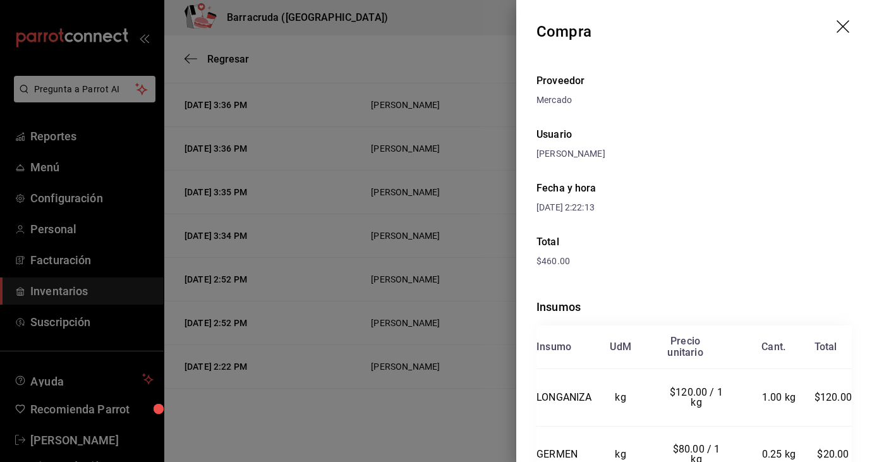
click at [780, 147] on div "Sandra Romero" at bounding box center [694, 153] width 315 height 13
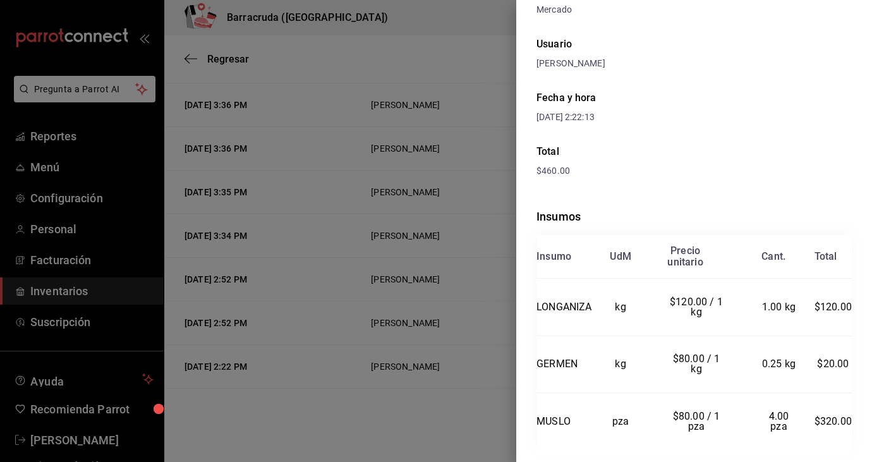
scroll to position [124, 0]
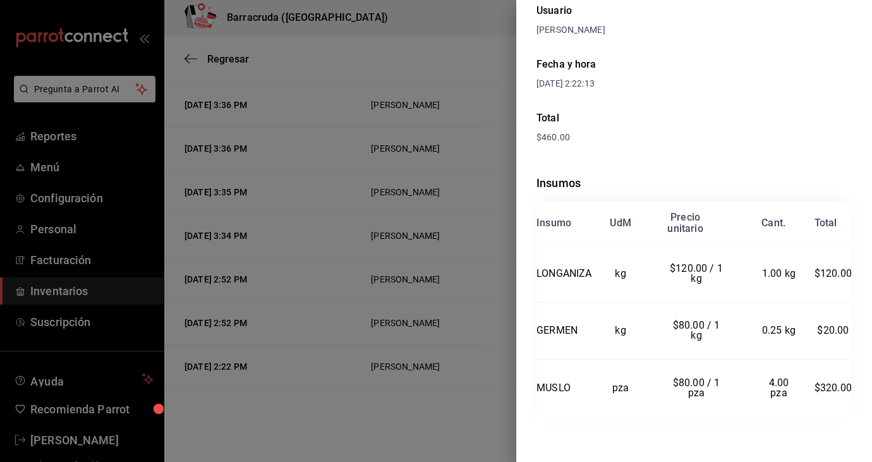
click at [442, 51] on div at bounding box center [436, 231] width 872 height 462
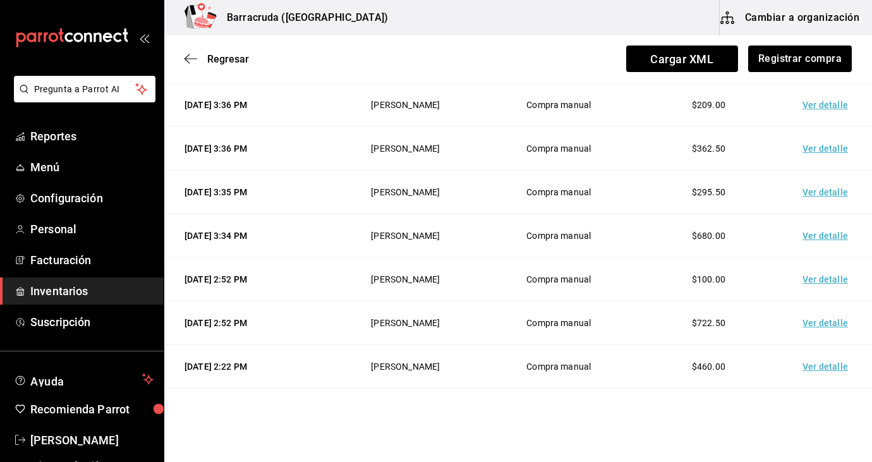
click at [766, 375] on td "$460.00" at bounding box center [709, 367] width 150 height 44
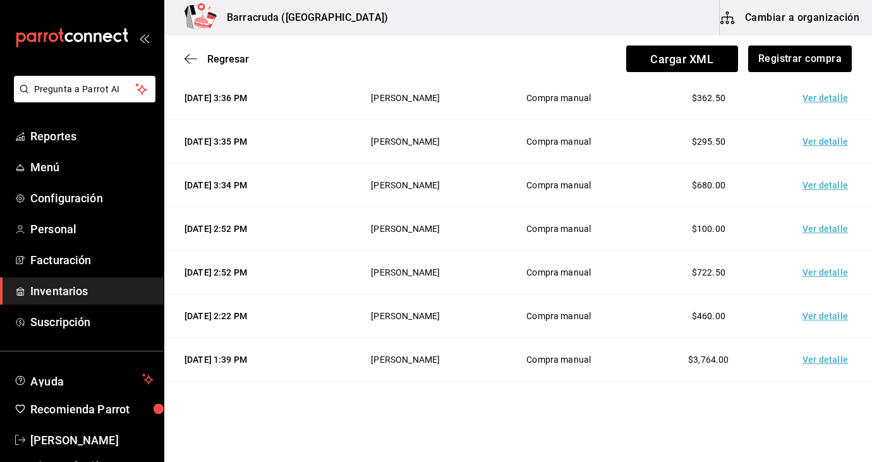
scroll to position [228, 0]
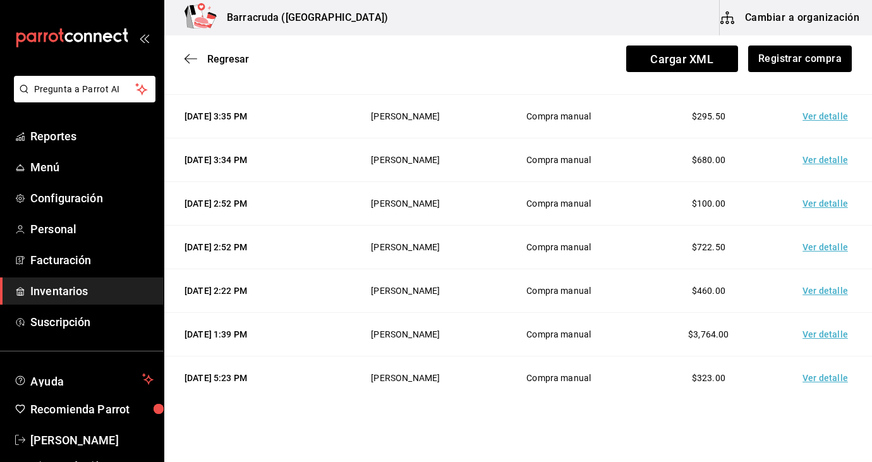
click at [830, 339] on td "Ver detalle" at bounding box center [828, 335] width 89 height 44
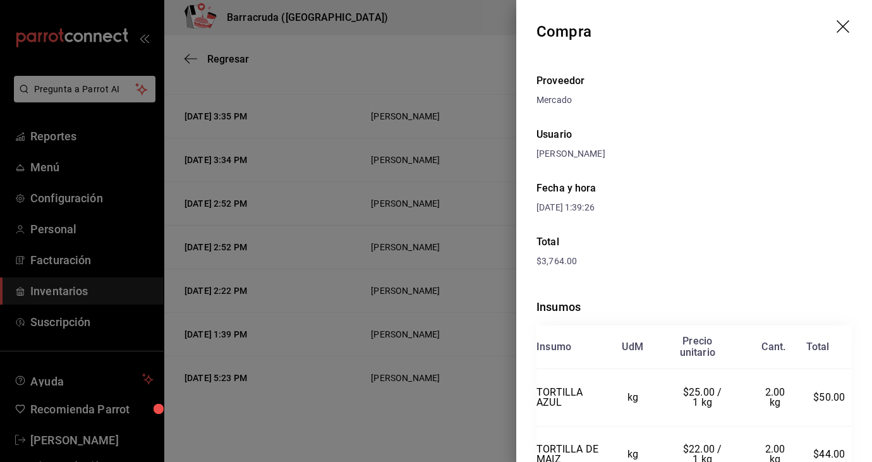
click at [781, 251] on div "Proveedor Mercado Usuario Sandra Romero Fecha y hora 27/09/2025 1:39:26 Total $…" at bounding box center [695, 353] width 356 height 580
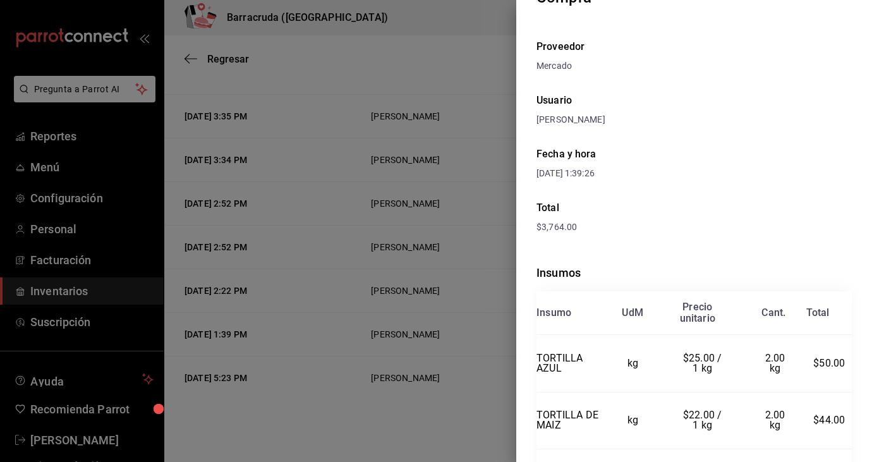
scroll to position [0, 0]
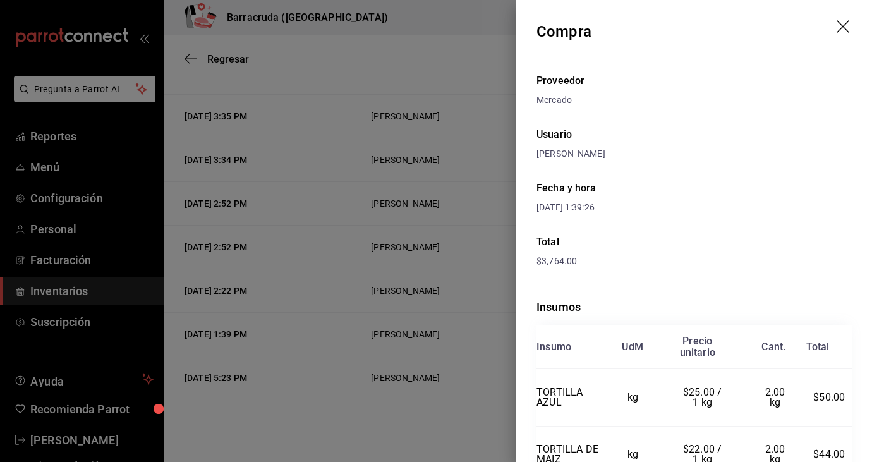
click at [845, 30] on icon "drag" at bounding box center [844, 27] width 15 height 15
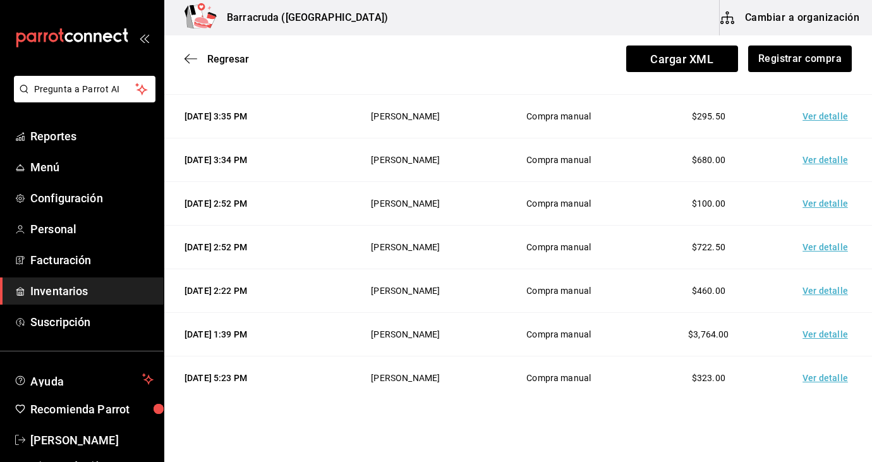
click at [484, 286] on td "Sandra Romero" at bounding box center [405, 291] width 157 height 44
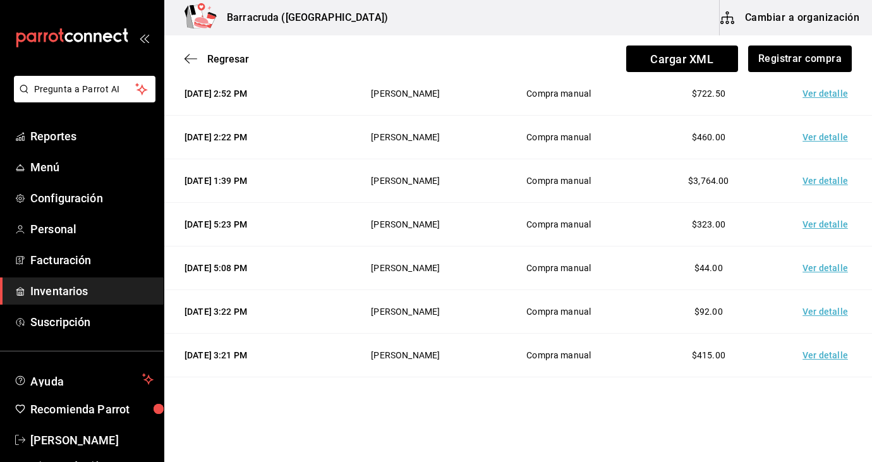
scroll to position [405, 0]
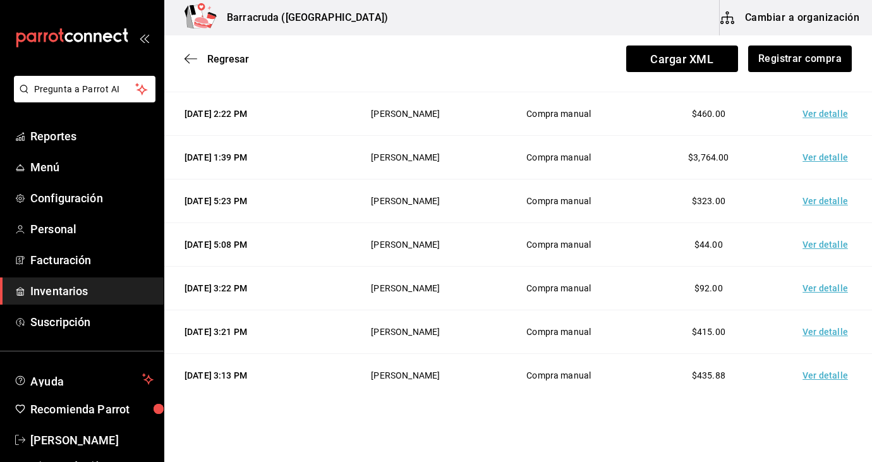
click at [829, 247] on td "Ver detalle" at bounding box center [828, 245] width 89 height 44
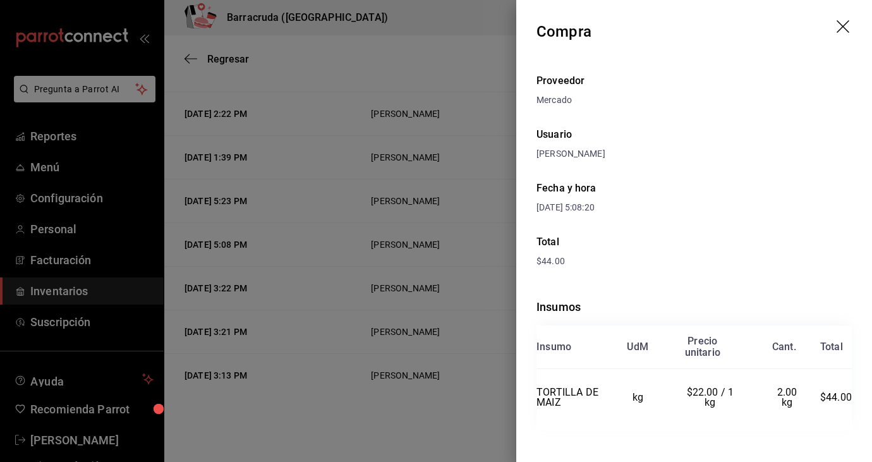
click at [329, 266] on div at bounding box center [436, 231] width 872 height 462
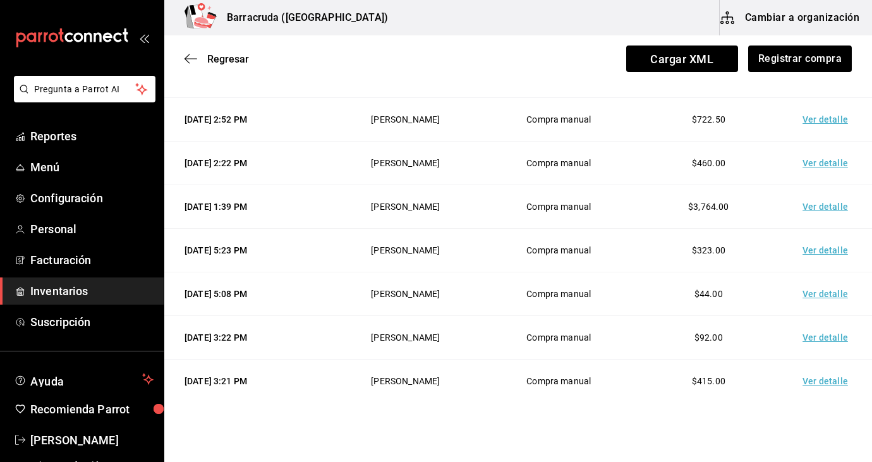
scroll to position [0, 0]
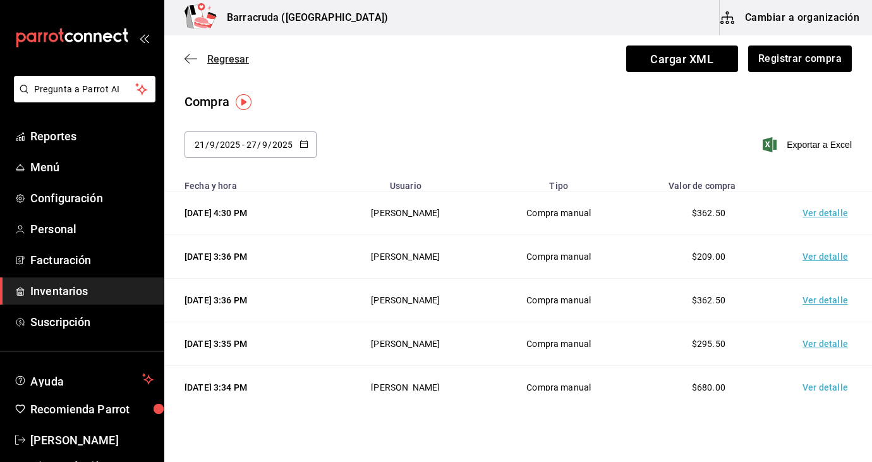
click at [186, 58] on icon "button" at bounding box center [187, 58] width 5 height 9
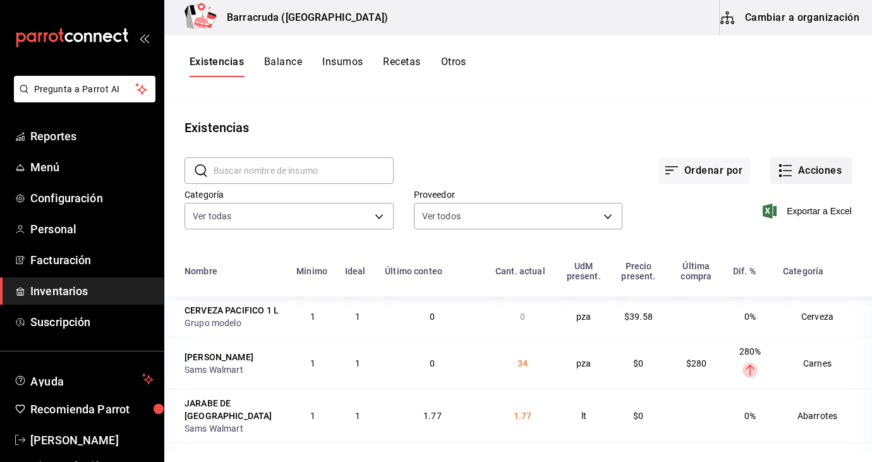
click at [812, 173] on button "Acciones" at bounding box center [812, 170] width 82 height 27
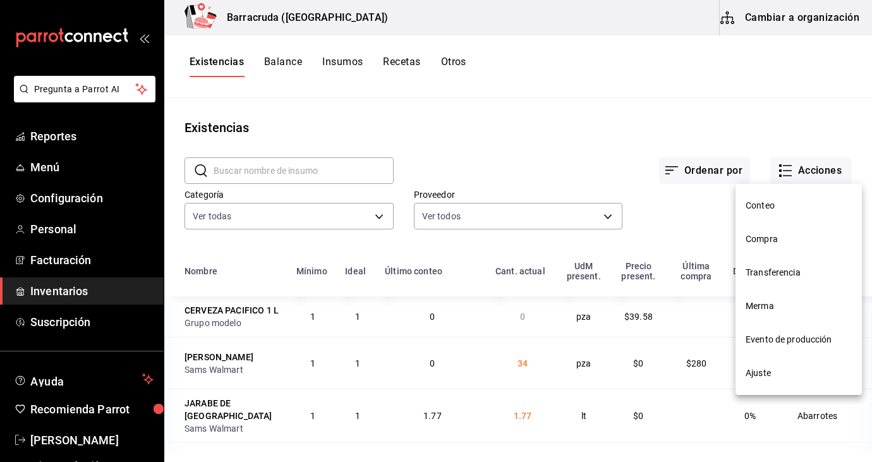
click at [759, 374] on span "Ajuste" at bounding box center [799, 373] width 106 height 13
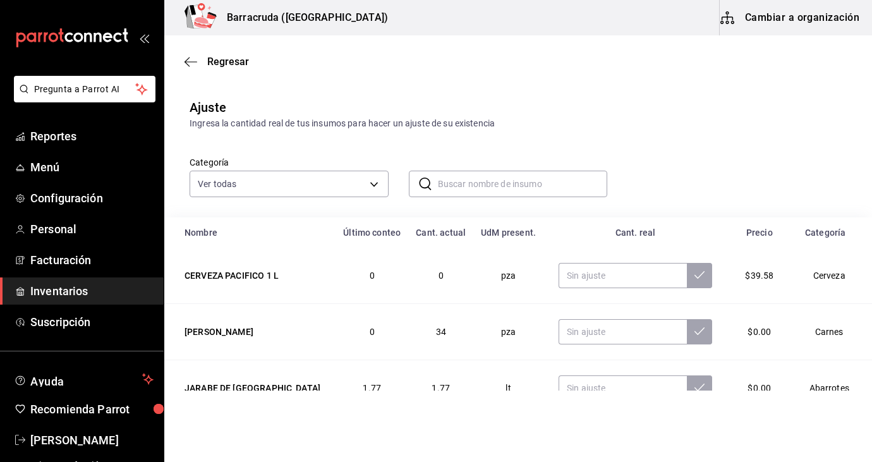
click at [485, 193] on input "text" at bounding box center [523, 183] width 170 height 25
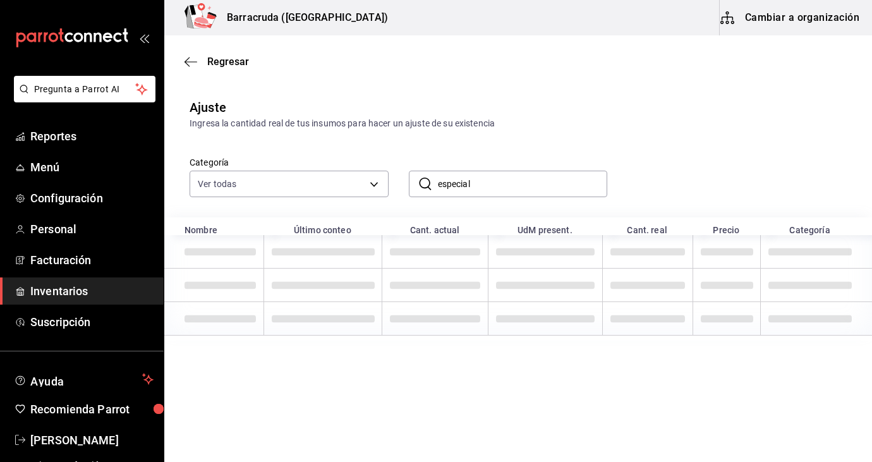
type input "especial"
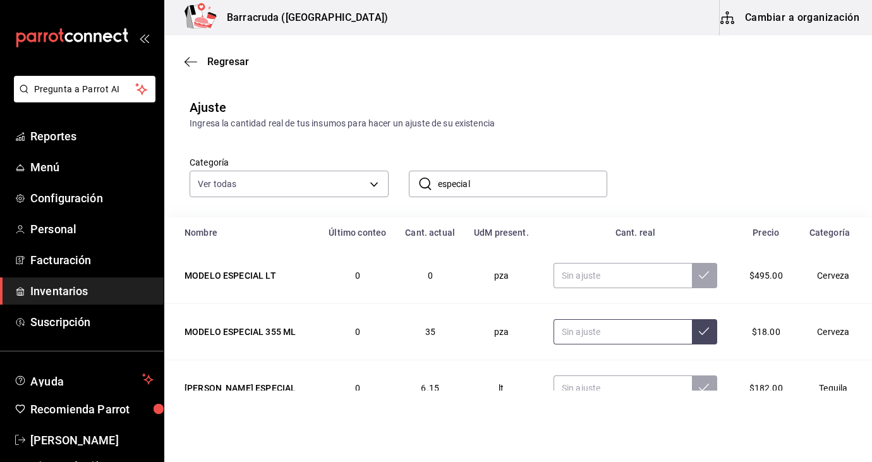
click at [640, 328] on input "text" at bounding box center [623, 331] width 138 height 25
click at [625, 342] on input "27.00" at bounding box center [623, 331] width 138 height 25
type input "2.00"
type input "27.00"
click at [710, 333] on button at bounding box center [704, 331] width 25 height 25
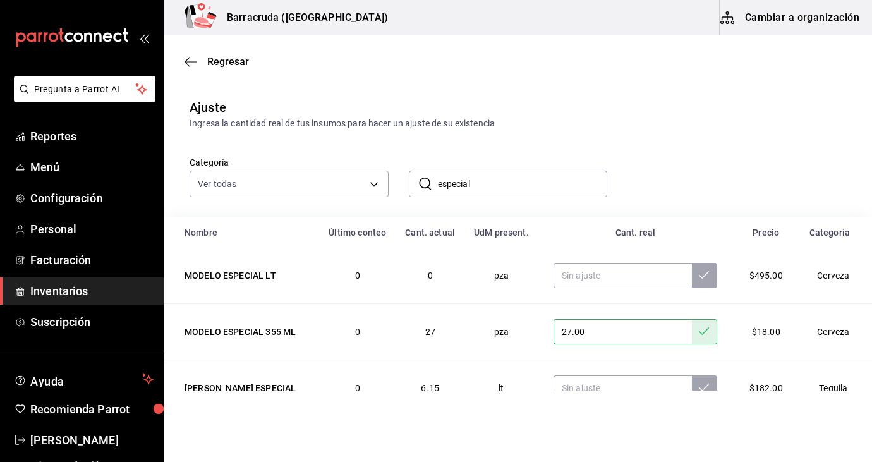
click at [182, 64] on div "Regresar" at bounding box center [518, 62] width 708 height 32
click at [186, 63] on icon "button" at bounding box center [191, 61] width 13 height 11
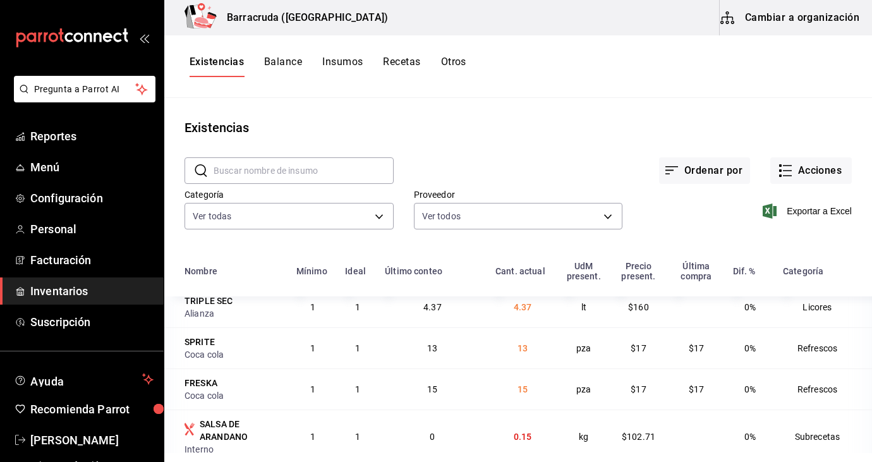
scroll to position [228, 0]
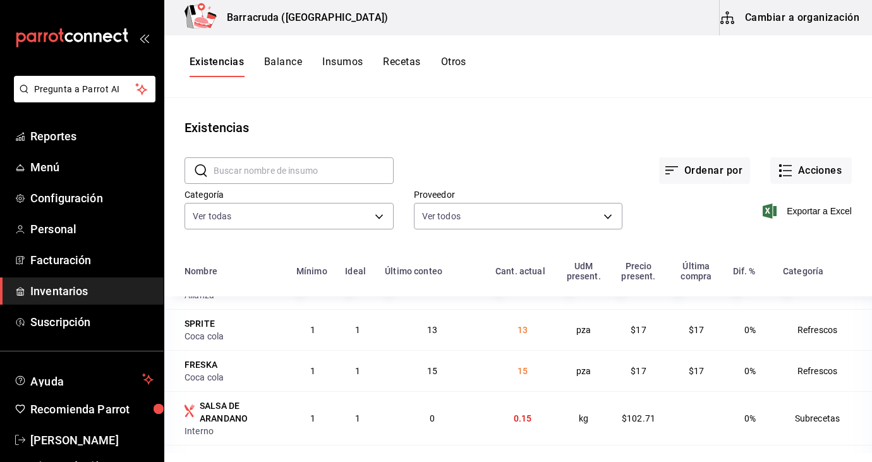
click at [279, 64] on button "Balance" at bounding box center [283, 66] width 38 height 21
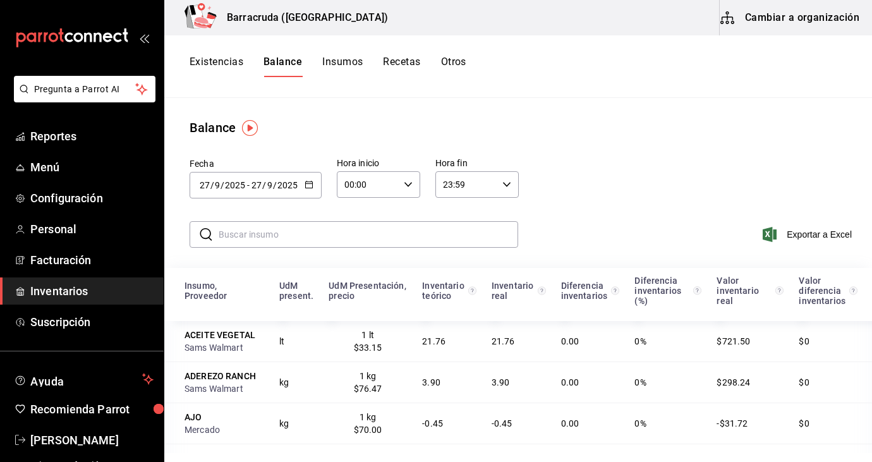
click at [211, 336] on div "ACEITE VEGETAL" at bounding box center [225, 335] width 80 height 13
click at [312, 187] on div "2025-09-27 27 / 9 / 2025 - 2025-09-27 27 / 9 / 2025" at bounding box center [256, 185] width 132 height 27
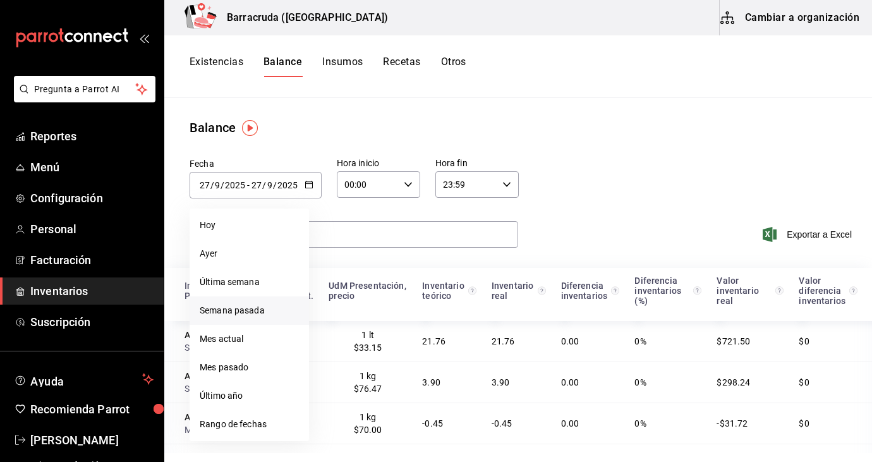
click at [229, 314] on li "Semana pasada" at bounding box center [249, 311] width 119 height 28
type input "2025-09-14"
type input "14"
type input "2025-09-20"
type input "20"
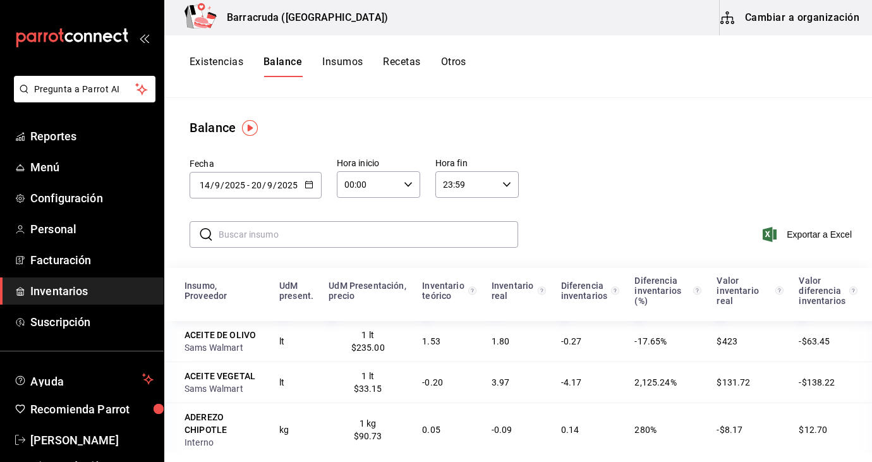
click at [329, 237] on input "text" at bounding box center [369, 234] width 300 height 25
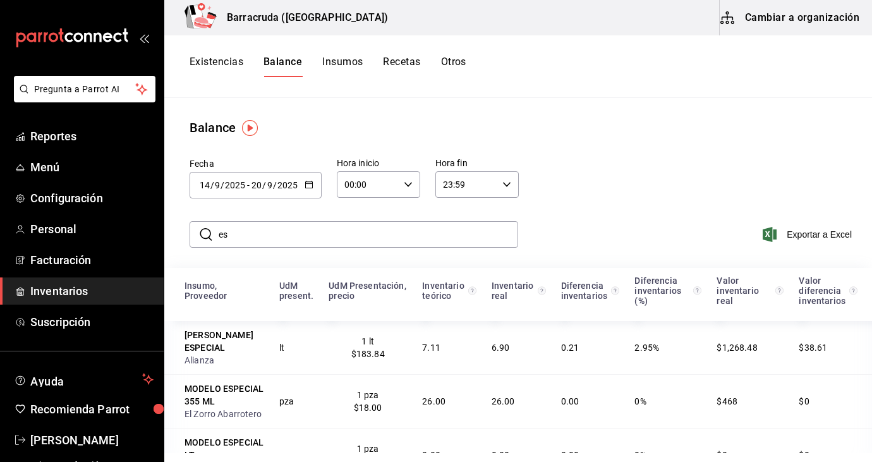
type input "e"
type input "negra"
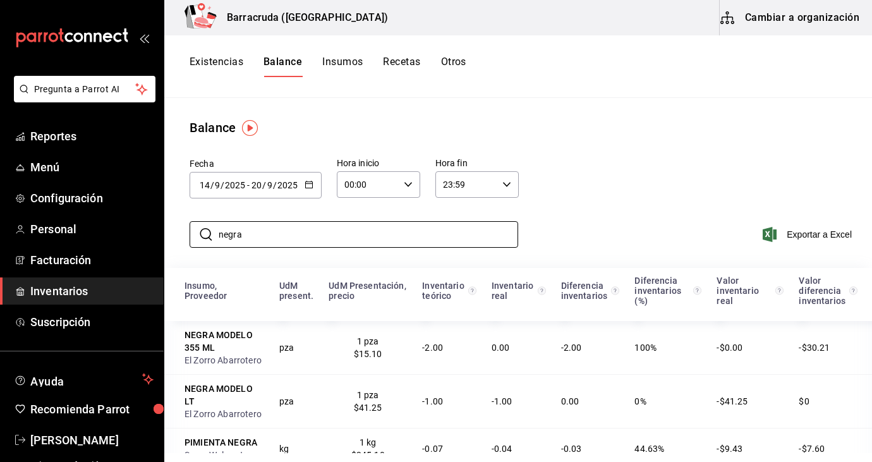
click at [310, 187] on icon "button" at bounding box center [309, 184] width 9 height 9
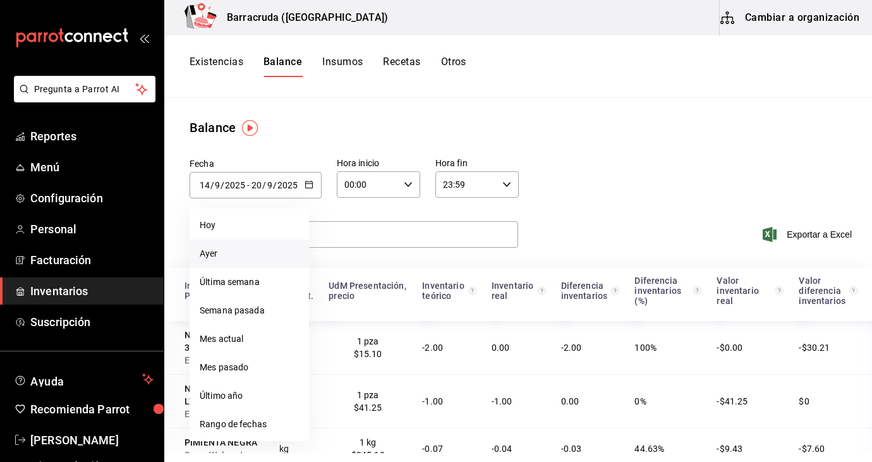
click at [217, 254] on li "Ayer" at bounding box center [249, 254] width 119 height 28
type input "2025-09-26"
type input "26"
type input "2025-09-26"
type input "26"
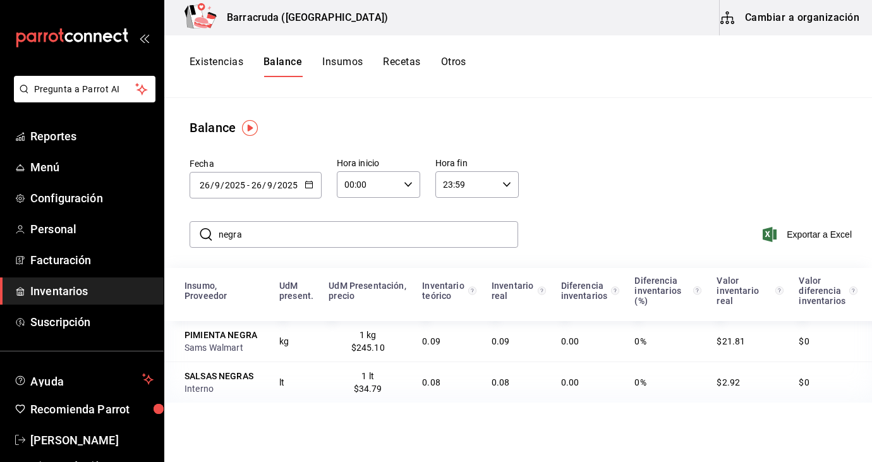
click at [277, 284] on th "UdM present." at bounding box center [296, 294] width 49 height 53
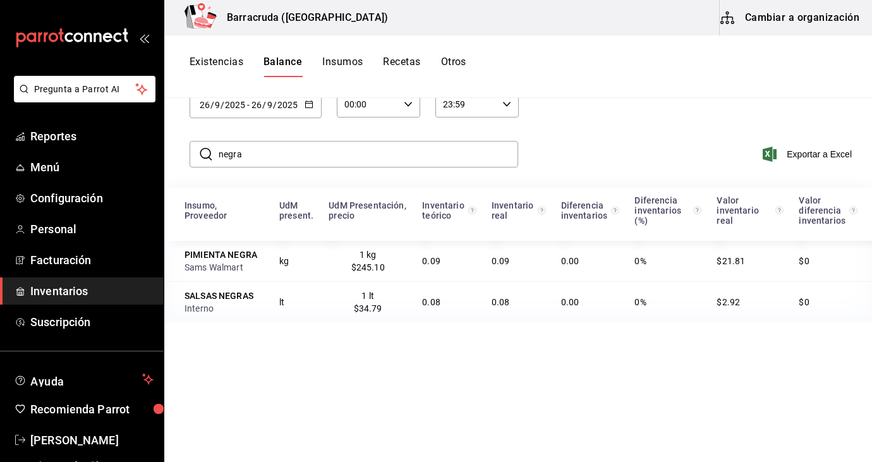
scroll to position [101, 0]
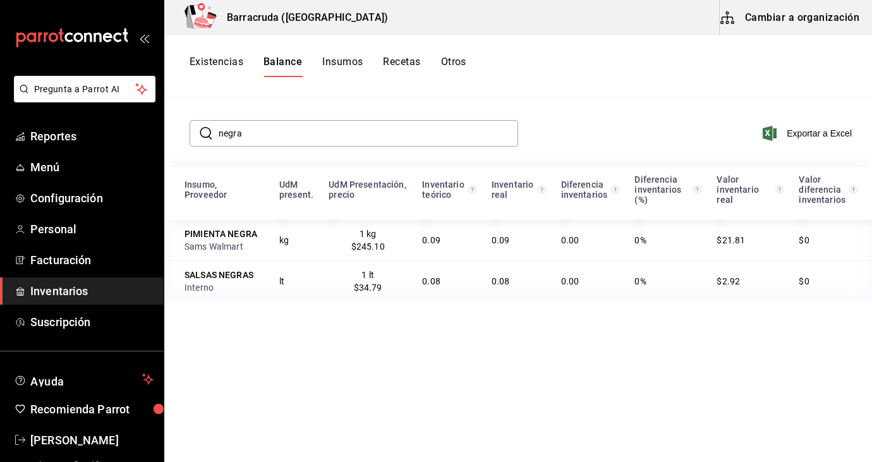
click at [279, 145] on input "negra" at bounding box center [369, 133] width 300 height 25
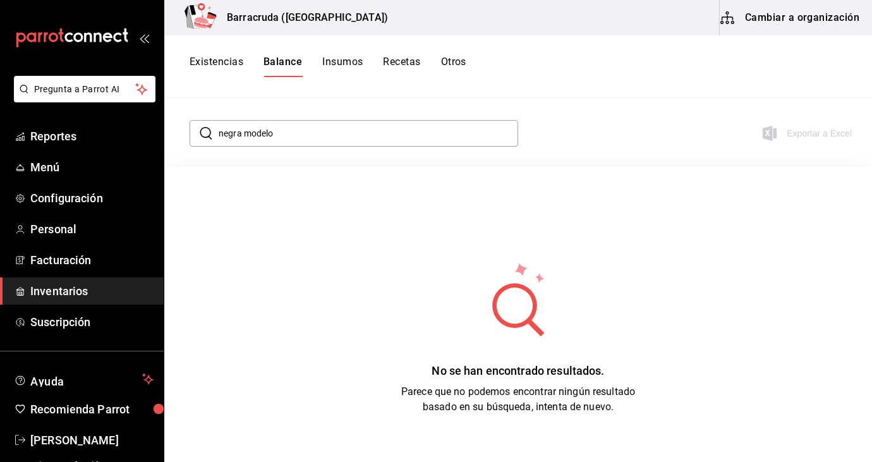
click at [291, 135] on input "negra modelo" at bounding box center [369, 133] width 300 height 25
type input "n"
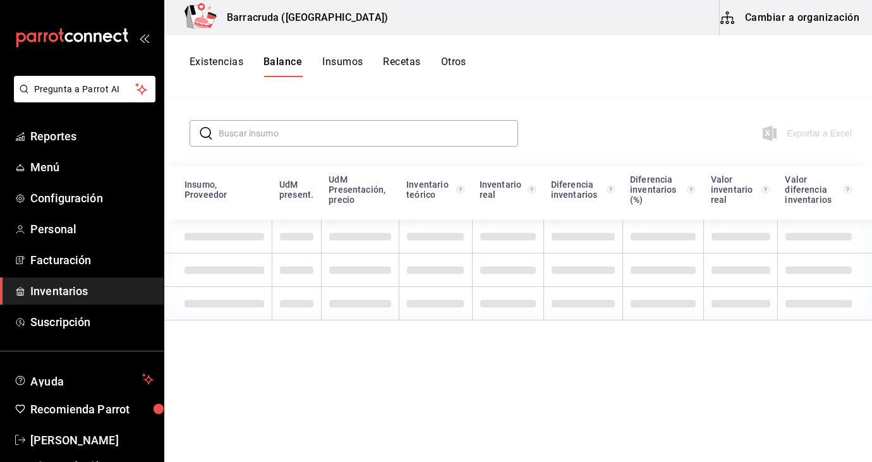
click at [279, 85] on div "Existencias Balance Insumos Recetas Otros" at bounding box center [518, 66] width 708 height 63
click at [696, 107] on div "Fecha 2025-09-26 26 / 9 / 2025 - 2025-09-26 26 / 9 / 2025 Hora inicio 00:00 Hor…" at bounding box center [518, 75] width 708 height 79
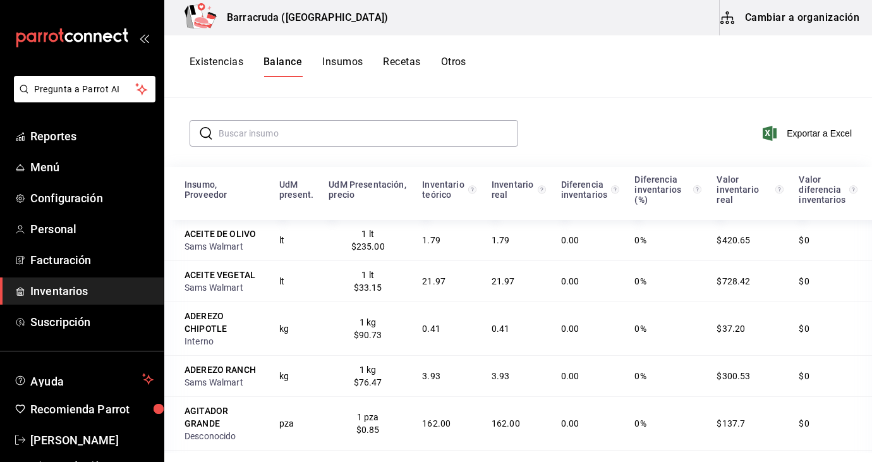
click at [232, 239] on div "ACEITE DE OLIVO" at bounding box center [225, 234] width 80 height 13
click at [72, 140] on span "Reportes" at bounding box center [91, 136] width 123 height 17
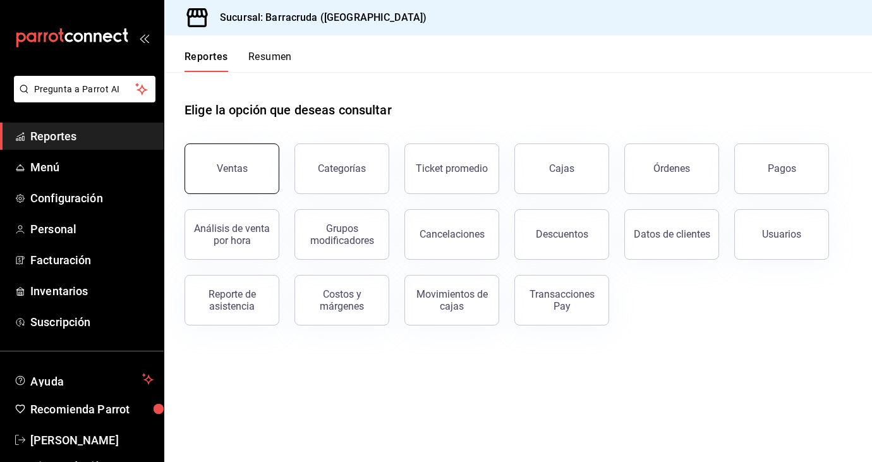
click at [236, 174] on button "Ventas" at bounding box center [232, 169] width 95 height 51
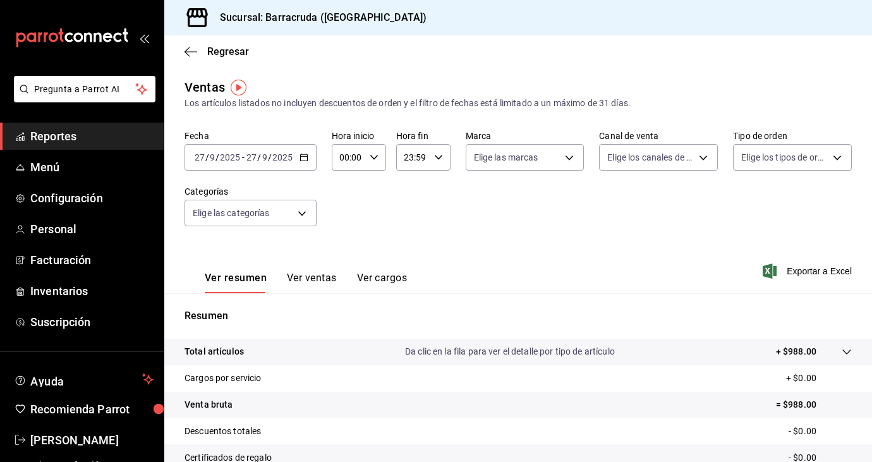
click at [302, 161] on icon "button" at bounding box center [304, 157] width 9 height 9
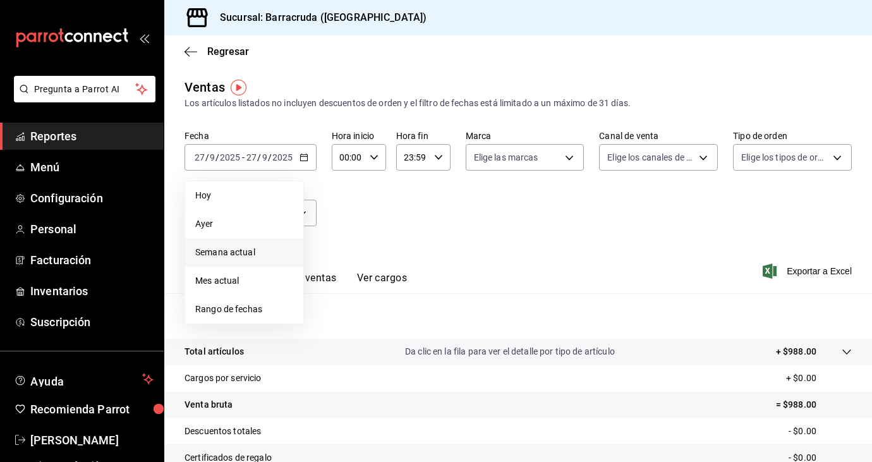
click at [238, 253] on span "Semana actual" at bounding box center [244, 252] width 98 height 13
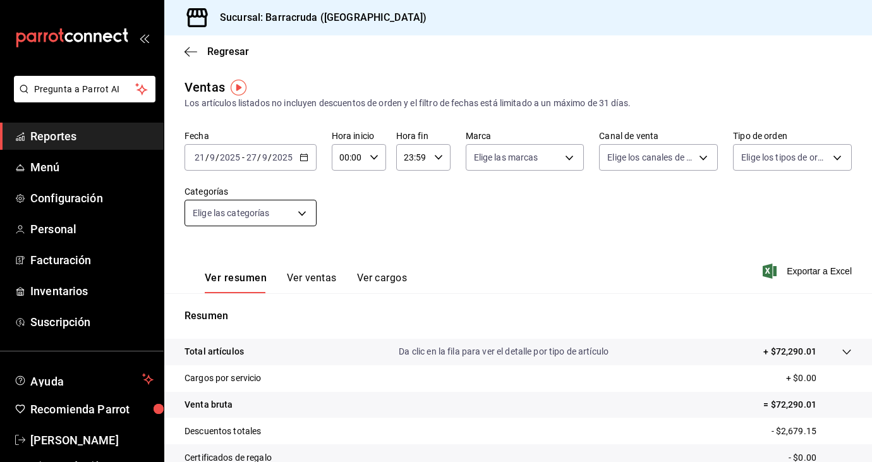
click at [310, 209] on body "Pregunta a Parrot AI Reportes Menú Configuración Personal Facturación Inventari…" at bounding box center [436, 231] width 872 height 462
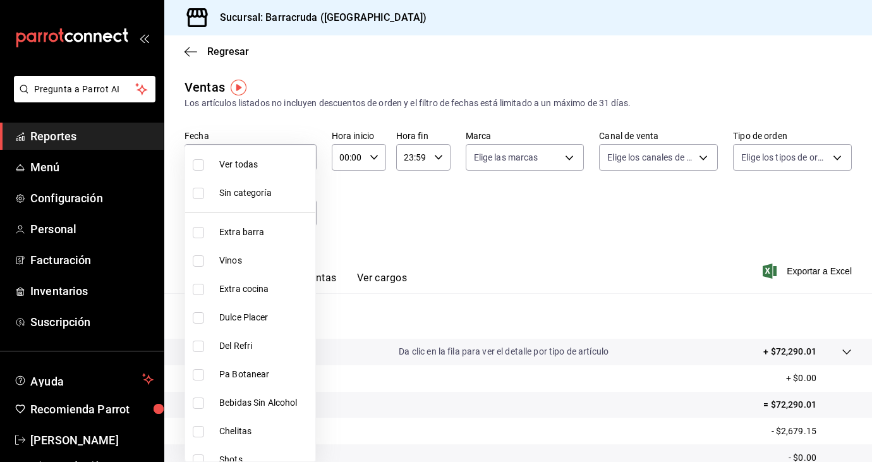
click at [205, 343] on label at bounding box center [201, 346] width 16 height 11
click at [204, 343] on input "checkbox" at bounding box center [198, 346] width 11 height 11
checkbox input "false"
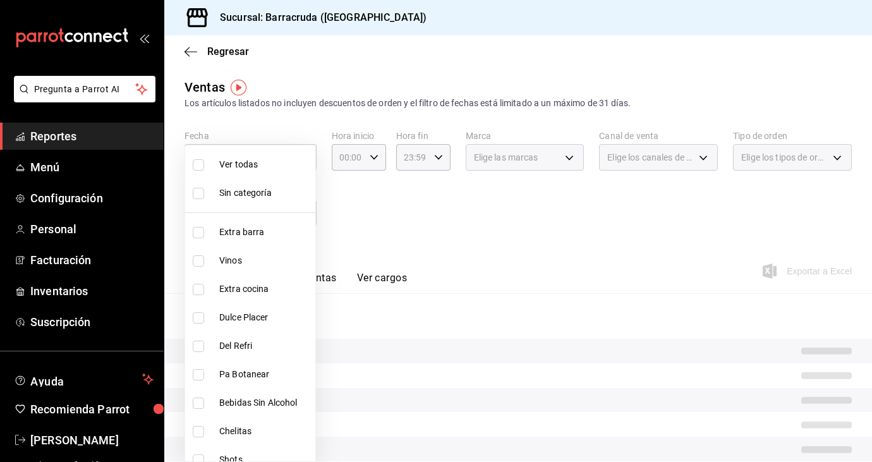
click at [326, 279] on div at bounding box center [436, 231] width 872 height 462
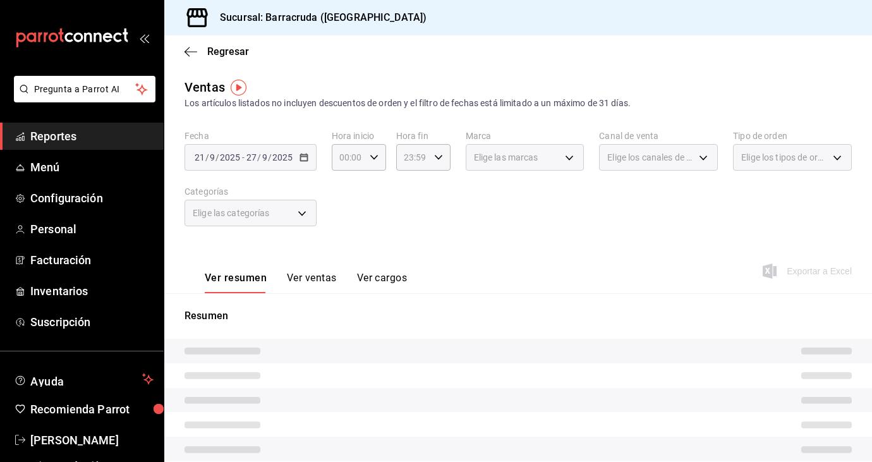
click at [298, 215] on div "Elige las categorías" at bounding box center [251, 213] width 132 height 27
click at [302, 214] on div "Elige las categorías" at bounding box center [251, 213] width 132 height 27
click at [301, 212] on div "Elige las categorías" at bounding box center [251, 213] width 132 height 27
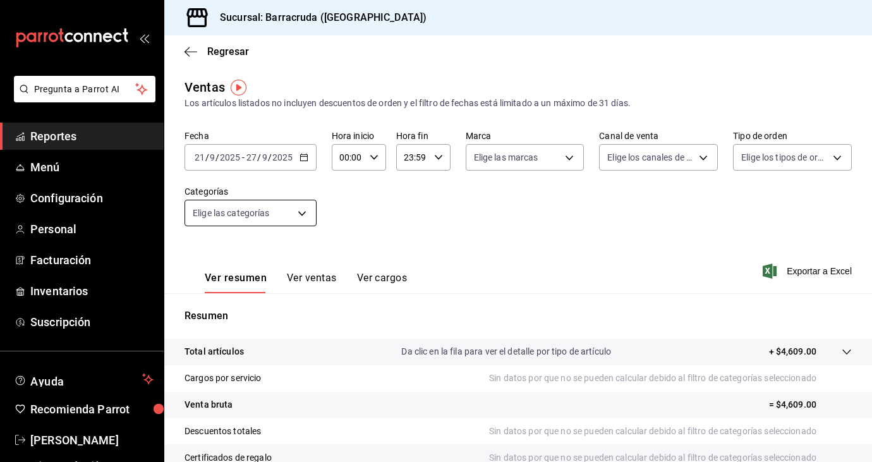
click at [301, 212] on body "Pregunta a Parrot AI Reportes Menú Configuración Personal Facturación Inventari…" at bounding box center [436, 231] width 872 height 462
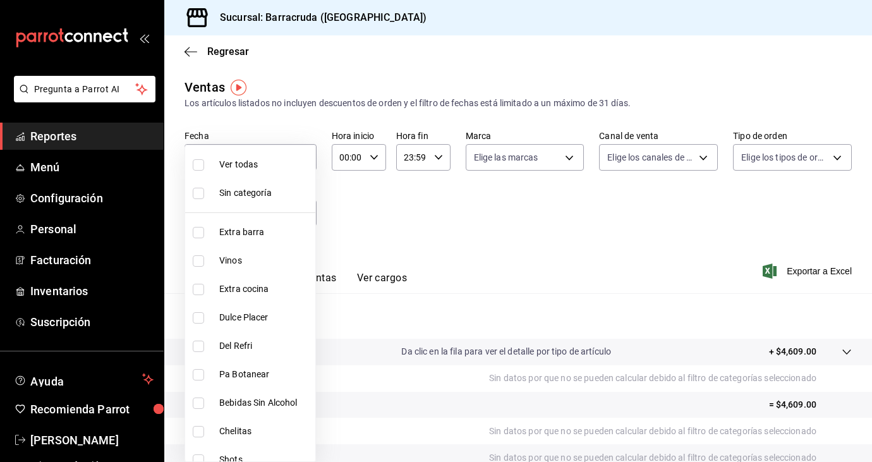
click at [203, 346] on input "checkbox" at bounding box center [198, 346] width 11 height 11
checkbox input "true"
type input "1166309c-01d6-4955-8126-da1f9de0f082"
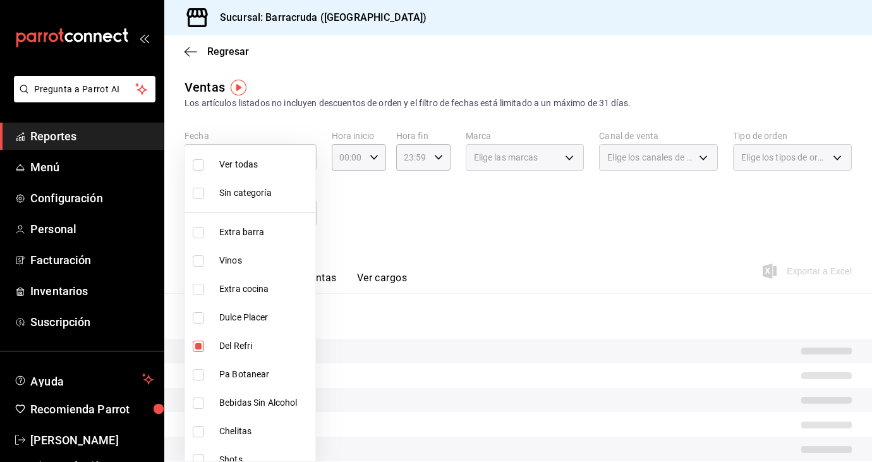
click at [329, 252] on div at bounding box center [436, 231] width 872 height 462
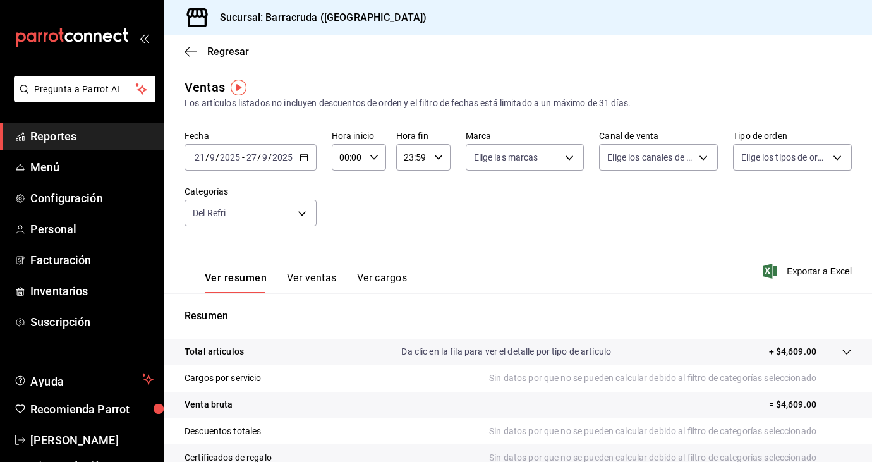
click at [317, 276] on button "Ver ventas" at bounding box center [312, 282] width 50 height 21
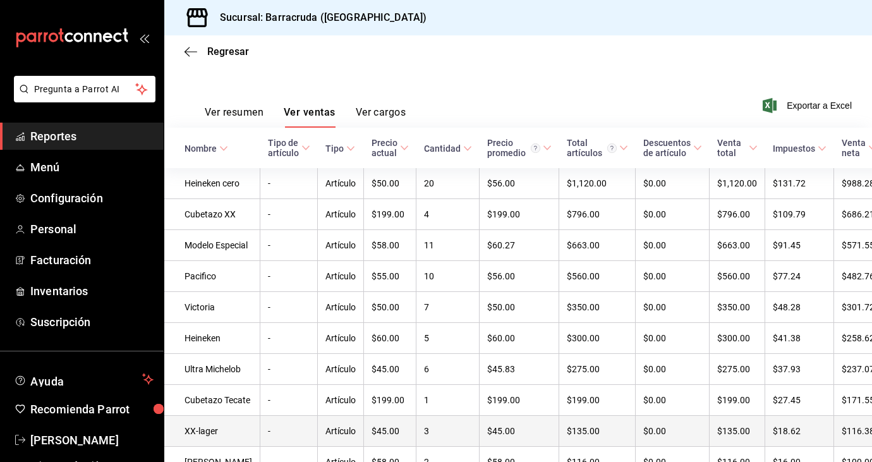
scroll to position [363, 0]
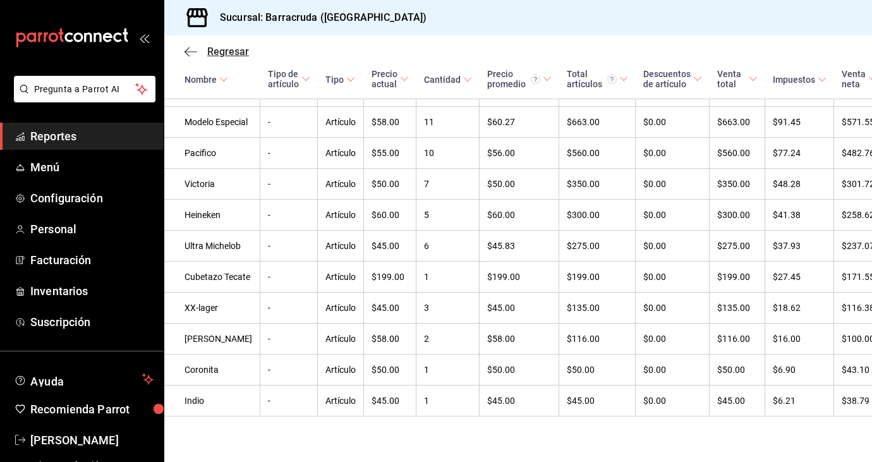
click at [223, 52] on span "Regresar" at bounding box center [228, 52] width 42 height 12
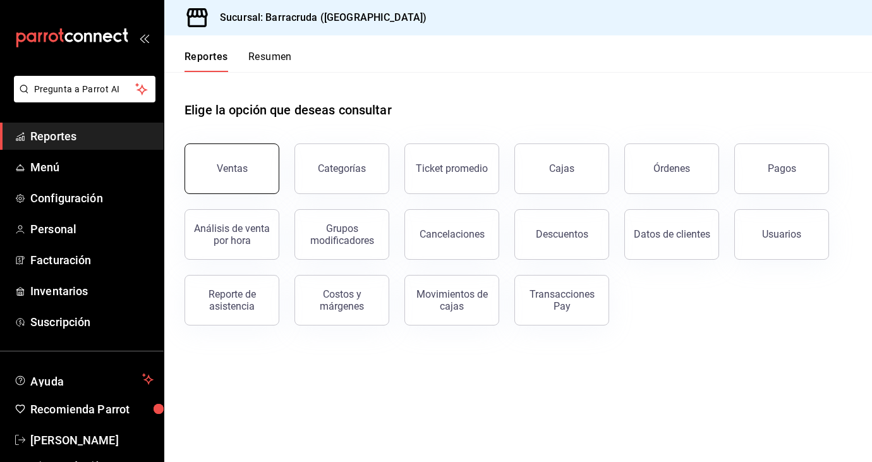
click at [275, 178] on div "Ventas" at bounding box center [224, 161] width 110 height 66
click at [257, 174] on button "Ventas" at bounding box center [232, 169] width 95 height 51
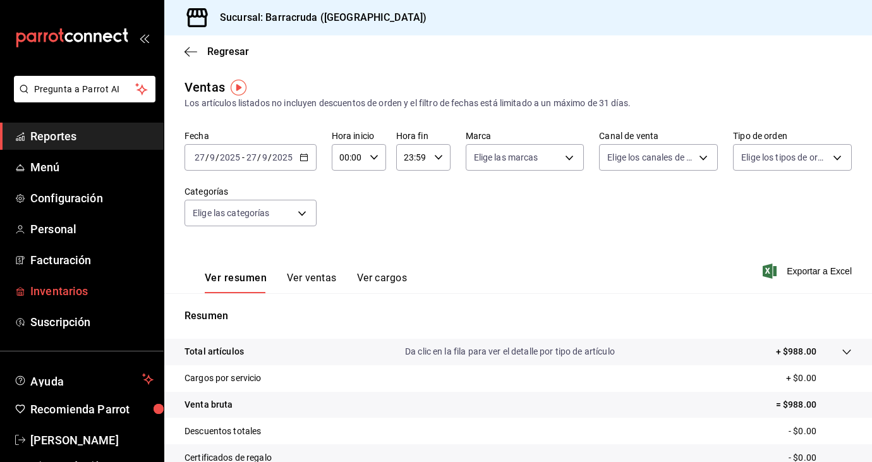
click at [49, 294] on span "Inventarios" at bounding box center [91, 291] width 123 height 17
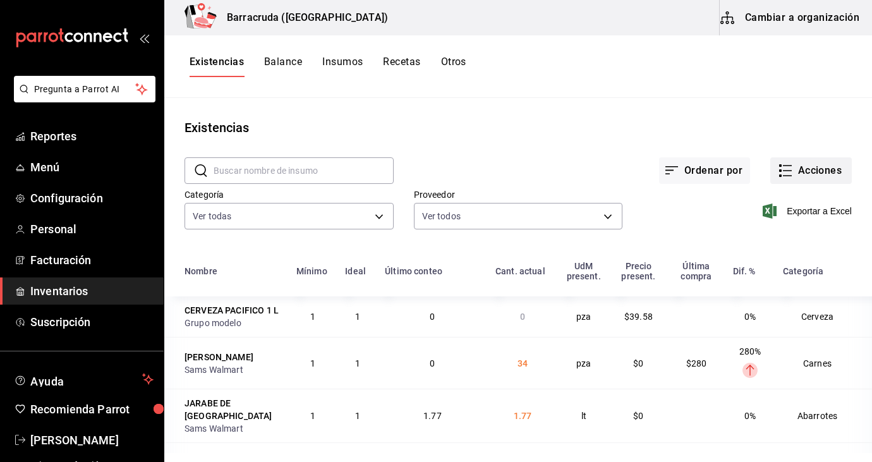
click at [811, 175] on button "Acciones" at bounding box center [812, 170] width 82 height 27
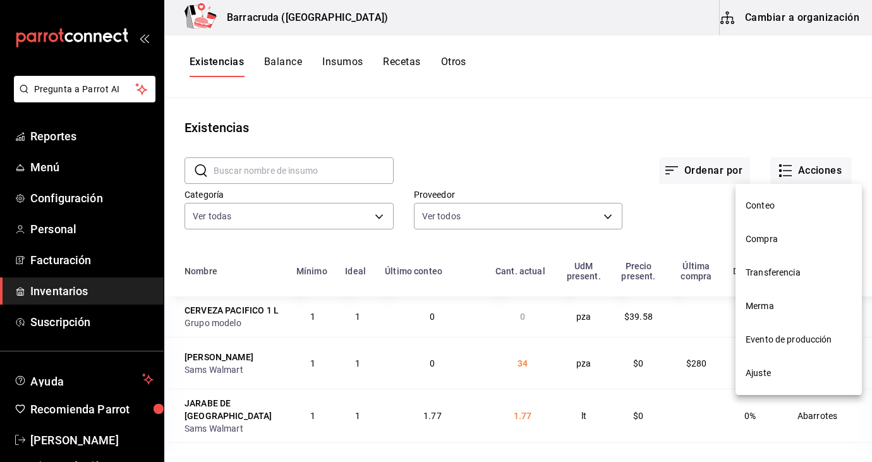
click at [775, 235] on span "Compra" at bounding box center [799, 239] width 106 height 13
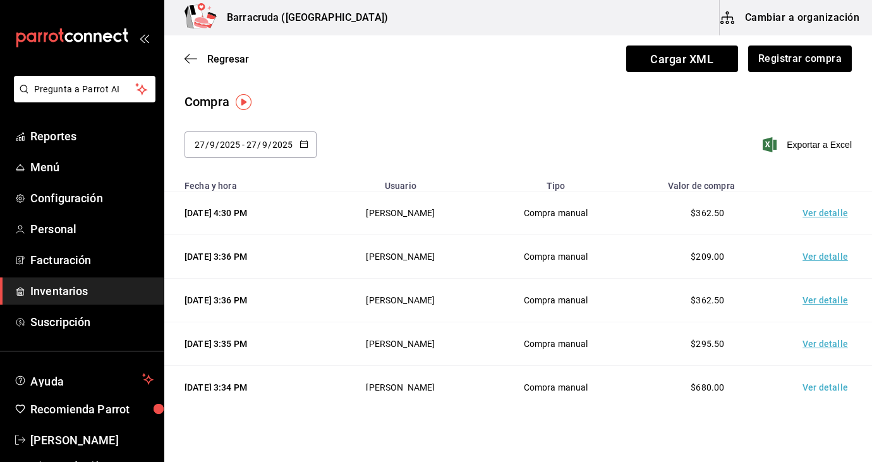
click at [785, 229] on td "Ver detalle" at bounding box center [828, 214] width 89 height 44
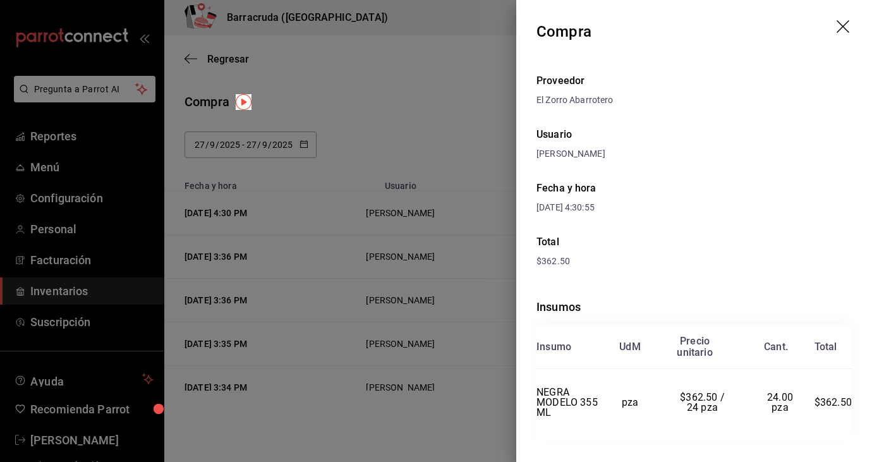
scroll to position [20, 0]
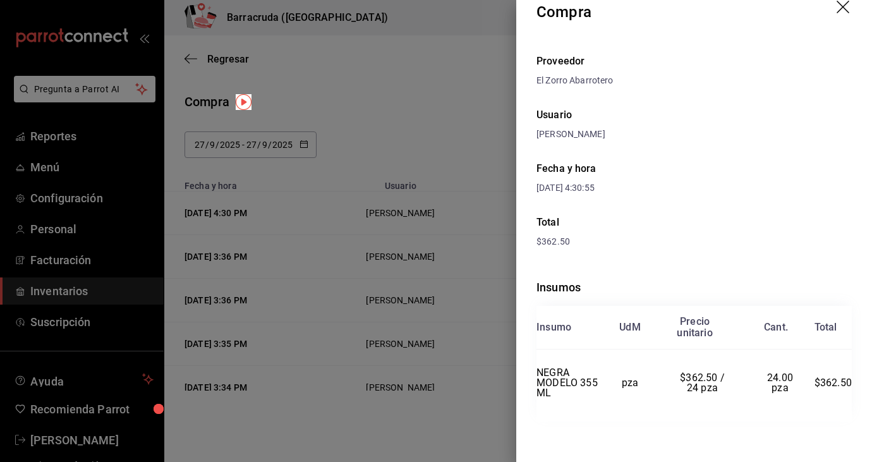
click at [395, 60] on div at bounding box center [436, 231] width 872 height 462
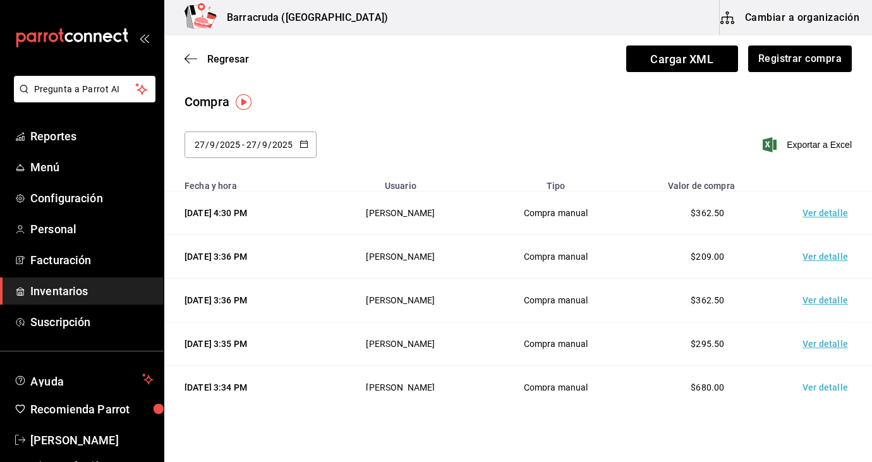
click at [307, 145] on icon "button" at bounding box center [304, 144] width 9 height 9
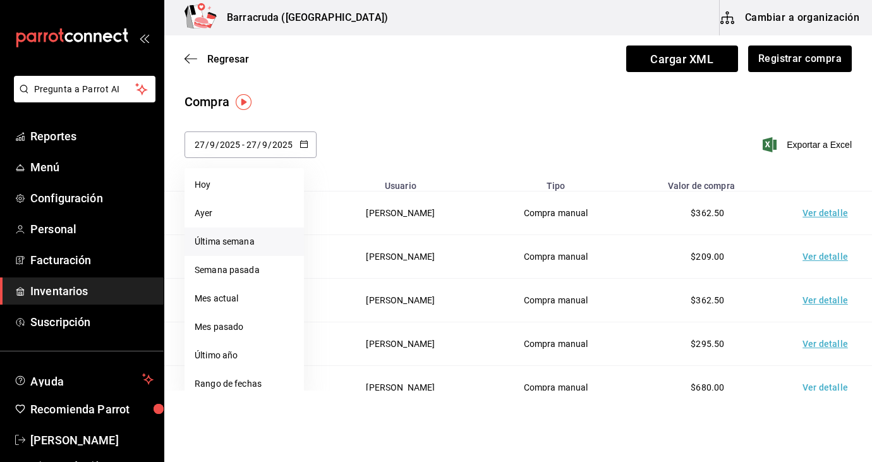
click at [243, 242] on li "Última semana" at bounding box center [244, 242] width 119 height 28
type input "2025-09-21"
type input "21"
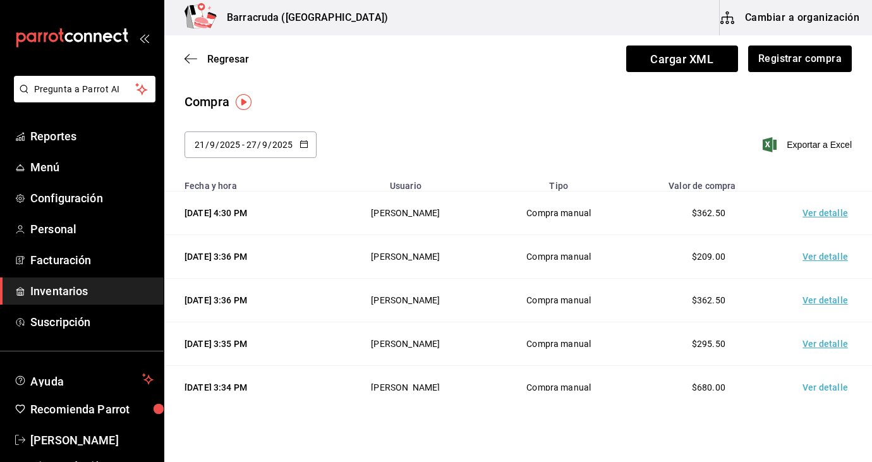
click at [823, 212] on td "Ver detalle" at bounding box center [828, 214] width 89 height 44
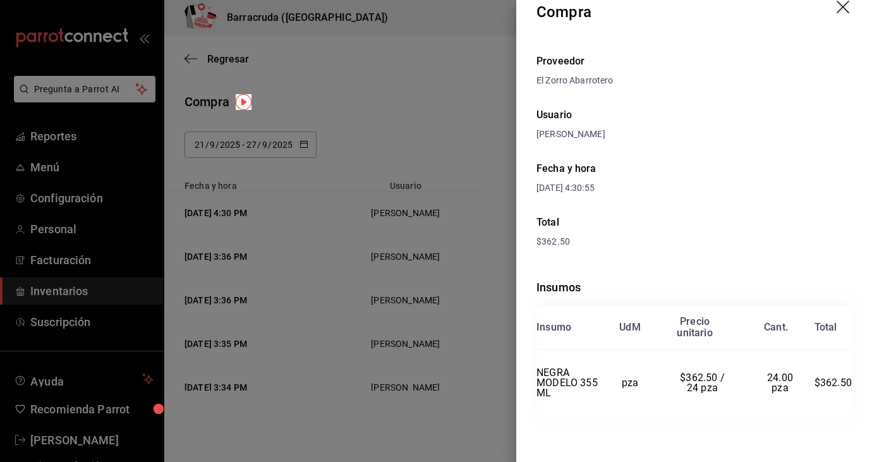
click at [395, 112] on div at bounding box center [436, 231] width 872 height 462
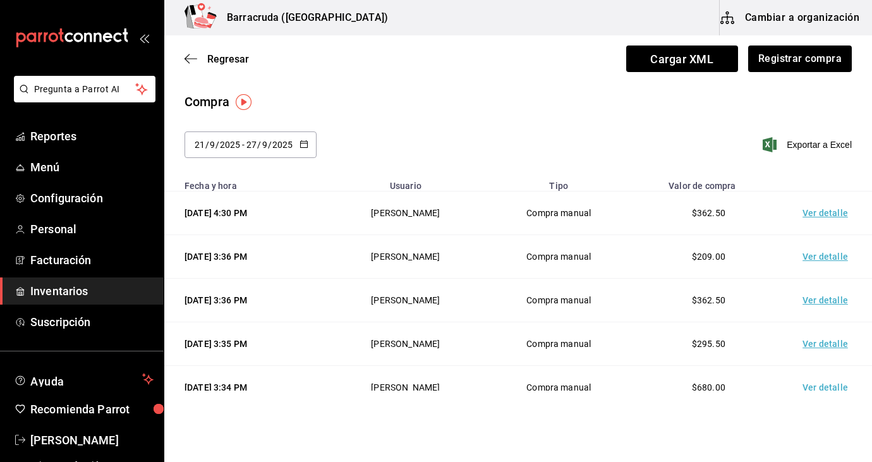
click at [824, 257] on td "Ver detalle" at bounding box center [828, 257] width 89 height 44
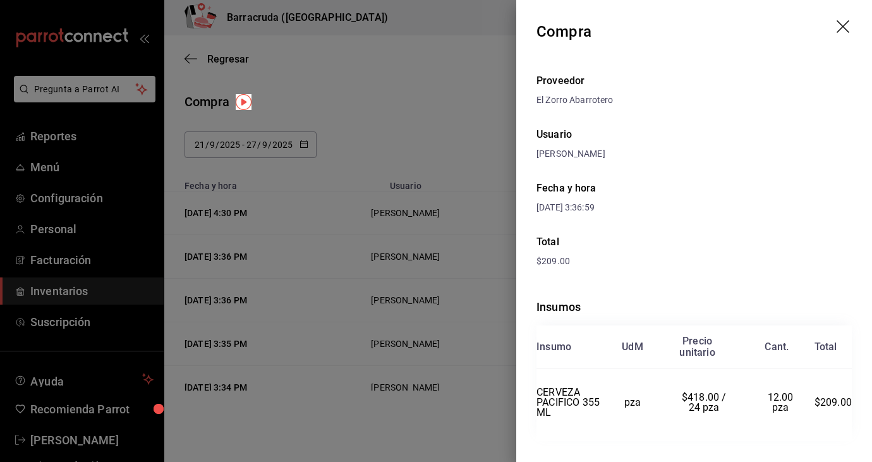
click at [788, 229] on div "Proveedor El Zorro Abarrotero Usuario Sandra Romero Fecha y hora 27/09/2025 3:3…" at bounding box center [695, 272] width 356 height 419
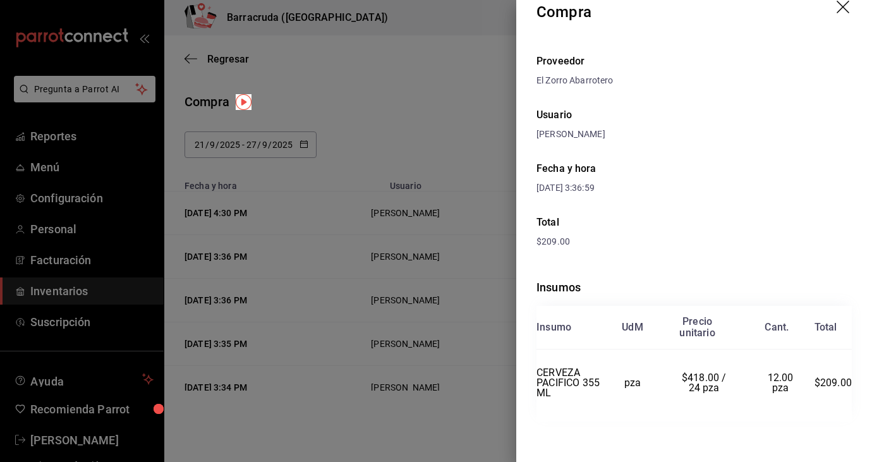
click at [318, 113] on div at bounding box center [436, 231] width 872 height 462
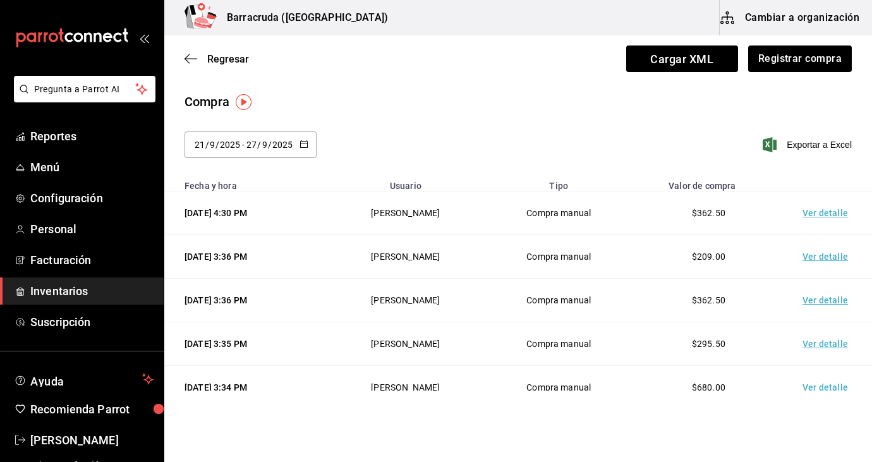
click at [832, 305] on td "Ver detalle" at bounding box center [828, 301] width 89 height 44
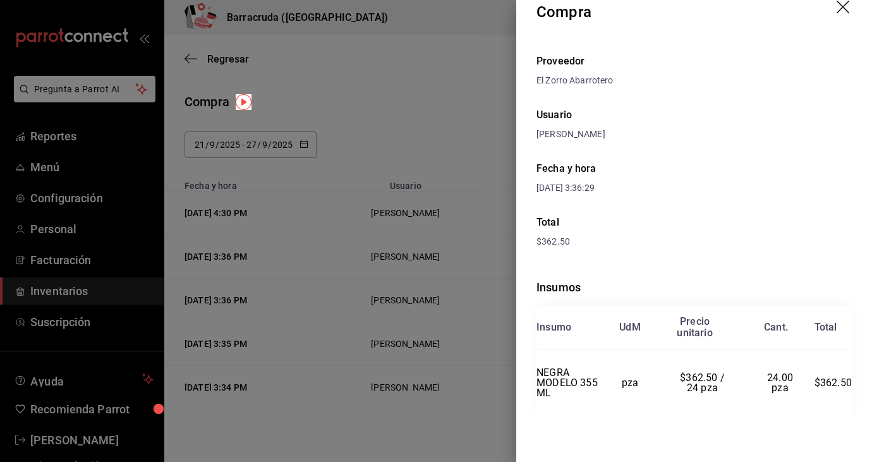
click at [377, 128] on div at bounding box center [436, 231] width 872 height 462
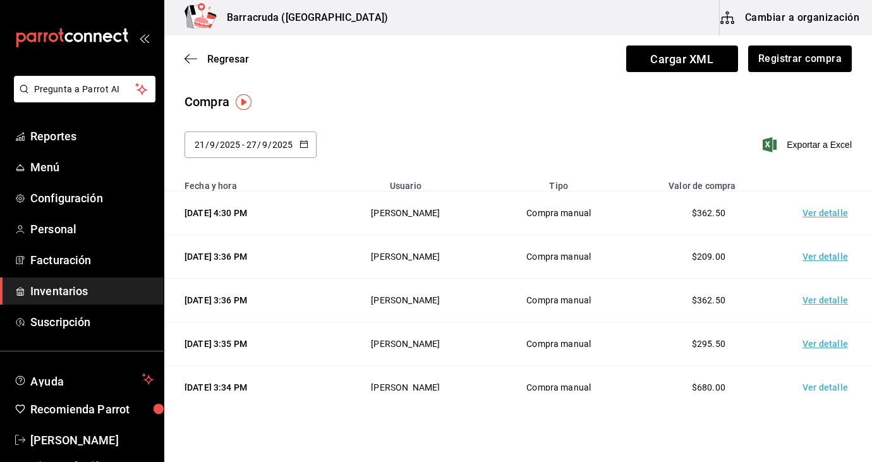
click at [830, 345] on td "Ver detalle" at bounding box center [828, 344] width 89 height 44
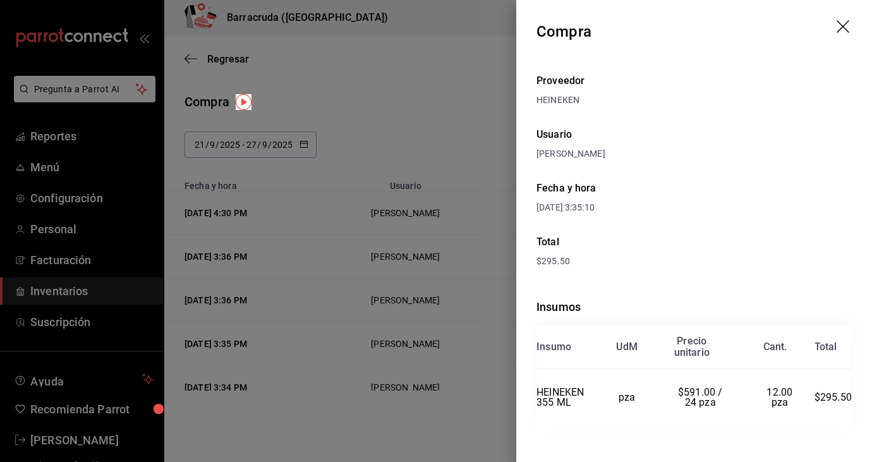
click at [773, 222] on div "Fecha y hora 27/09/2025 3:35:10" at bounding box center [694, 198] width 315 height 54
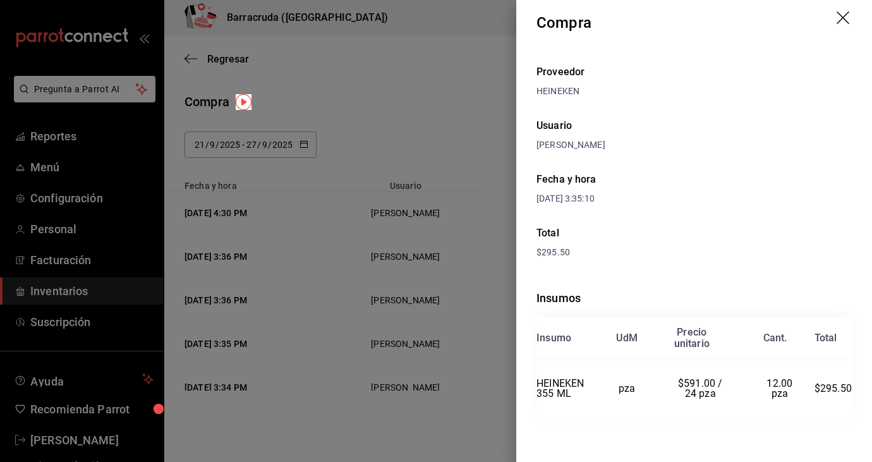
scroll to position [9, 0]
click at [419, 84] on div at bounding box center [436, 231] width 872 height 462
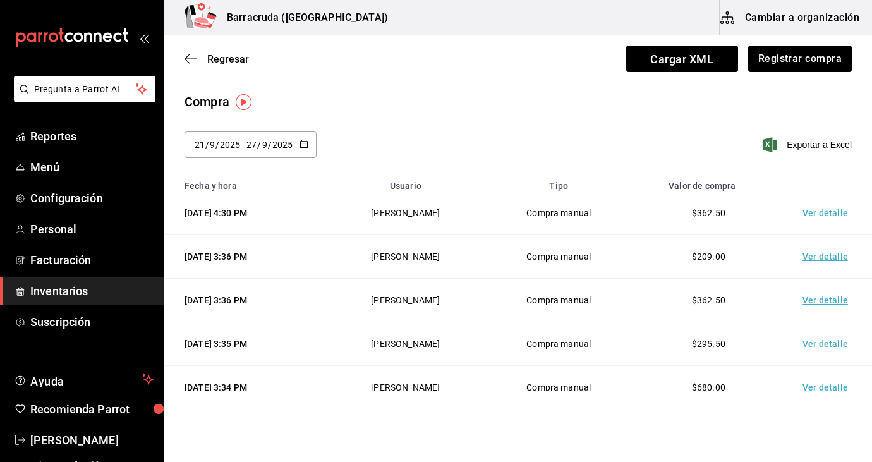
click at [819, 391] on html "Pregunta a Parrot AI Reportes Menú Configuración Personal Facturación Inventari…" at bounding box center [436, 195] width 872 height 391
click at [814, 389] on td "Ver detalle" at bounding box center [828, 388] width 89 height 44
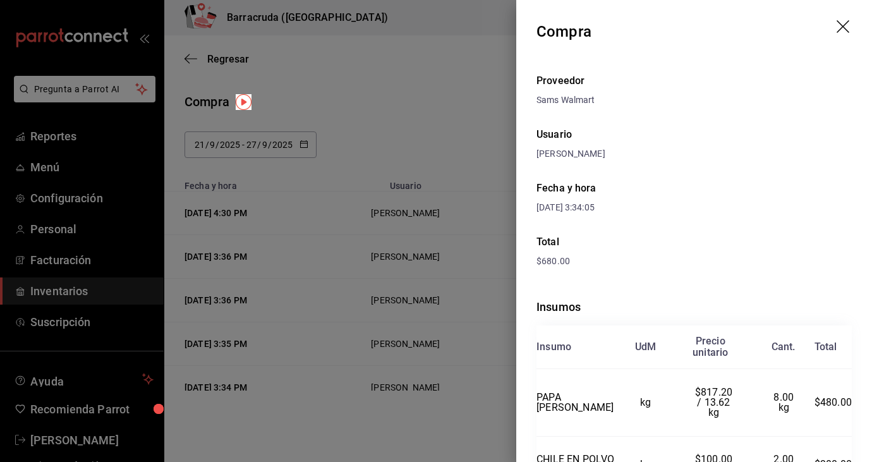
click at [743, 204] on div "Fecha y hora 27/09/2025 3:34:05" at bounding box center [694, 198] width 315 height 54
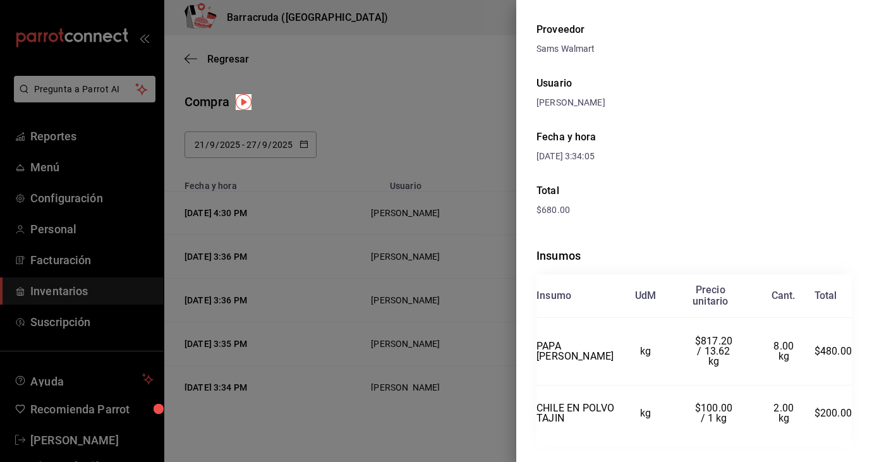
scroll to position [66, 0]
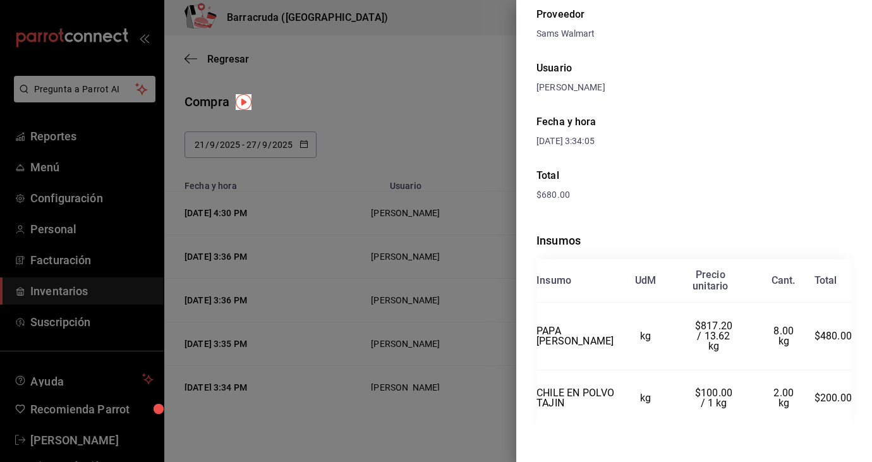
click at [453, 104] on div at bounding box center [436, 231] width 872 height 462
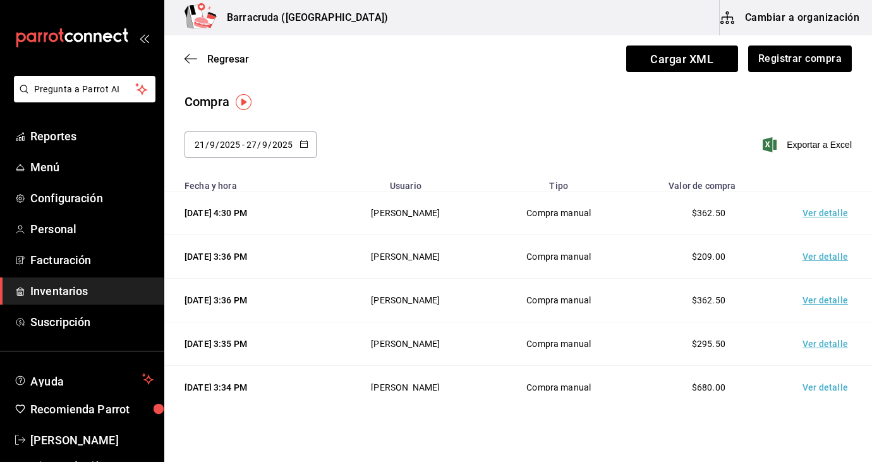
click at [738, 370] on td "$680.00" at bounding box center [709, 388] width 150 height 44
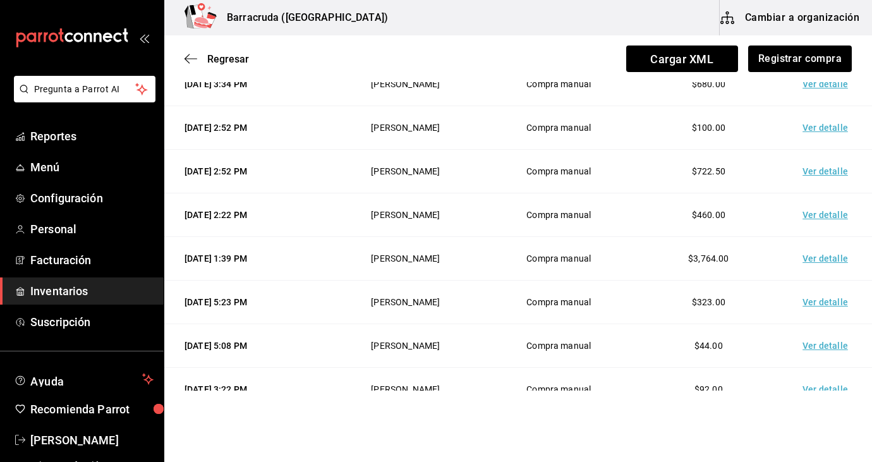
scroll to position [329, 0]
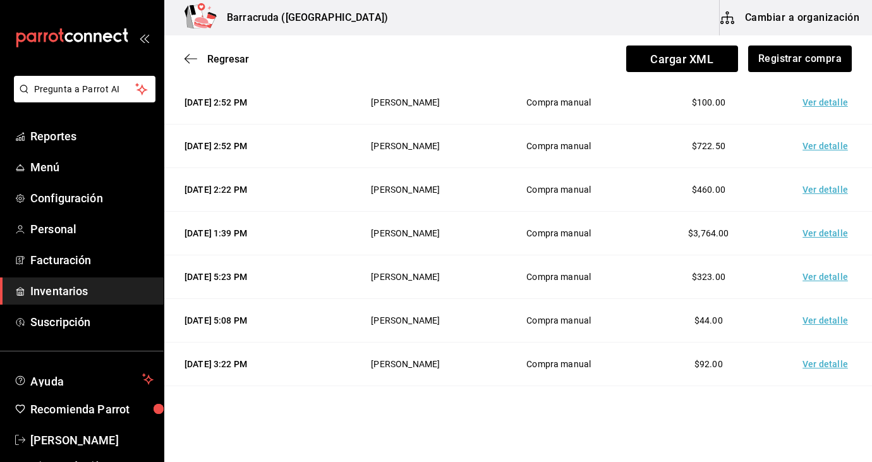
click at [838, 99] on td "Ver detalle" at bounding box center [828, 103] width 89 height 44
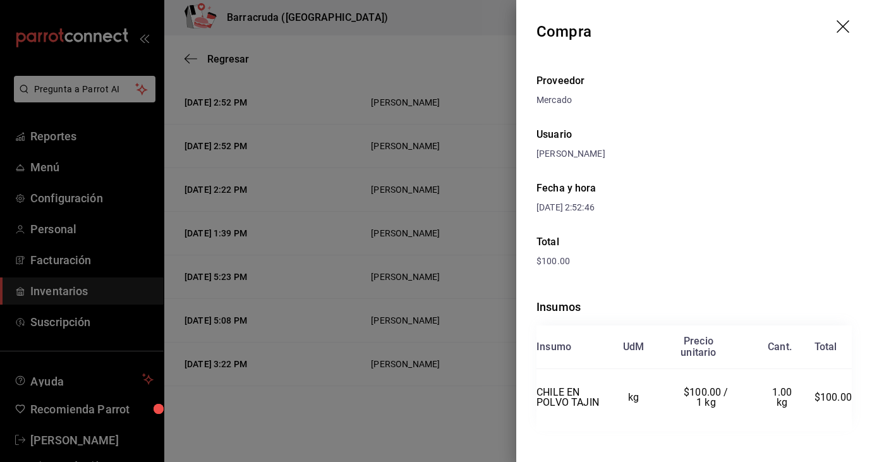
click at [787, 100] on div "Mercado" at bounding box center [694, 100] width 315 height 13
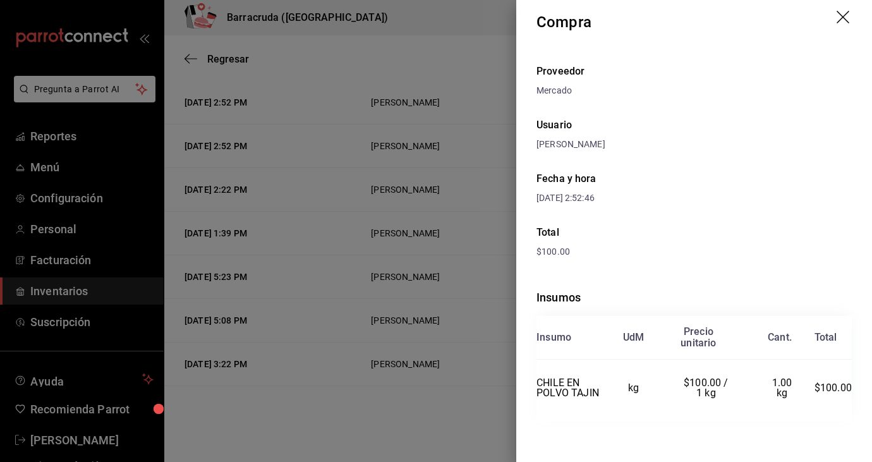
click at [433, 62] on div at bounding box center [436, 231] width 872 height 462
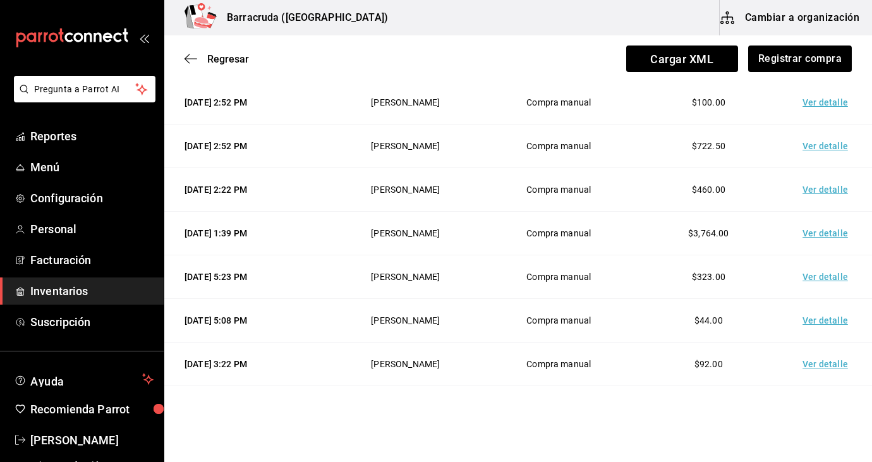
click at [835, 148] on td "Ver detalle" at bounding box center [828, 147] width 89 height 44
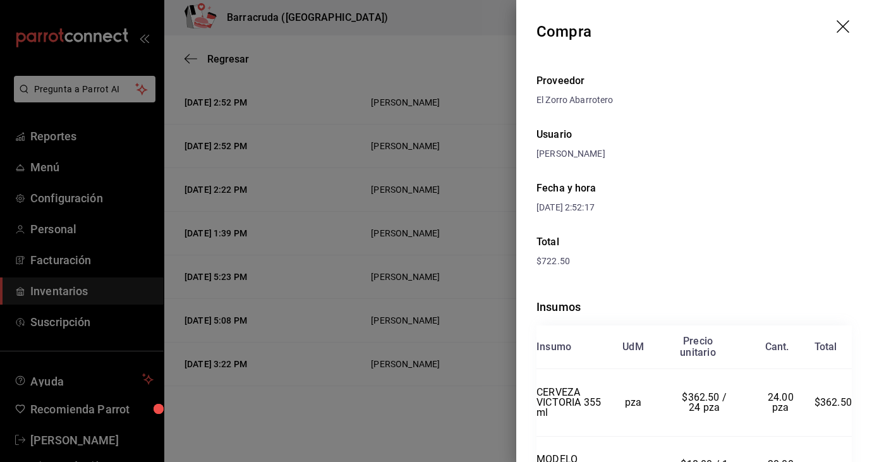
click at [700, 103] on div "El Zorro Abarrotero" at bounding box center [694, 100] width 315 height 13
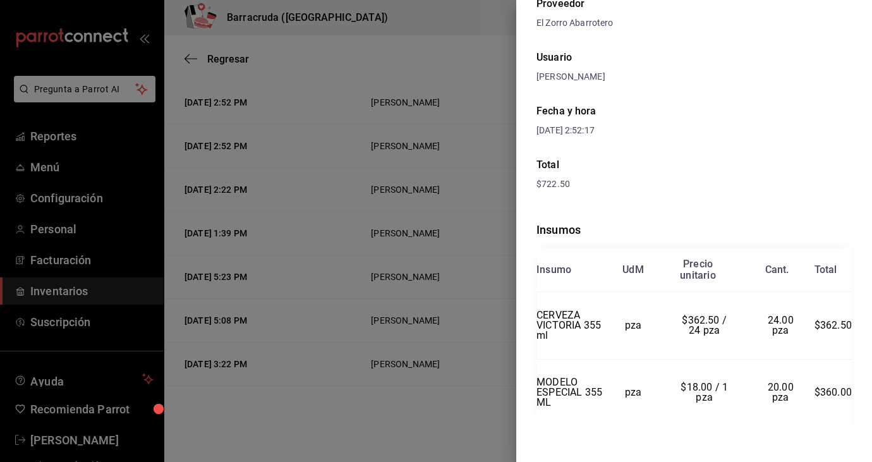
scroll to position [87, 0]
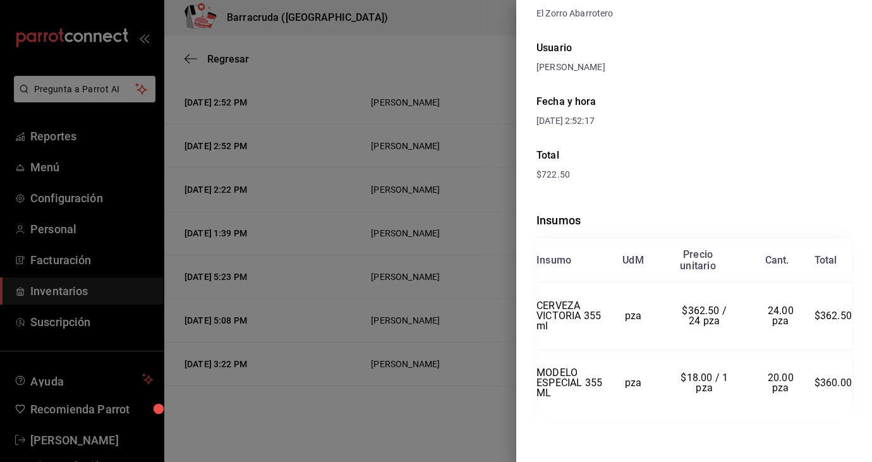
click at [408, 75] on div at bounding box center [436, 231] width 872 height 462
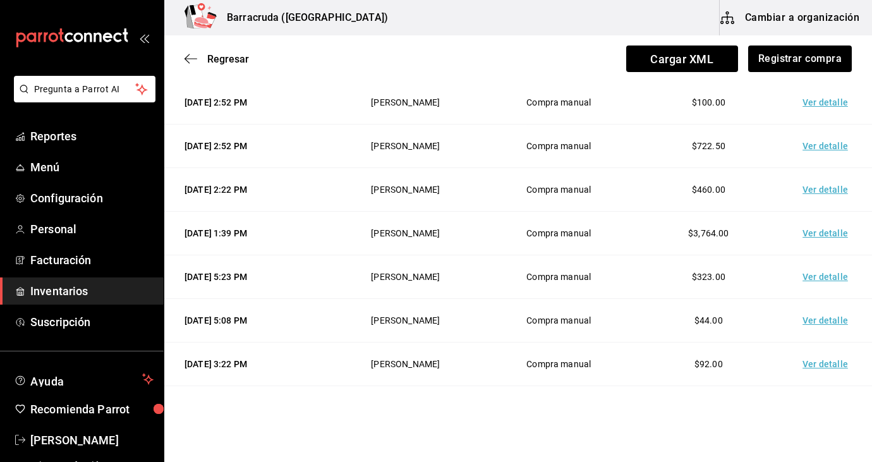
click at [819, 193] on td "Ver detalle" at bounding box center [828, 190] width 89 height 44
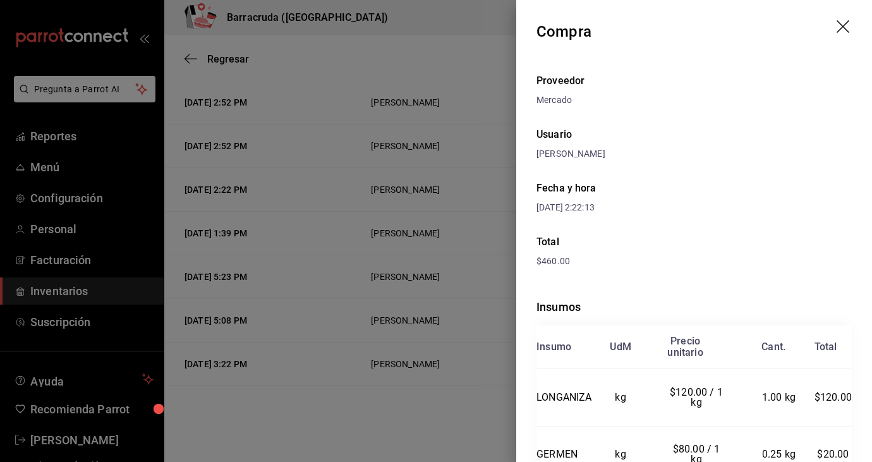
click at [775, 162] on div "Proveedor Mercado Usuario Sandra Romero Fecha y hora 27/09/2025 2:22:13 Total $…" at bounding box center [695, 324] width 356 height 523
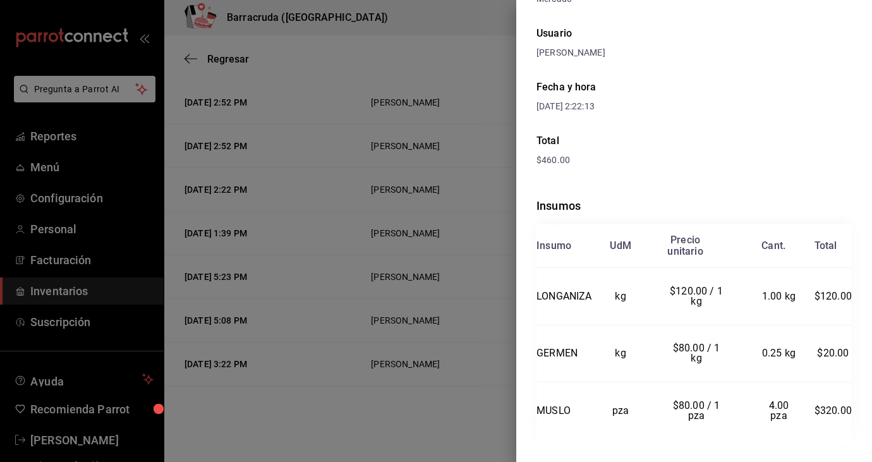
scroll to position [124, 0]
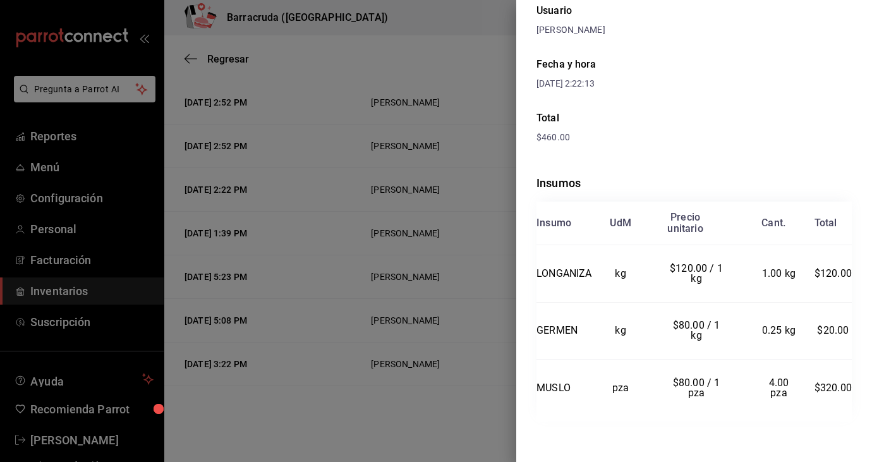
click at [477, 81] on div at bounding box center [436, 231] width 872 height 462
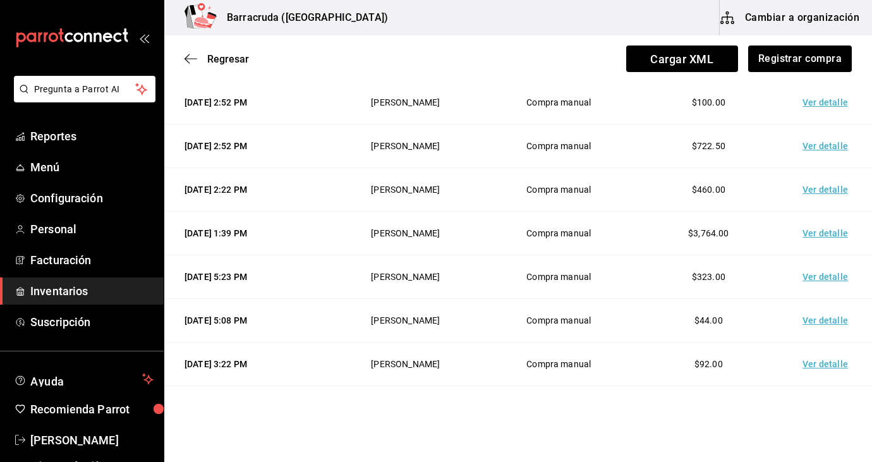
click at [821, 232] on td "Ver detalle" at bounding box center [828, 234] width 89 height 44
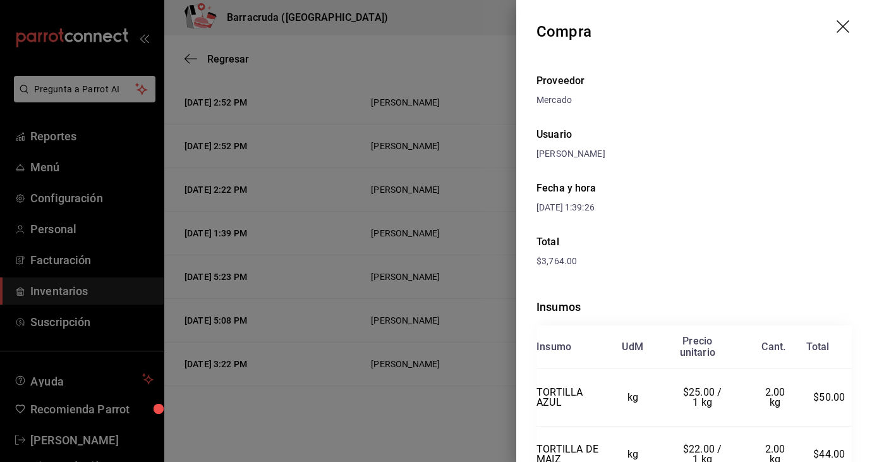
click at [777, 179] on div "Fecha y hora 27/09/2025 1:39:26" at bounding box center [694, 198] width 315 height 54
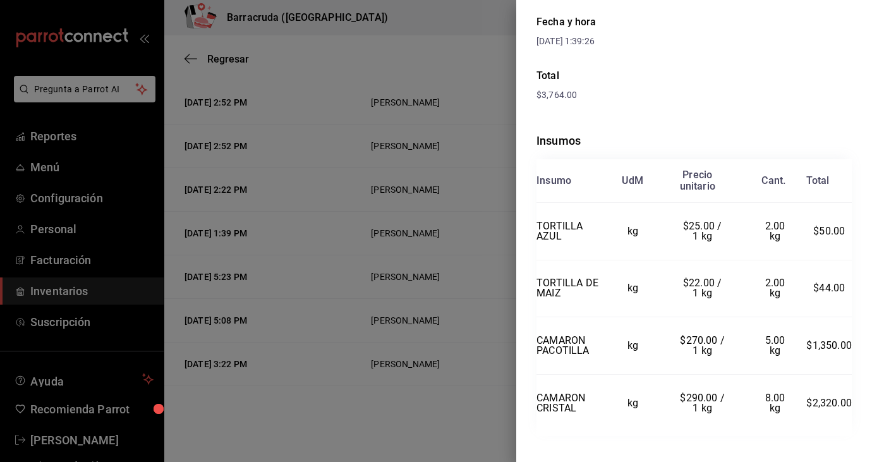
scroll to position [181, 0]
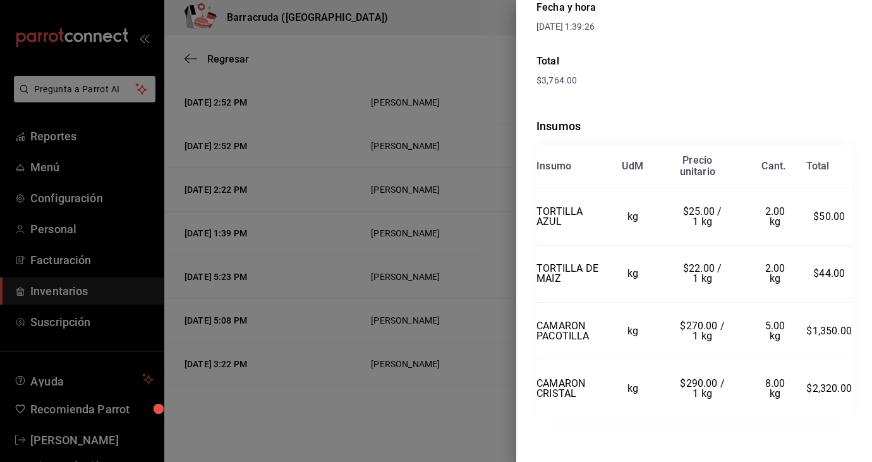
click at [405, 94] on div at bounding box center [436, 231] width 872 height 462
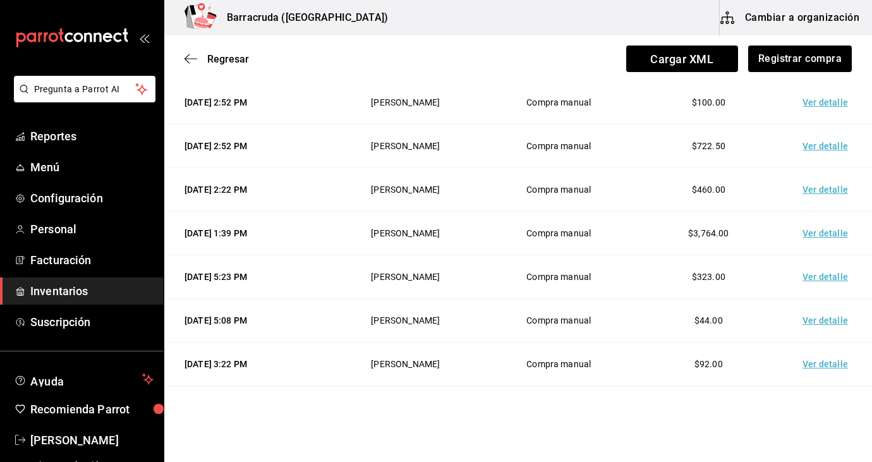
click at [814, 276] on td "Ver detalle" at bounding box center [828, 277] width 89 height 44
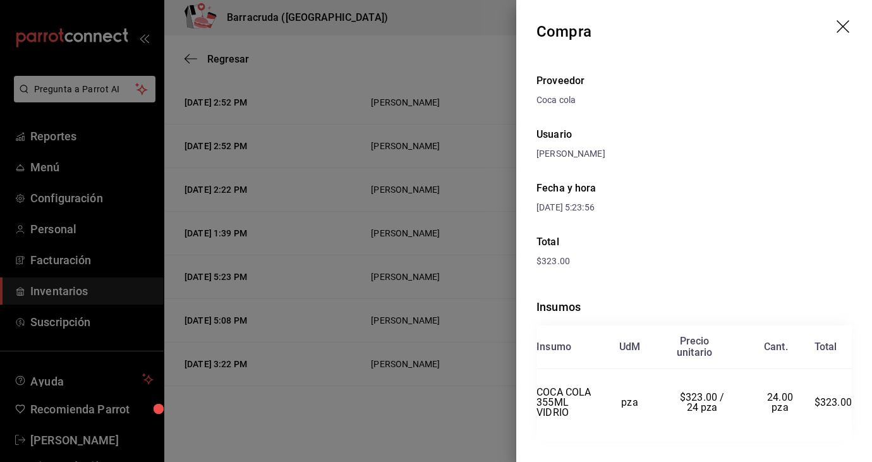
click at [773, 228] on div "Proveedor Coca cola Usuario Sandra Romero Fecha y hora 26/09/2025 5:23:56 Total…" at bounding box center [695, 272] width 356 height 419
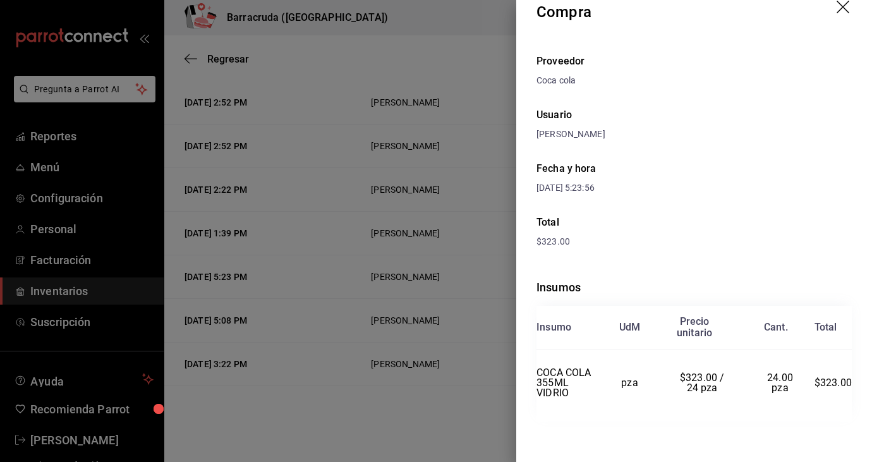
click at [438, 164] on div at bounding box center [436, 231] width 872 height 462
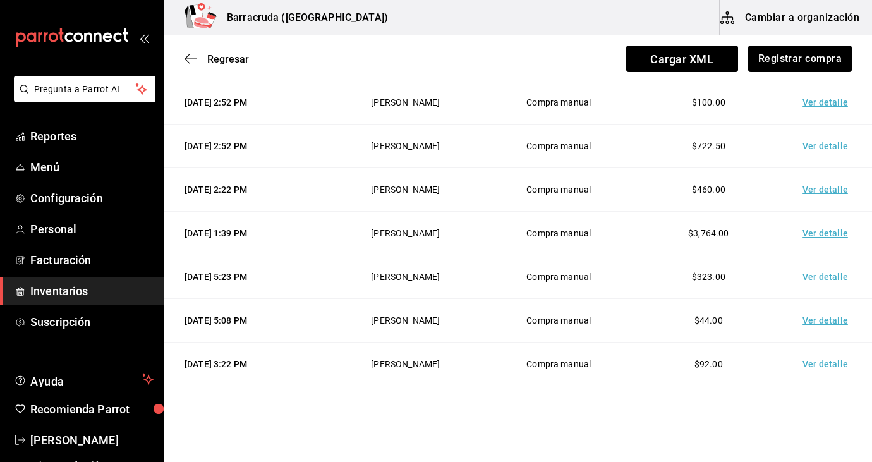
click at [824, 324] on td "Ver detalle" at bounding box center [828, 321] width 89 height 44
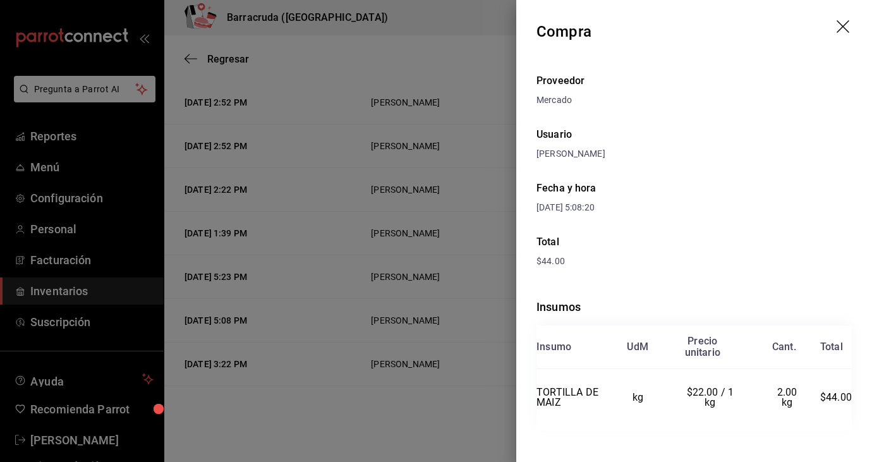
scroll to position [9, 0]
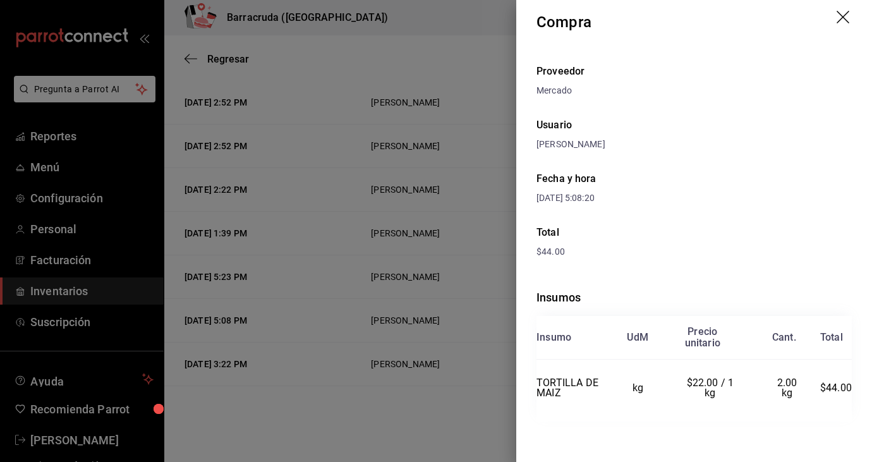
click at [429, 103] on div at bounding box center [436, 231] width 872 height 462
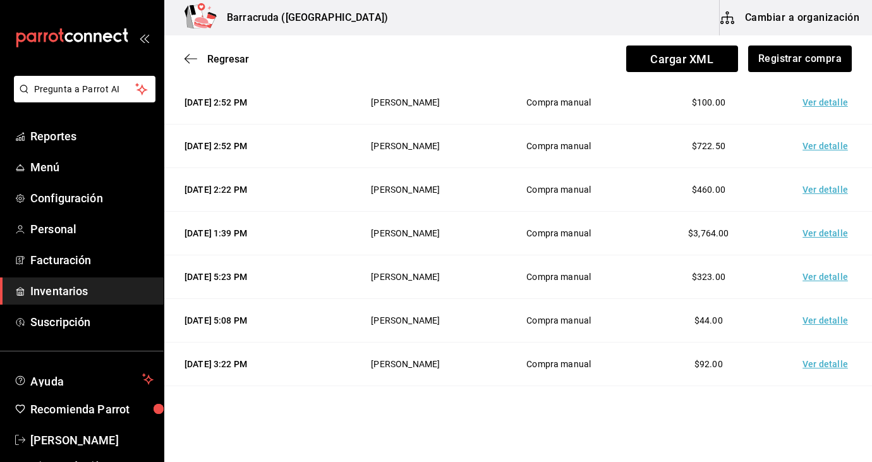
click at [828, 367] on td "Ver detalle" at bounding box center [828, 365] width 89 height 44
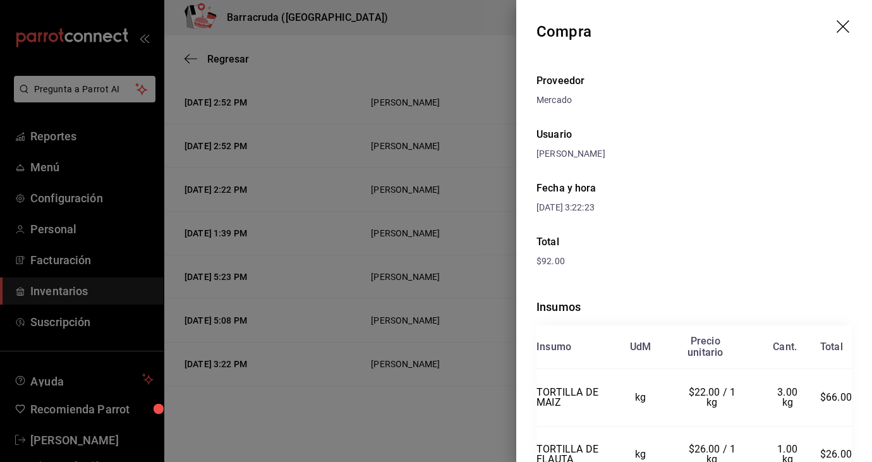
click at [781, 168] on div "Proveedor Mercado Usuario Sandra Romero Fecha y hora 26/09/2025 3:22:23 Total $…" at bounding box center [695, 295] width 356 height 465
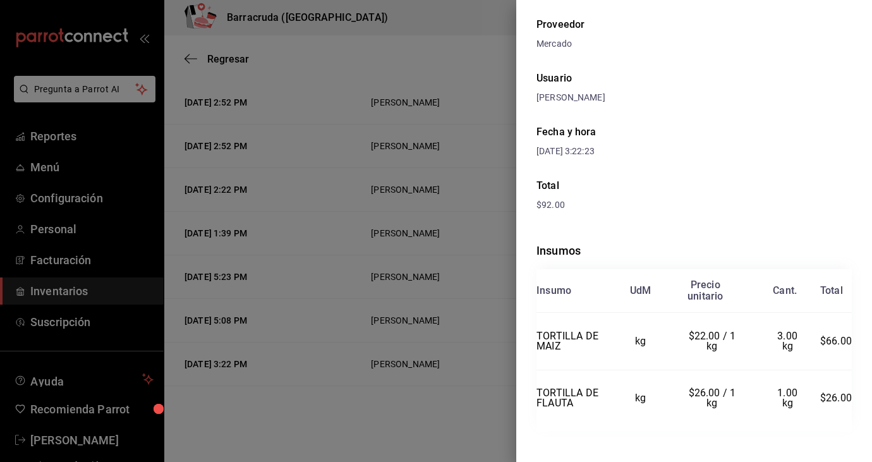
scroll to position [66, 0]
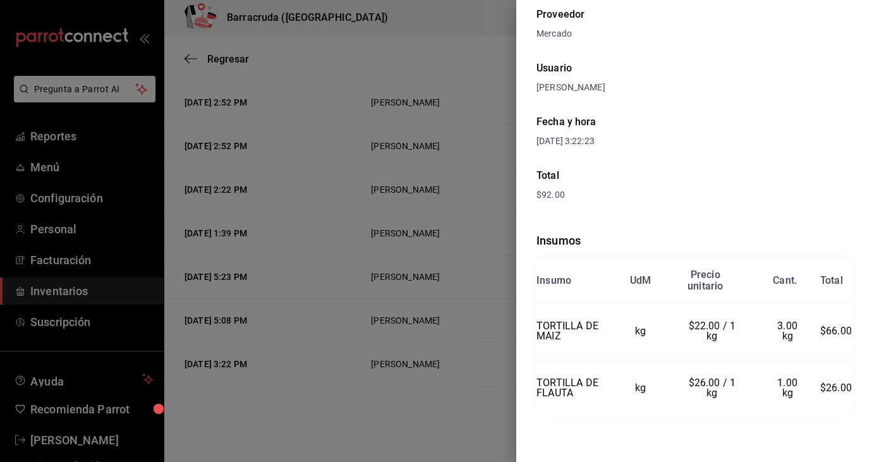
click at [447, 74] on div at bounding box center [436, 231] width 872 height 462
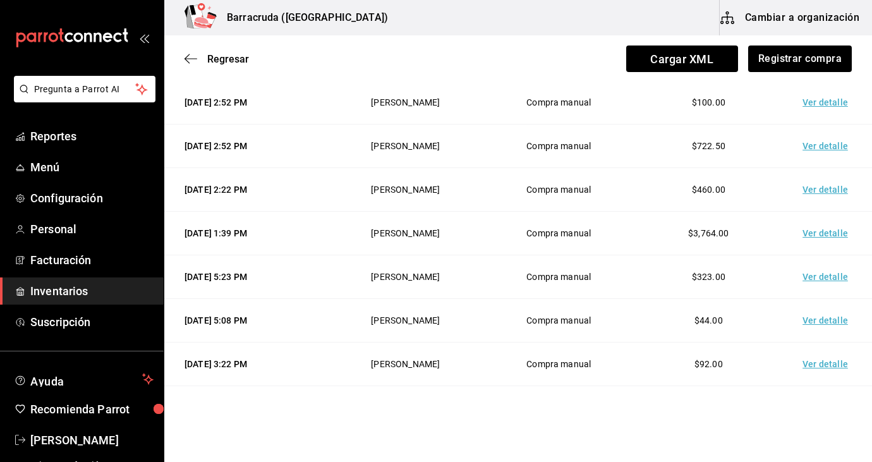
click at [683, 260] on td "$323.00" at bounding box center [709, 277] width 150 height 44
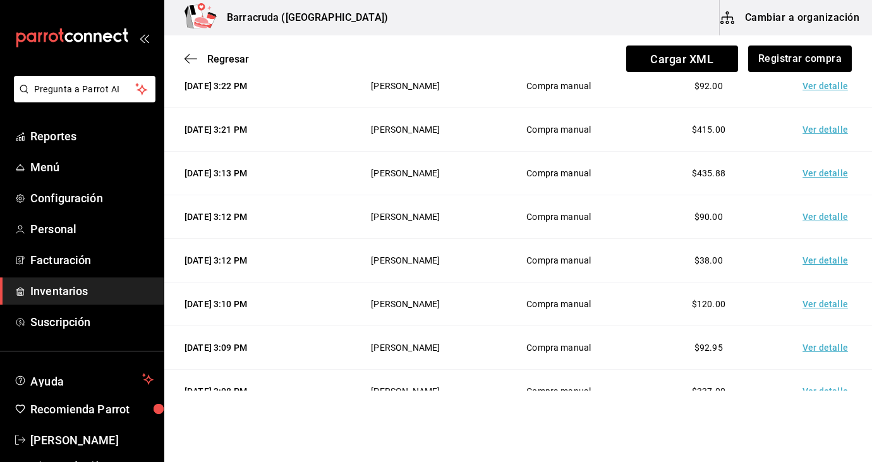
scroll to position [632, 0]
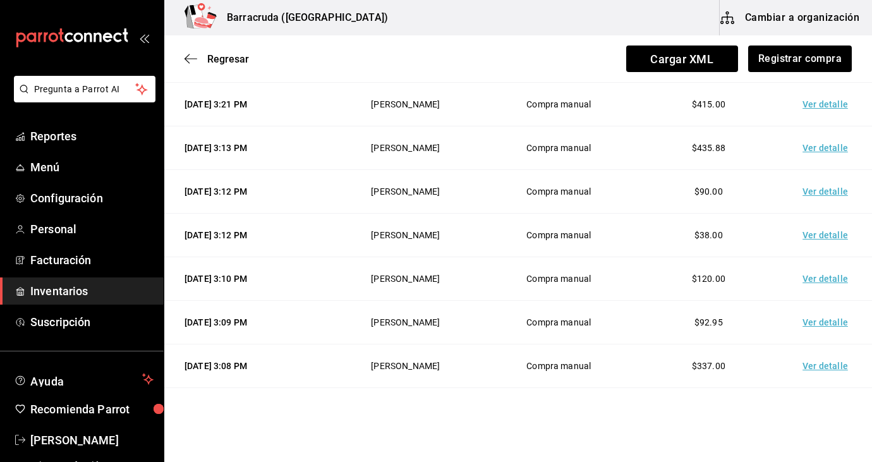
click at [844, 106] on td "Ver detalle" at bounding box center [828, 105] width 89 height 44
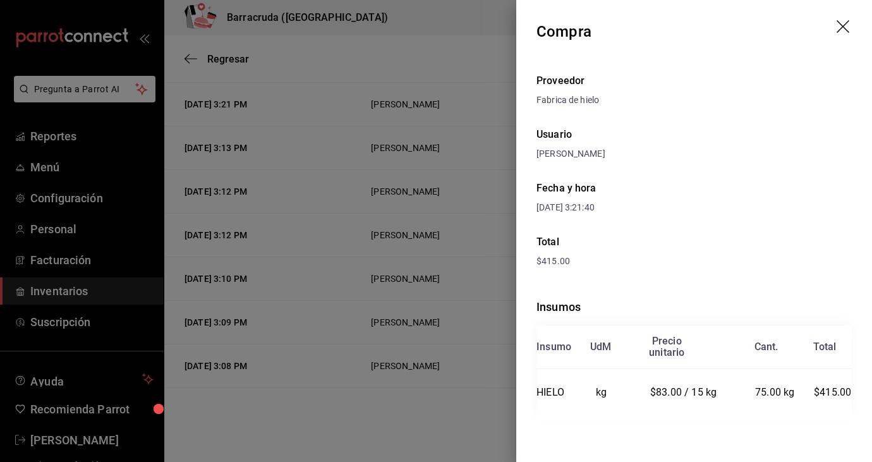
click at [737, 124] on div "Proveedor Fabrica de hielo Usuario Sandra Romero Fecha y hora 26/09/2025 3:21:4…" at bounding box center [695, 262] width 356 height 398
click at [451, 81] on div at bounding box center [436, 231] width 872 height 462
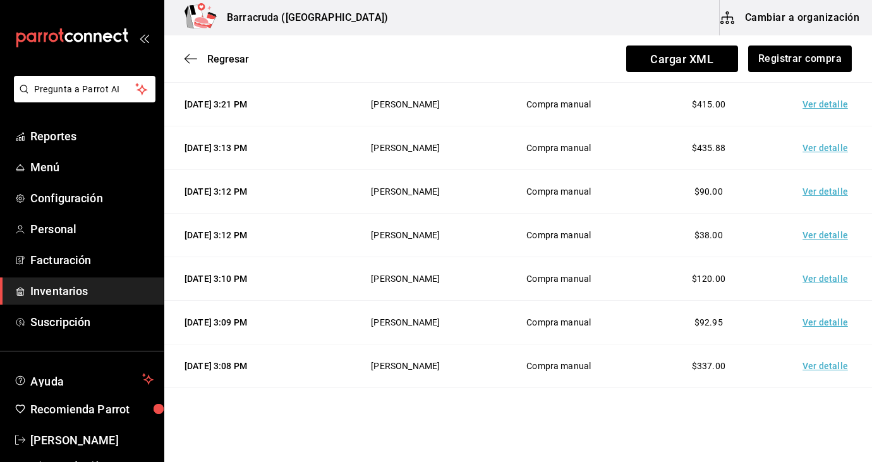
click at [817, 151] on td "Ver detalle" at bounding box center [828, 148] width 89 height 44
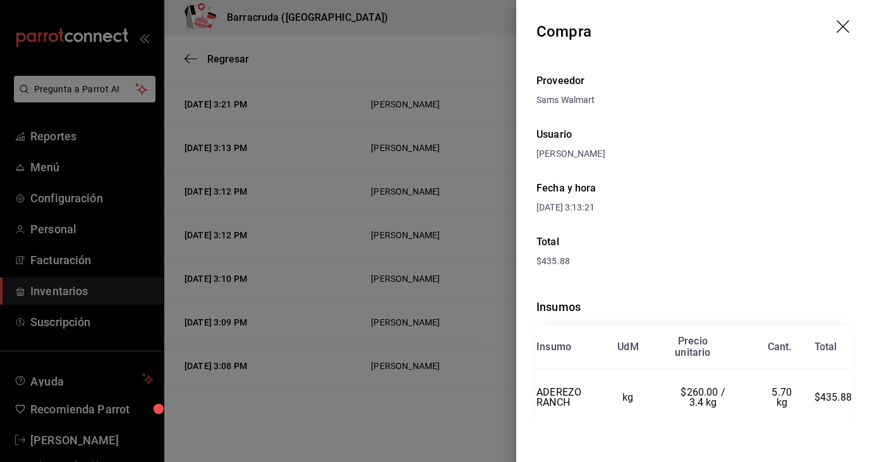
click at [611, 137] on div "Usuario" at bounding box center [694, 134] width 315 height 15
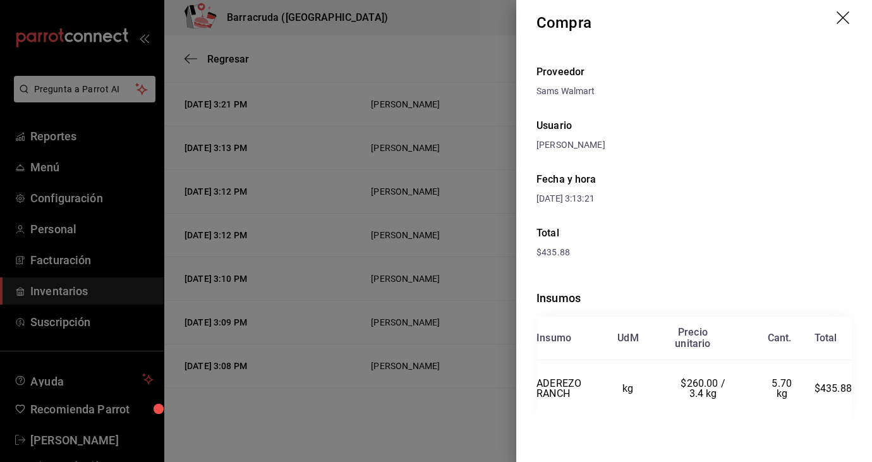
scroll to position [9, 0]
click at [456, 53] on div at bounding box center [436, 231] width 872 height 462
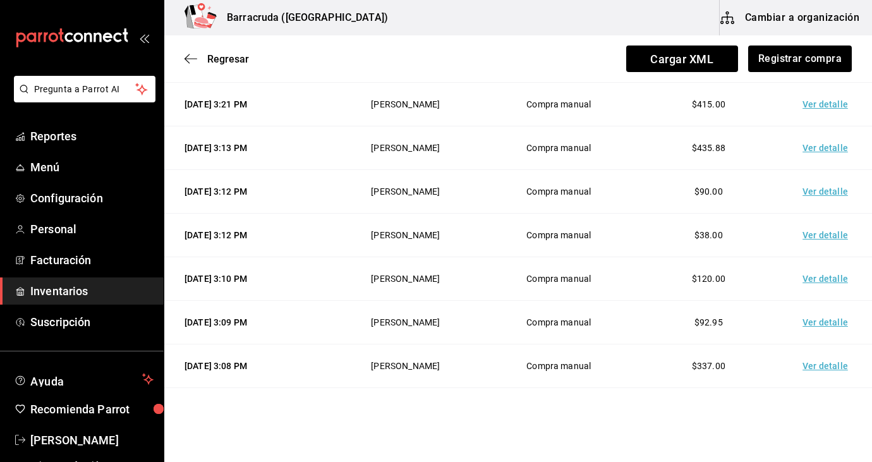
click at [831, 193] on td "Ver detalle" at bounding box center [828, 192] width 89 height 44
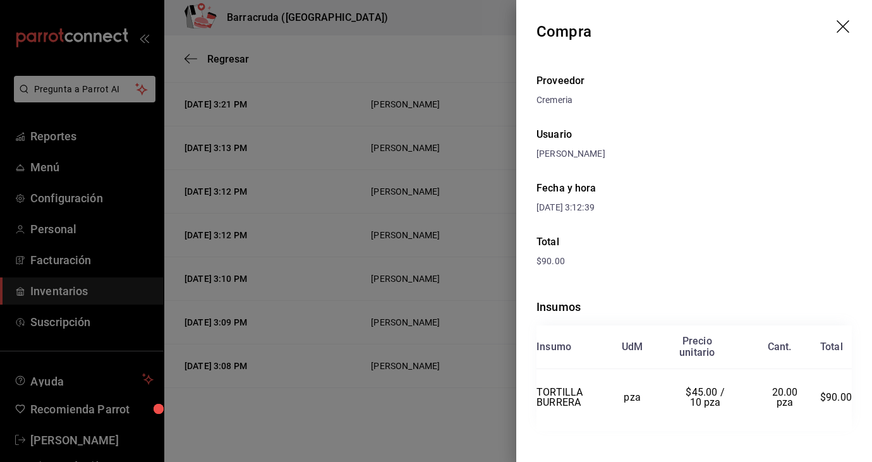
click at [759, 135] on div "Usuario" at bounding box center [694, 134] width 315 height 15
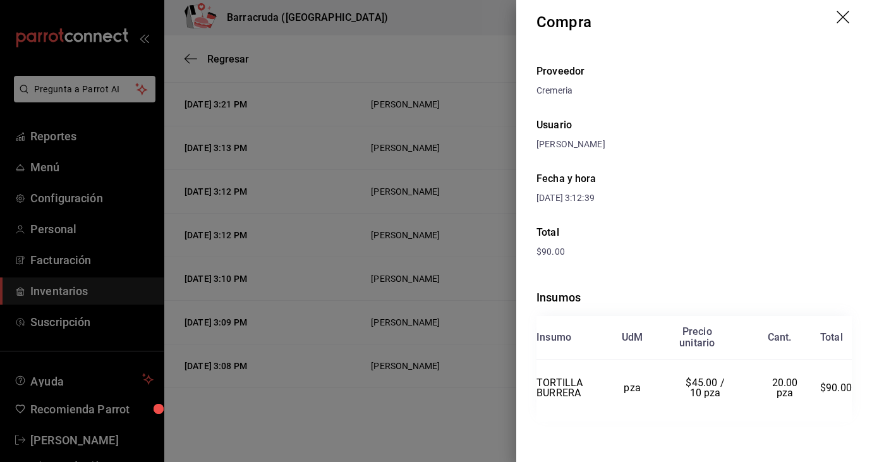
click at [461, 57] on div at bounding box center [436, 231] width 872 height 462
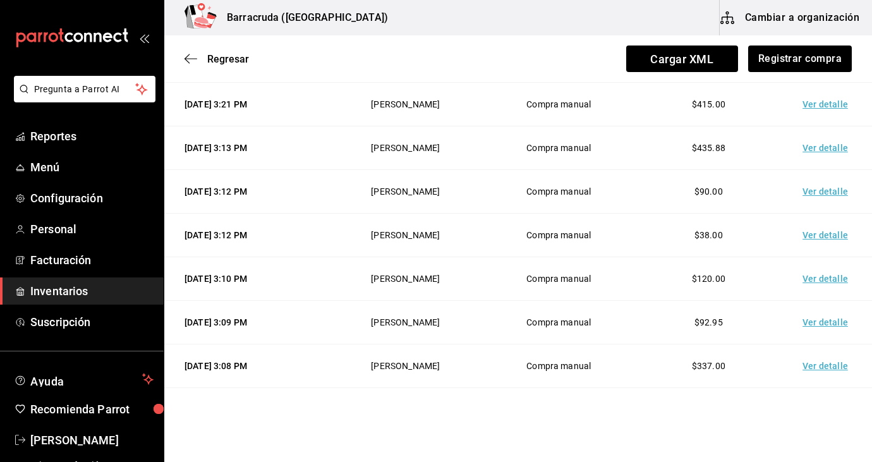
click at [829, 236] on td "Ver detalle" at bounding box center [828, 236] width 89 height 44
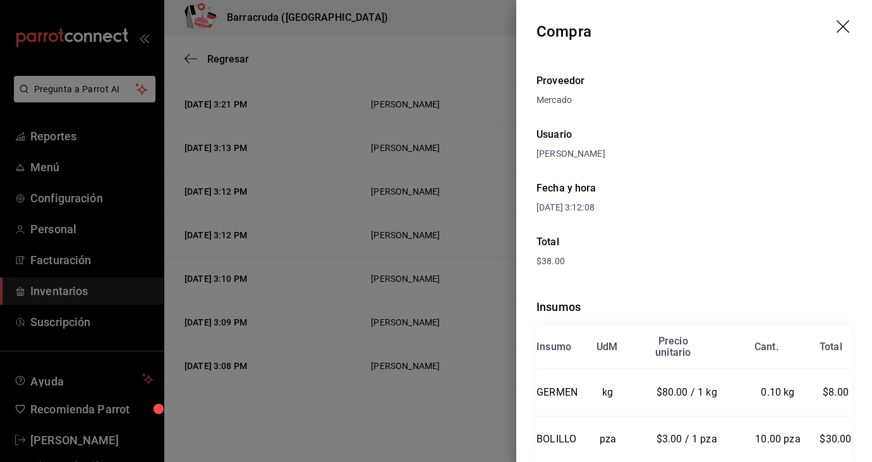
click at [795, 185] on div "Fecha y hora 26/09/2025 3:12:08" at bounding box center [694, 198] width 315 height 54
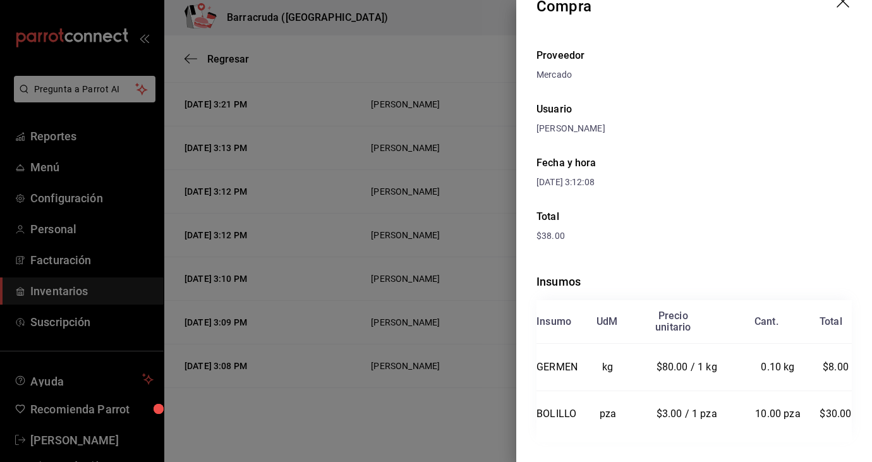
scroll to position [46, 0]
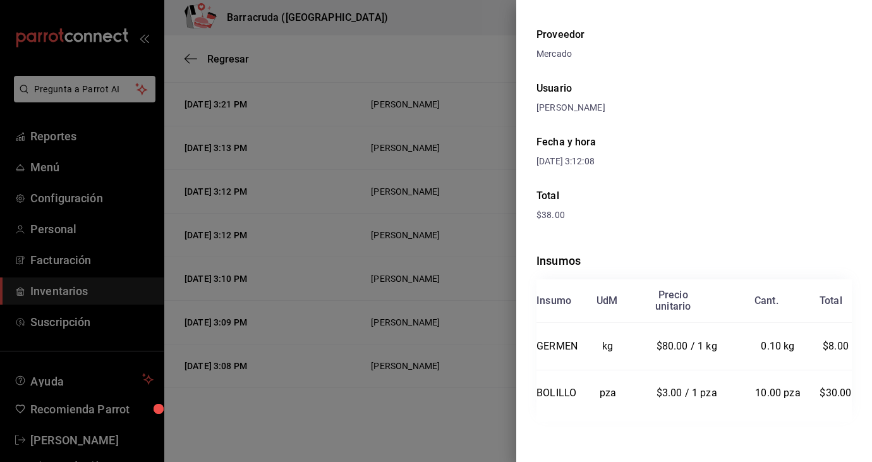
click at [406, 112] on div at bounding box center [436, 231] width 872 height 462
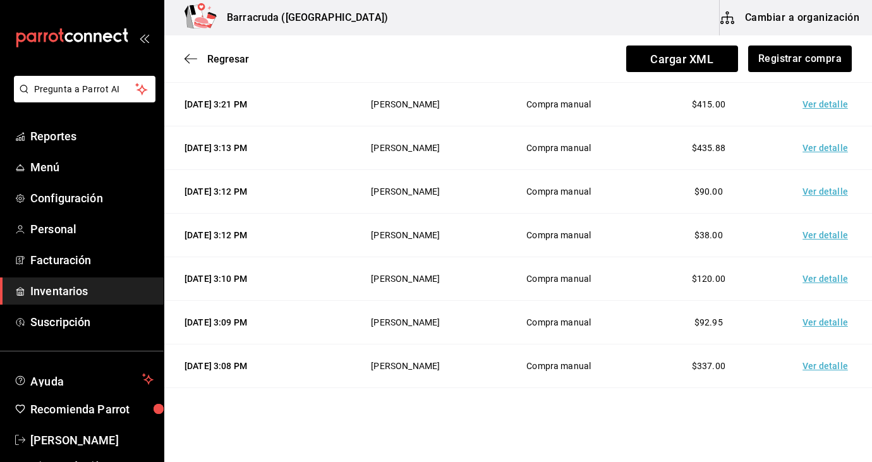
click at [819, 279] on td "Ver detalle" at bounding box center [828, 279] width 89 height 44
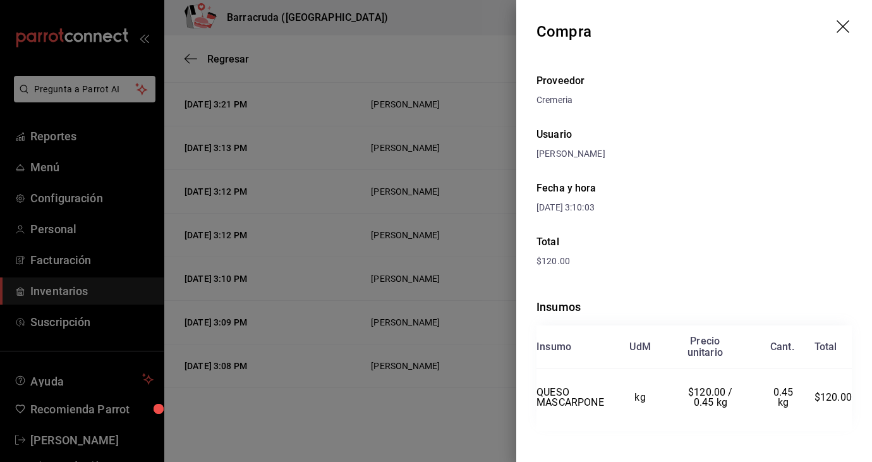
click at [730, 226] on div "Proveedor Cremeria Usuario Sandra Romero Fecha y hora 26/09/2025 3:10:03 Total …" at bounding box center [695, 267] width 356 height 408
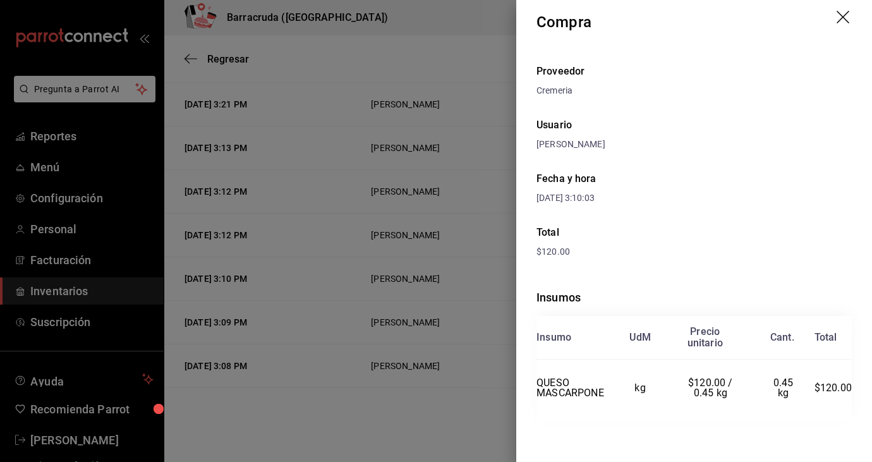
click at [402, 80] on div at bounding box center [436, 231] width 872 height 462
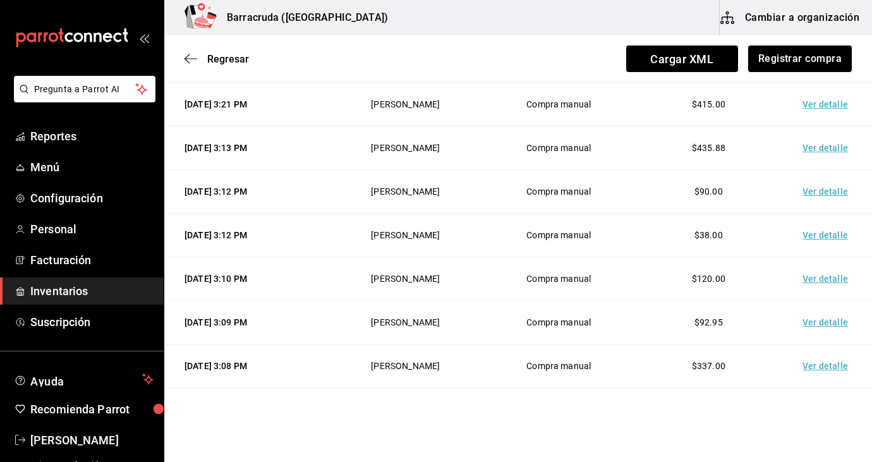
click at [825, 328] on td "Ver detalle" at bounding box center [828, 323] width 89 height 44
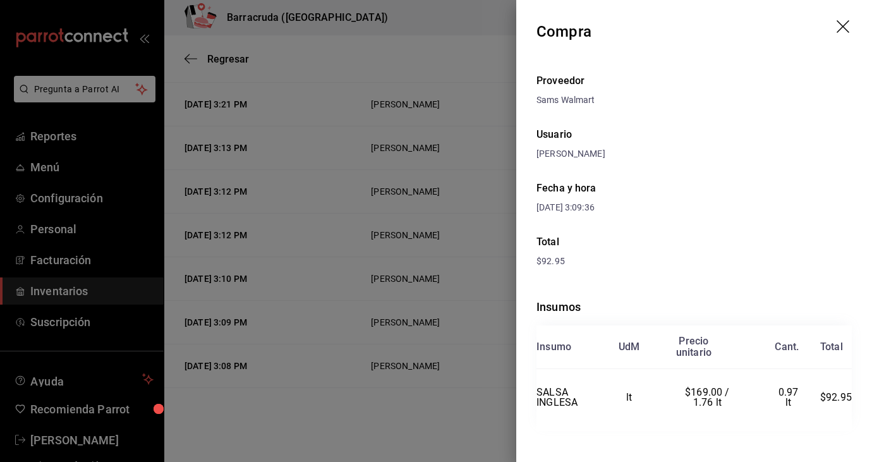
click at [696, 123] on div "Proveedor Sams Walmart Usuario Sandra Romero Fecha y hora 26/09/2025 3:09:36 To…" at bounding box center [695, 267] width 356 height 408
click at [313, 42] on div at bounding box center [436, 231] width 872 height 462
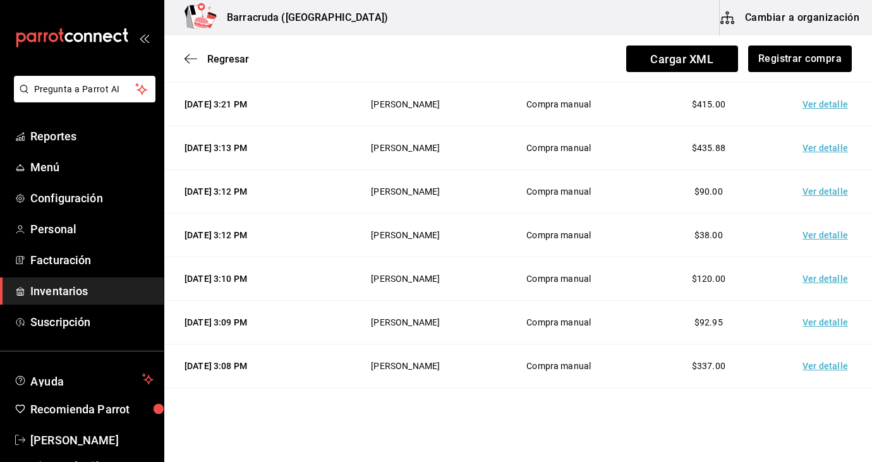
click at [824, 365] on td "Ver detalle" at bounding box center [828, 367] width 89 height 44
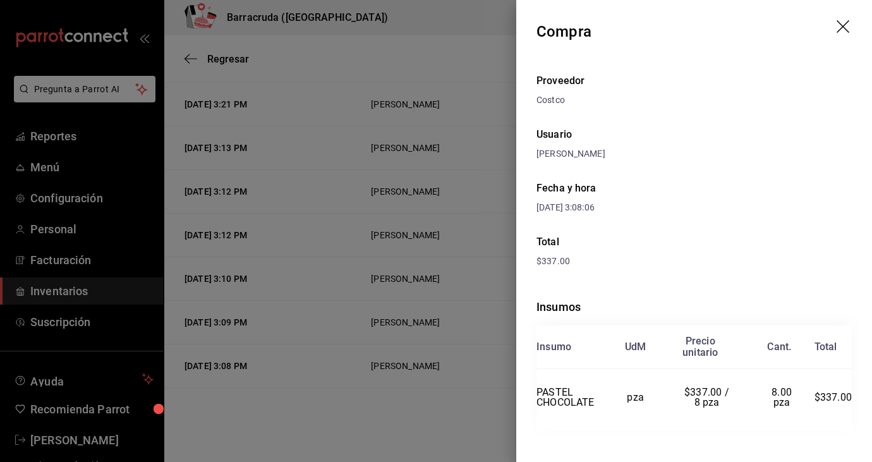
click at [762, 230] on div "Proveedor Costco Usuario Sandra Romero Fecha y hora 26/09/2025 3:08:06 Total $3…" at bounding box center [695, 267] width 356 height 408
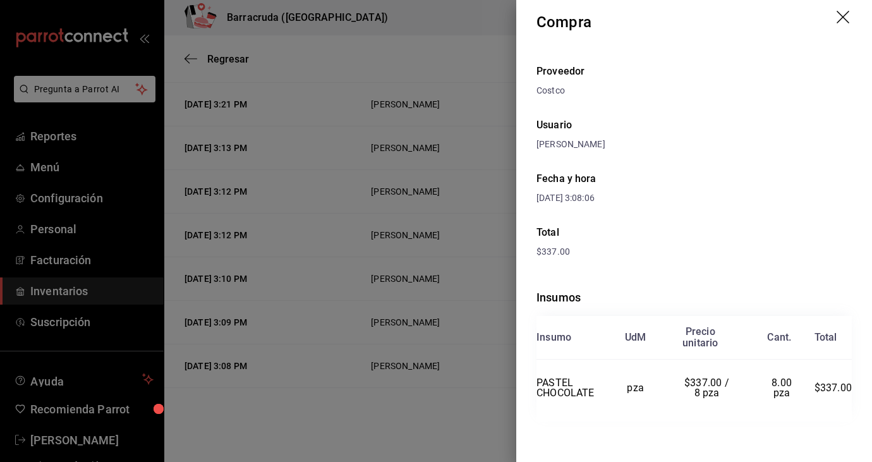
click at [479, 114] on div at bounding box center [436, 231] width 872 height 462
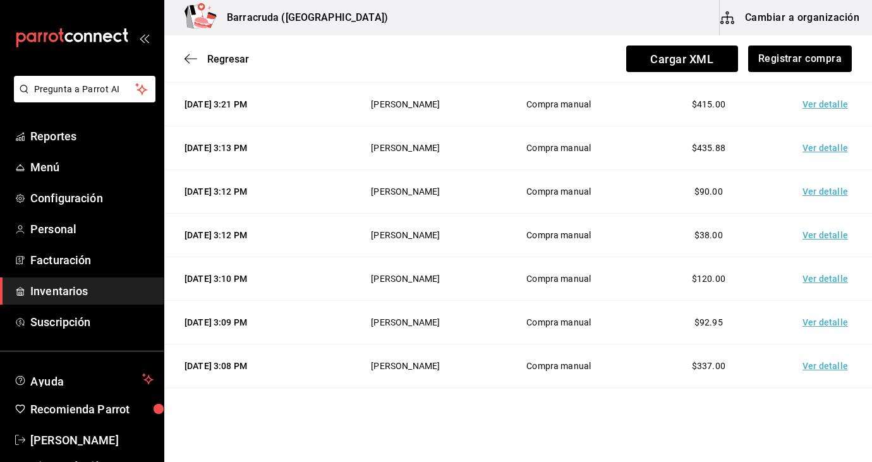
click at [537, 308] on td "Compra manual" at bounding box center [559, 323] width 150 height 44
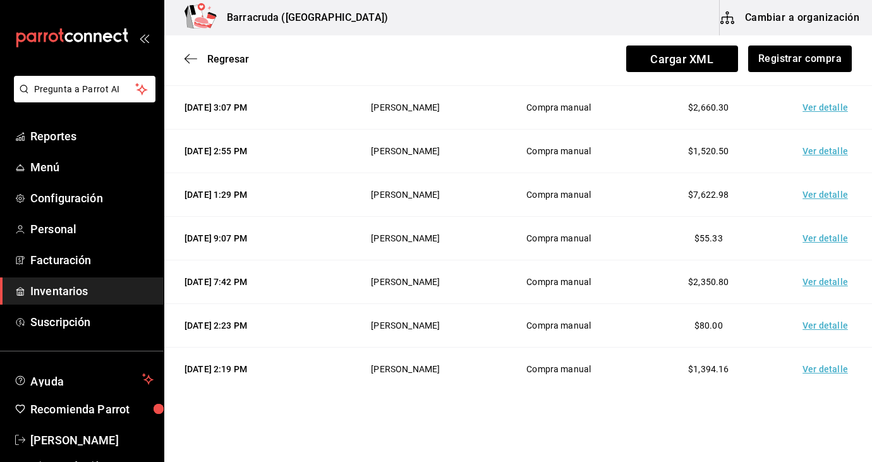
scroll to position [936, 0]
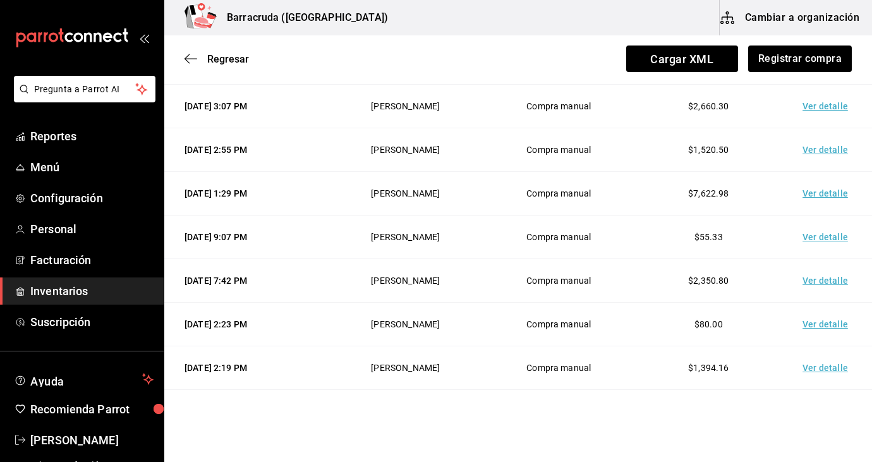
click at [828, 106] on td "Ver detalle" at bounding box center [828, 107] width 89 height 44
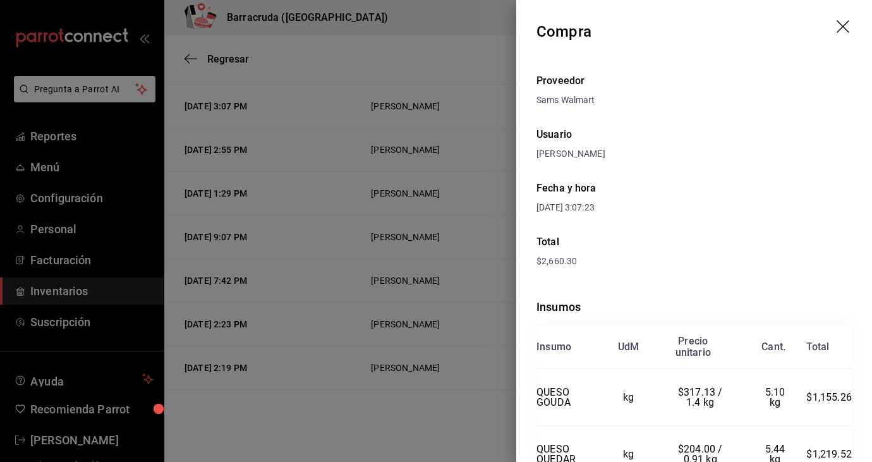
click at [651, 104] on div "Sams Walmart" at bounding box center [694, 100] width 315 height 13
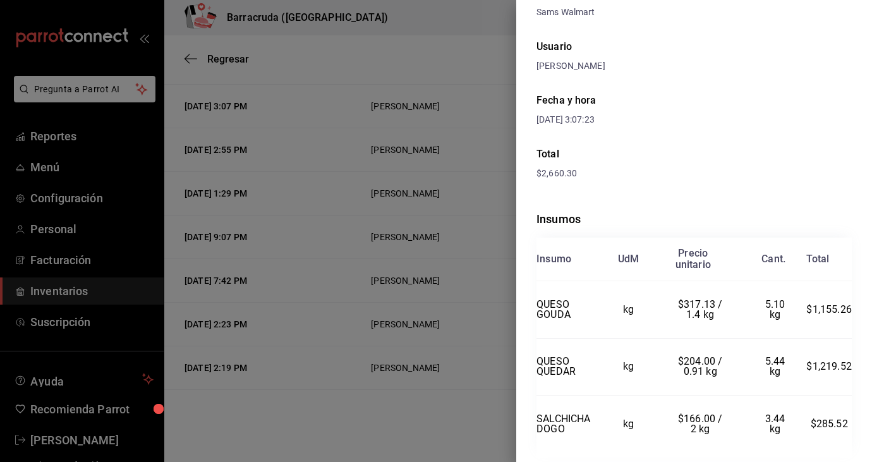
scroll to position [124, 0]
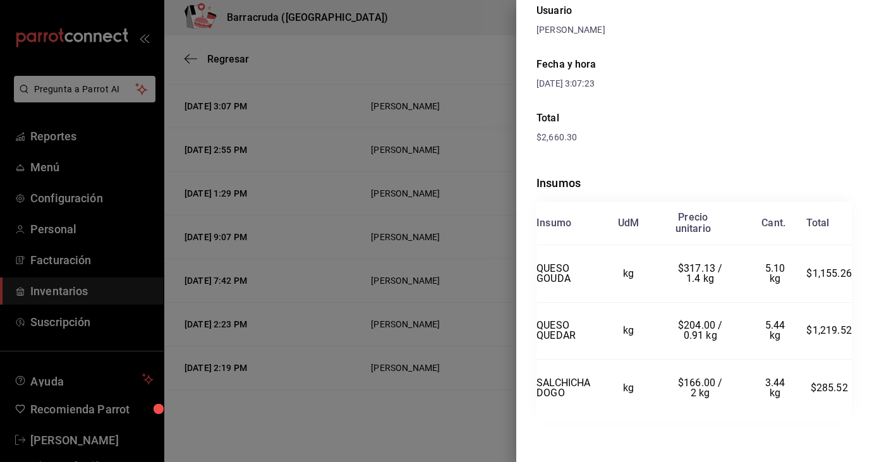
click at [419, 68] on div at bounding box center [436, 231] width 872 height 462
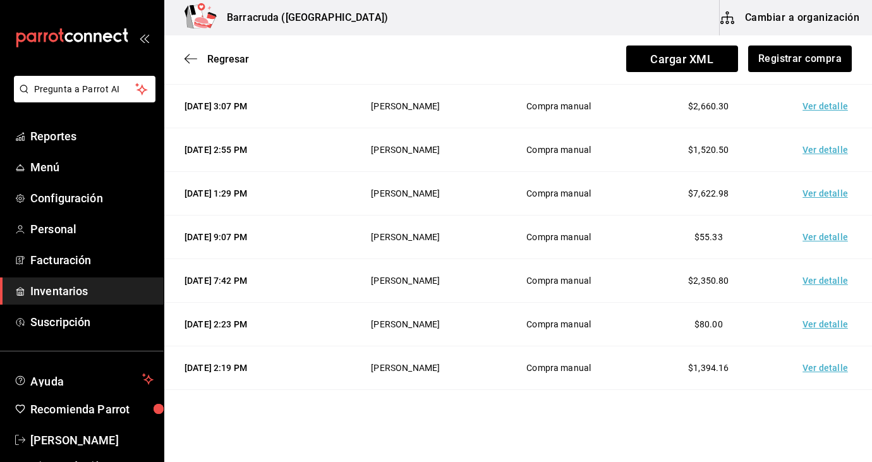
click at [820, 152] on td "Ver detalle" at bounding box center [828, 150] width 89 height 44
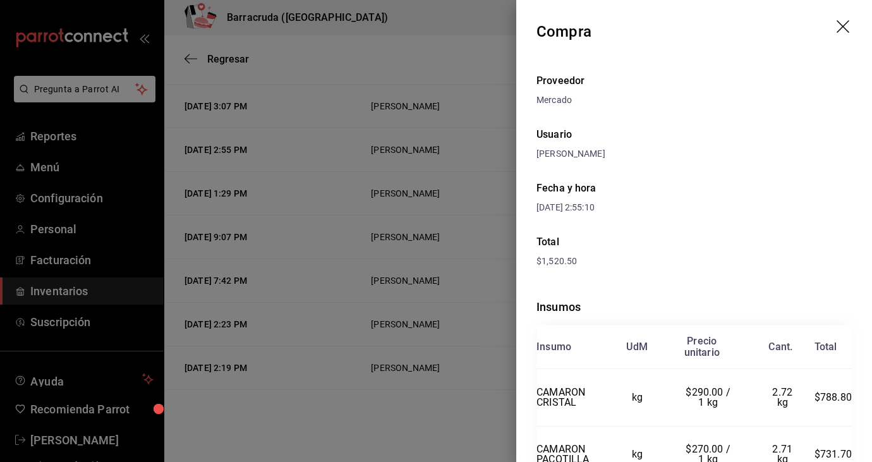
click at [738, 135] on div "Usuario" at bounding box center [694, 134] width 315 height 15
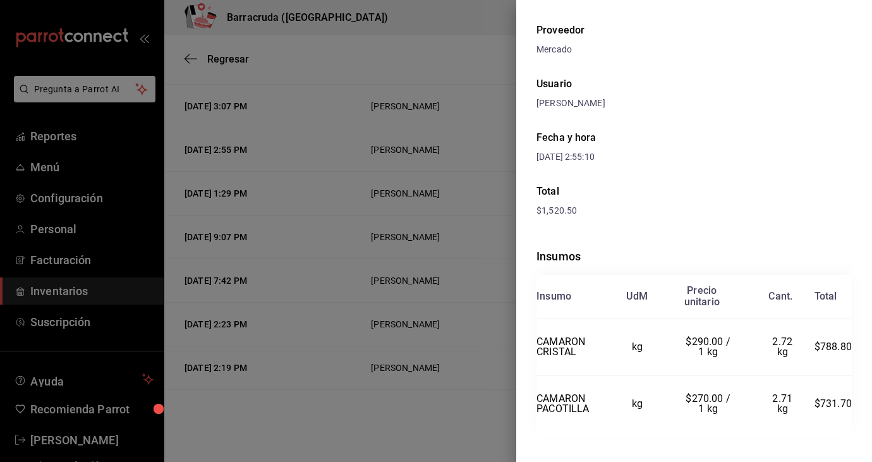
scroll to position [66, 0]
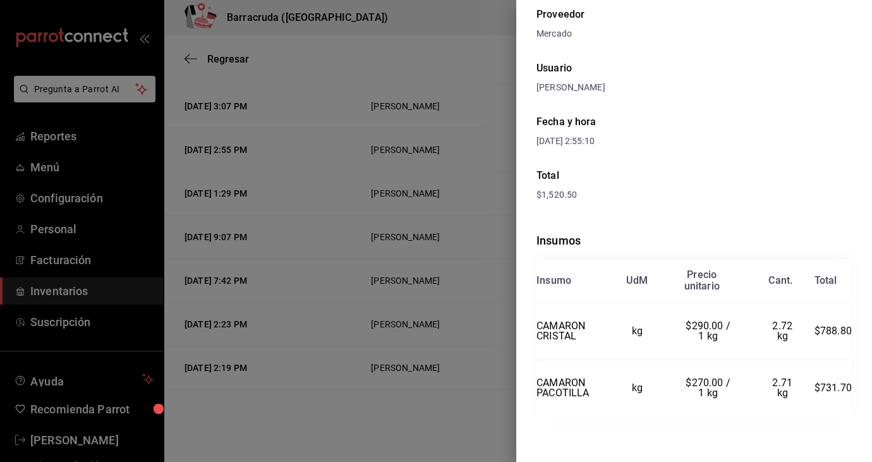
click at [468, 98] on div at bounding box center [436, 231] width 872 height 462
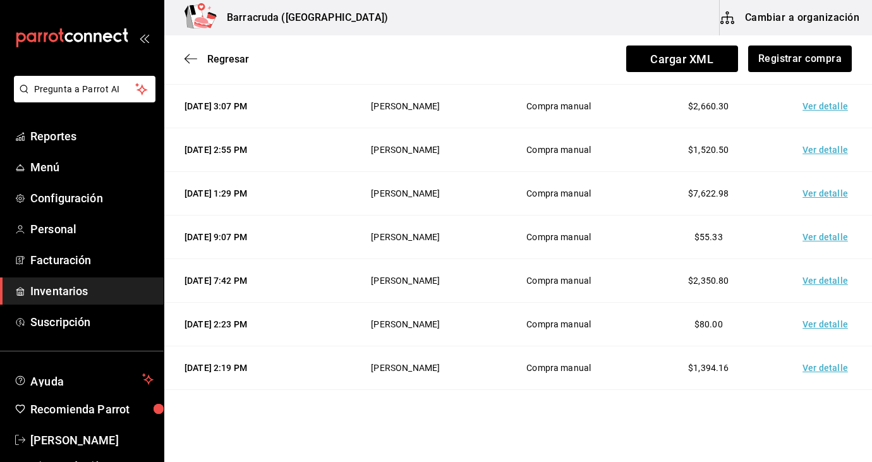
click at [843, 199] on td "Ver detalle" at bounding box center [828, 194] width 89 height 44
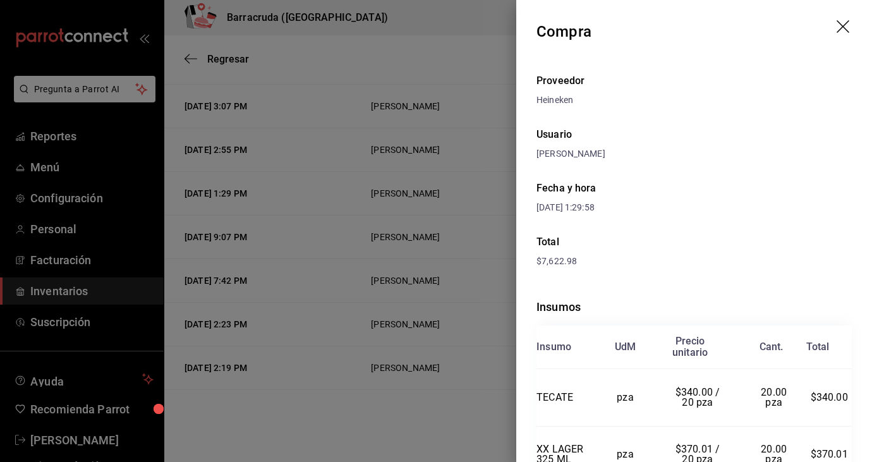
click at [731, 130] on div "Usuario" at bounding box center [694, 134] width 315 height 15
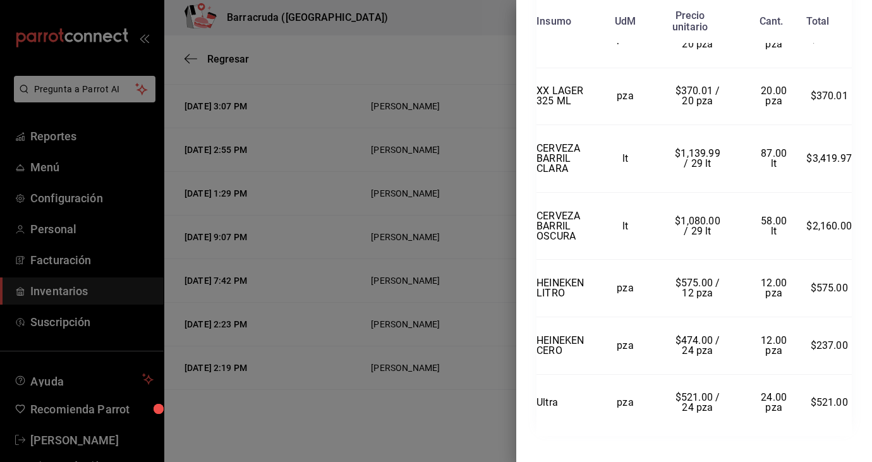
scroll to position [373, 0]
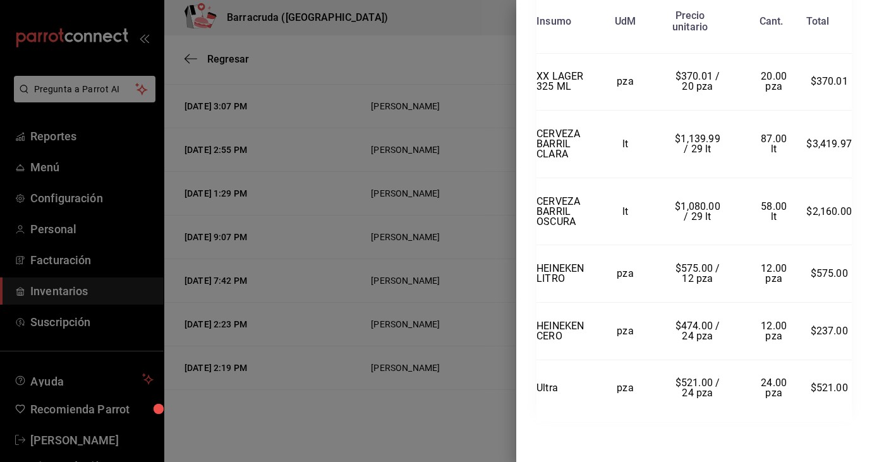
click at [415, 38] on div at bounding box center [436, 231] width 872 height 462
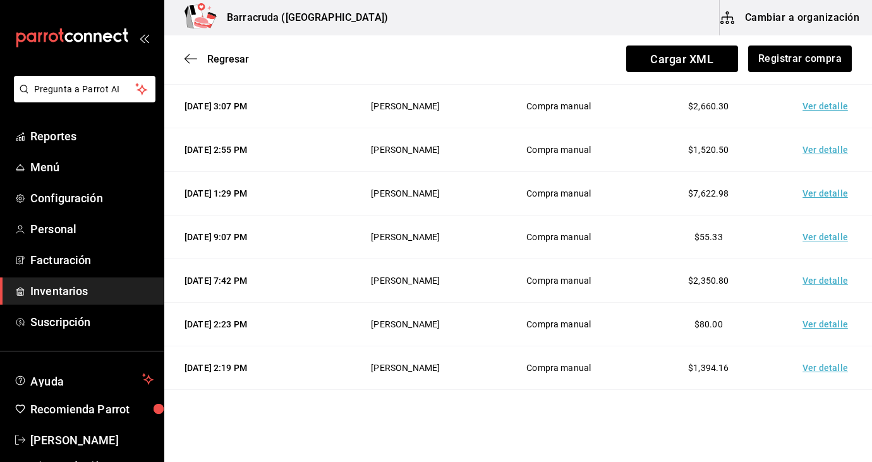
click at [824, 243] on td "Ver detalle" at bounding box center [828, 238] width 89 height 44
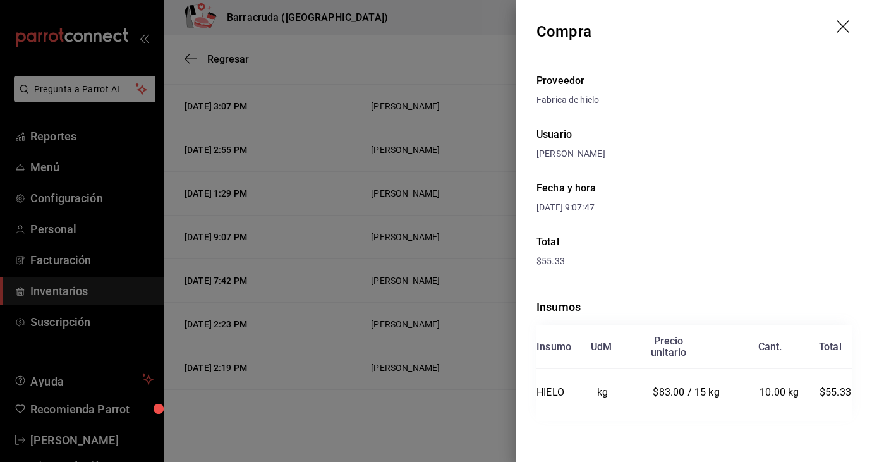
click at [704, 176] on div "Fecha y hora 25/09/2025 9:07:47" at bounding box center [694, 198] width 315 height 54
click at [468, 166] on div at bounding box center [436, 231] width 872 height 462
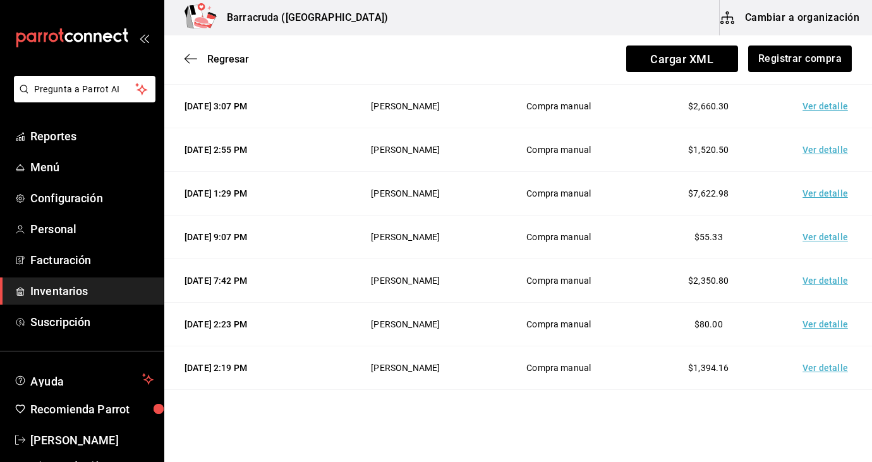
click at [828, 286] on td "Ver detalle" at bounding box center [828, 281] width 89 height 44
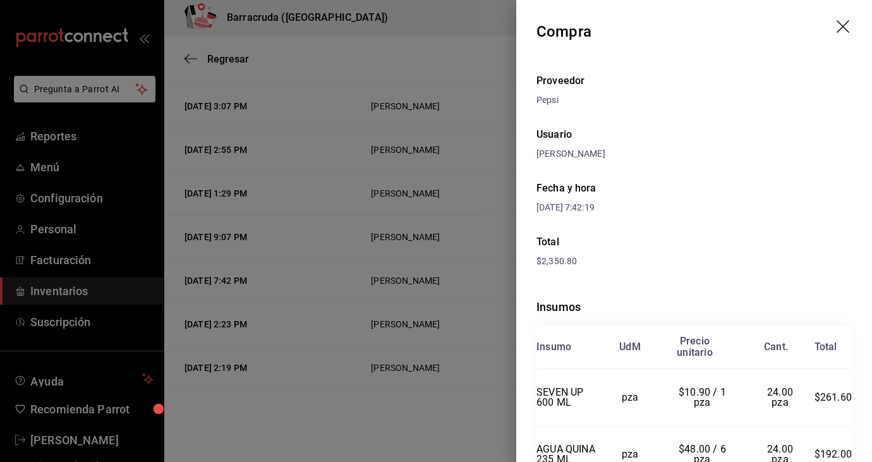
click at [738, 171] on div "Fecha y hora 25/09/2025 7:42:19" at bounding box center [694, 198] width 315 height 54
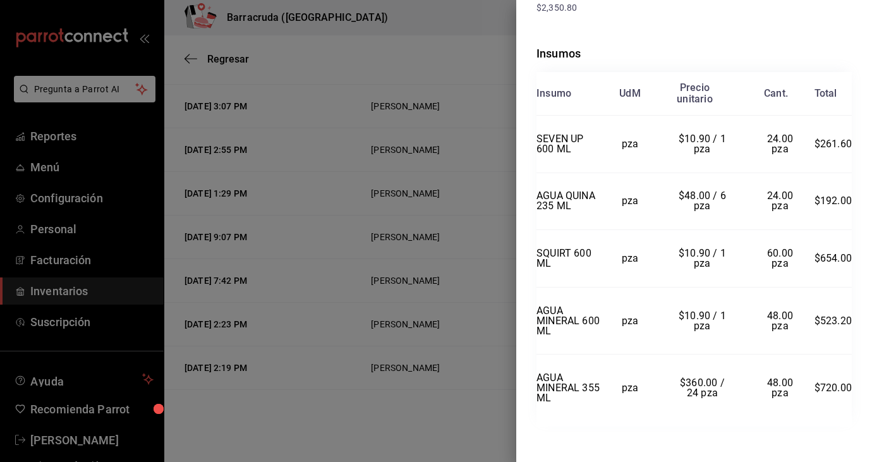
scroll to position [259, 0]
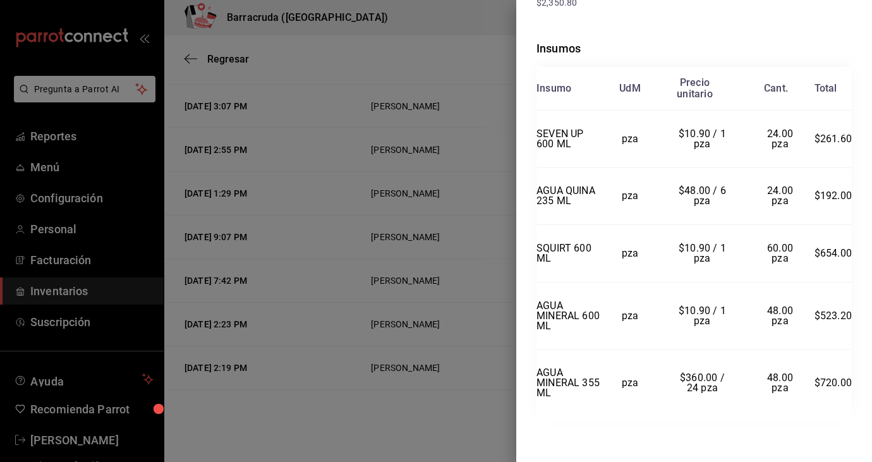
click at [341, 160] on div at bounding box center [436, 231] width 872 height 462
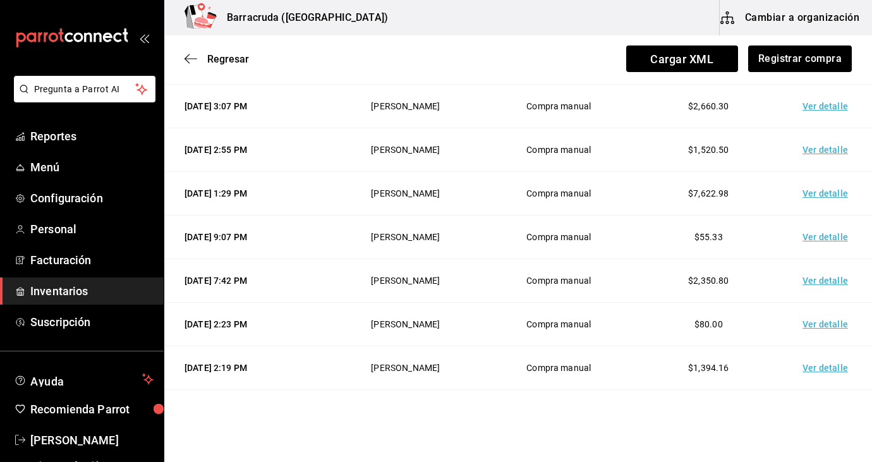
click at [831, 327] on td "Ver detalle" at bounding box center [828, 325] width 89 height 44
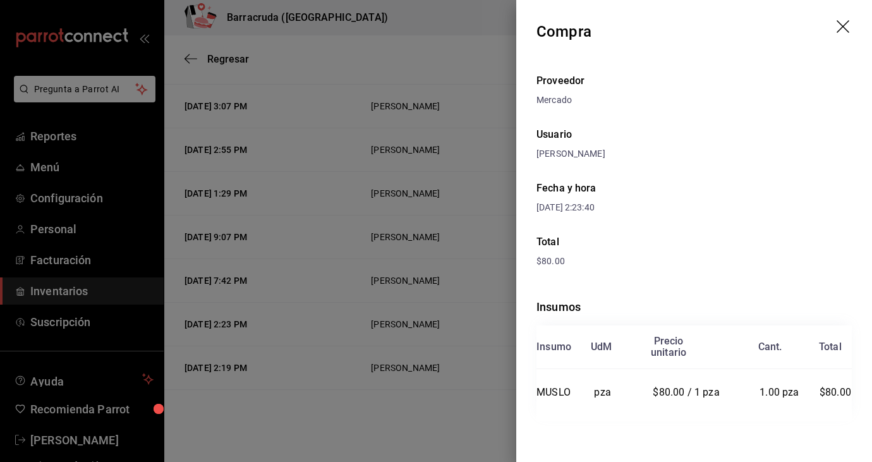
click at [756, 151] on div "[PERSON_NAME]" at bounding box center [694, 153] width 315 height 13
click at [424, 173] on div at bounding box center [436, 231] width 872 height 462
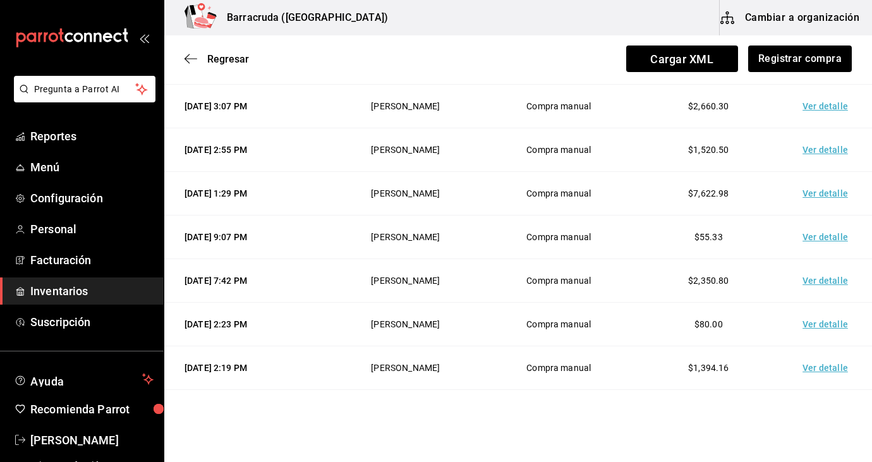
click at [828, 283] on td "Ver detalle" at bounding box center [828, 281] width 89 height 44
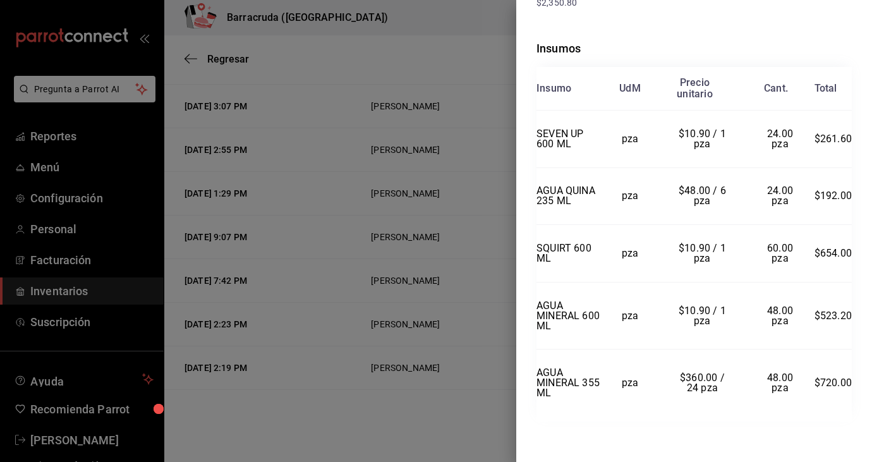
click at [314, 96] on div at bounding box center [436, 231] width 872 height 462
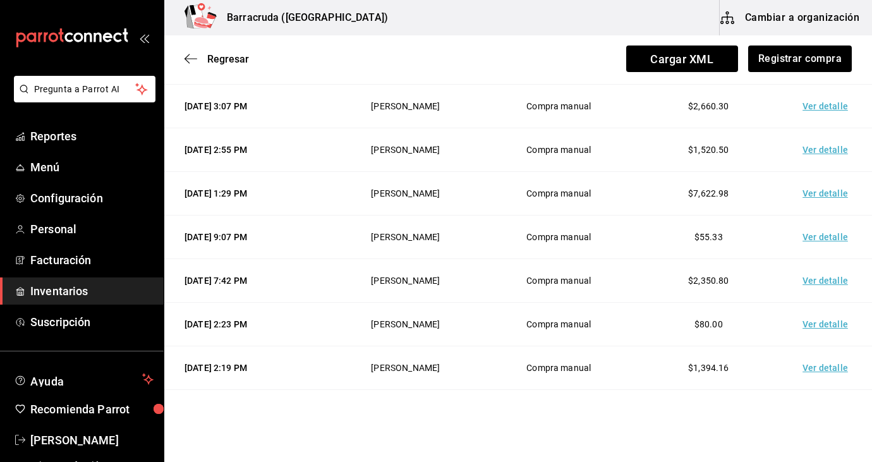
click at [810, 369] on td "Ver detalle" at bounding box center [828, 368] width 89 height 44
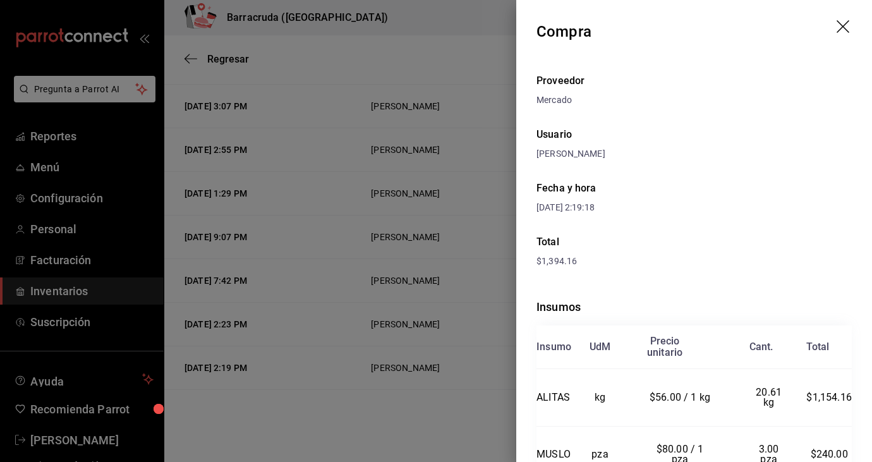
click at [747, 164] on div "Proveedor Mercado Usuario Karina Cortés Loeza Fecha y hora 25/09/2025 2:19:18 T…" at bounding box center [695, 295] width 356 height 465
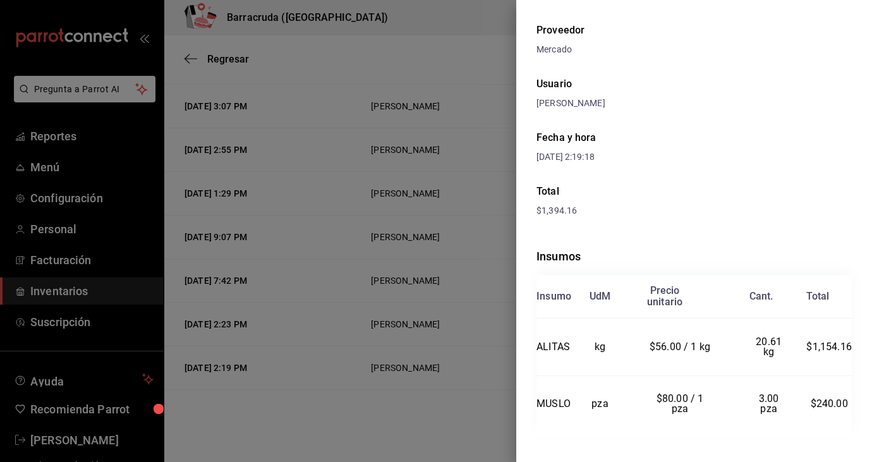
scroll to position [66, 0]
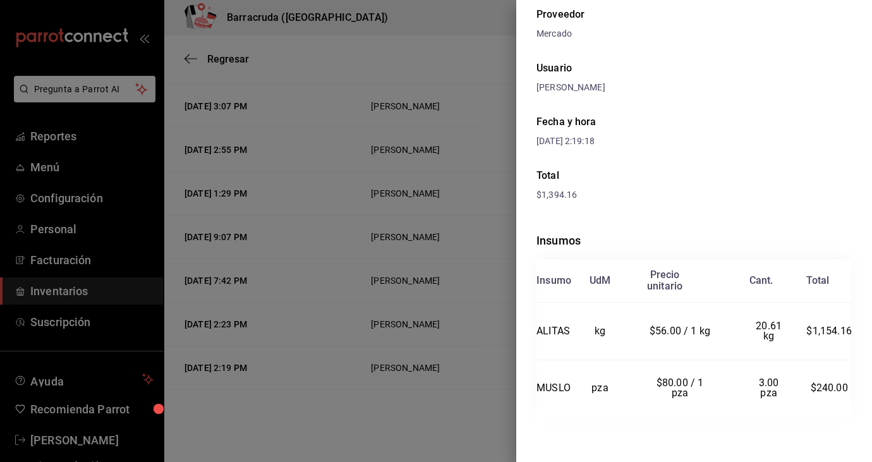
click at [265, 210] on div at bounding box center [436, 231] width 872 height 462
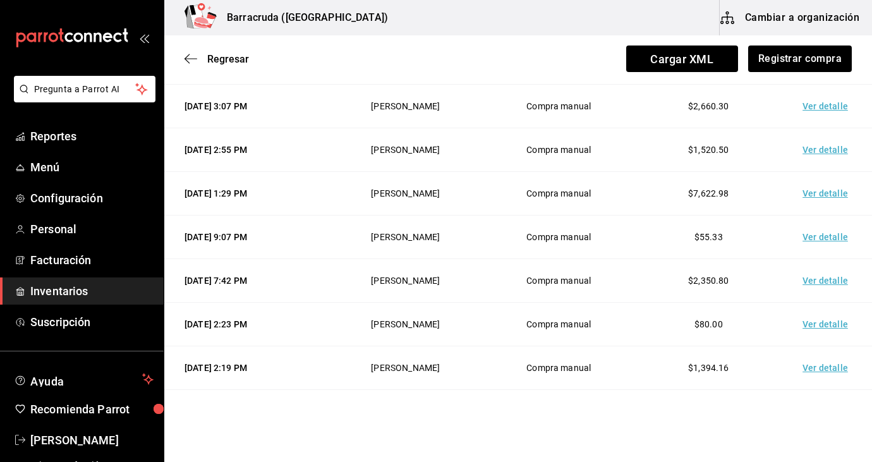
click at [615, 238] on td "Compra manual" at bounding box center [559, 238] width 150 height 44
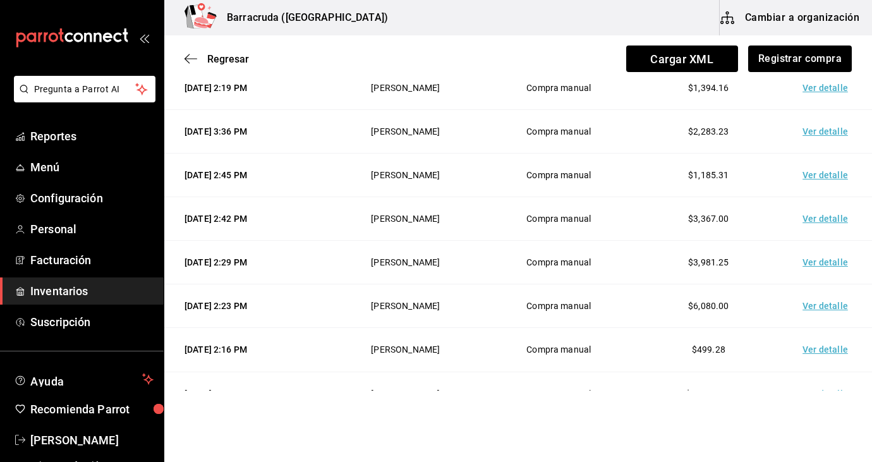
scroll to position [1239, 0]
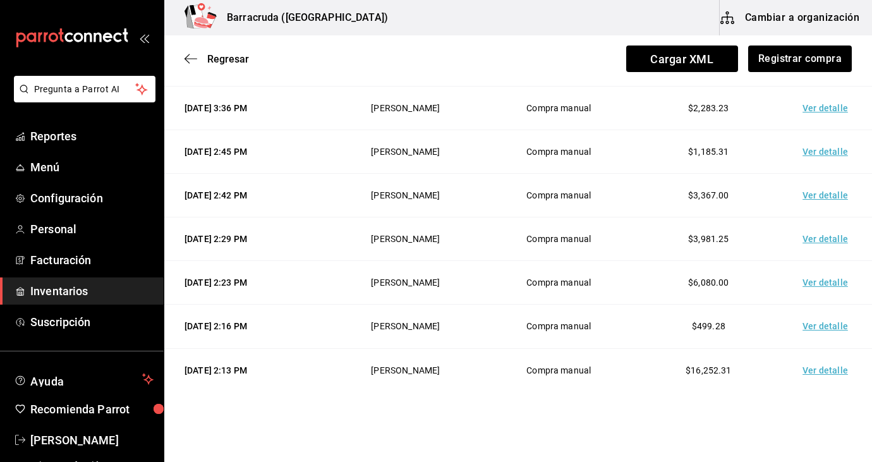
click at [816, 115] on td "Ver detalle" at bounding box center [828, 109] width 89 height 44
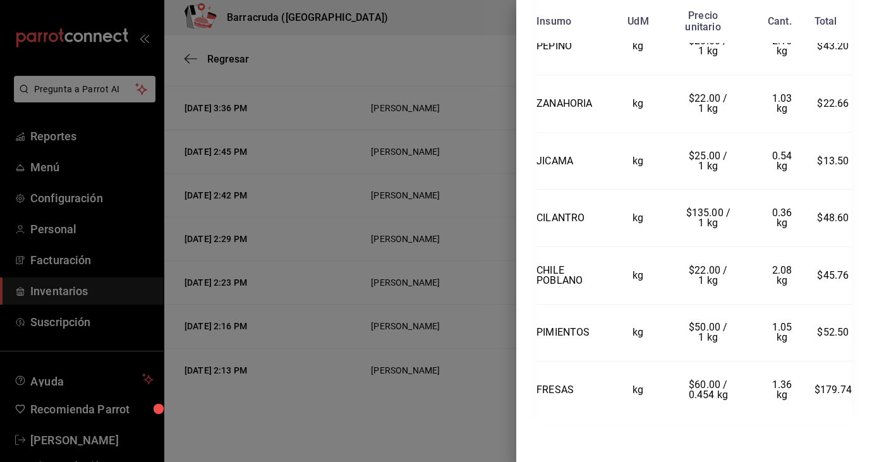
scroll to position [983, 0]
click at [664, 59] on td "kg" at bounding box center [638, 45] width 58 height 58
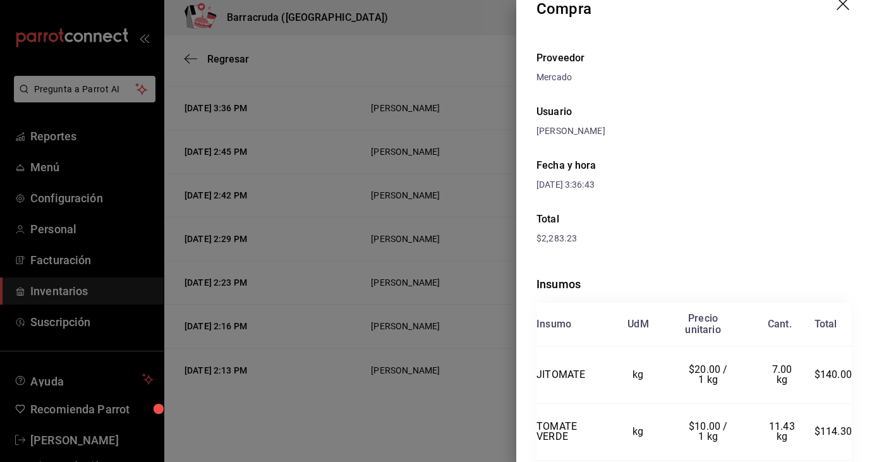
scroll to position [22, 0]
click at [422, 66] on div at bounding box center [436, 231] width 872 height 462
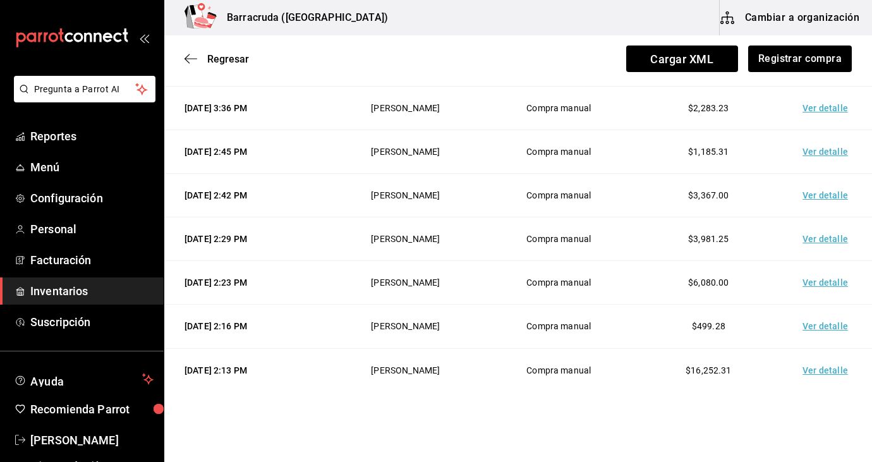
click at [824, 147] on td "Ver detalle" at bounding box center [828, 152] width 89 height 44
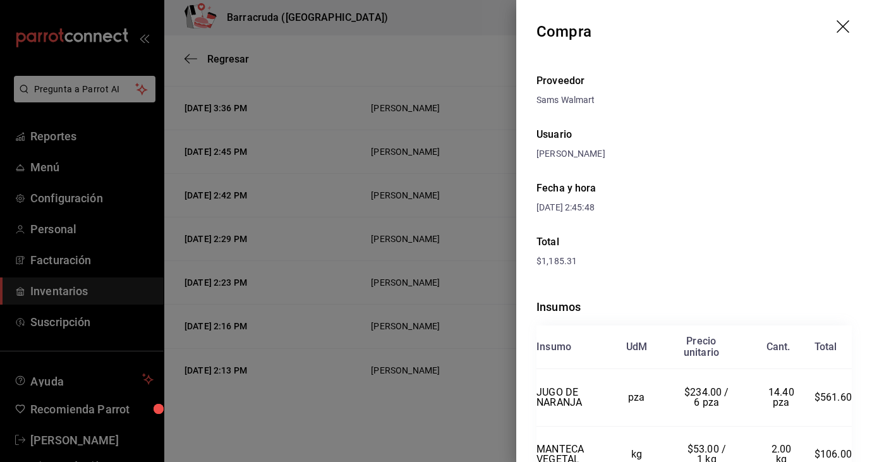
click at [781, 118] on div "Proveedor Sams Walmart Usuario Sandra Romero Fecha y hora 23/09/2025 2:45:48 To…" at bounding box center [695, 444] width 356 height 762
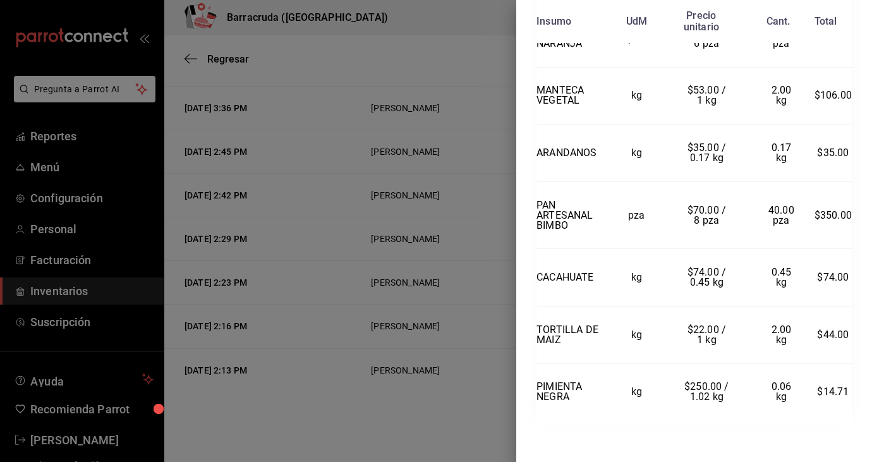
scroll to position [363, 0]
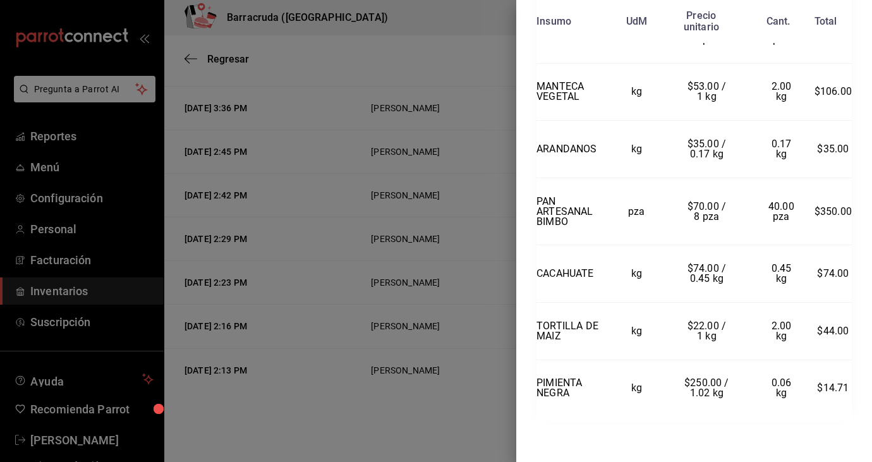
click at [376, 110] on div at bounding box center [436, 231] width 872 height 462
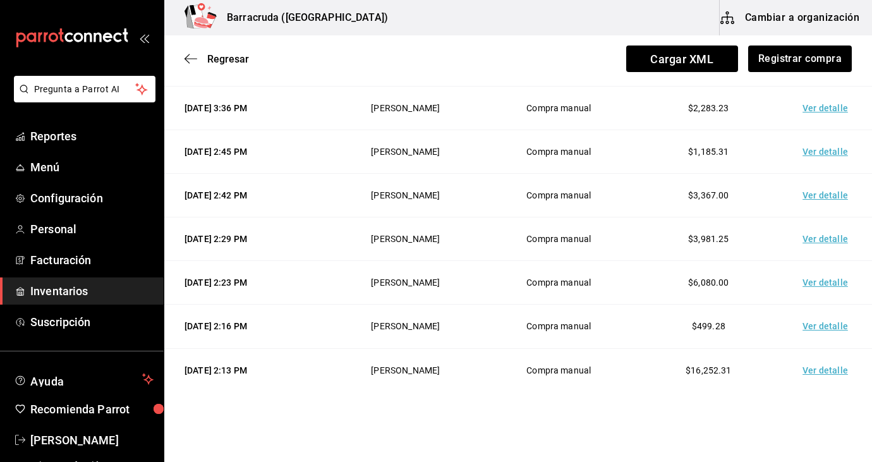
click at [822, 195] on td "Ver detalle" at bounding box center [828, 196] width 89 height 44
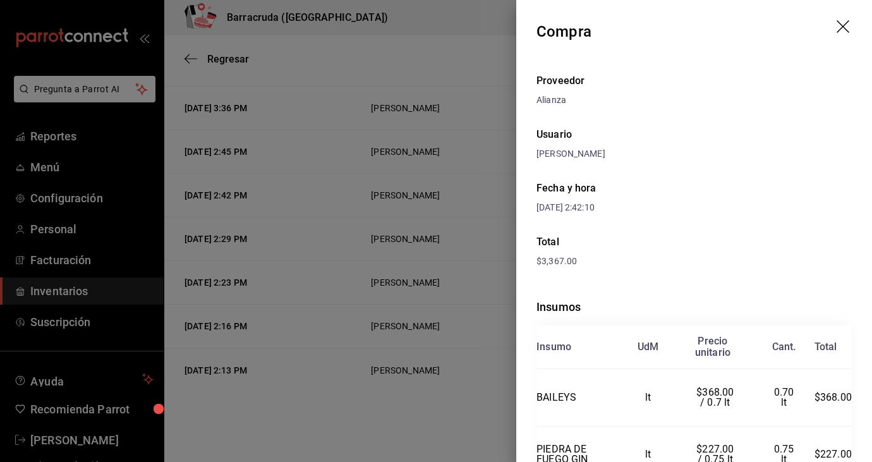
click at [730, 161] on div "Proveedor Alianza Usuario Sandra Romero Fecha y hora 23/09/2025 2:42:10 Total $…" at bounding box center [695, 467] width 356 height 809
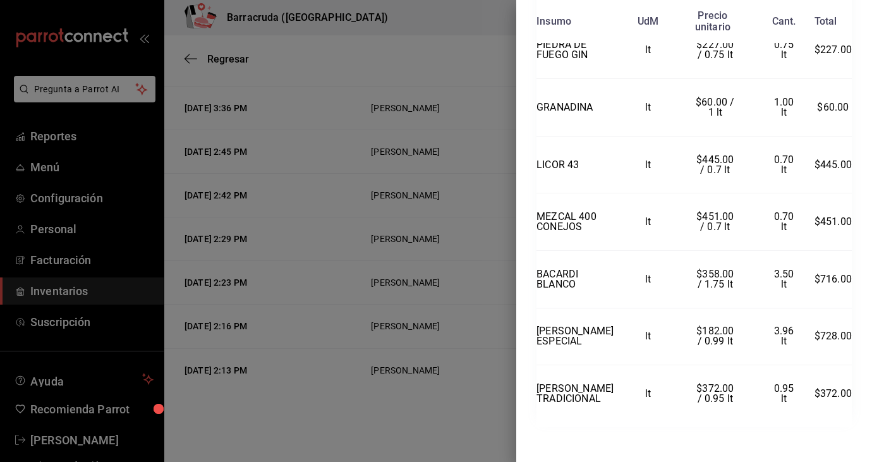
scroll to position [410, 0]
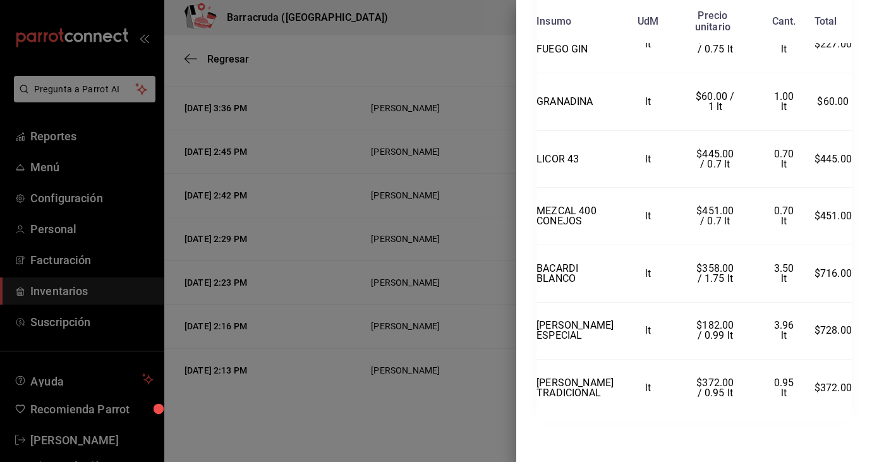
click at [448, 212] on div at bounding box center [436, 231] width 872 height 462
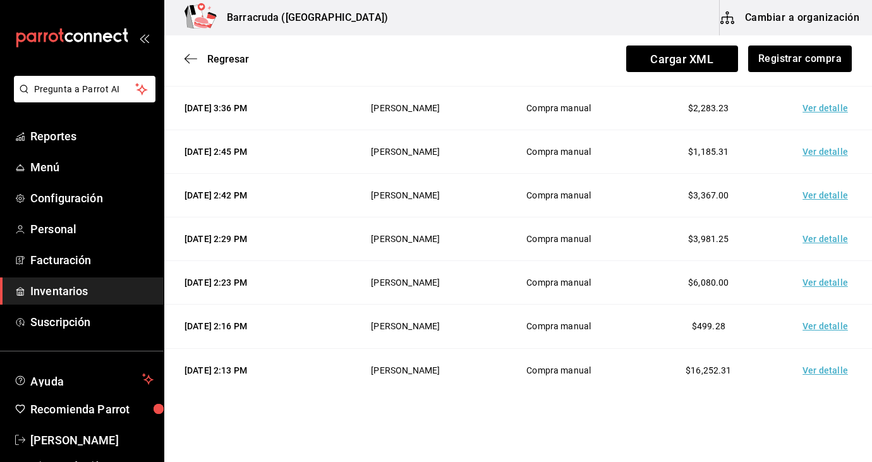
click at [817, 243] on td "Ver detalle" at bounding box center [828, 239] width 89 height 44
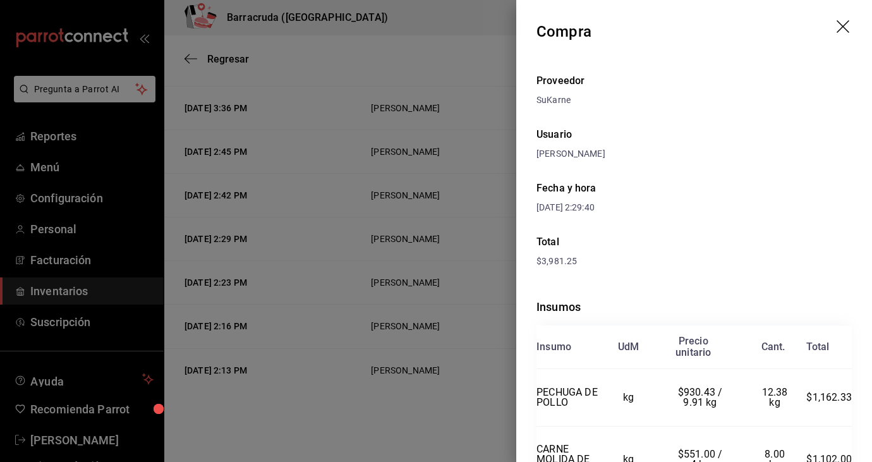
click at [783, 174] on div "Fecha y hora 23/09/2025 2:29:40" at bounding box center [694, 198] width 315 height 54
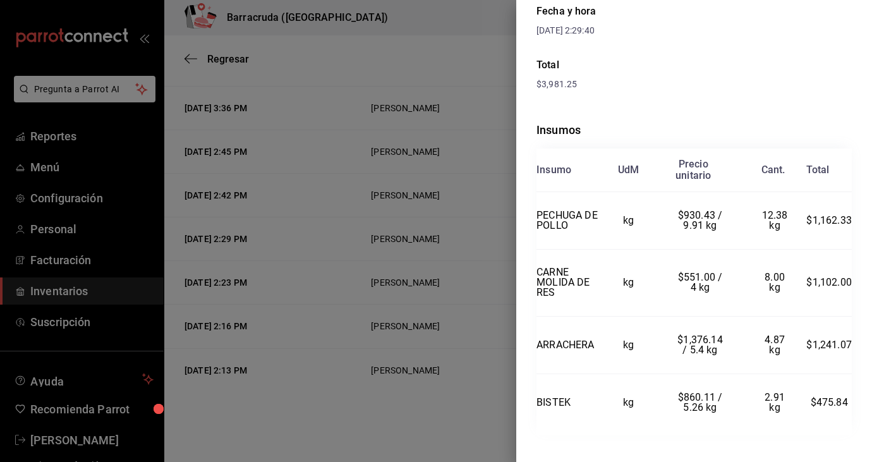
scroll to position [191, 0]
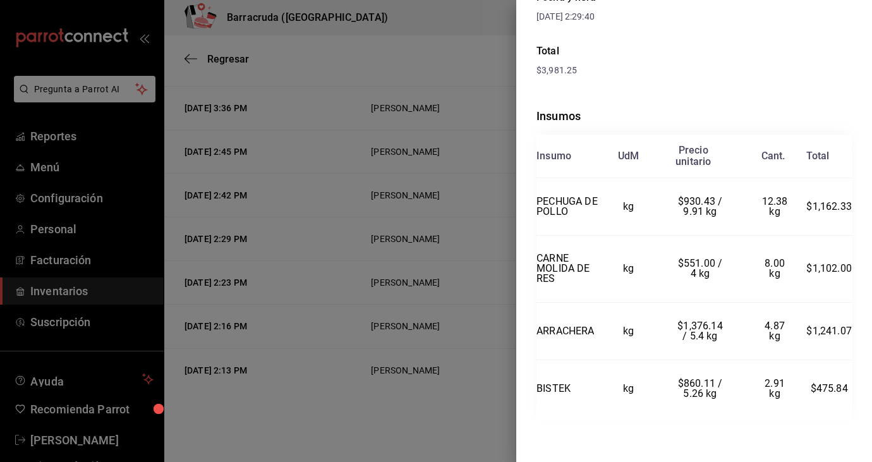
click at [354, 167] on div at bounding box center [436, 231] width 872 height 462
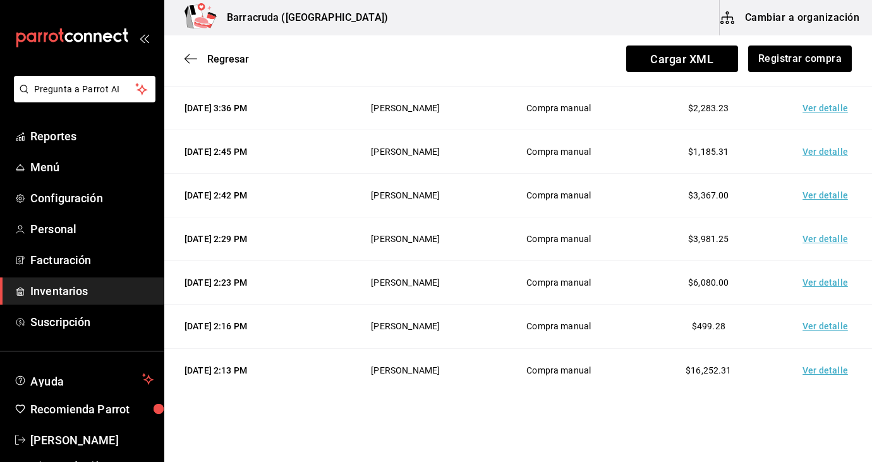
click at [823, 288] on td "Ver detalle" at bounding box center [828, 283] width 89 height 44
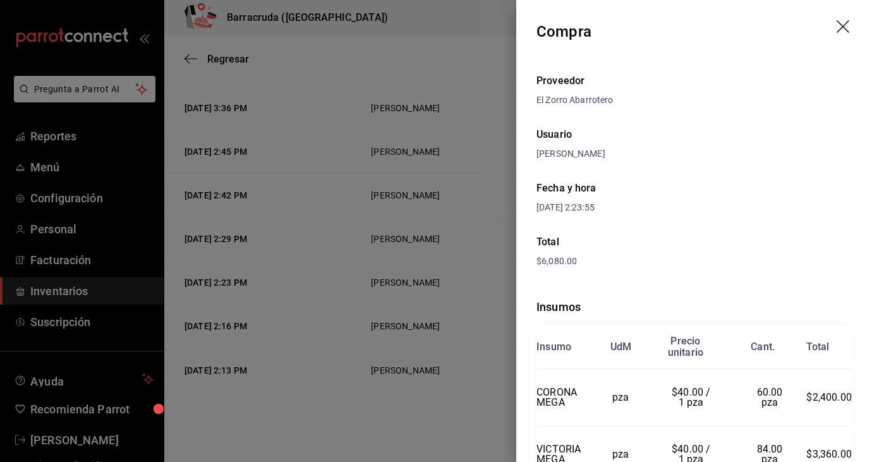
click at [744, 217] on div "Fecha y hora 23/09/2025 2:23:55" at bounding box center [694, 198] width 315 height 54
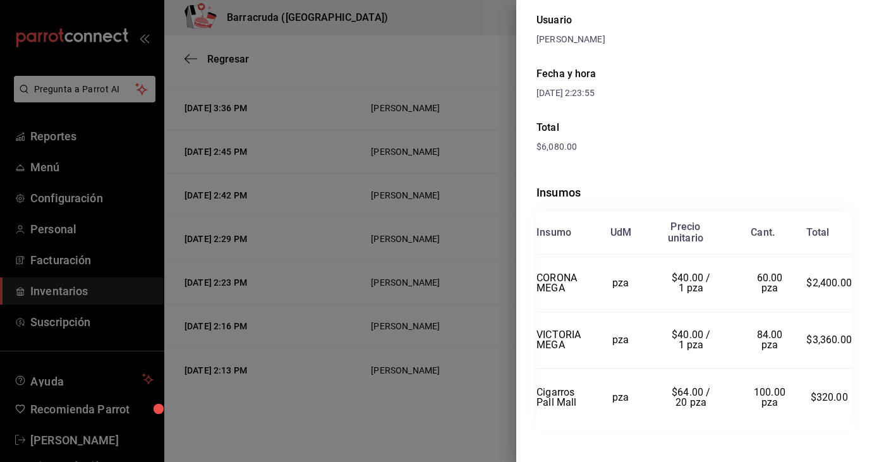
scroll to position [124, 0]
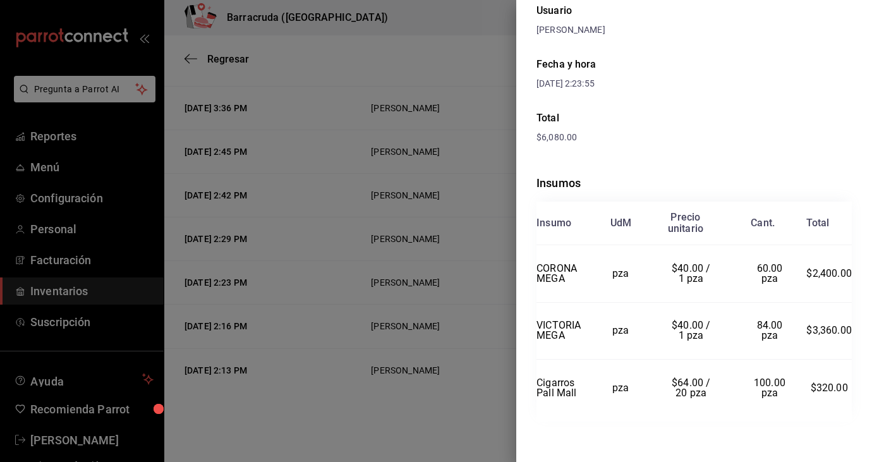
click at [451, 169] on div at bounding box center [436, 231] width 872 height 462
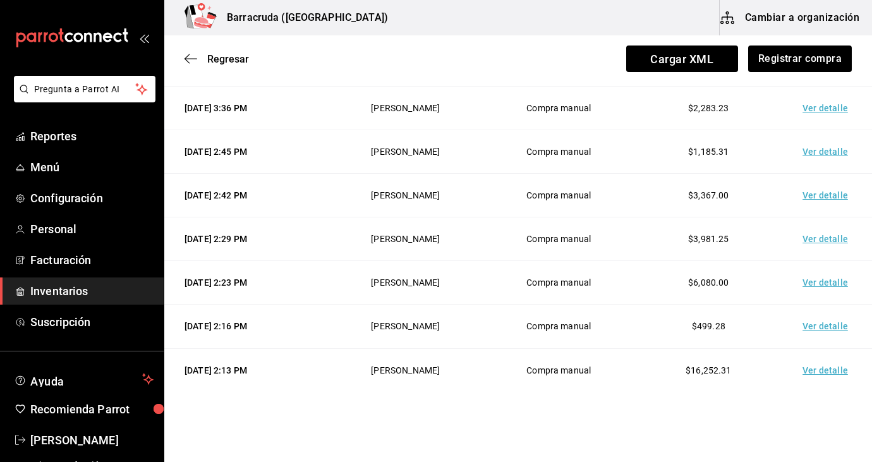
click at [821, 333] on td "Ver detalle" at bounding box center [828, 327] width 89 height 44
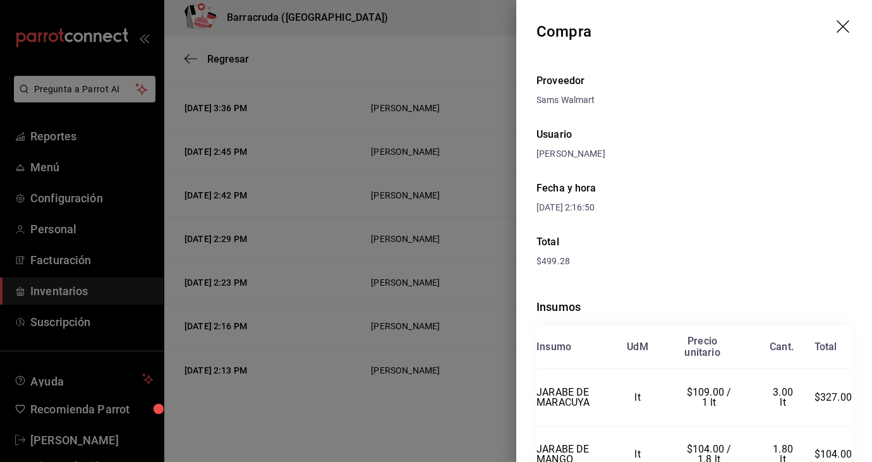
click at [719, 202] on div "Fecha y hora 23/09/2025 2:16:50" at bounding box center [694, 198] width 315 height 54
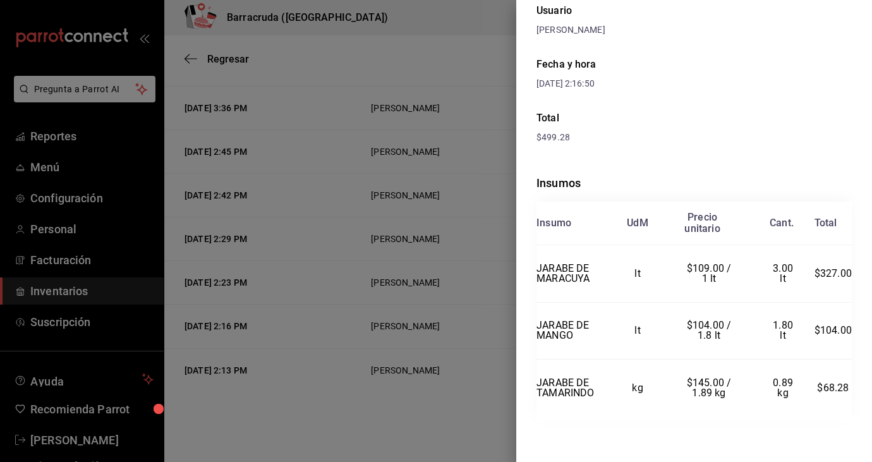
click at [436, 279] on div at bounding box center [436, 231] width 872 height 462
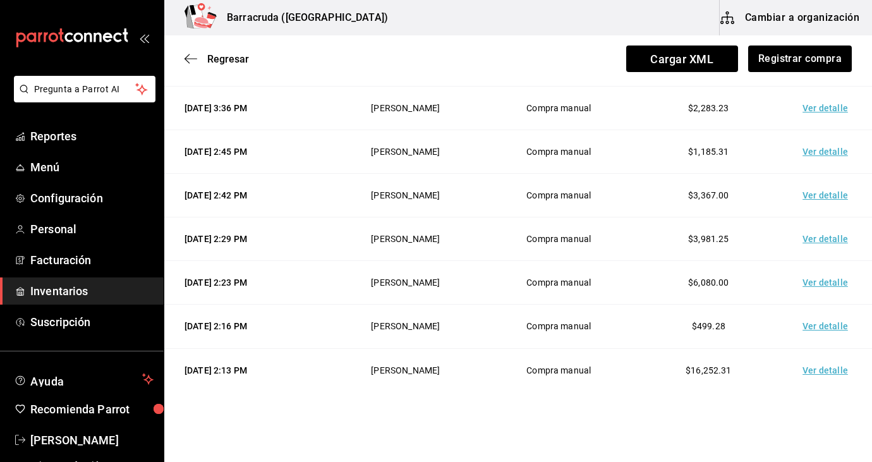
click at [820, 367] on td "Ver detalle" at bounding box center [828, 370] width 89 height 44
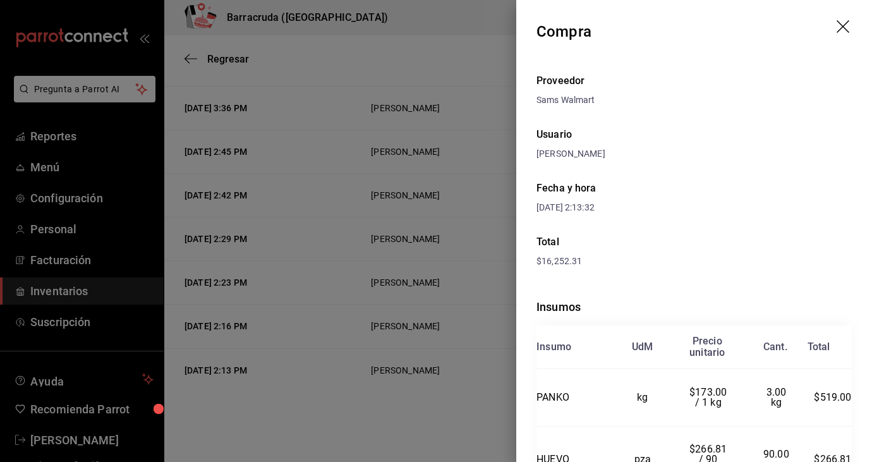
click at [800, 183] on div "Fecha y hora 23/09/2025 2:13:32" at bounding box center [694, 198] width 315 height 54
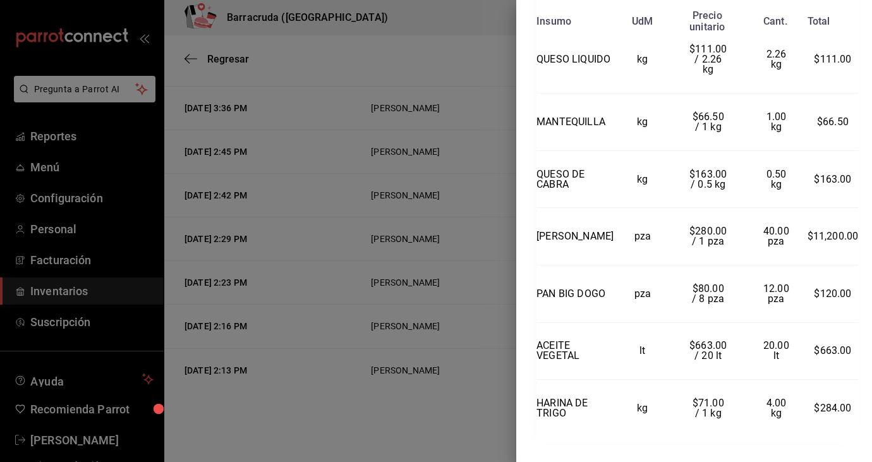
scroll to position [1034, 0]
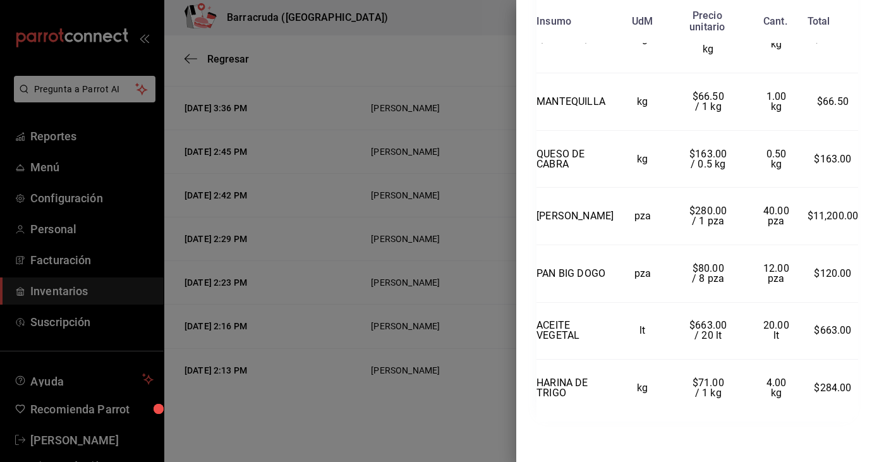
click at [321, 271] on div at bounding box center [436, 231] width 872 height 462
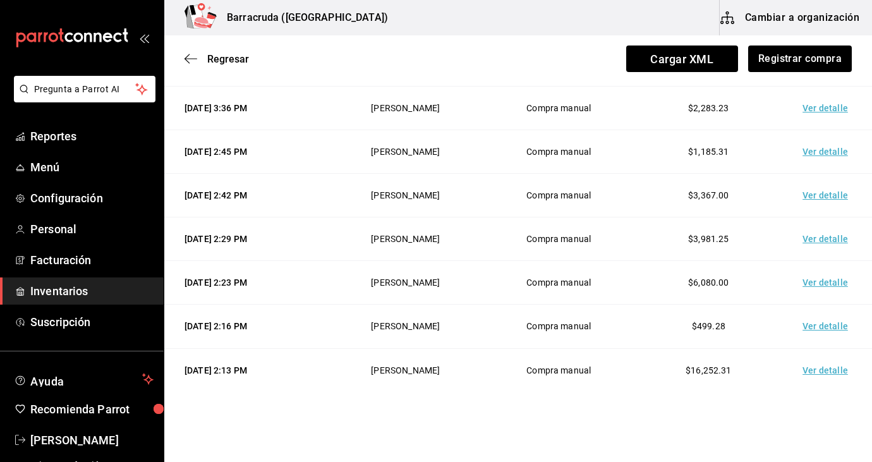
click at [818, 375] on td "Ver detalle" at bounding box center [828, 370] width 89 height 44
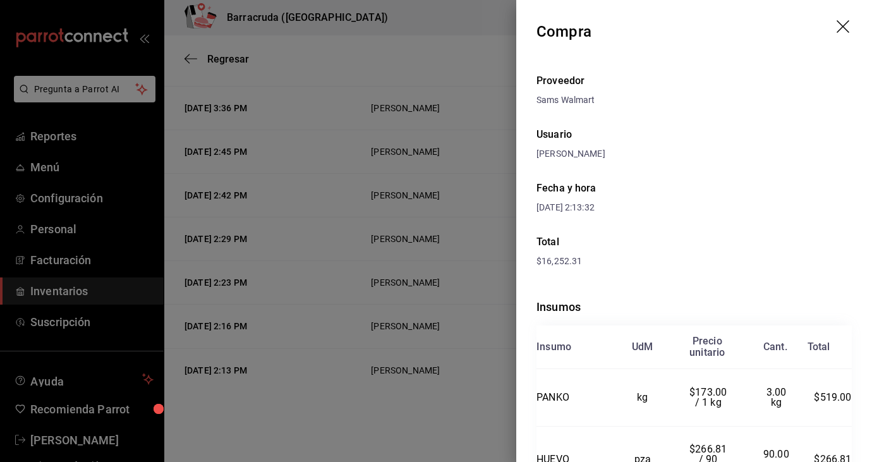
click at [378, 295] on div at bounding box center [436, 231] width 872 height 462
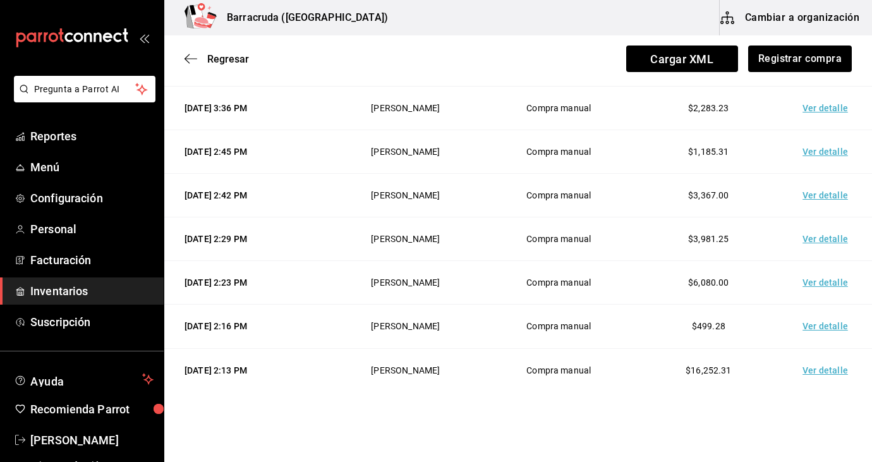
click at [379, 295] on td "Sandra Romero" at bounding box center [405, 283] width 157 height 44
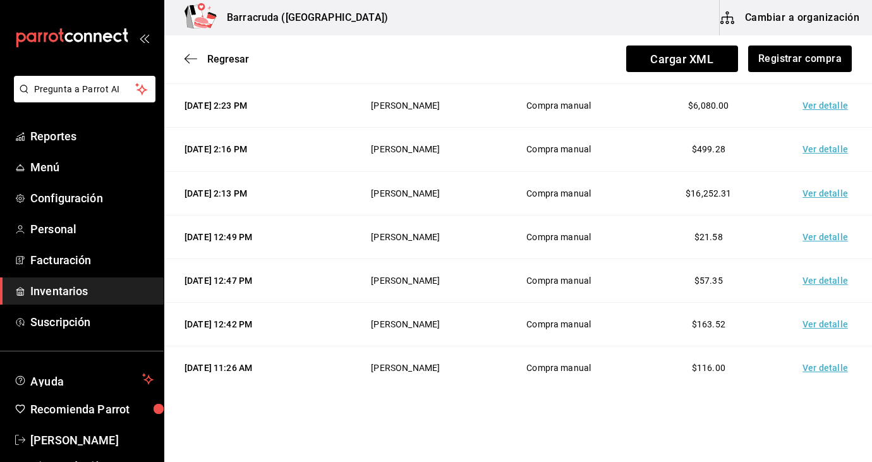
scroll to position [1435, 0]
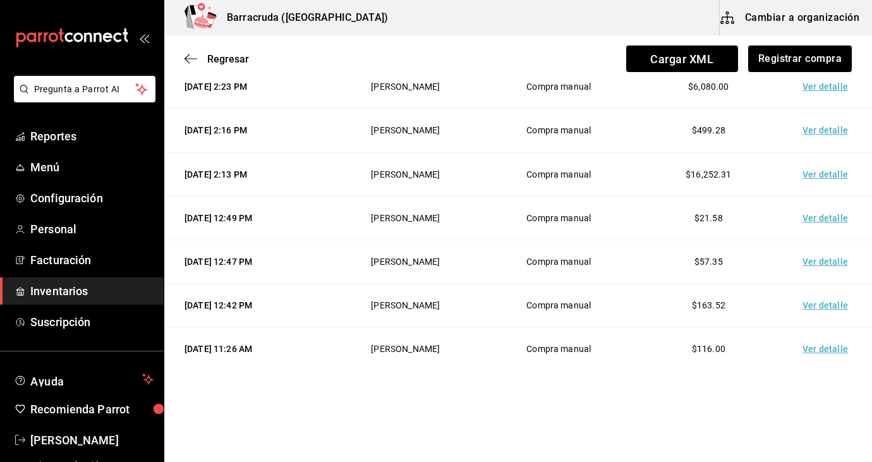
click at [819, 220] on td "Ver detalle" at bounding box center [828, 218] width 89 height 44
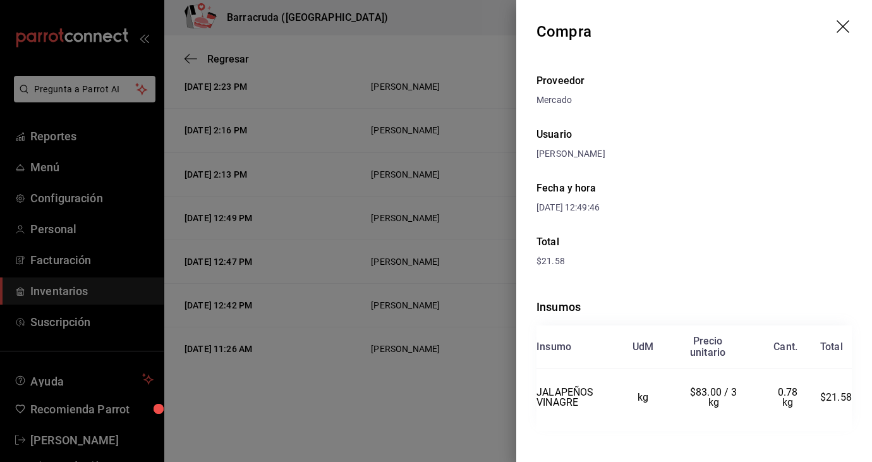
click at [358, 351] on div at bounding box center [436, 231] width 872 height 462
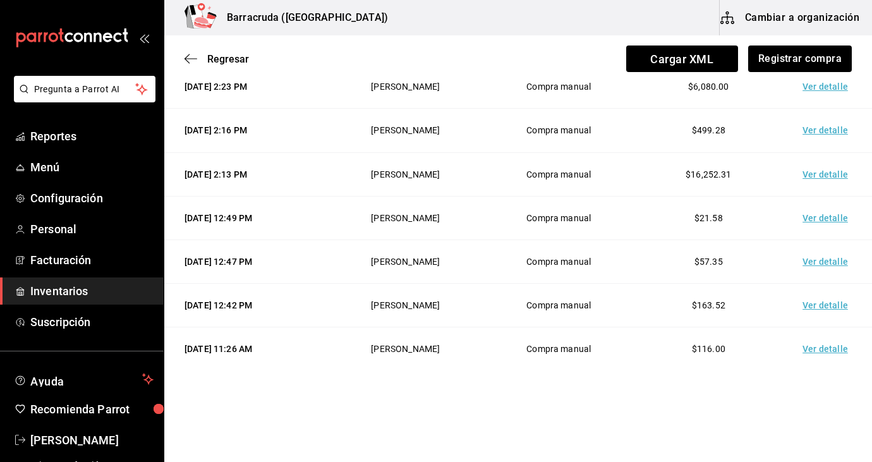
click at [827, 271] on td "Ver detalle" at bounding box center [828, 262] width 89 height 44
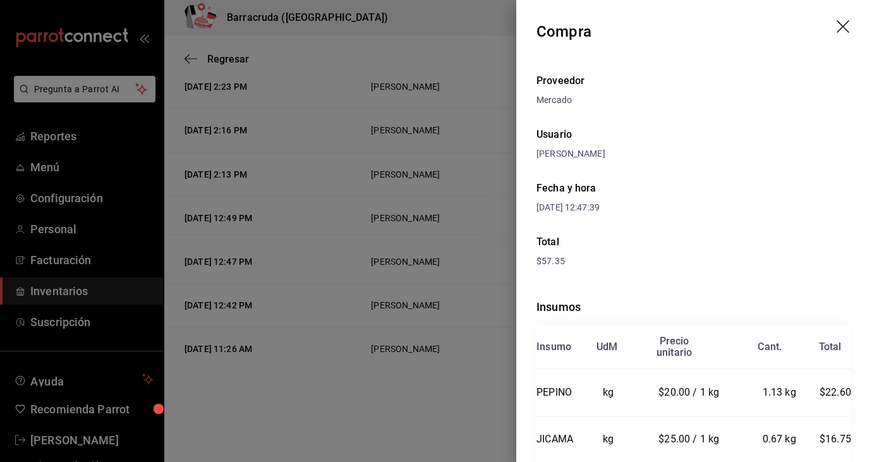
click at [676, 277] on div "Proveedor Mercado Usuario Sandra Romero Fecha y hora 21/09/2025 12:47:39 Total …" at bounding box center [695, 309] width 356 height 492
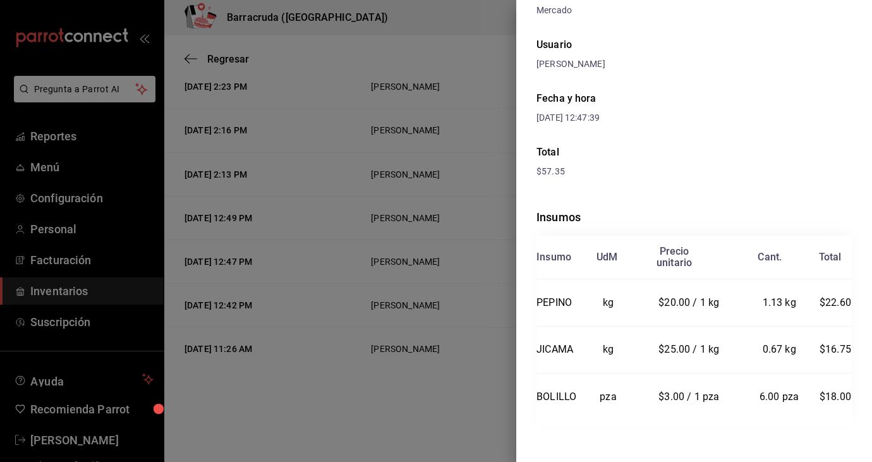
scroll to position [94, 0]
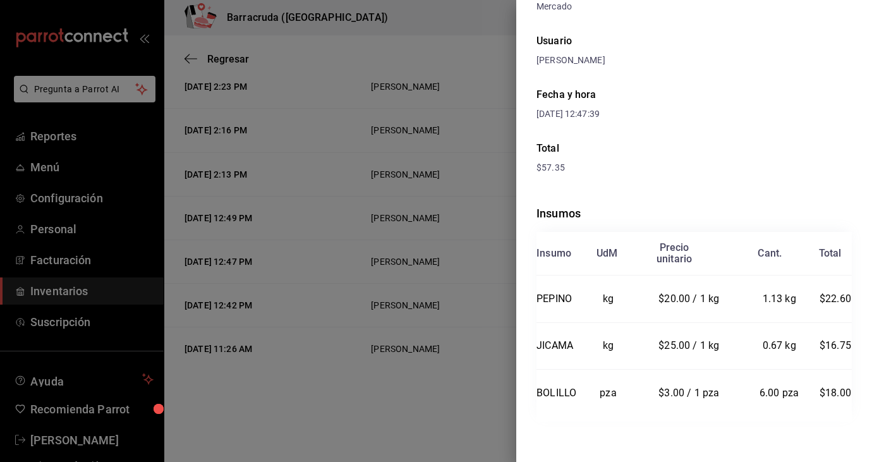
click at [297, 400] on div at bounding box center [436, 231] width 872 height 462
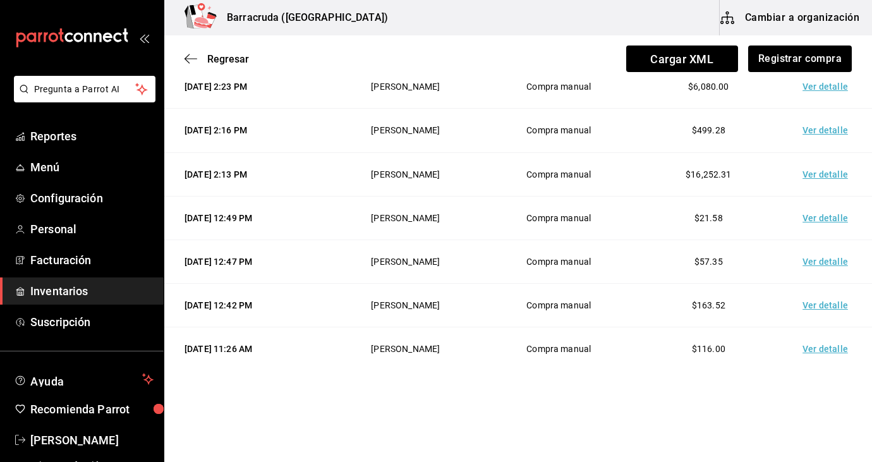
click at [824, 303] on td "Ver detalle" at bounding box center [828, 305] width 89 height 44
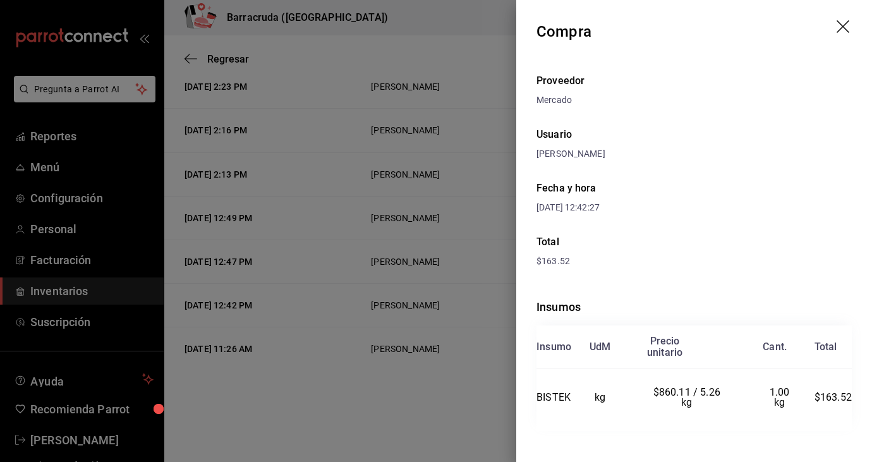
click at [800, 219] on div "Fecha y hora 21/09/2025 12:42:27" at bounding box center [694, 198] width 315 height 54
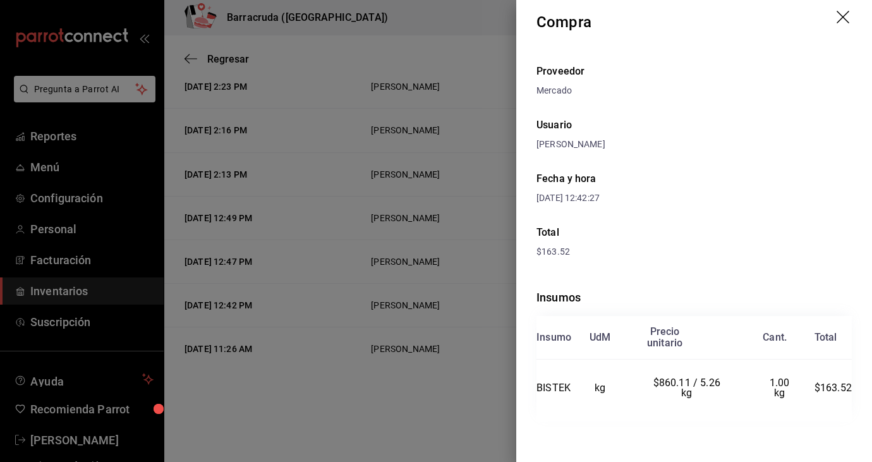
click at [508, 221] on div at bounding box center [436, 231] width 872 height 462
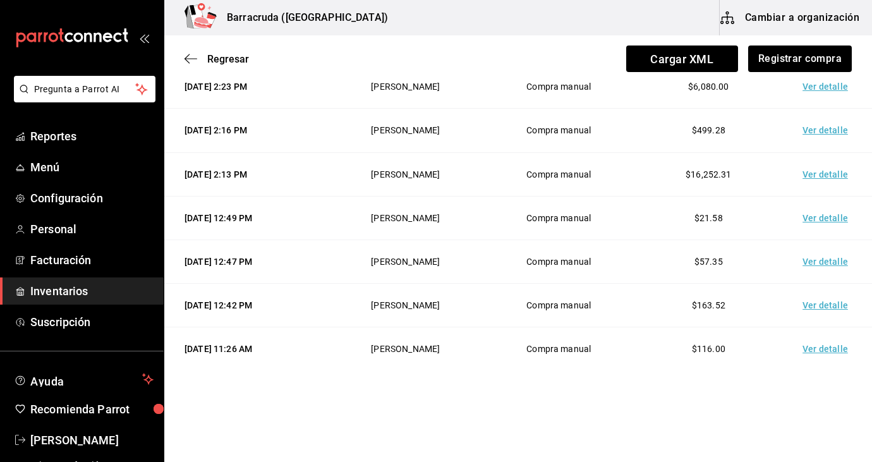
click at [807, 348] on td "Ver detalle" at bounding box center [828, 349] width 89 height 44
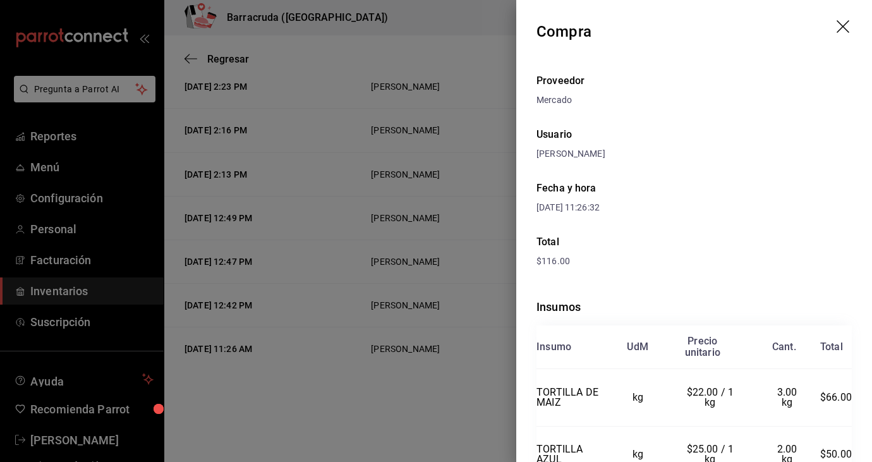
click at [745, 199] on div "Fecha y hora 21/09/2025 11:26:32" at bounding box center [694, 198] width 315 height 54
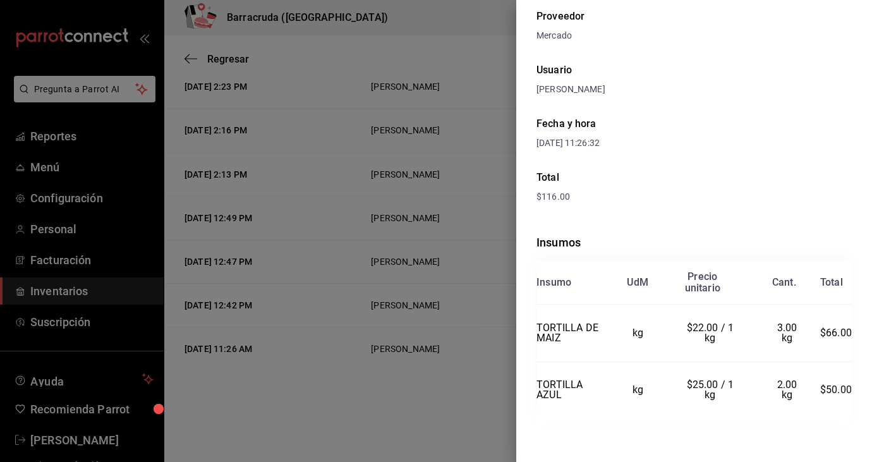
scroll to position [66, 0]
click at [637, 178] on div "Total" at bounding box center [694, 175] width 315 height 15
click at [475, 180] on div at bounding box center [436, 231] width 872 height 462
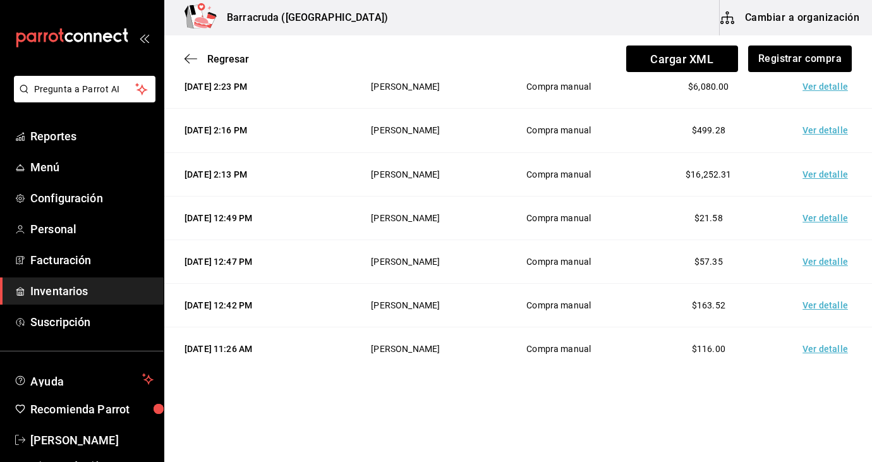
click at [514, 264] on td "Compra manual" at bounding box center [559, 262] width 150 height 44
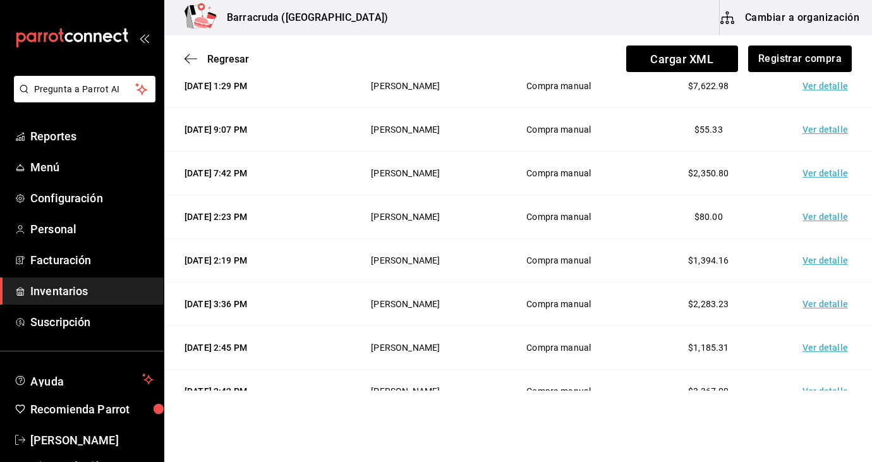
scroll to position [1042, 0]
click at [68, 132] on span "Reportes" at bounding box center [91, 136] width 123 height 17
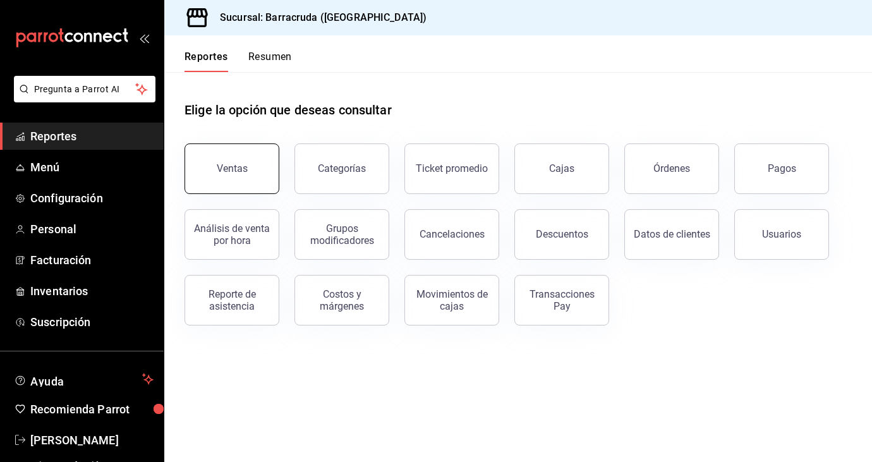
click at [233, 160] on button "Ventas" at bounding box center [232, 169] width 95 height 51
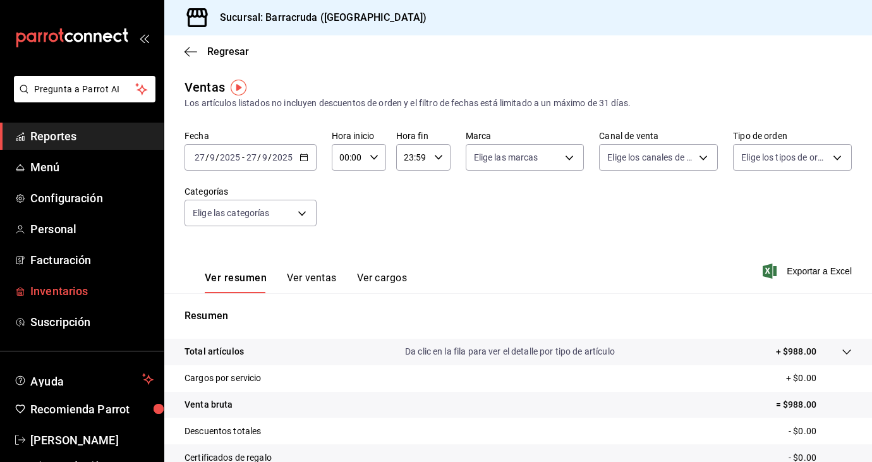
click at [51, 288] on span "Inventarios" at bounding box center [91, 291] width 123 height 17
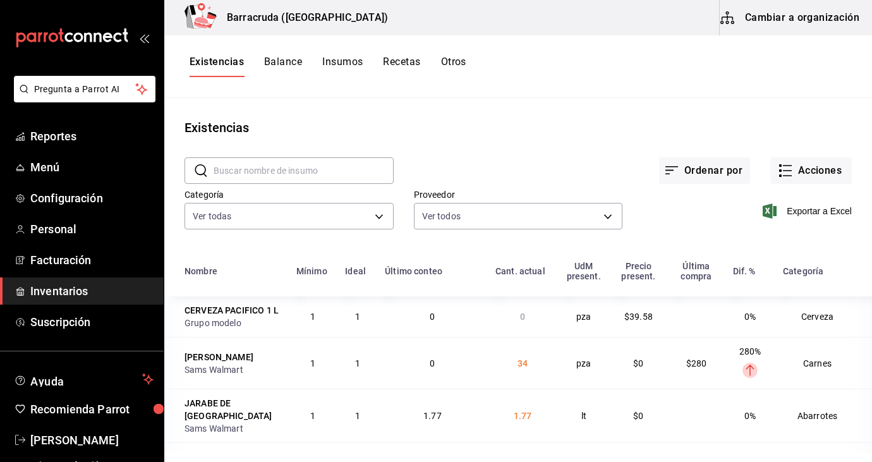
scroll to position [26, 0]
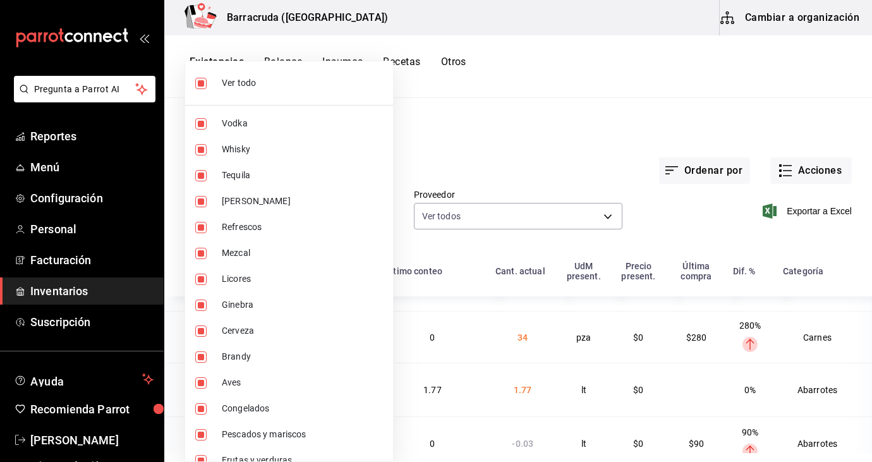
click at [377, 221] on body "Pregunta a Parrot AI Reportes Menú Configuración Personal Facturación Inventari…" at bounding box center [436, 226] width 872 height 453
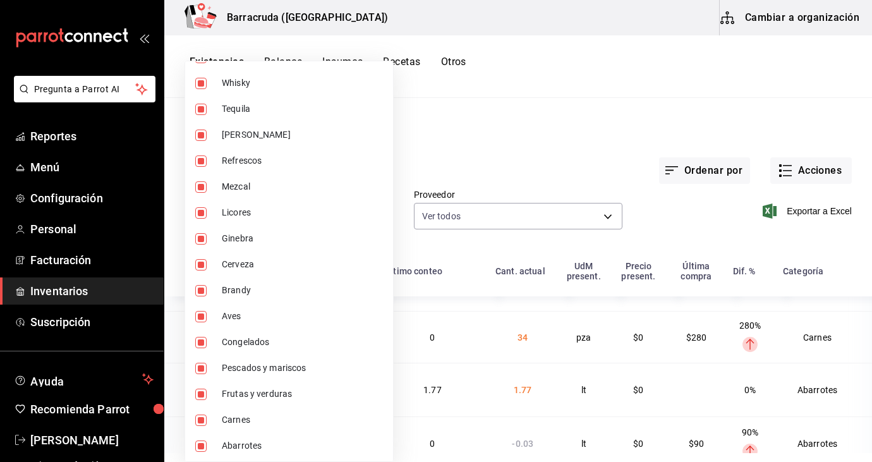
scroll to position [75, 0]
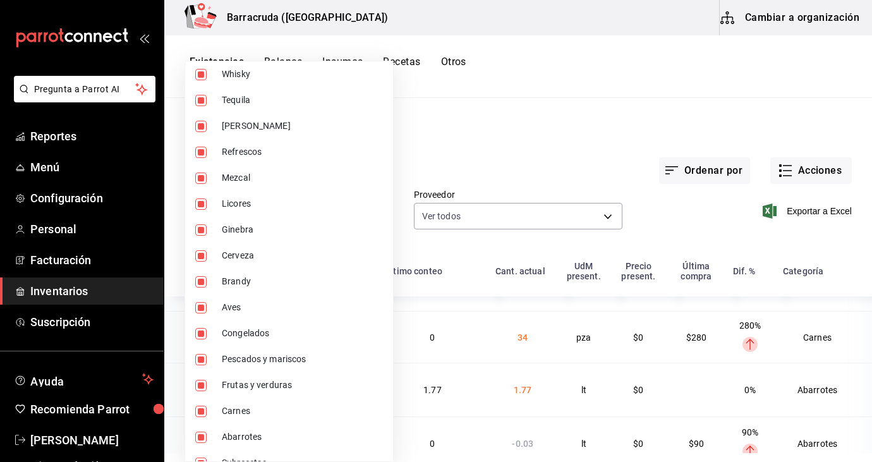
click at [200, 302] on input "checkbox" at bounding box center [200, 307] width 11 height 11
checkbox input "false"
type input "519753a9-3a47-46cb-a8e6-52bca87bbc19,59bbcc72-bf19-4f01-9666-672037bcb59c,4f974…"
checkbox input "false"
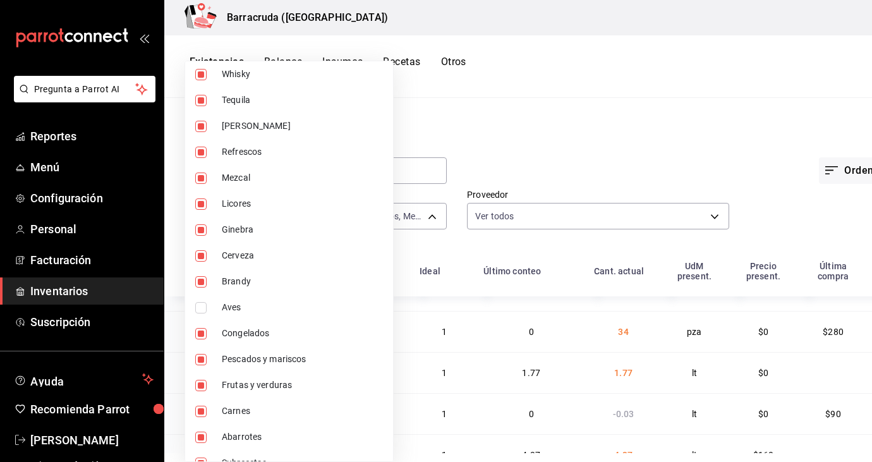
click at [199, 334] on input "checkbox" at bounding box center [200, 333] width 11 height 11
checkbox input "false"
type input "519753a9-3a47-46cb-a8e6-52bca87bbc19,59bbcc72-bf19-4f01-9666-672037bcb59c,4f974…"
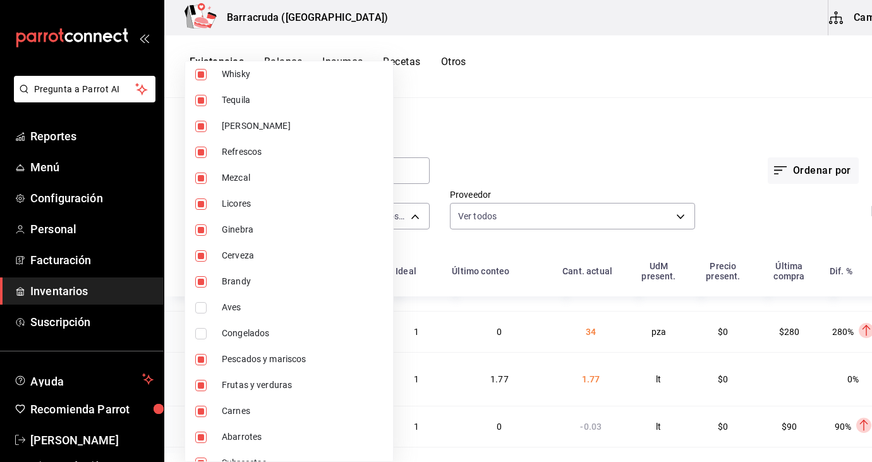
click at [203, 355] on input "checkbox" at bounding box center [200, 359] width 11 height 11
checkbox input "false"
type input "519753a9-3a47-46cb-a8e6-52bca87bbc19,59bbcc72-bf19-4f01-9666-672037bcb59c,4f974…"
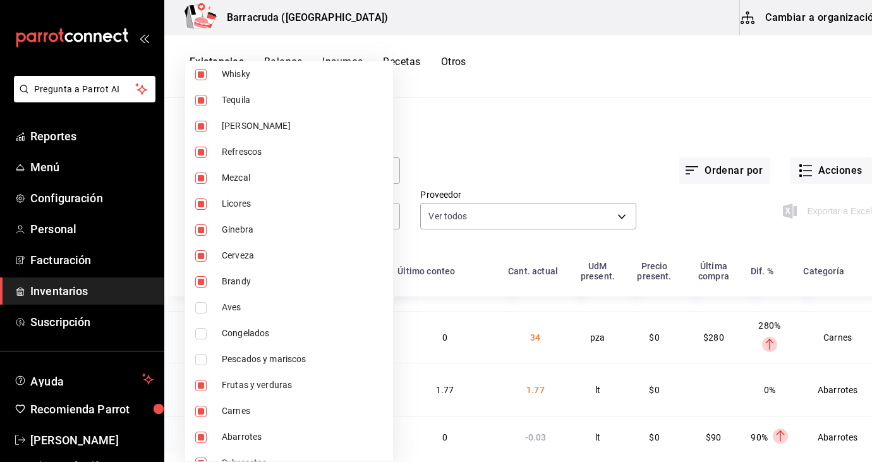
click at [202, 386] on input "checkbox" at bounding box center [200, 385] width 11 height 11
checkbox input "false"
type input "519753a9-3a47-46cb-a8e6-52bca87bbc19,59bbcc72-bf19-4f01-9666-672037bcb59c,4f974…"
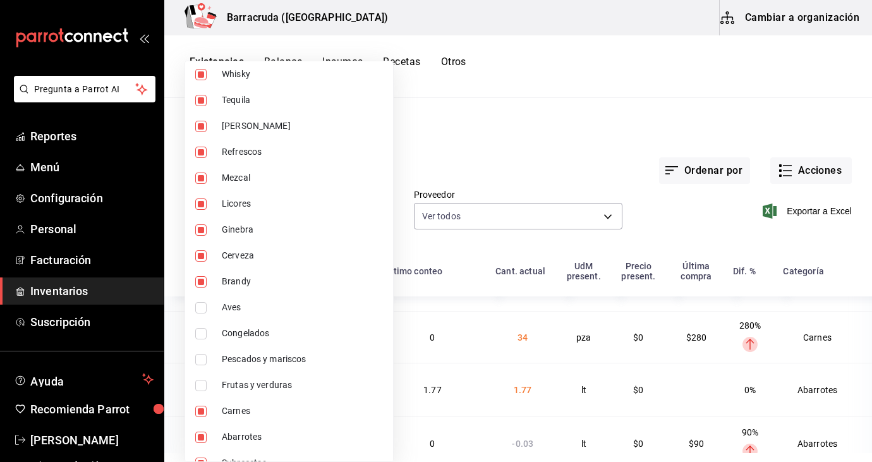
click at [200, 413] on input "checkbox" at bounding box center [200, 411] width 11 height 11
checkbox input "false"
type input "519753a9-3a47-46cb-a8e6-52bca87bbc19,59bbcc72-bf19-4f01-9666-672037bcb59c,4f974…"
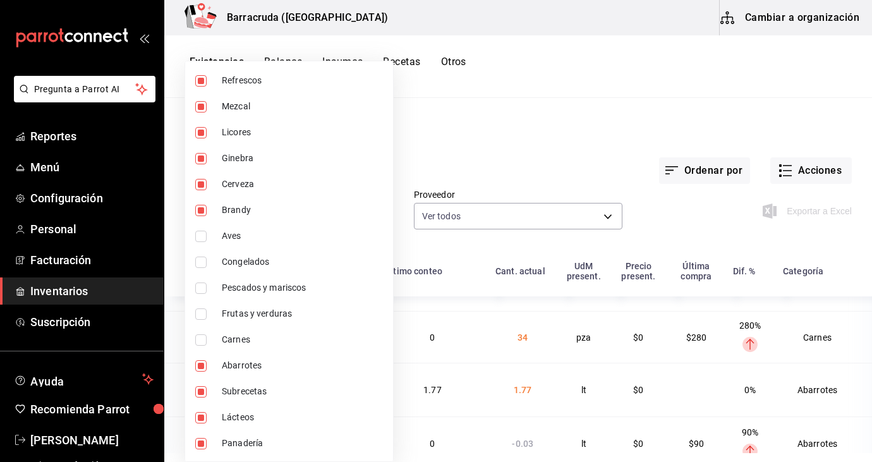
click at [201, 363] on input "checkbox" at bounding box center [200, 365] width 11 height 11
checkbox input "false"
click at [197, 419] on input "checkbox" at bounding box center [200, 417] width 11 height 11
checkbox input "false"
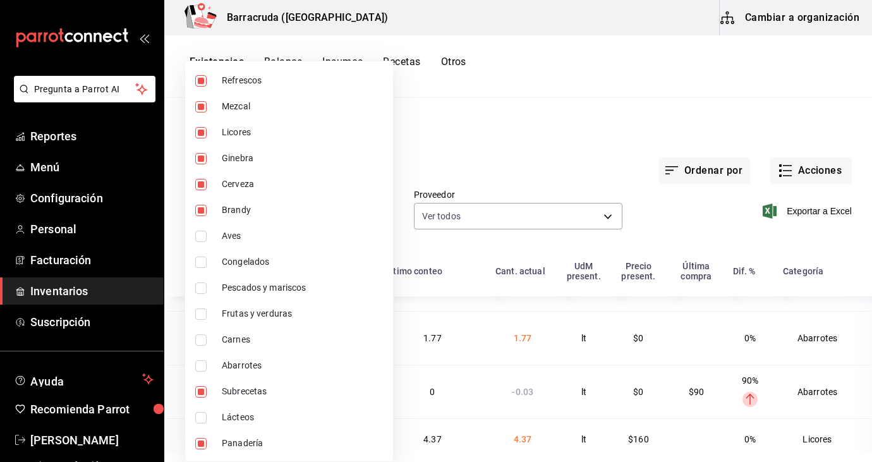
type input "519753a9-3a47-46cb-a8e6-52bca87bbc19,59bbcc72-bf19-4f01-9666-672037bcb59c,4f974…"
click at [202, 418] on input "checkbox" at bounding box center [200, 417] width 11 height 11
checkbox input "true"
type input "519753a9-3a47-46cb-a8e6-52bca87bbc19,59bbcc72-bf19-4f01-9666-672037bcb59c,4f974…"
click at [202, 440] on input "checkbox" at bounding box center [200, 443] width 11 height 11
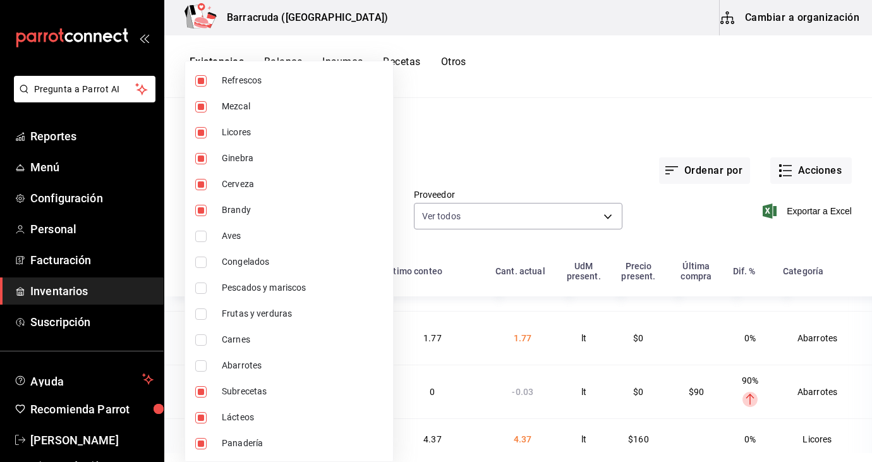
checkbox input "false"
type input "519753a9-3a47-46cb-a8e6-52bca87bbc19,59bbcc72-bf19-4f01-9666-672037bcb59c,4f974…"
click at [199, 419] on input "checkbox" at bounding box center [200, 417] width 11 height 11
checkbox input "false"
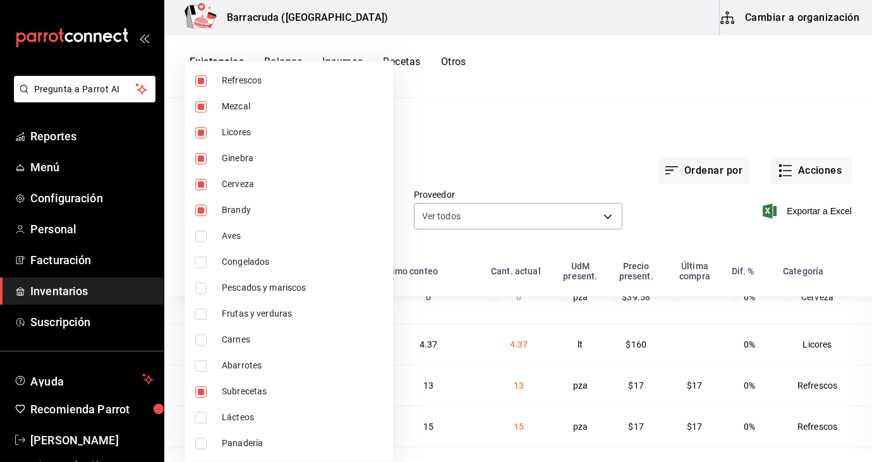
type input "519753a9-3a47-46cb-a8e6-52bca87bbc19,59bbcc72-bf19-4f01-9666-672037bcb59c,4f974…"
click at [449, 156] on div at bounding box center [436, 231] width 872 height 462
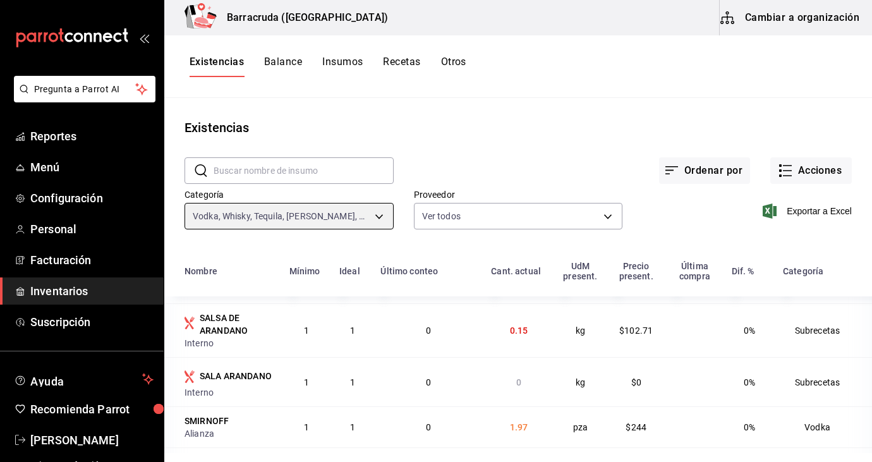
scroll to position [182, 0]
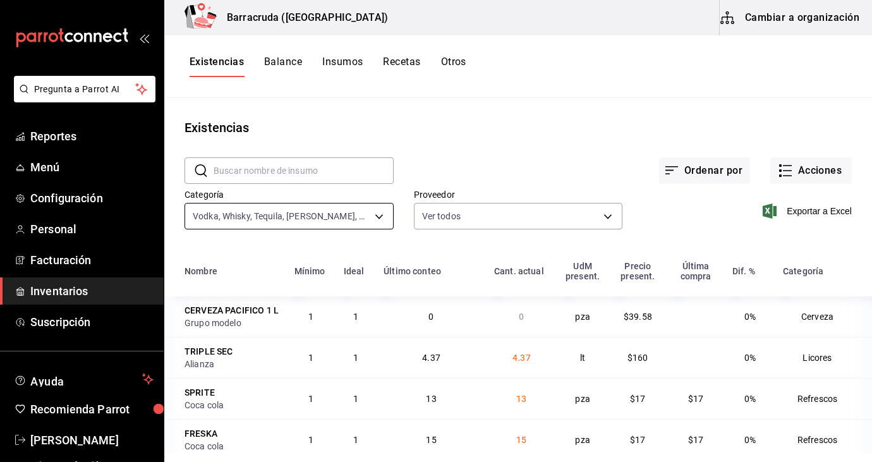
click at [379, 216] on body "Pregunta a Parrot AI Reportes Menú Configuración Personal Facturación Inventari…" at bounding box center [436, 226] width 872 height 453
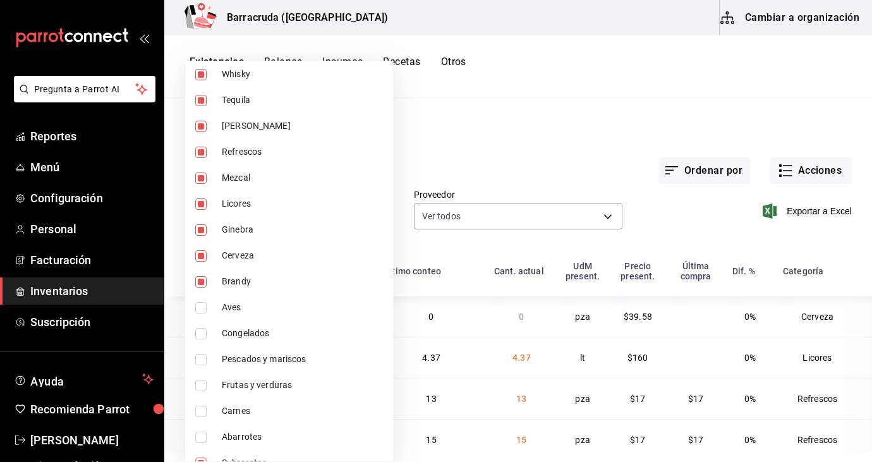
scroll to position [147, 0]
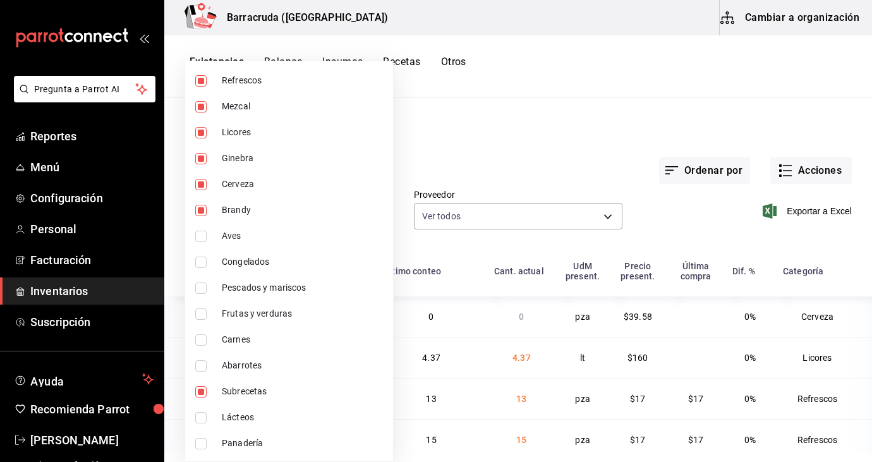
click at [205, 391] on input "checkbox" at bounding box center [200, 391] width 11 height 11
checkbox input "false"
type input "519753a9-3a47-46cb-a8e6-52bca87bbc19,59bbcc72-bf19-4f01-9666-672037bcb59c,4f974…"
click at [415, 327] on div at bounding box center [436, 231] width 872 height 462
click at [427, 106] on div at bounding box center [436, 231] width 872 height 462
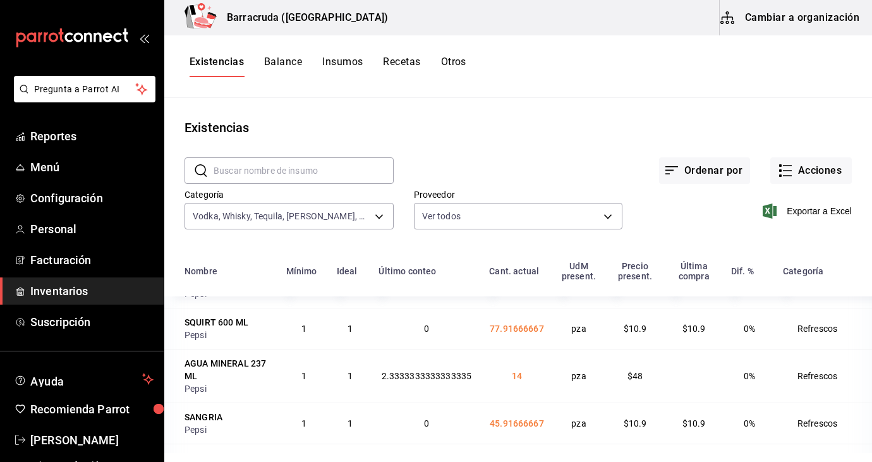
scroll to position [2292, 0]
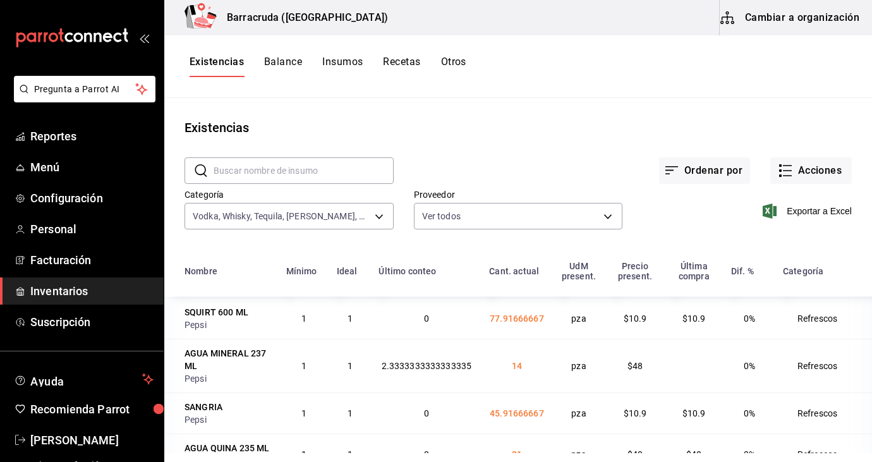
drag, startPoint x: 547, startPoint y: 354, endPoint x: 738, endPoint y: 367, distance: 191.3
click at [642, 393] on tr "SANGRIA Pepsi 1 1 0 45.91666667 pza $10.9 $10.9 0% Refrescos" at bounding box center [518, 413] width 708 height 41
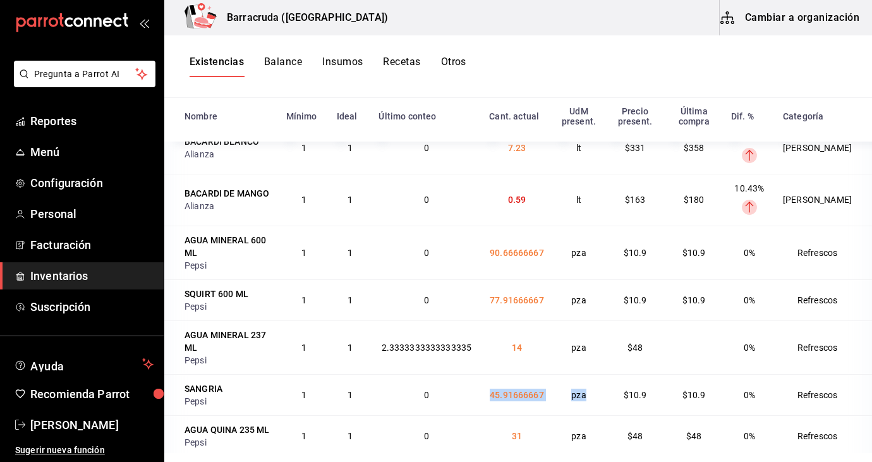
scroll to position [0, 0]
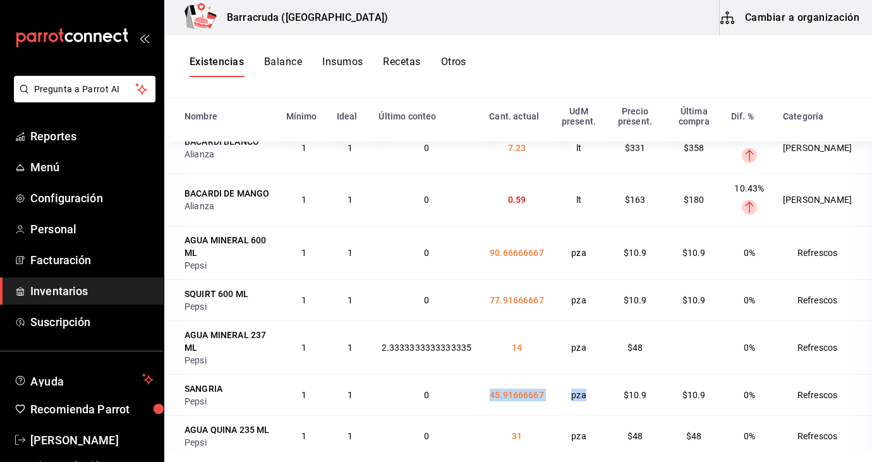
click at [60, 296] on span "Inventarios" at bounding box center [91, 291] width 123 height 17
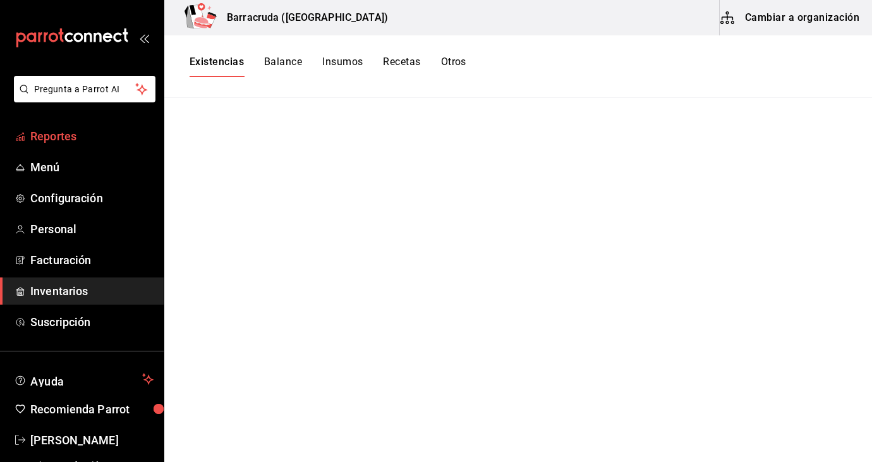
click at [61, 140] on span "Reportes" at bounding box center [91, 136] width 123 height 17
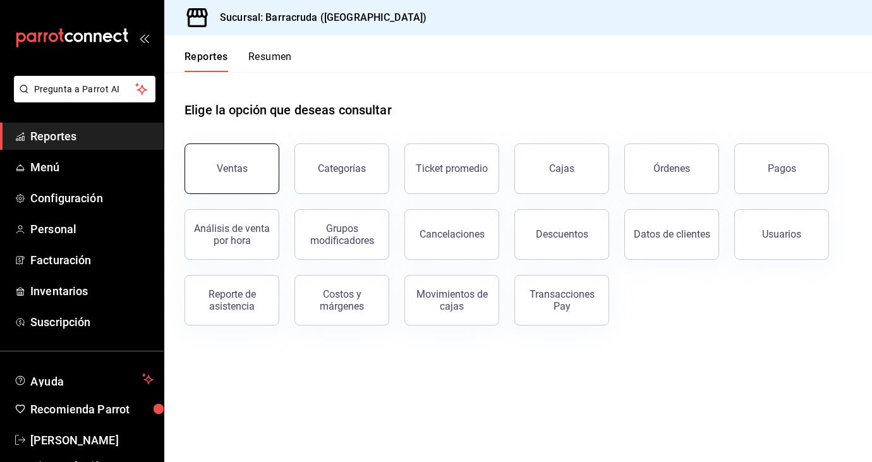
click at [259, 174] on button "Ventas" at bounding box center [232, 169] width 95 height 51
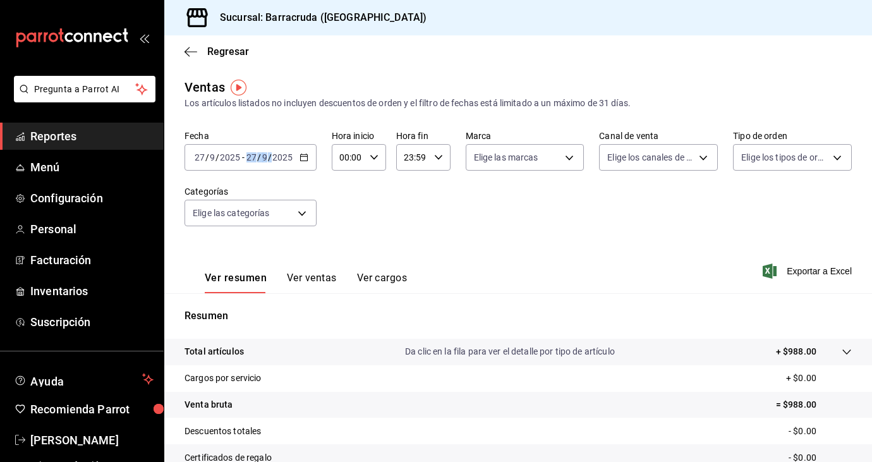
drag, startPoint x: 259, startPoint y: 174, endPoint x: 256, endPoint y: 154, distance: 19.8
click at [255, 153] on div "Fecha [DATE] [DATE] - [DATE] [DATE] Hora inicio 00:00 Hora inicio Hora fin 23:5…" at bounding box center [519, 185] width 668 height 111
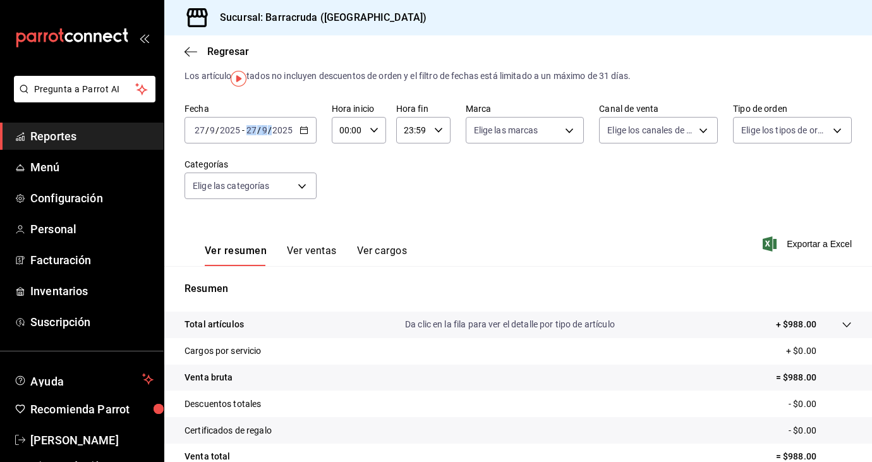
scroll to position [6, 0]
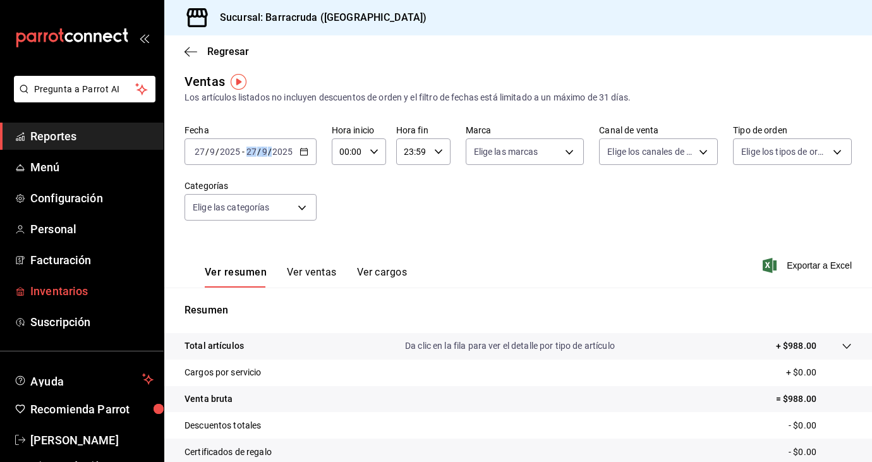
click at [79, 295] on span "Inventarios" at bounding box center [91, 291] width 123 height 17
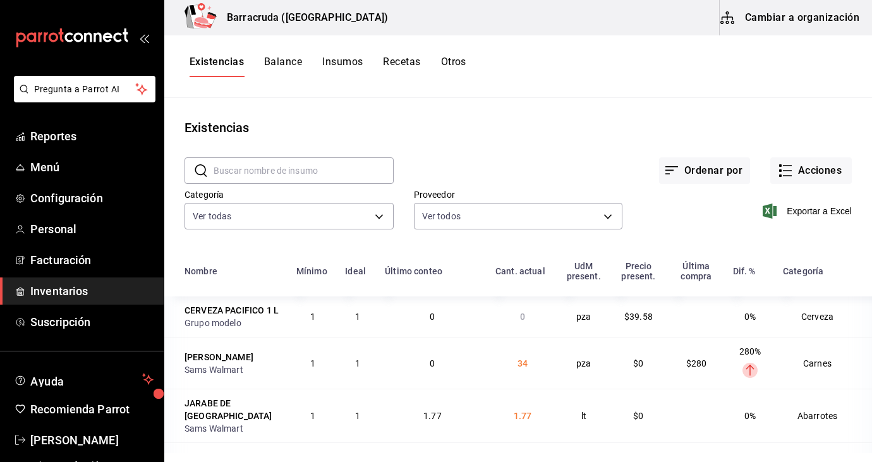
scroll to position [15, 0]
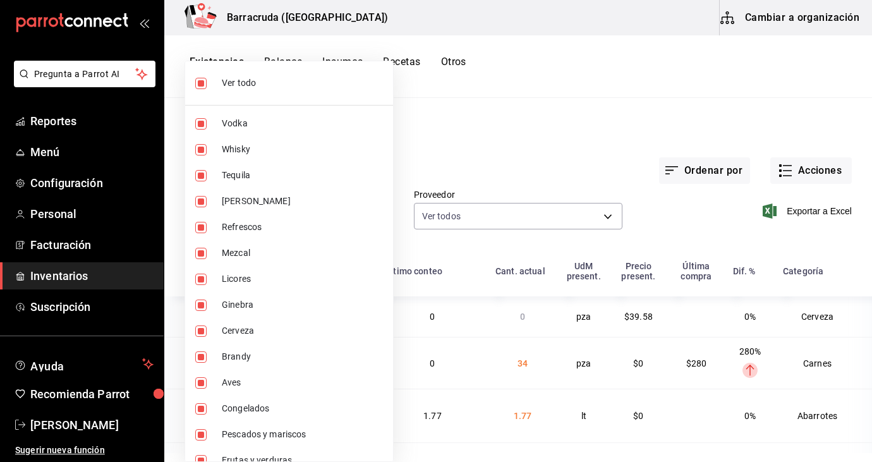
click at [381, 215] on body "Pregunta a Parrot AI Reportes Menú Configuración Personal Facturación Inventari…" at bounding box center [436, 226] width 872 height 453
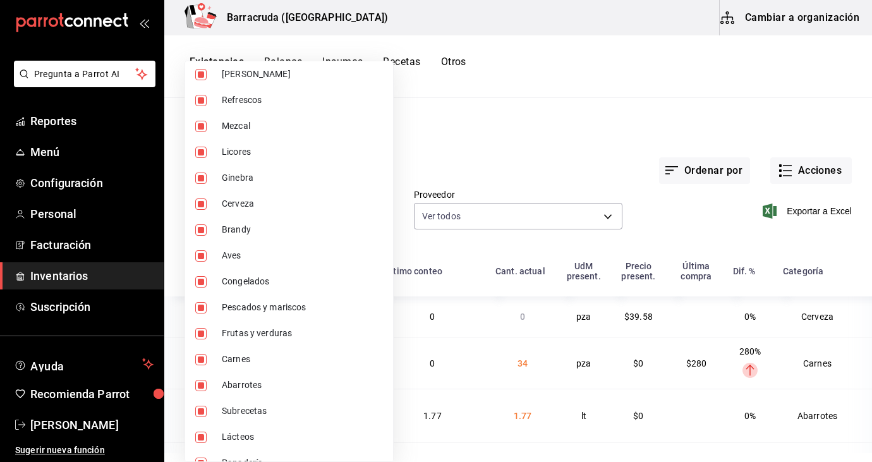
scroll to position [147, 0]
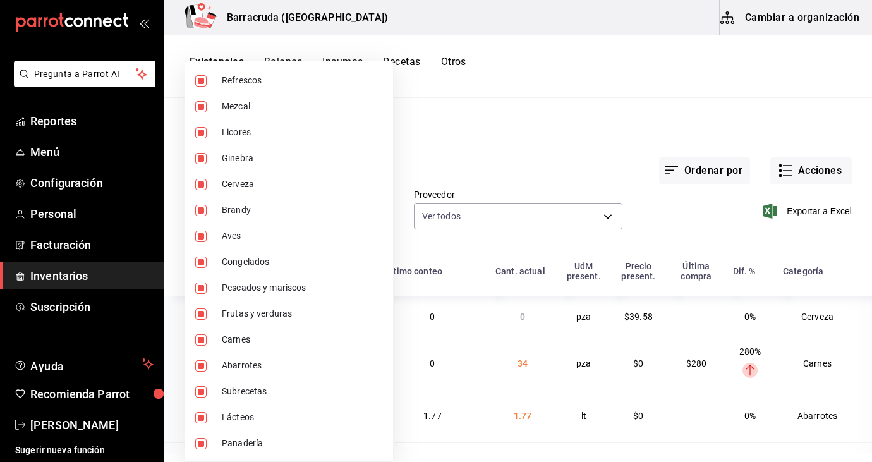
click at [200, 446] on input "checkbox" at bounding box center [200, 443] width 11 height 11
checkbox input "false"
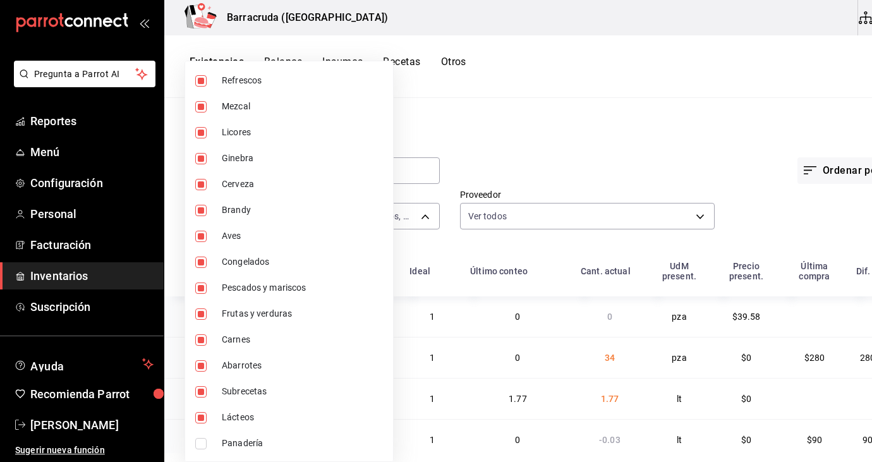
type input "519753a9-3a47-46cb-a8e6-52bca87bbc19,59bbcc72-bf19-4f01-9666-672037bcb59c,4f974…"
checkbox input "false"
click at [200, 422] on input "checkbox" at bounding box center [200, 417] width 11 height 11
checkbox input "false"
type input "519753a9-3a47-46cb-a8e6-52bca87bbc19,59bbcc72-bf19-4f01-9666-672037bcb59c,4f974…"
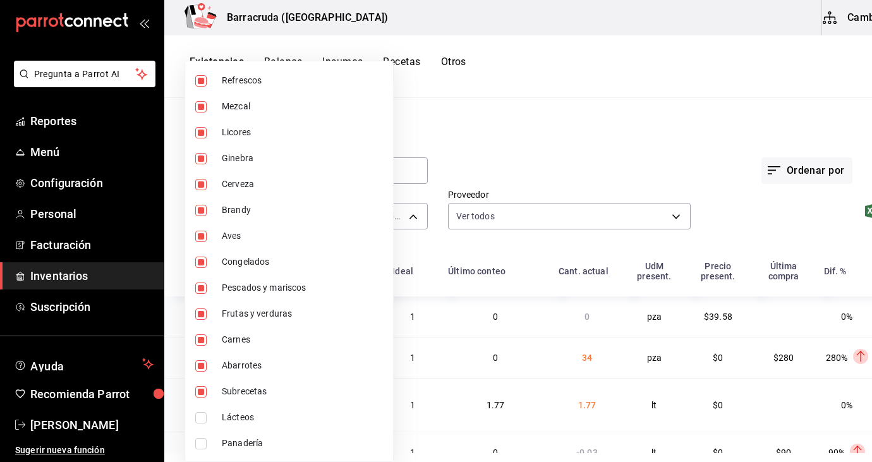
click at [198, 388] on input "checkbox" at bounding box center [200, 391] width 11 height 11
checkbox input "false"
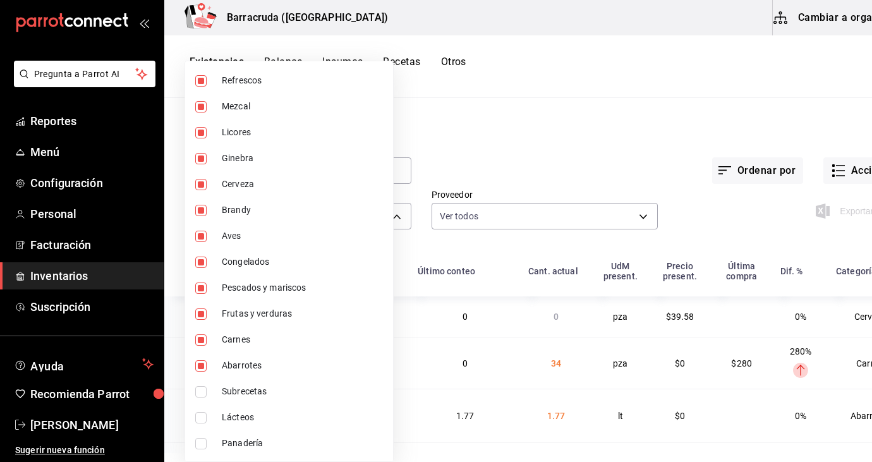
type input "519753a9-3a47-46cb-a8e6-52bca87bbc19,59bbcc72-bf19-4f01-9666-672037bcb59c,4f974…"
click at [200, 362] on input "checkbox" at bounding box center [200, 365] width 11 height 11
checkbox input "false"
type input "519753a9-3a47-46cb-a8e6-52bca87bbc19,59bbcc72-bf19-4f01-9666-672037bcb59c,4f974…"
click at [202, 337] on input "checkbox" at bounding box center [200, 339] width 11 height 11
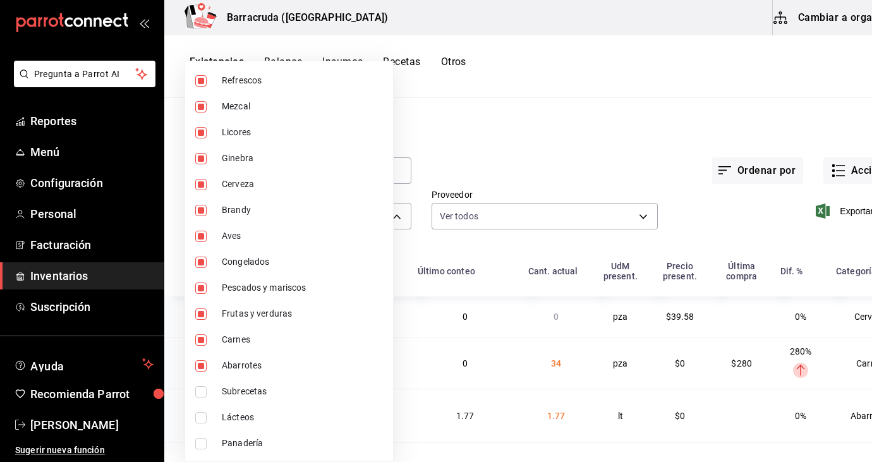
checkbox input "false"
click at [202, 311] on input "checkbox" at bounding box center [200, 314] width 11 height 11
checkbox input "false"
click at [199, 288] on input "checkbox" at bounding box center [200, 288] width 11 height 11
checkbox input "false"
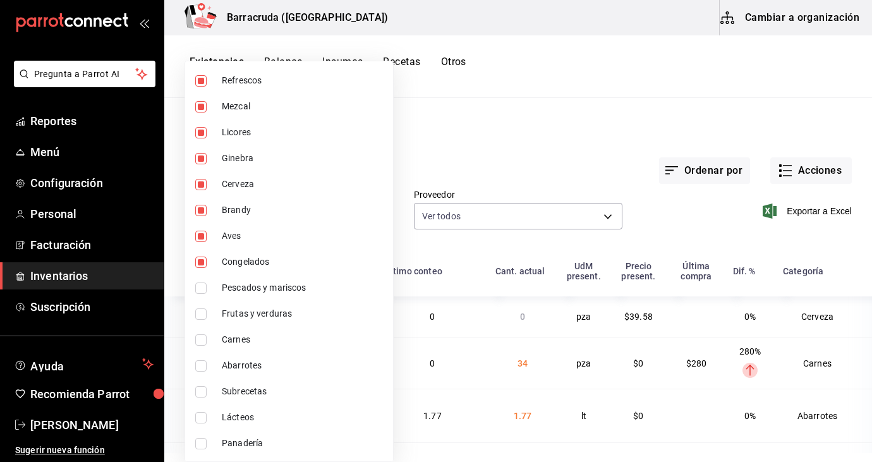
type input "519753a9-3a47-46cb-a8e6-52bca87bbc19,59bbcc72-bf19-4f01-9666-672037bcb59c,4f974…"
click at [203, 314] on input "checkbox" at bounding box center [200, 314] width 11 height 11
checkbox input "true"
type input "519753a9-3a47-46cb-a8e6-52bca87bbc19,59bbcc72-bf19-4f01-9666-672037bcb59c,4f974…"
click at [203, 314] on input "checkbox" at bounding box center [200, 314] width 11 height 11
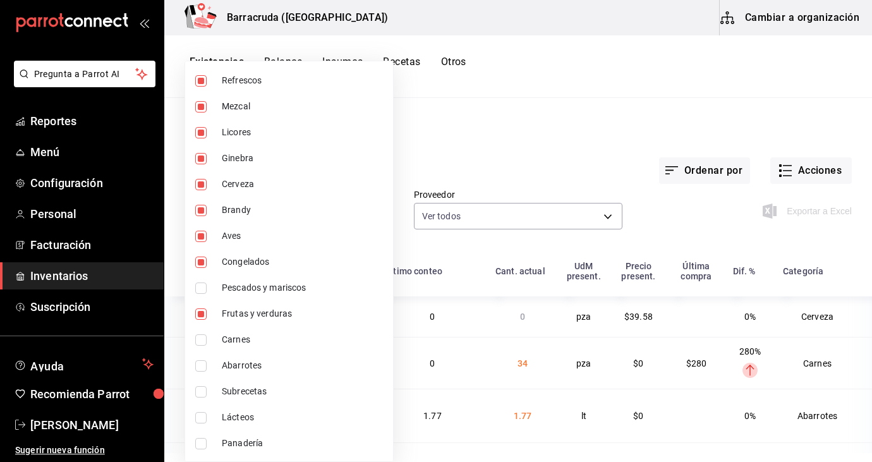
checkbox input "false"
click at [200, 261] on input "checkbox" at bounding box center [200, 262] width 11 height 11
checkbox input "false"
click at [201, 235] on input "checkbox" at bounding box center [200, 236] width 11 height 11
checkbox input "false"
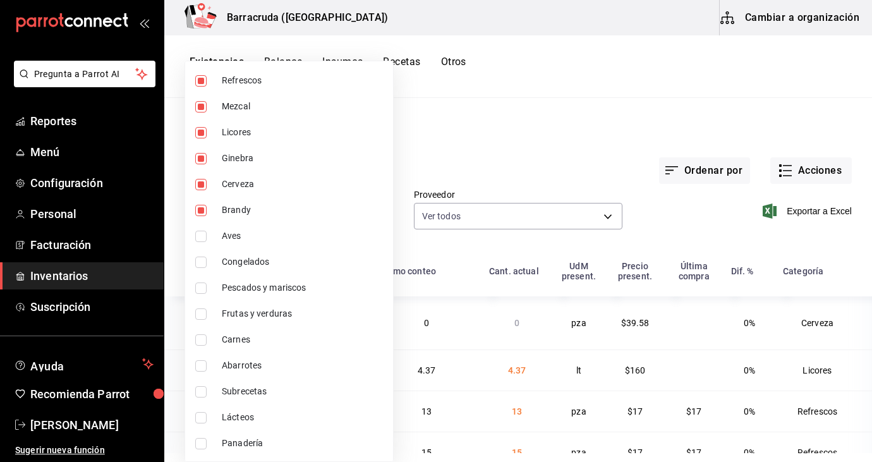
type input "519753a9-3a47-46cb-a8e6-52bca87bbc19,59bbcc72-bf19-4f01-9666-672037bcb59c,4f974…"
click at [405, 138] on div at bounding box center [436, 231] width 872 height 462
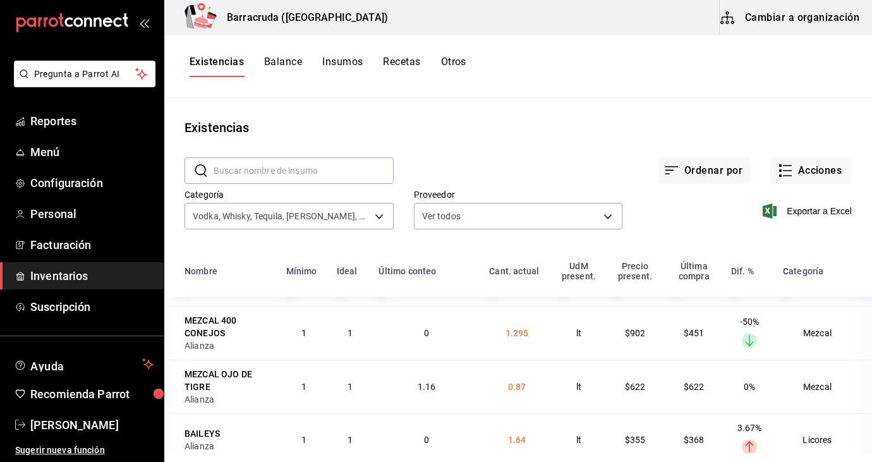
scroll to position [2582, 0]
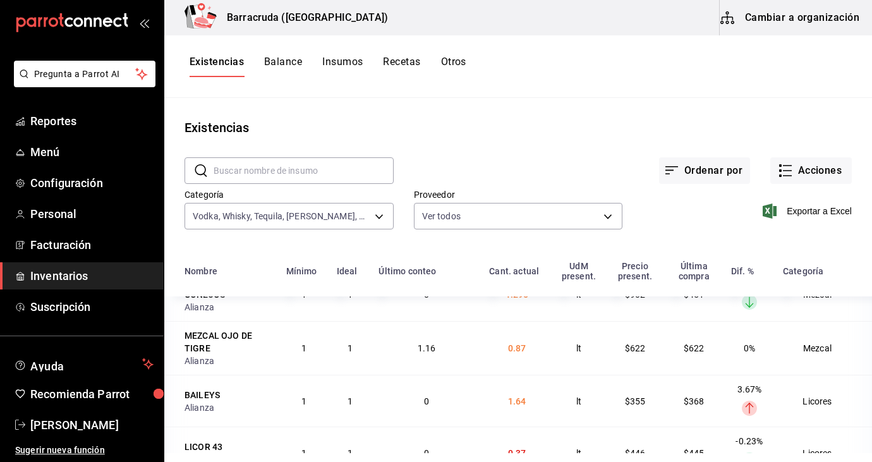
click at [269, 168] on input "text" at bounding box center [304, 170] width 180 height 25
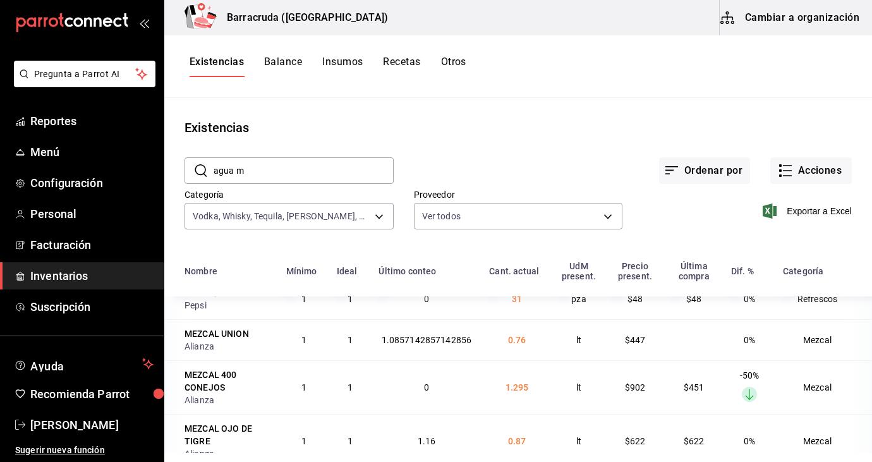
type input "agua m"
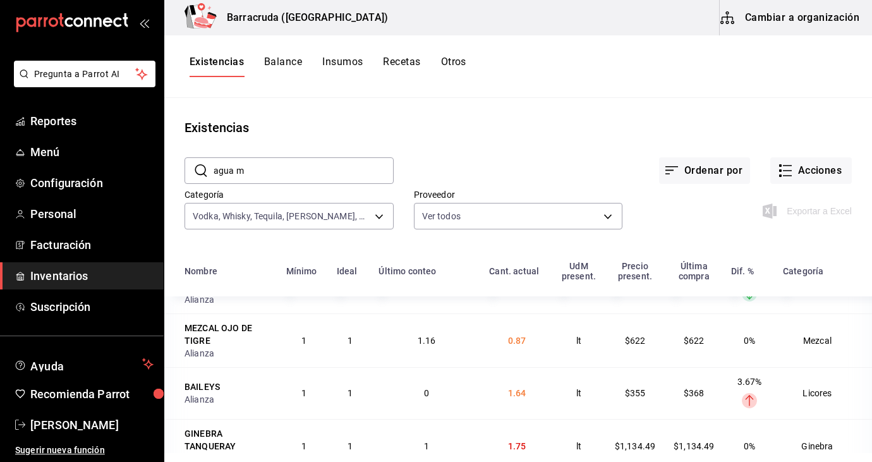
scroll to position [0, 0]
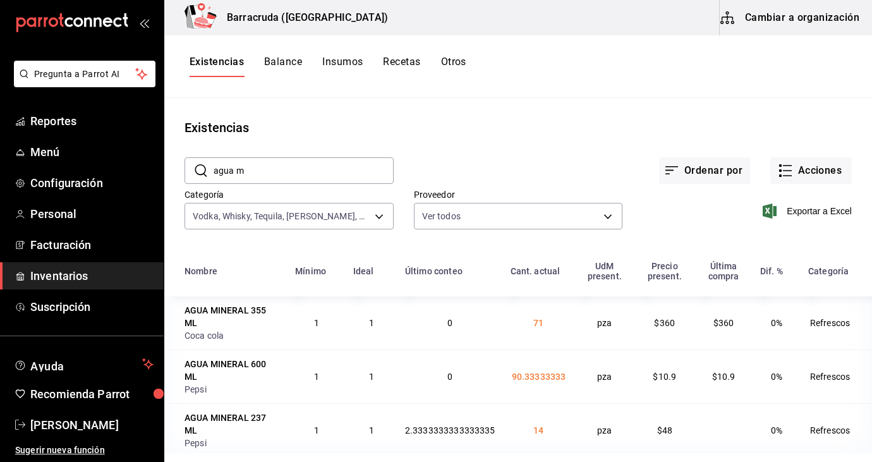
click at [281, 64] on button "Balance" at bounding box center [283, 66] width 38 height 21
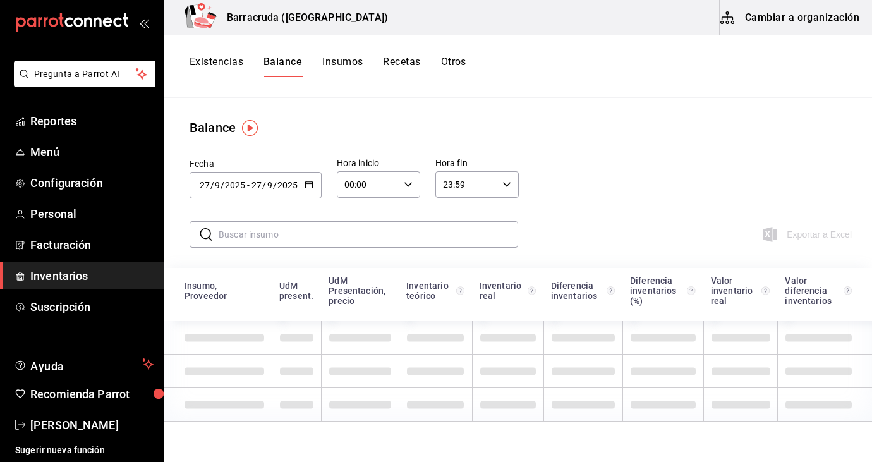
click at [296, 243] on input "text" at bounding box center [369, 234] width 300 height 25
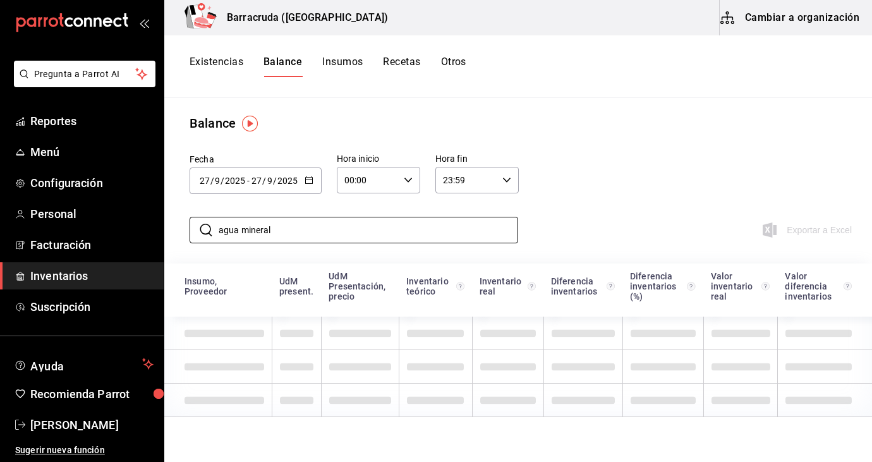
type input "agua mineral"
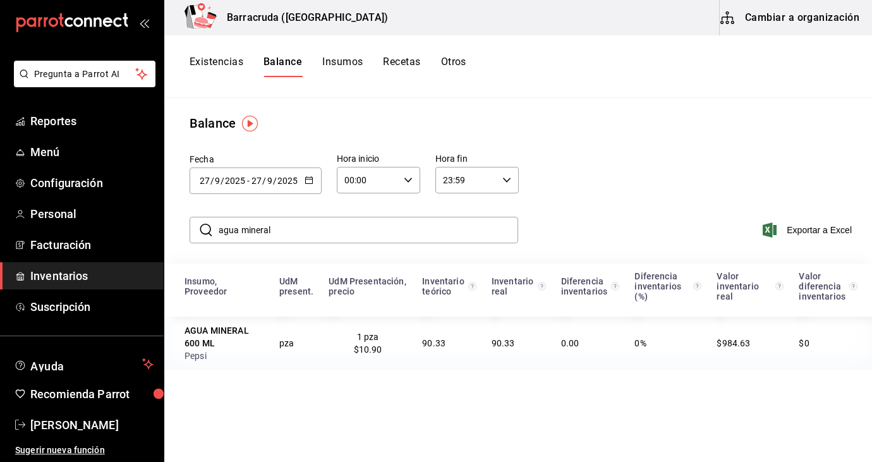
click at [83, 269] on span "Inventarios" at bounding box center [91, 275] width 123 height 17
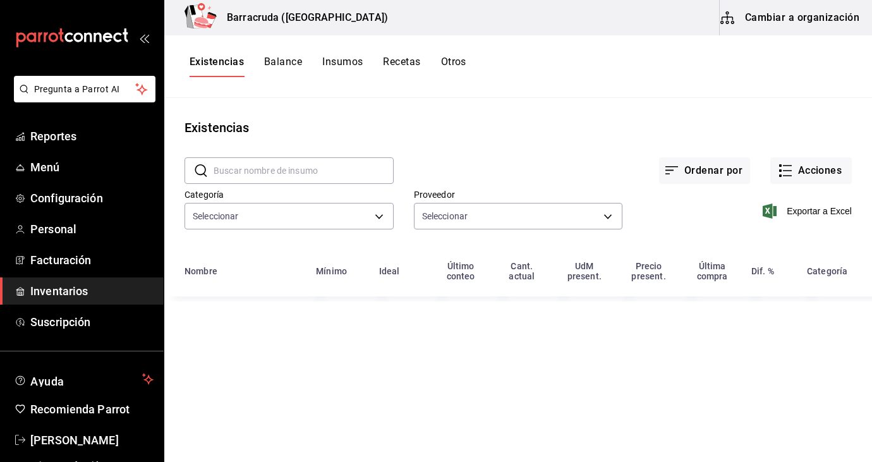
type input "519753a9-3a47-46cb-a8e6-52bca87bbc19,59bbcc72-bf19-4f01-9666-672037bcb59c,4f974…"
type input "82d04e69-7e0a-4d3d-af96-97d5b1927c8d,03d91d22-1985-4d76-8d10-3f9019204566,61c17…"
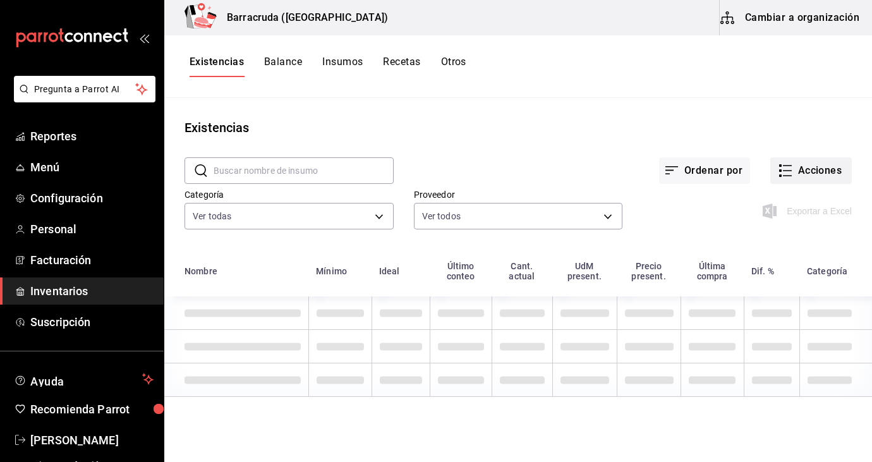
click at [809, 173] on button "Acciones" at bounding box center [812, 170] width 82 height 27
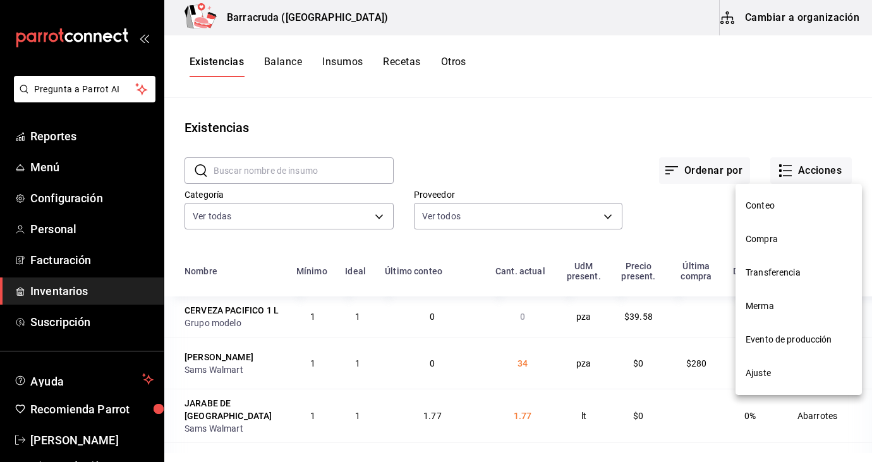
click at [775, 246] on li "Compra" at bounding box center [799, 240] width 126 height 34
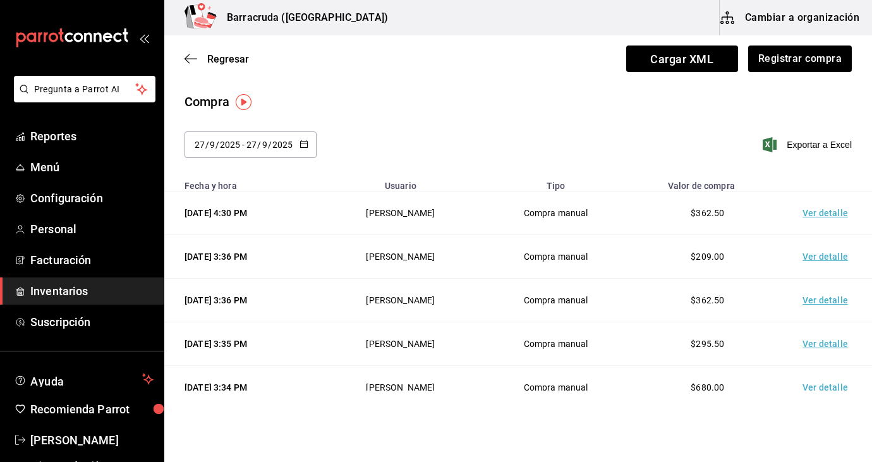
click at [815, 212] on td "Ver detalle" at bounding box center [828, 214] width 89 height 44
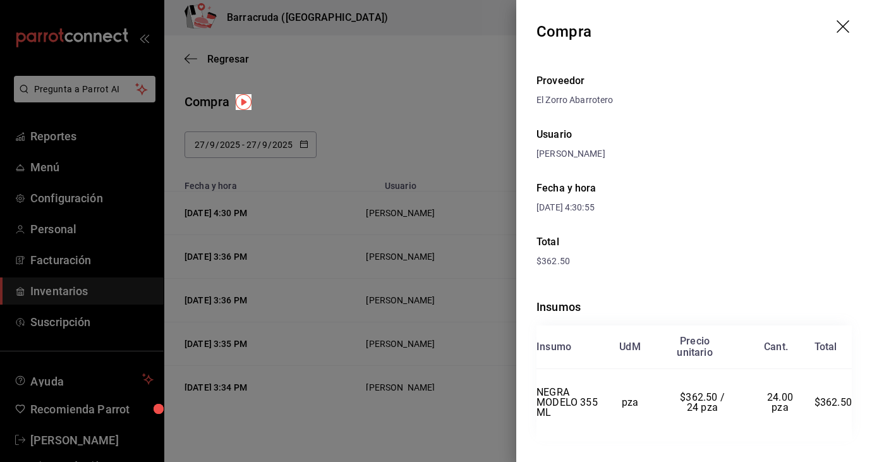
click at [414, 102] on div at bounding box center [436, 231] width 872 height 462
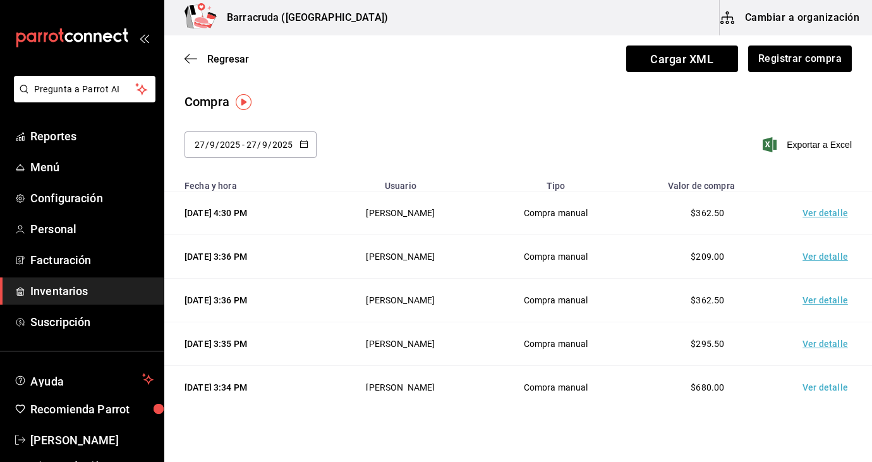
click at [817, 301] on td "Ver detalle" at bounding box center [828, 301] width 89 height 44
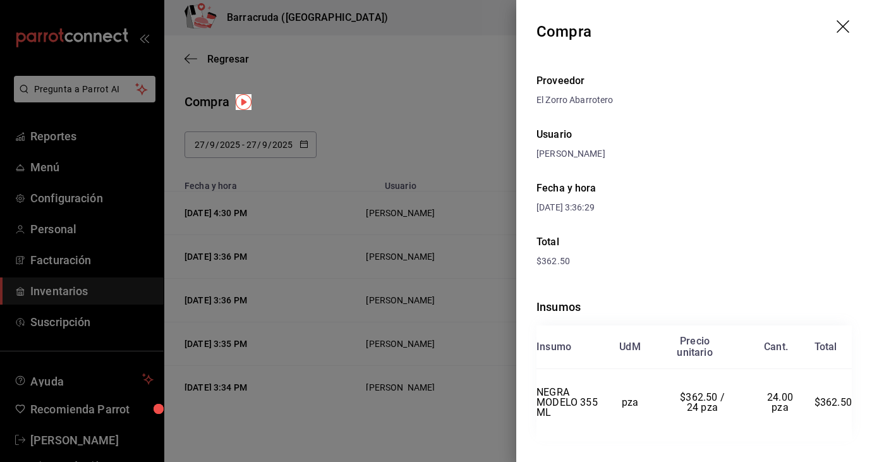
click at [843, 27] on icon "drag" at bounding box center [843, 26] width 13 height 13
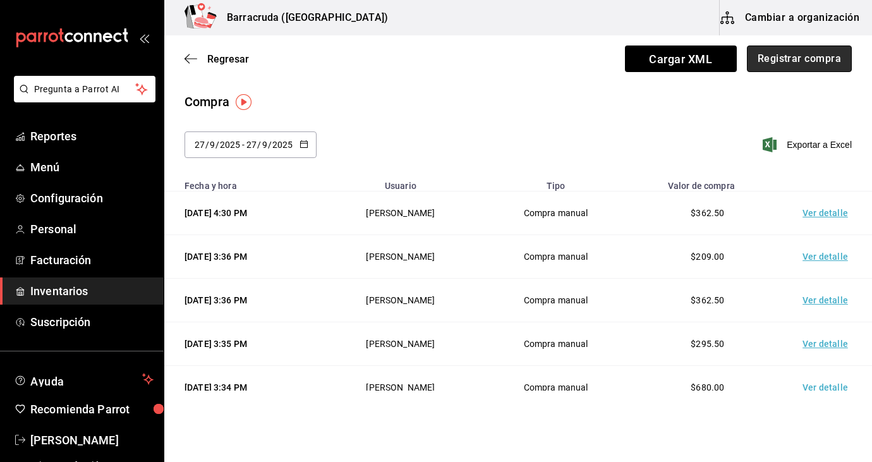
click at [840, 62] on button "Registrar compra" at bounding box center [799, 59] width 105 height 27
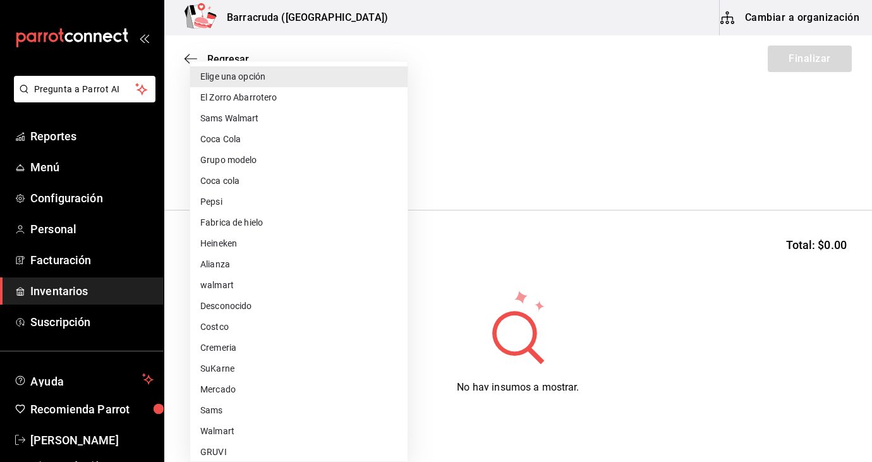
click at [396, 170] on body "Pregunta a Parrot AI Reportes Menú Configuración Personal Facturación Inventari…" at bounding box center [436, 195] width 872 height 391
click at [508, 155] on div at bounding box center [436, 231] width 872 height 462
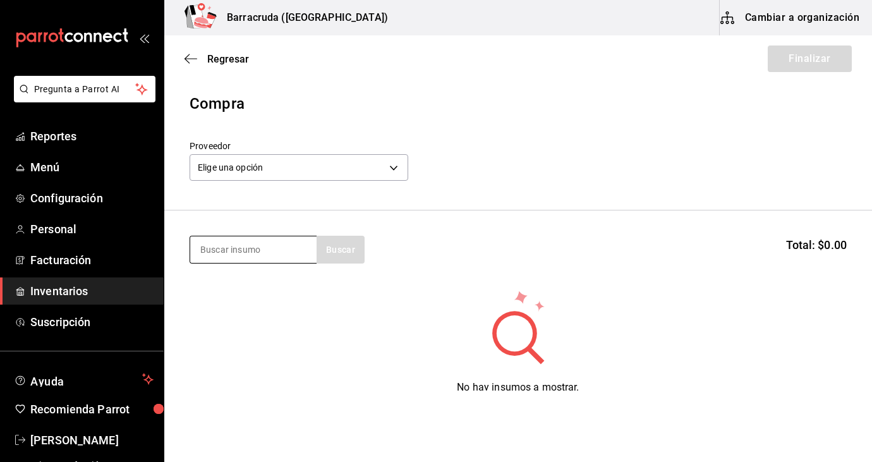
click at [252, 252] on input at bounding box center [253, 249] width 126 height 27
type input "papel"
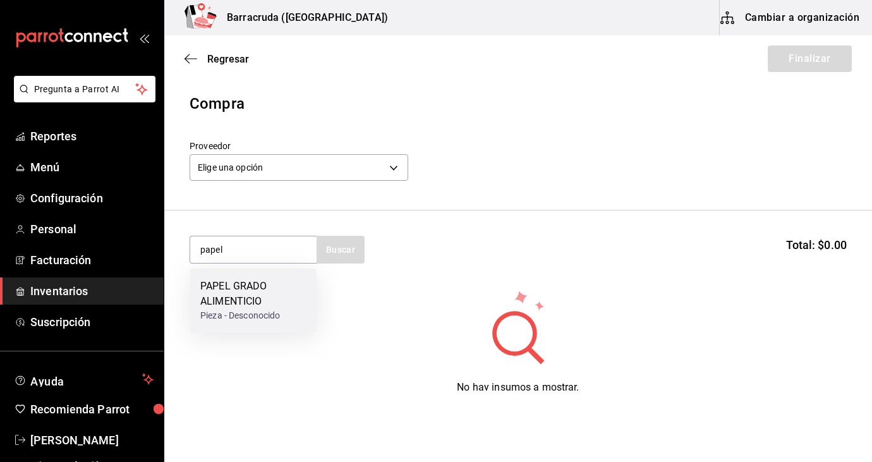
click at [268, 300] on div "PAPEL GRADO ALIMENTICIO" at bounding box center [253, 294] width 106 height 30
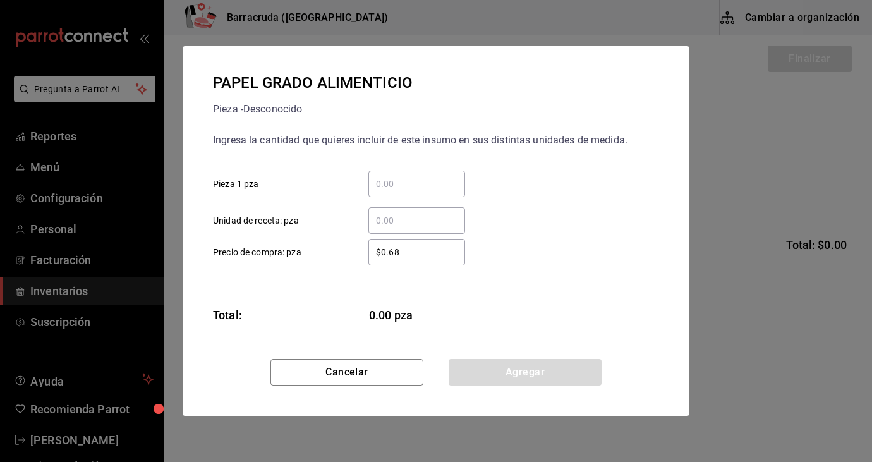
click at [426, 188] on input "​ Pieza 1 pza" at bounding box center [417, 183] width 97 height 15
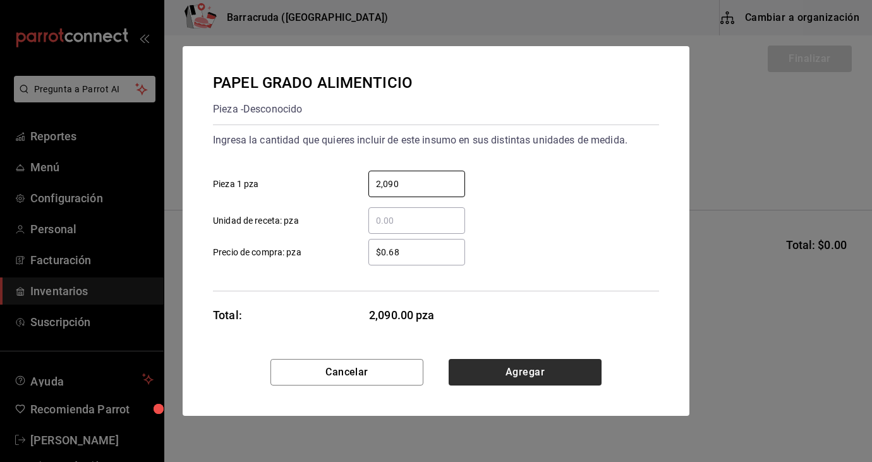
type input "2,090"
click at [541, 374] on button "Agregar" at bounding box center [525, 372] width 153 height 27
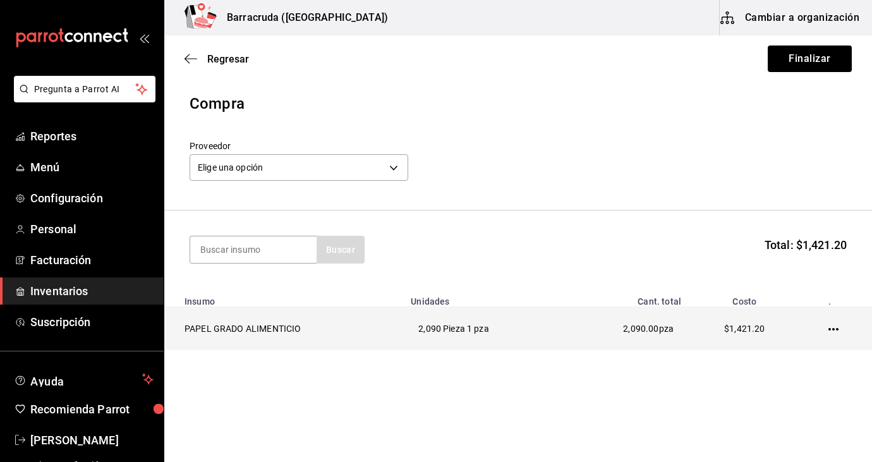
click at [832, 325] on icon "button" at bounding box center [834, 329] width 10 height 10
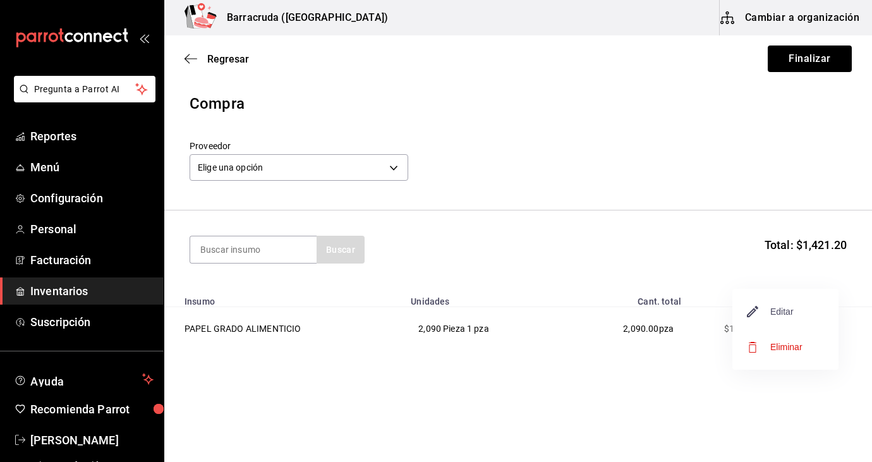
click at [784, 310] on span "Editar" at bounding box center [771, 311] width 46 height 15
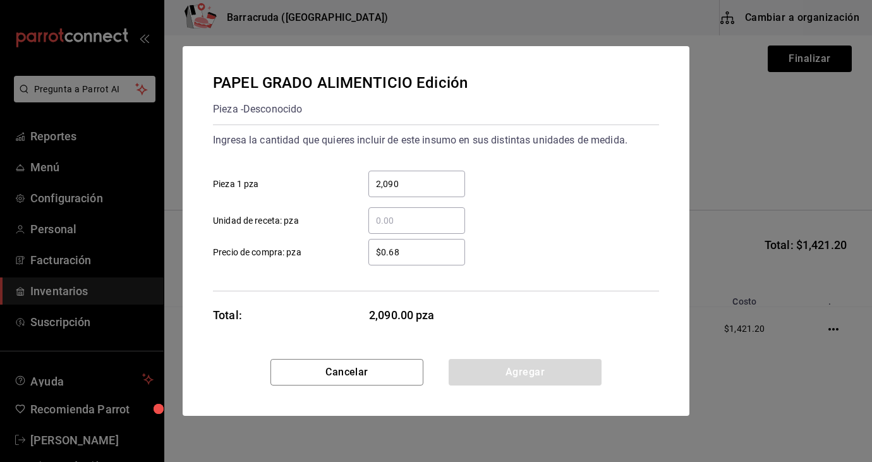
click at [749, 212] on div "PAPEL GRADO ALIMENTICIO Edición Pieza - Desconocido Ingresa la cantidad que qui…" at bounding box center [436, 231] width 872 height 462
click at [351, 376] on button "Cancelar" at bounding box center [347, 372] width 153 height 27
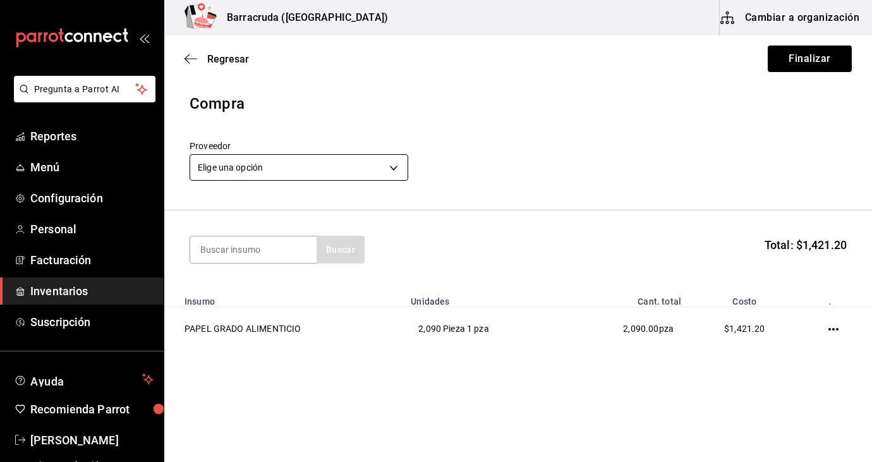
click at [396, 170] on body "Pregunta a Parrot AI Reportes Menú Configuración Personal Facturación Inventari…" at bounding box center [436, 195] width 872 height 391
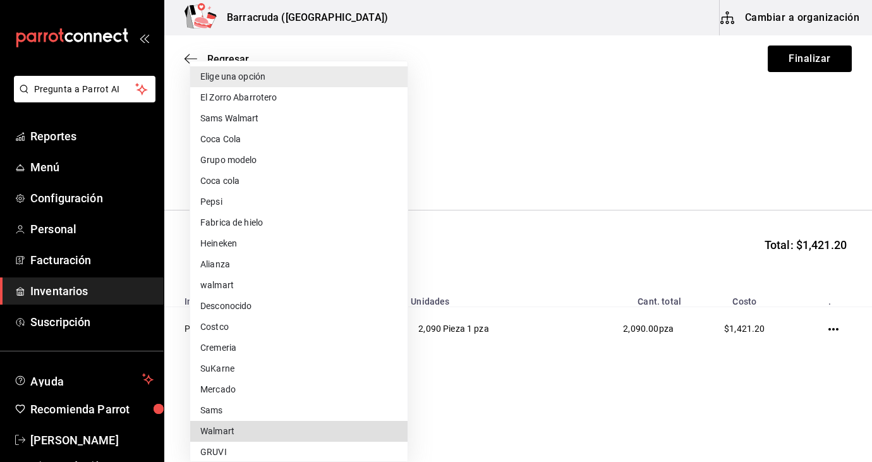
scroll to position [212, 0]
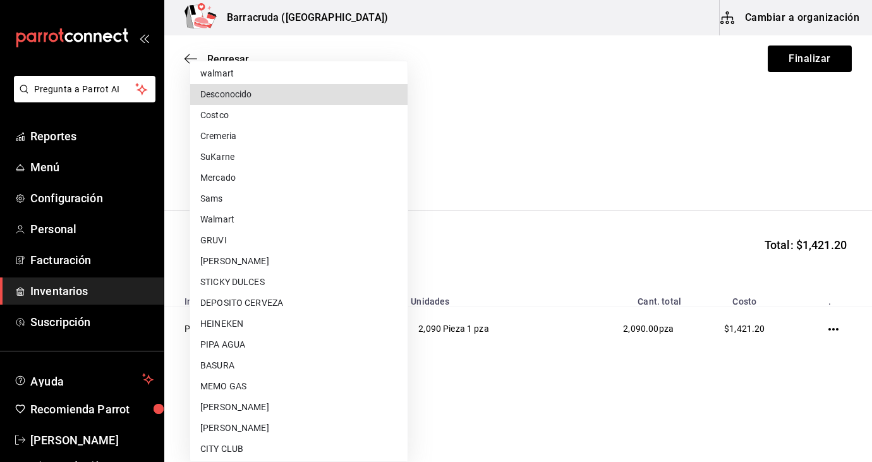
type input "b21a0db1-2ccb-45b4-94ff-9315f6a40d43"
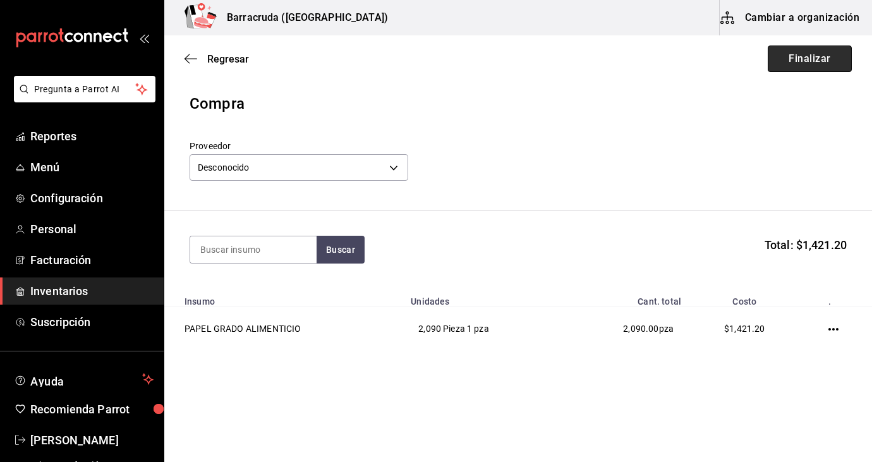
click at [809, 64] on button "Finalizar" at bounding box center [810, 59] width 84 height 27
